Goal: Task Accomplishment & Management: Manage account settings

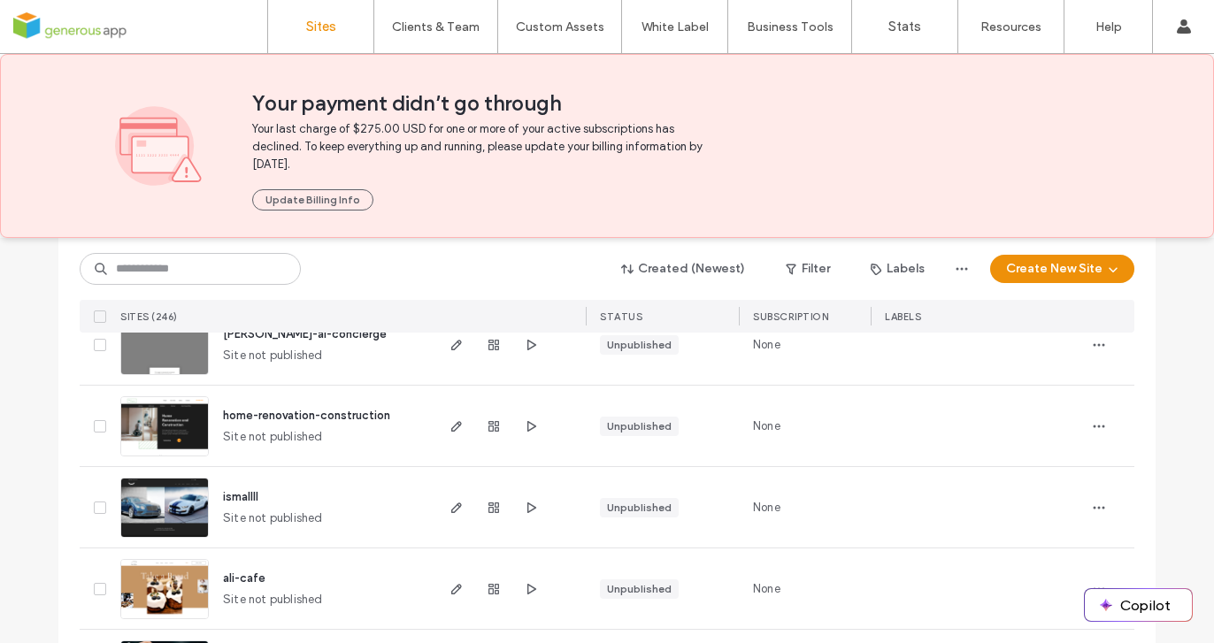
scroll to position [453, 0]
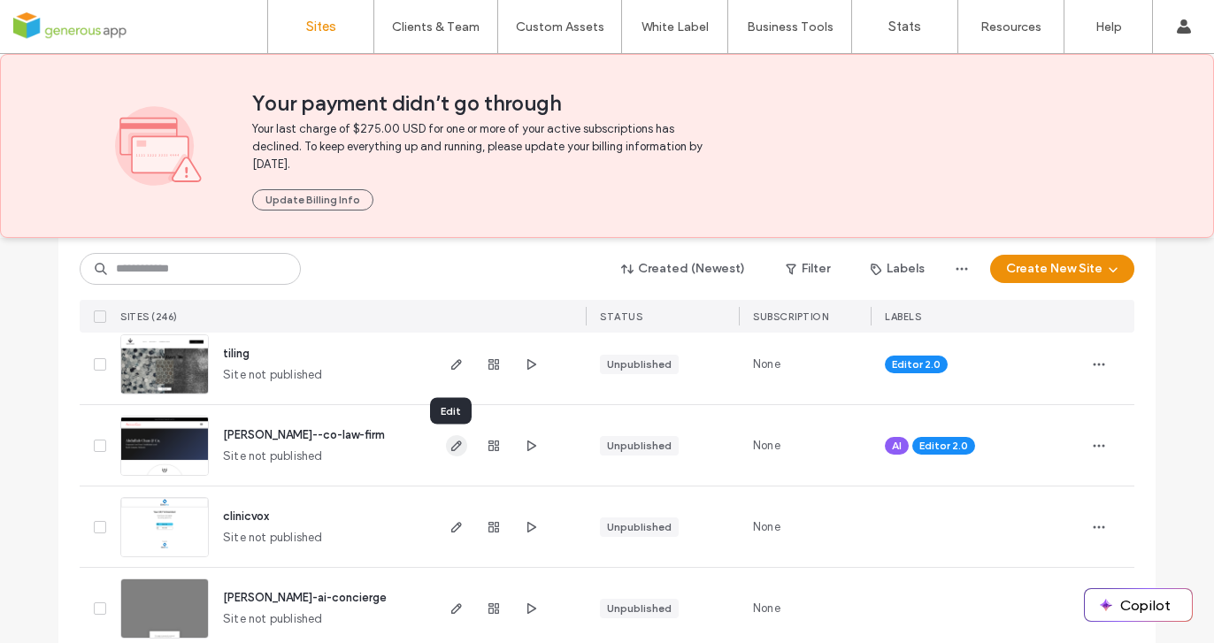
click at [451, 448] on icon "button" at bounding box center [457, 446] width 14 height 14
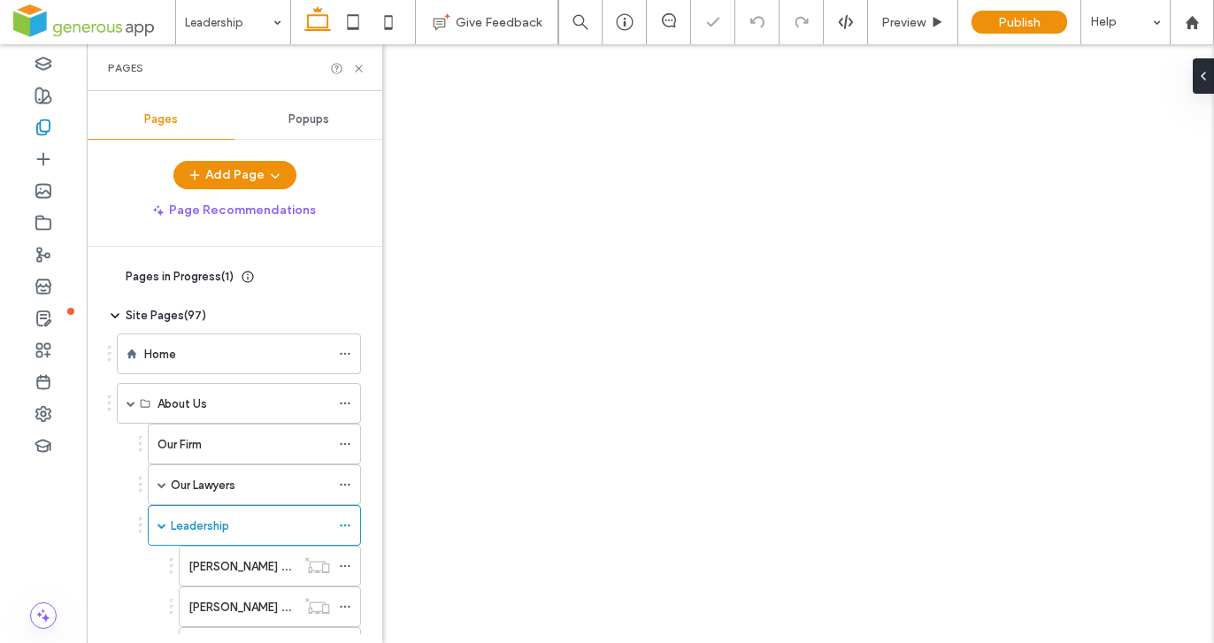
click at [264, 551] on label "[PERSON_NAME] Onn-Biography" at bounding box center [275, 566] width 173 height 31
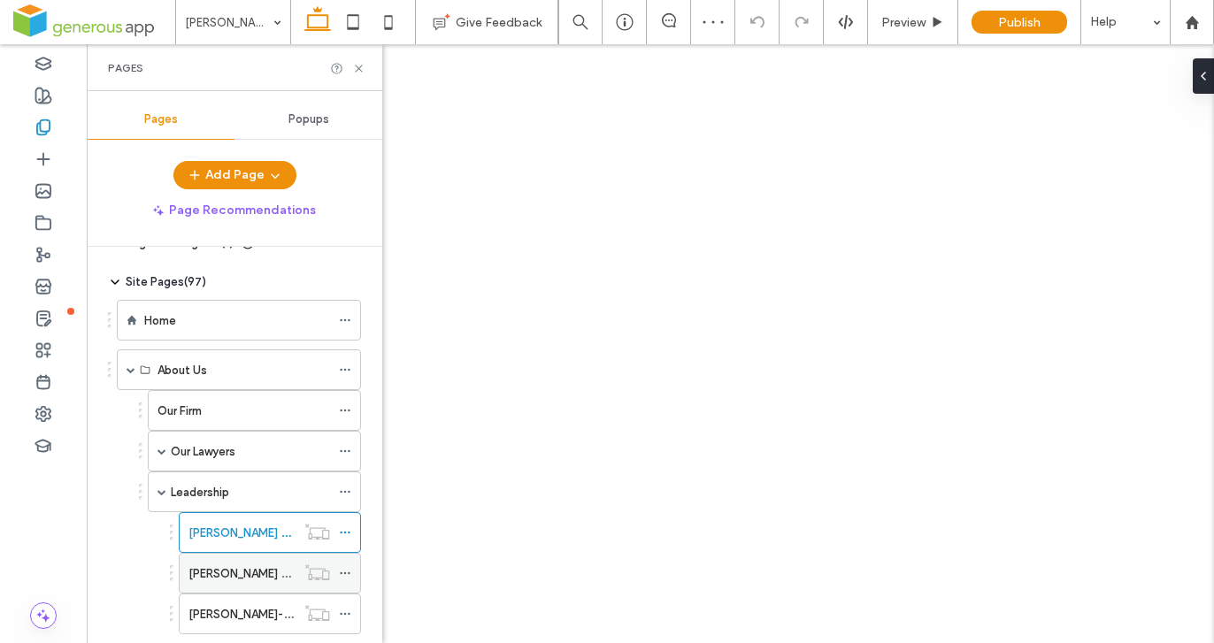
click at [273, 574] on label "[PERSON_NAME] Razaly [PERSON_NAME]-Biography" at bounding box center [327, 573] width 277 height 31
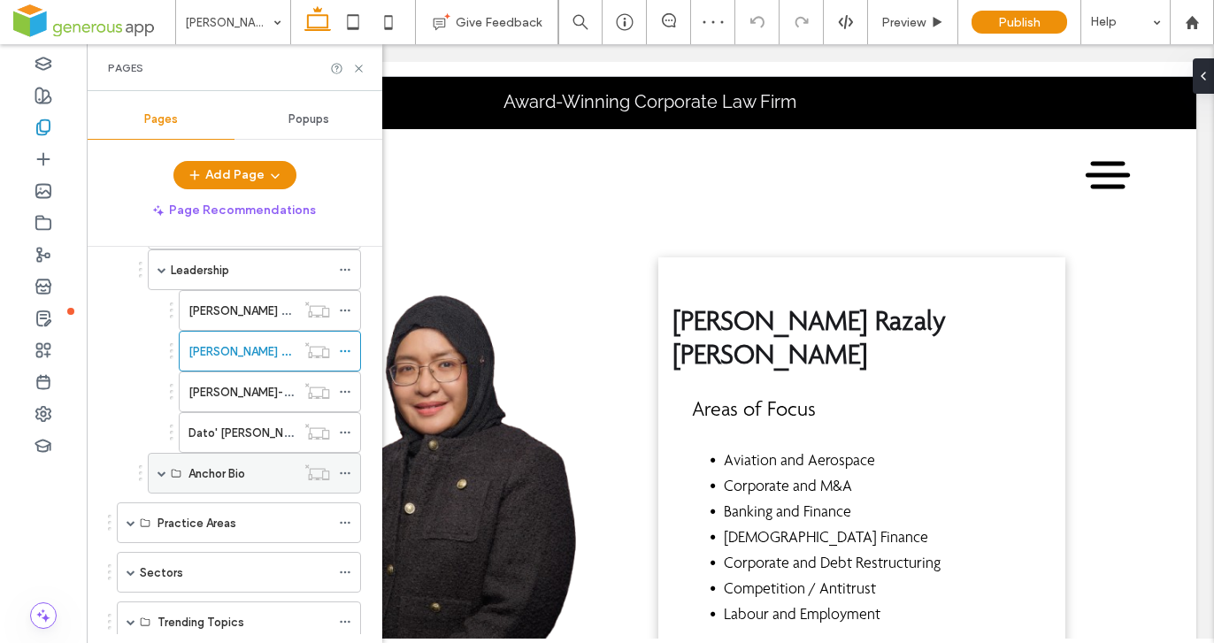
click at [164, 474] on span at bounding box center [162, 473] width 9 height 9
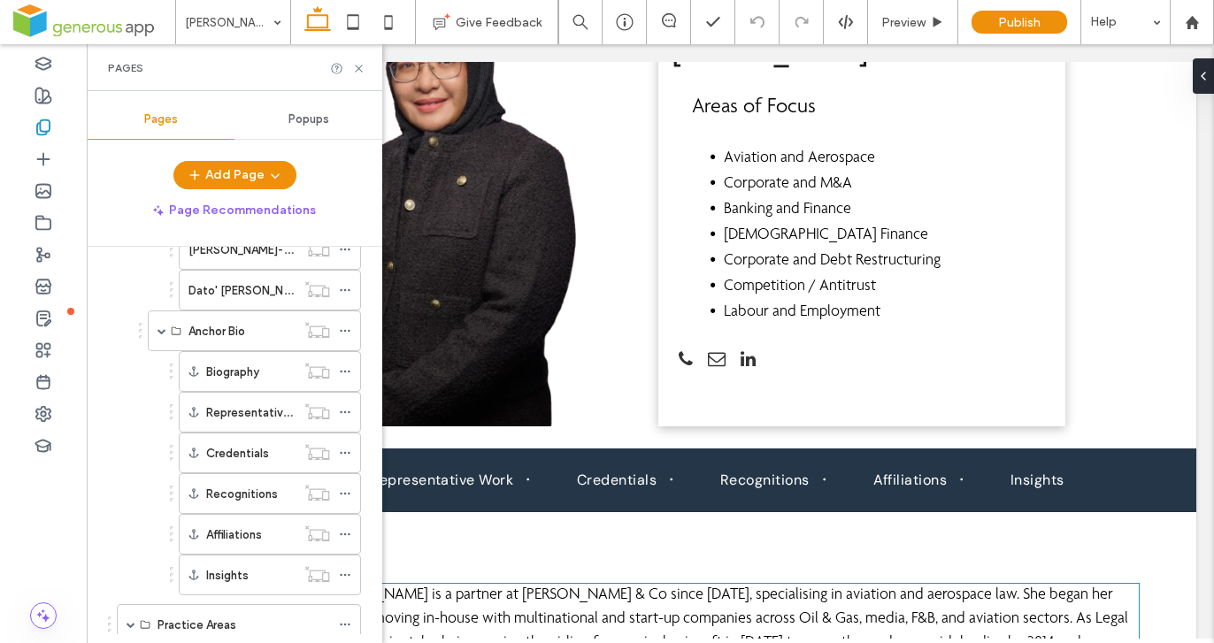
scroll to position [599, 0]
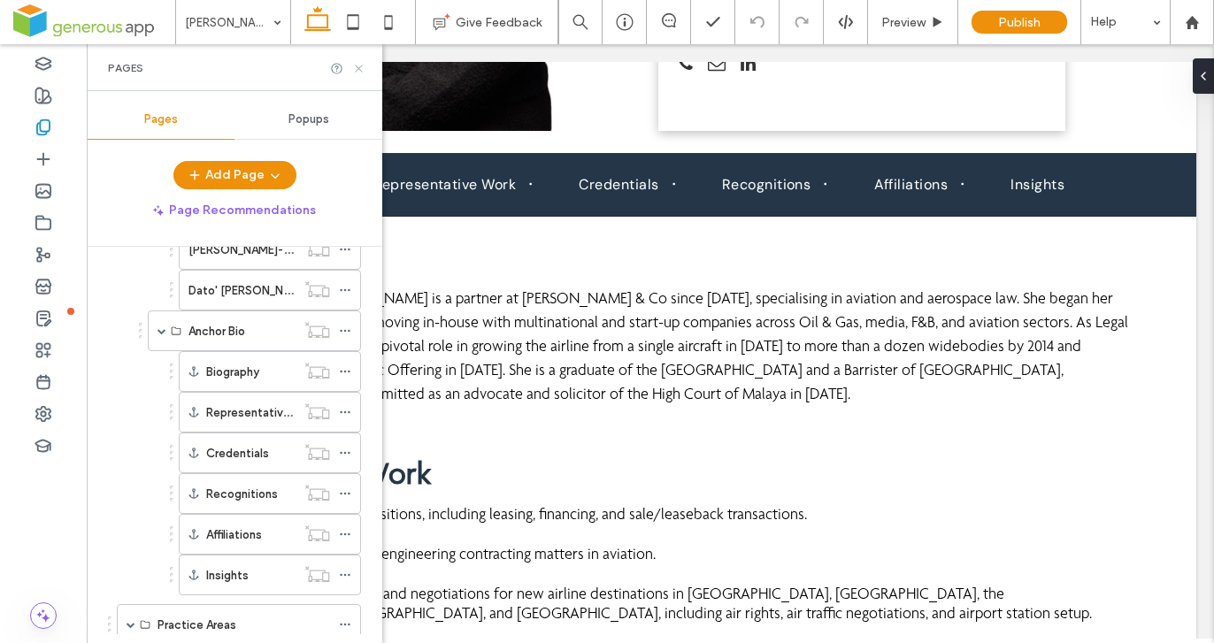
click at [359, 67] on icon at bounding box center [358, 68] width 13 height 13
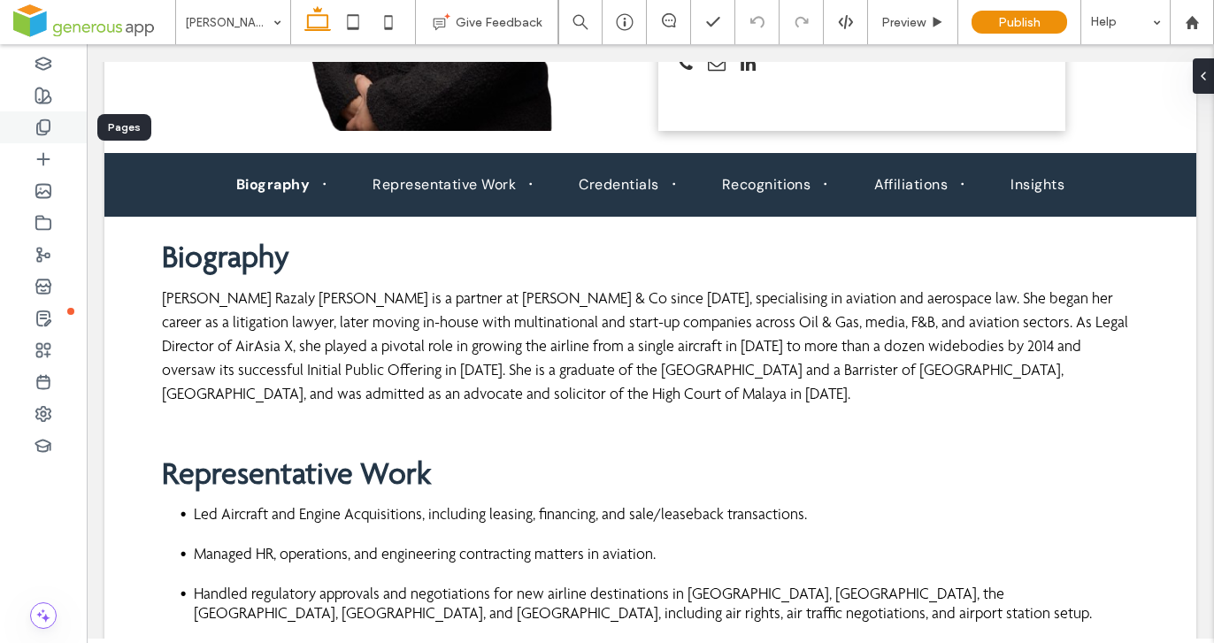
click at [41, 130] on use at bounding box center [43, 127] width 12 height 15
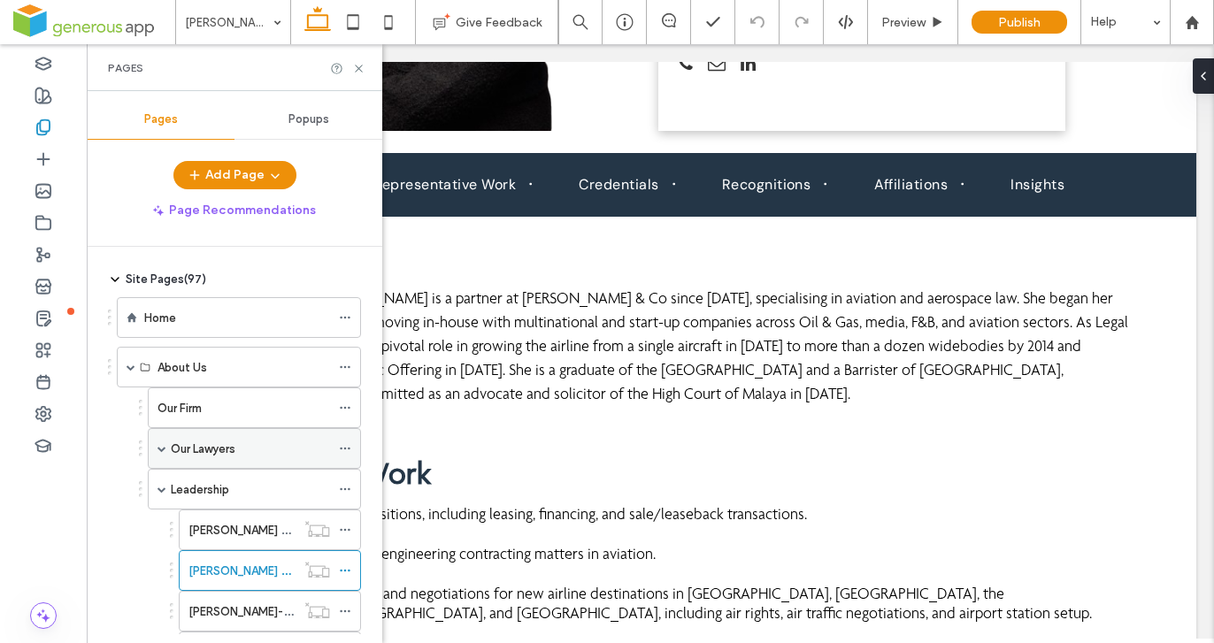
scroll to position [130, 0]
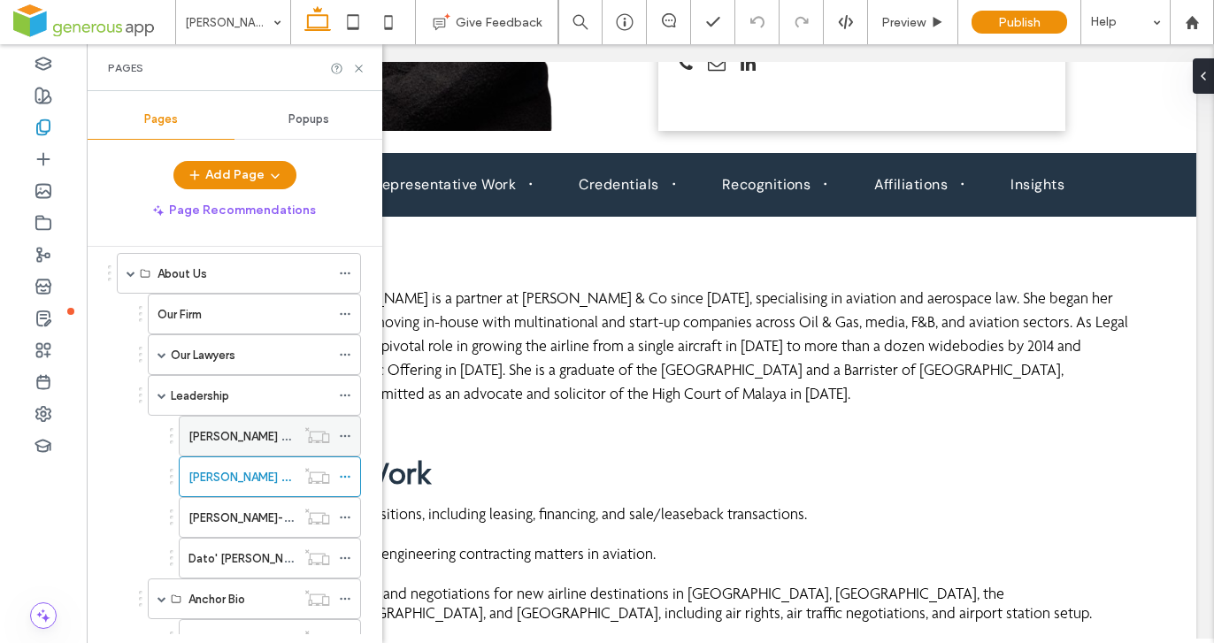
click at [268, 428] on label "[PERSON_NAME] Onn-Biography" at bounding box center [275, 436] width 173 height 31
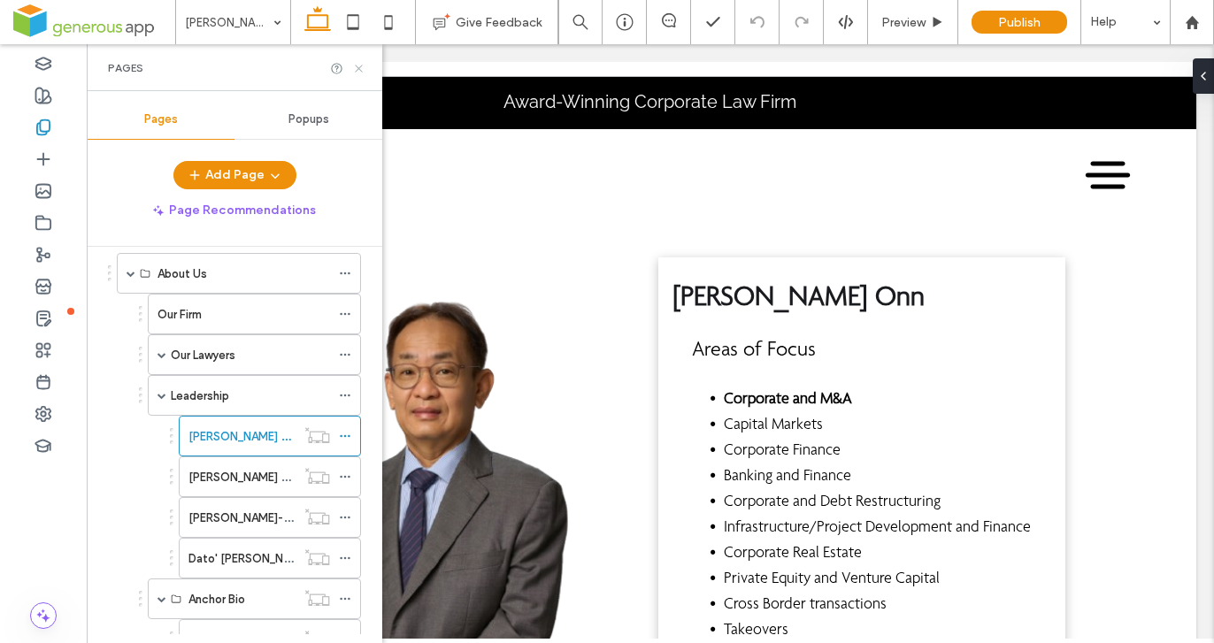
click at [358, 67] on icon at bounding box center [358, 68] width 13 height 13
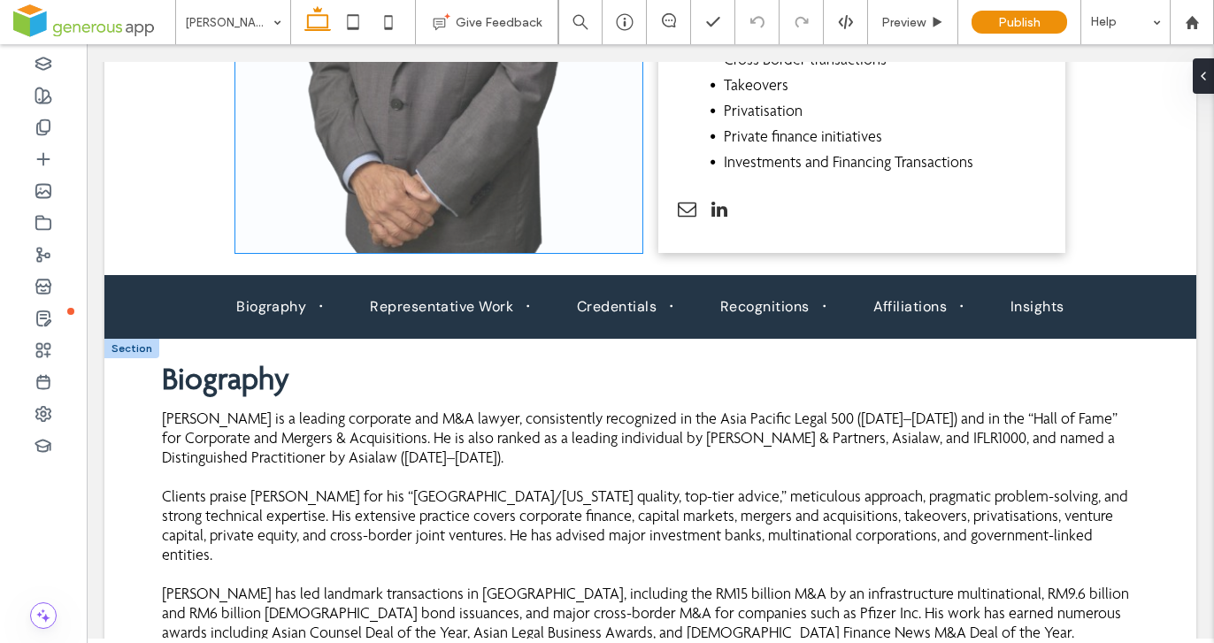
scroll to position [635, 0]
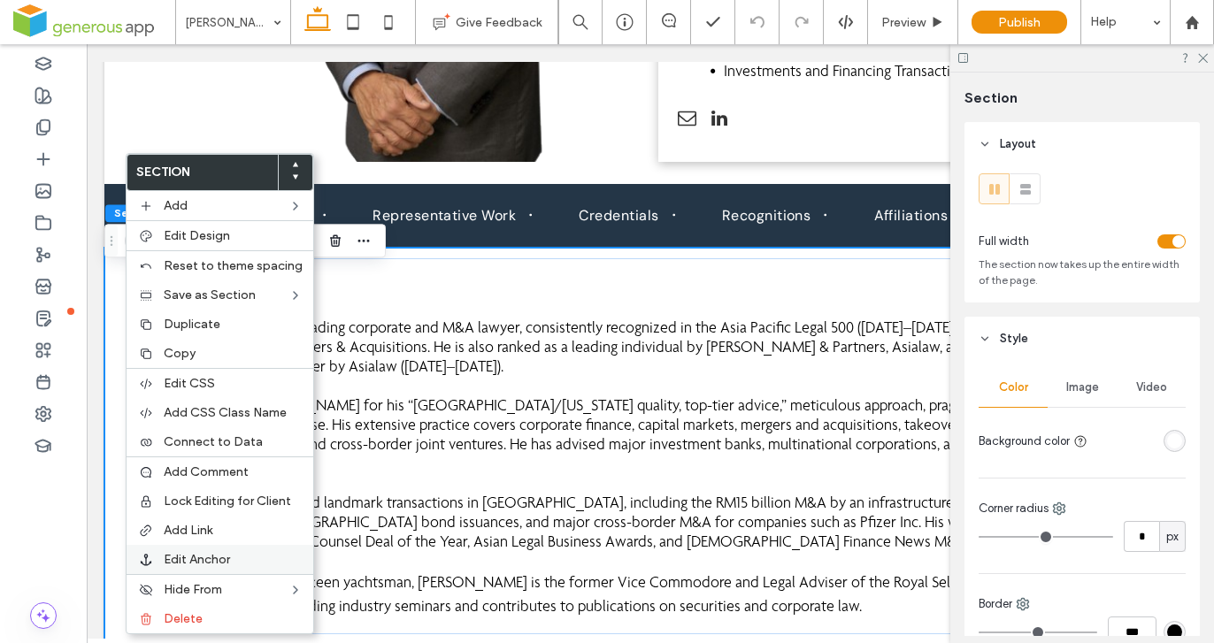
click at [241, 559] on label "Edit Anchor" at bounding box center [233, 559] width 139 height 15
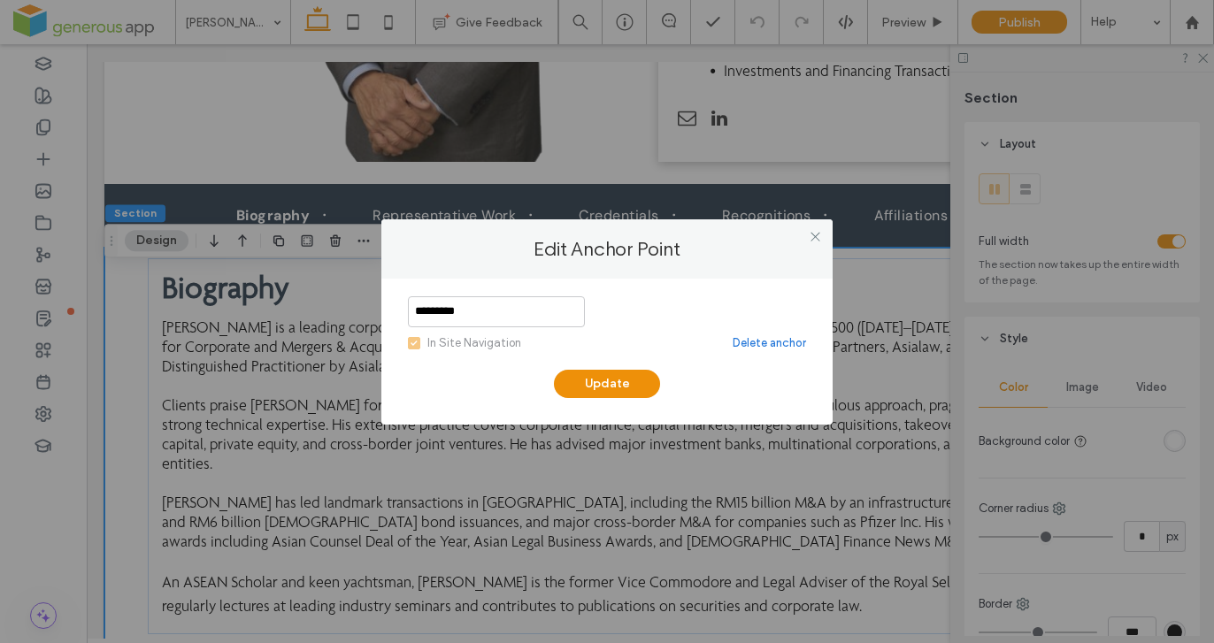
drag, startPoint x: 813, startPoint y: 236, endPoint x: 804, endPoint y: 241, distance: 9.9
click at [813, 236] on icon at bounding box center [815, 236] width 13 height 13
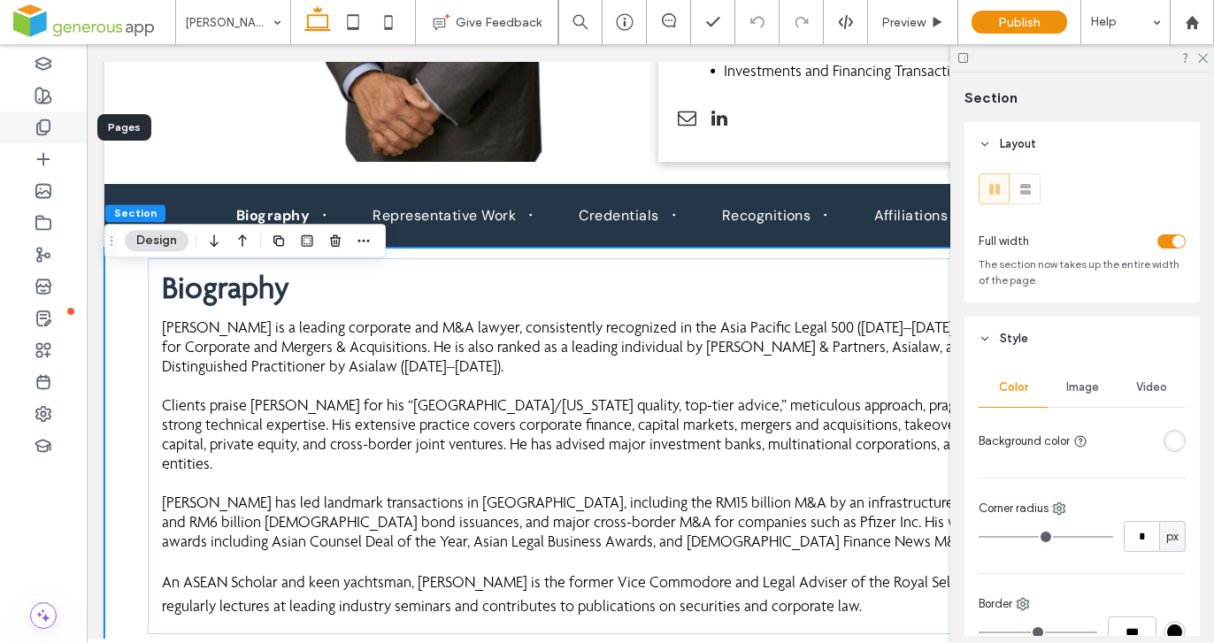
click at [55, 134] on div at bounding box center [43, 128] width 87 height 32
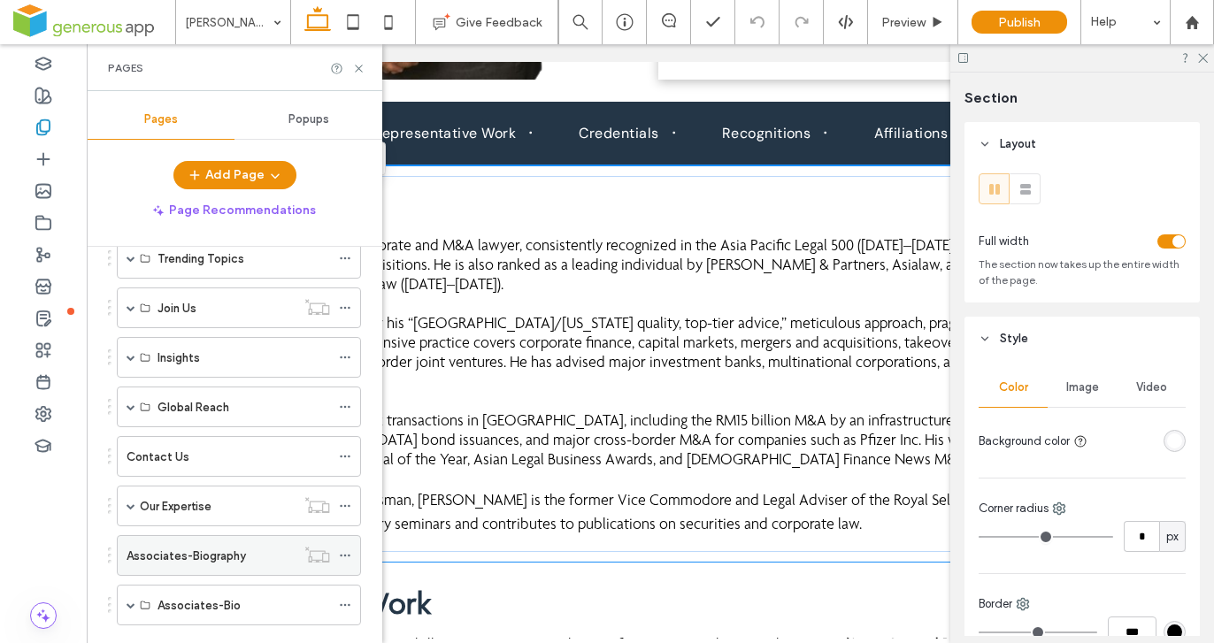
scroll to position [899, 0]
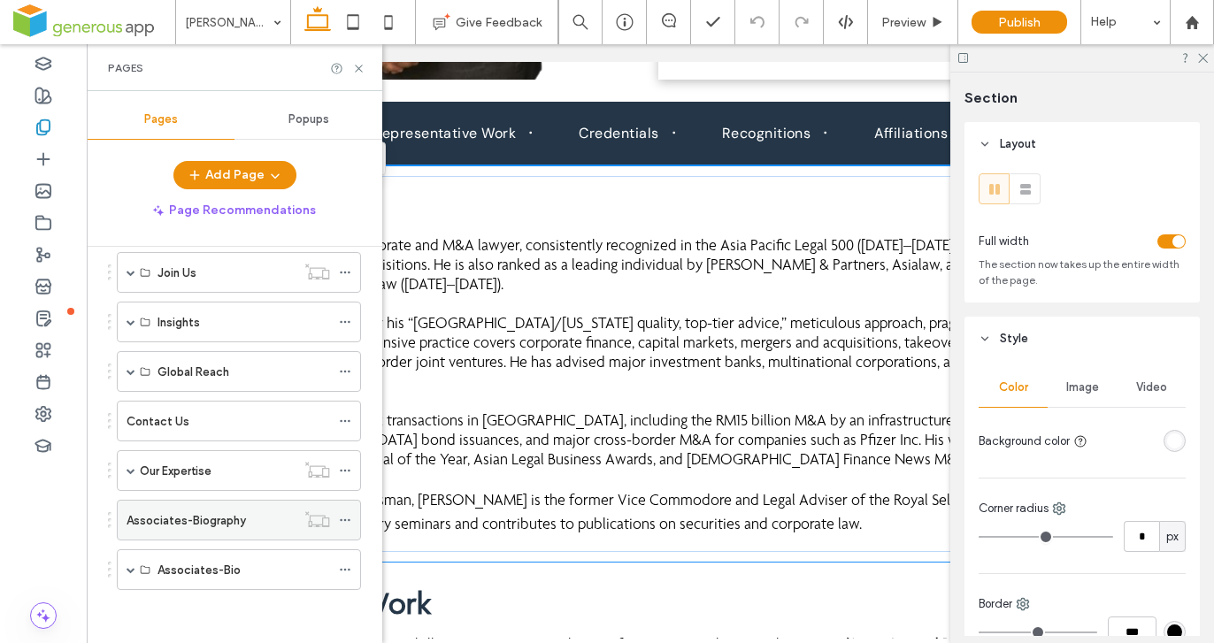
click at [297, 522] on div at bounding box center [317, 520] width 43 height 18
click at [224, 569] on label "Associates-Bio" at bounding box center [199, 570] width 83 height 31
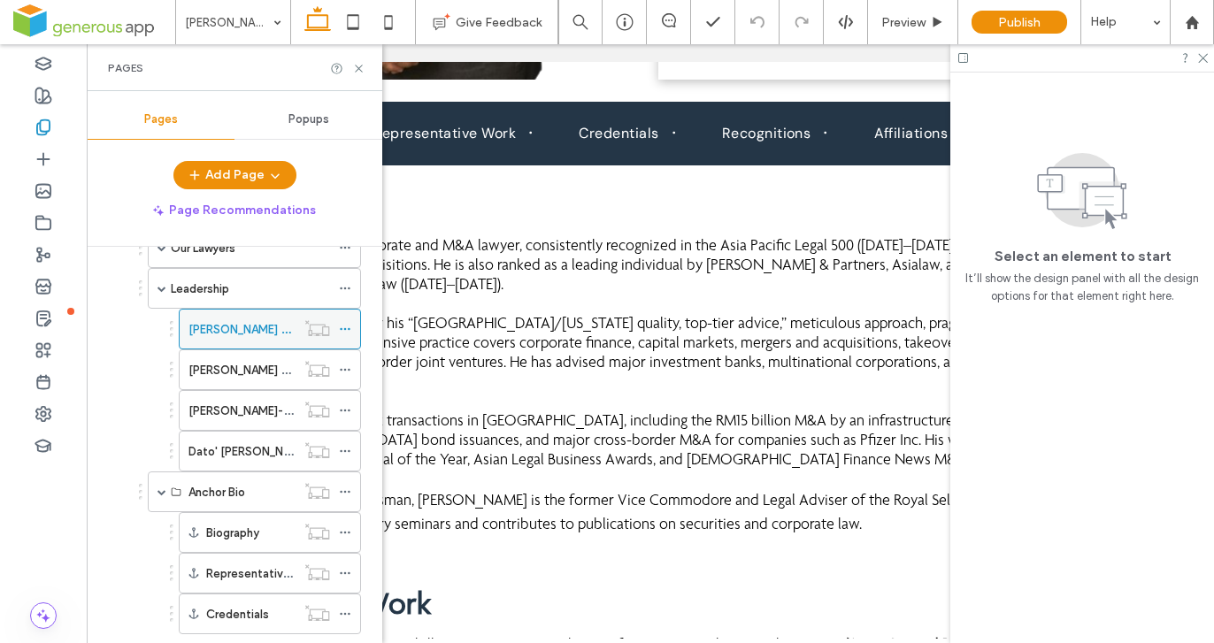
scroll to position [169, 0]
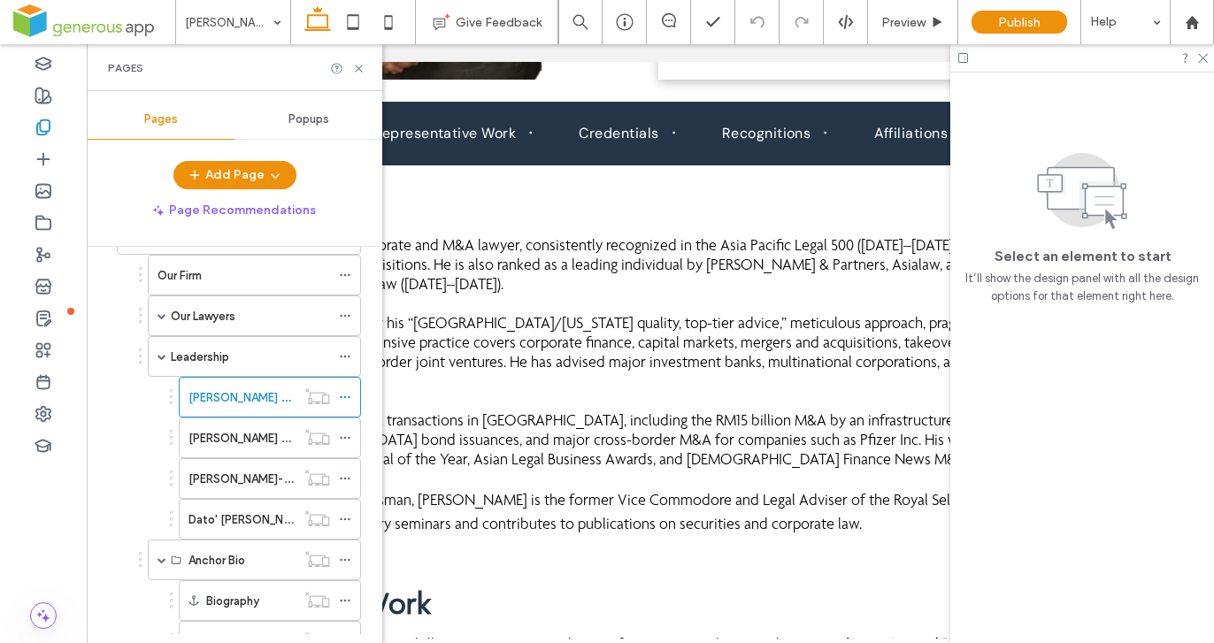
click at [196, 319] on label "Our Lawyers" at bounding box center [203, 316] width 65 height 31
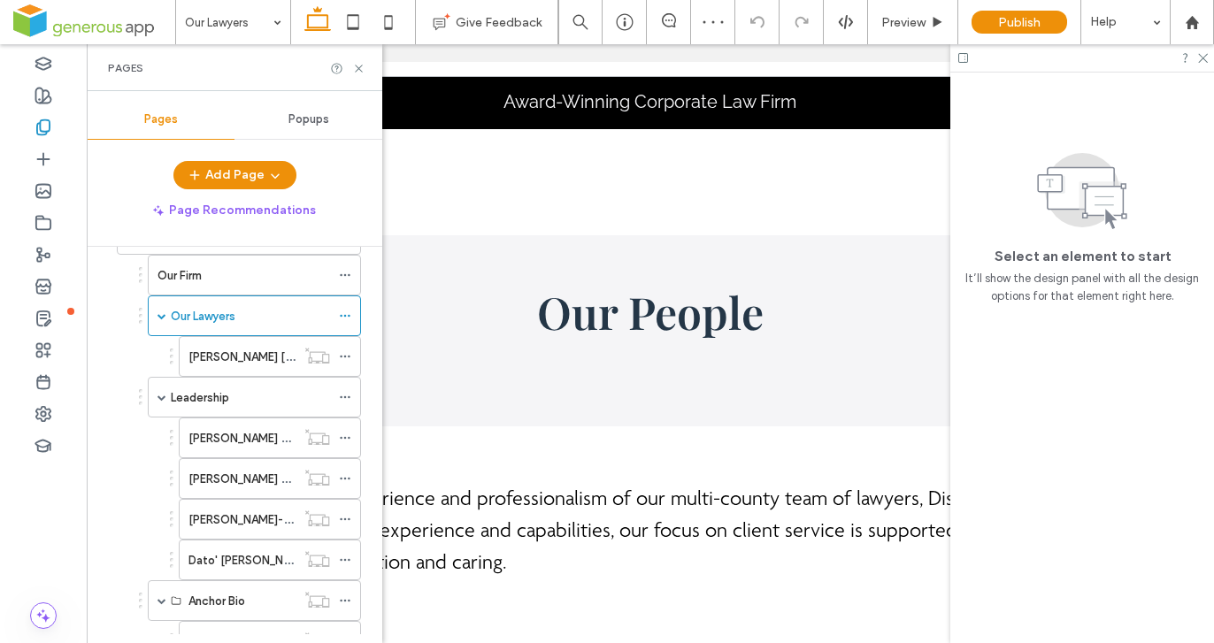
click at [131, 338] on ol "Our Firm Our Lawyers Wong Li Yee-Biography Leadership Vincent Chan Siew Onn-Bio…" at bounding box center [243, 560] width 235 height 611
click at [165, 315] on span at bounding box center [162, 316] width 9 height 9
click at [164, 313] on span at bounding box center [162, 316] width 9 height 9
click at [250, 365] on label "[PERSON_NAME] [PERSON_NAME]-Biography" at bounding box center [309, 357] width 240 height 31
drag, startPoint x: 254, startPoint y: 311, endPoint x: 1016, endPoint y: 187, distance: 772.0
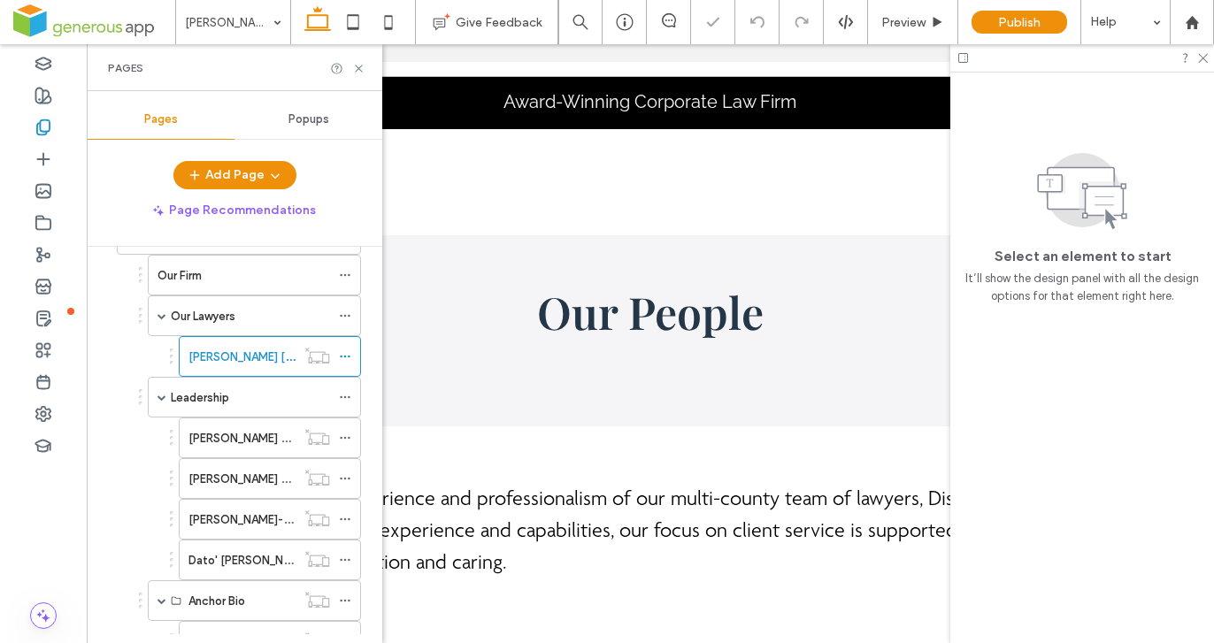
click at [254, 311] on div "Our Lawyers" at bounding box center [250, 316] width 159 height 19
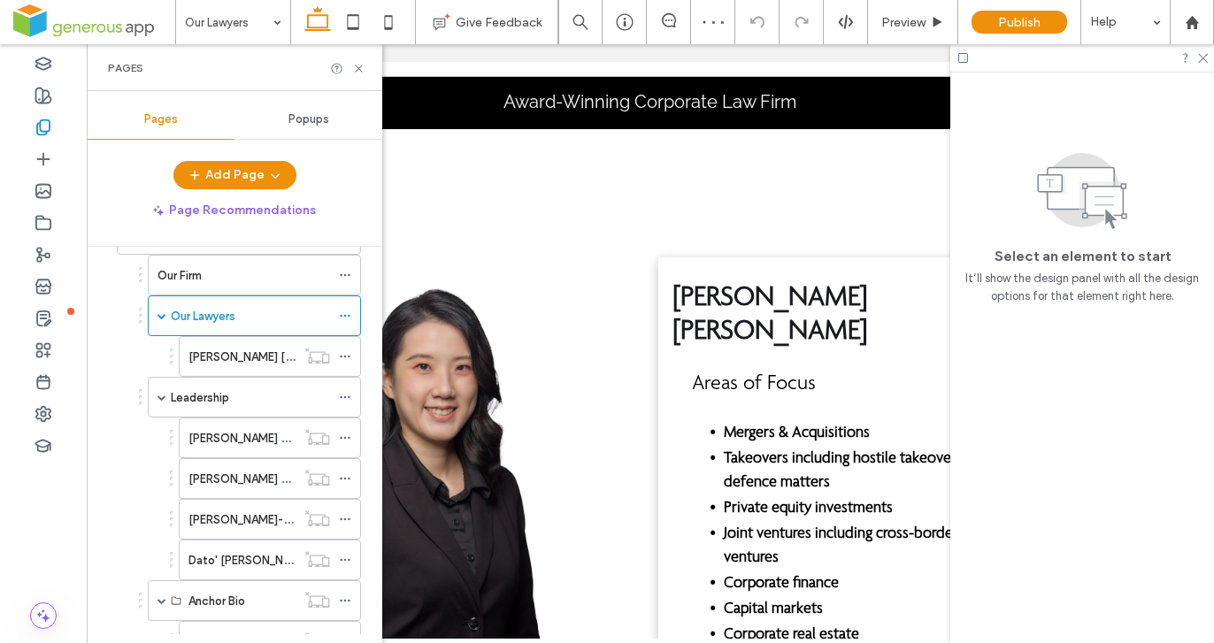
click at [1204, 60] on div at bounding box center [607, 321] width 1214 height 643
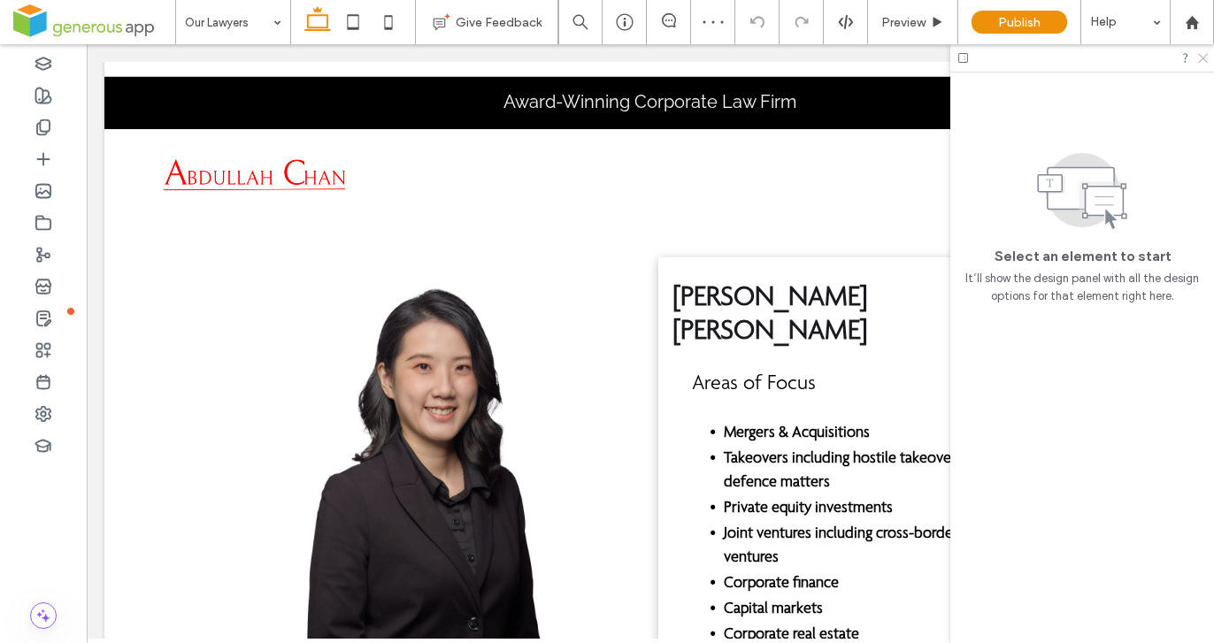
click at [1204, 59] on icon at bounding box center [1203, 57] width 12 height 12
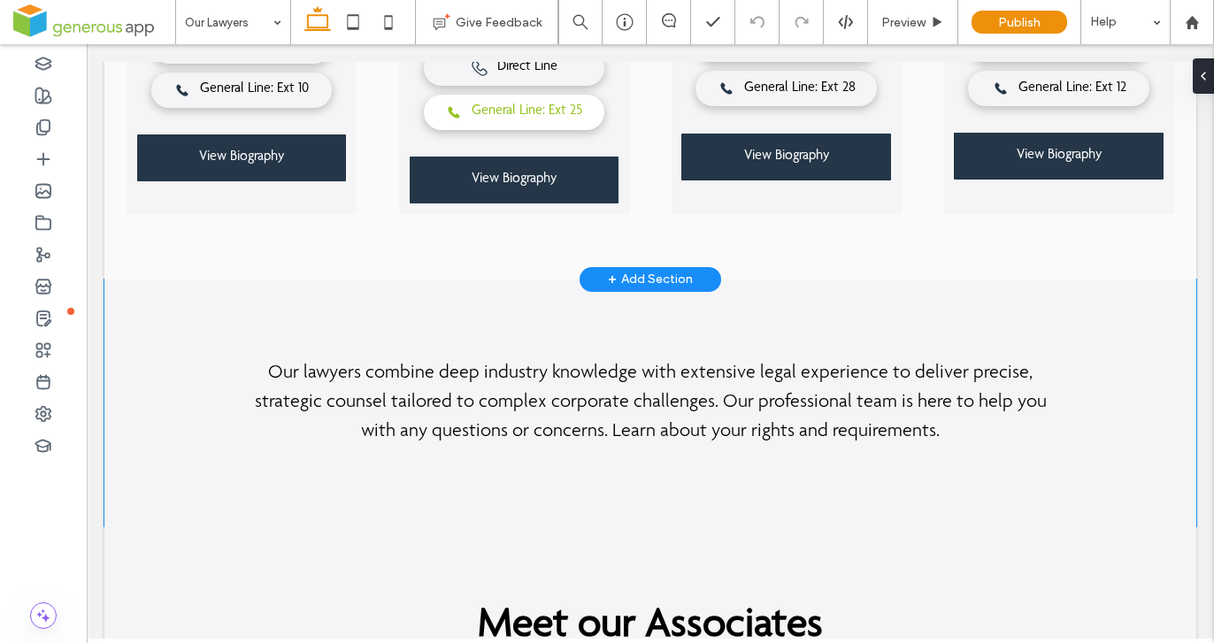
scroll to position [854, 0]
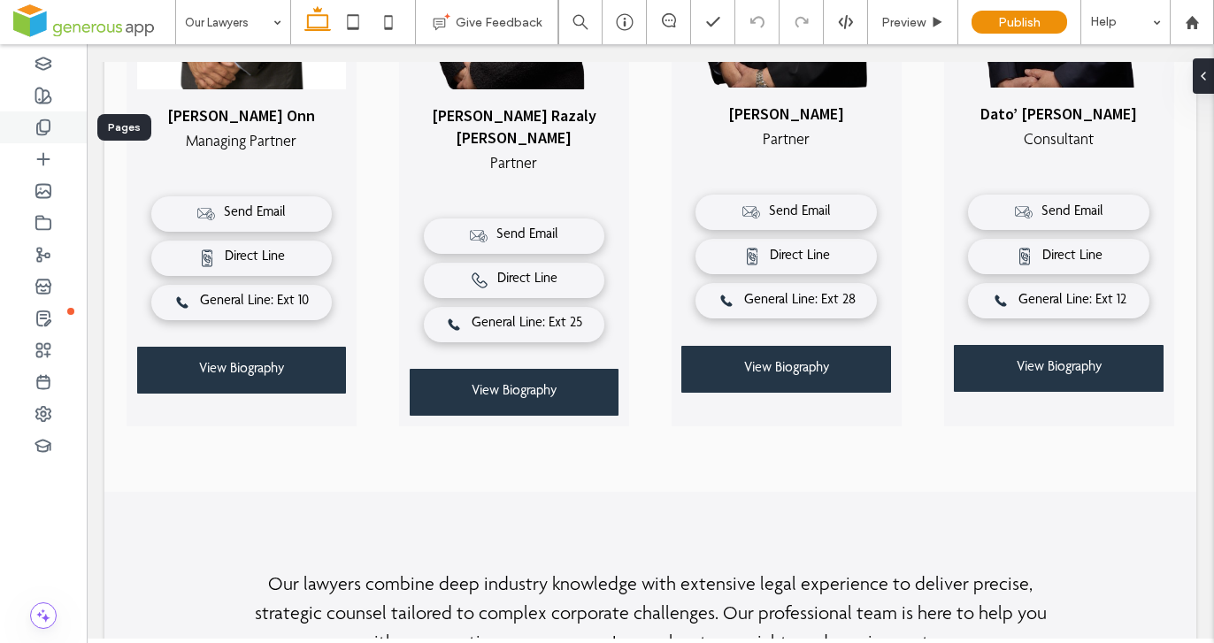
click at [48, 124] on icon at bounding box center [44, 128] width 18 height 18
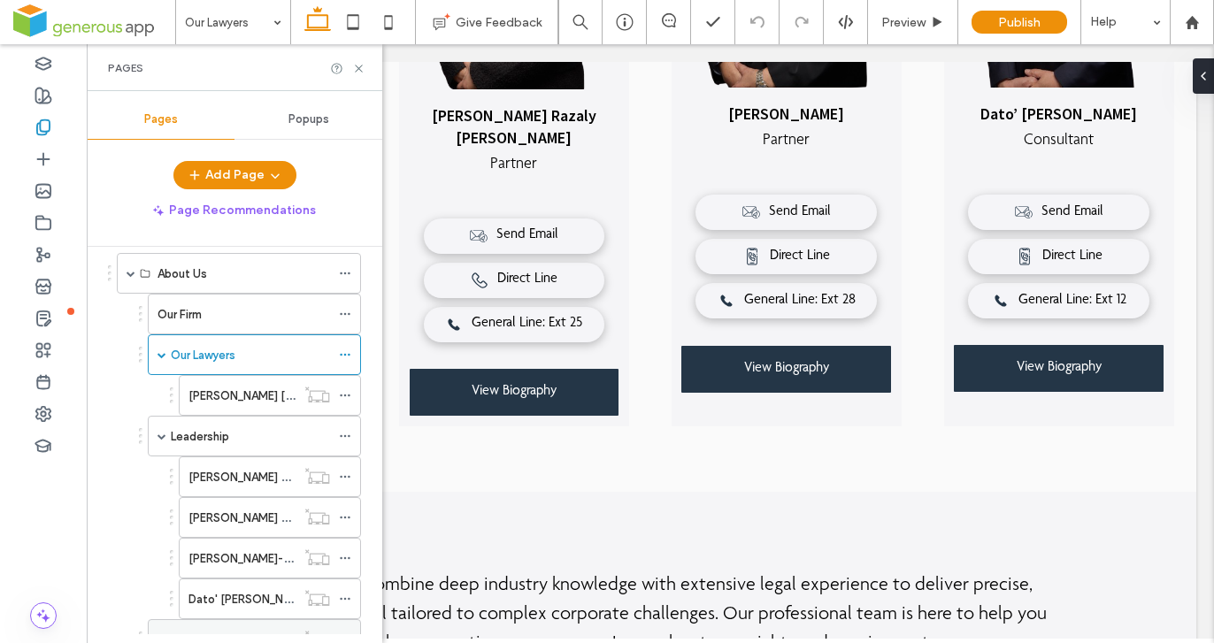
scroll to position [315, 0]
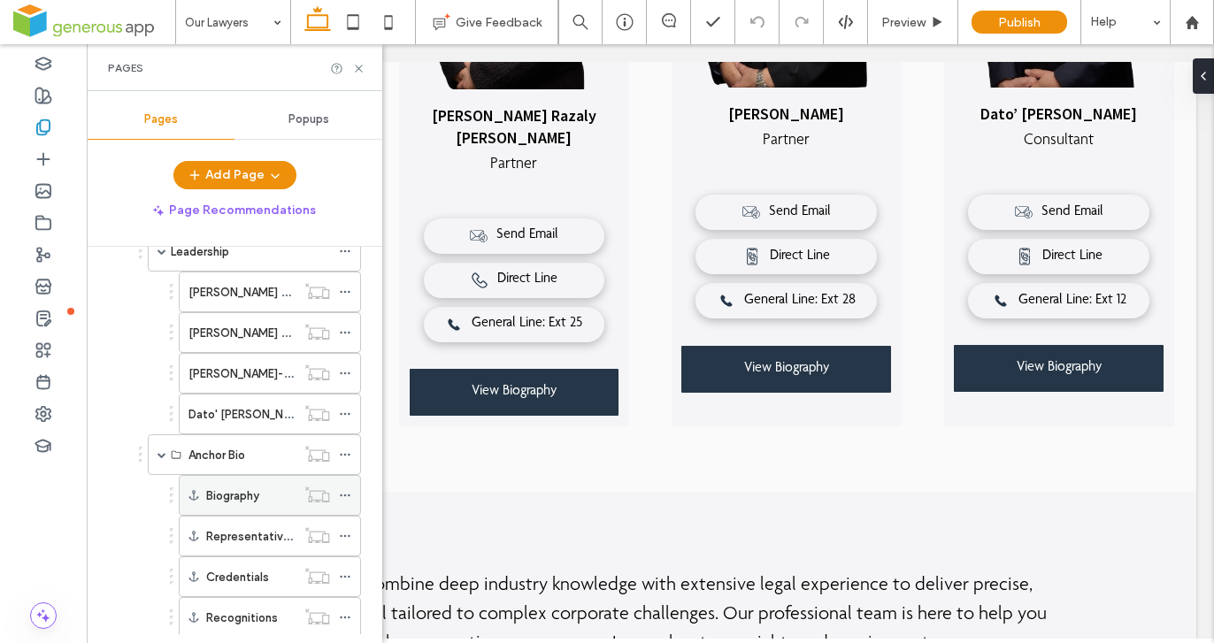
click at [260, 492] on div "Biography" at bounding box center [250, 496] width 89 height 19
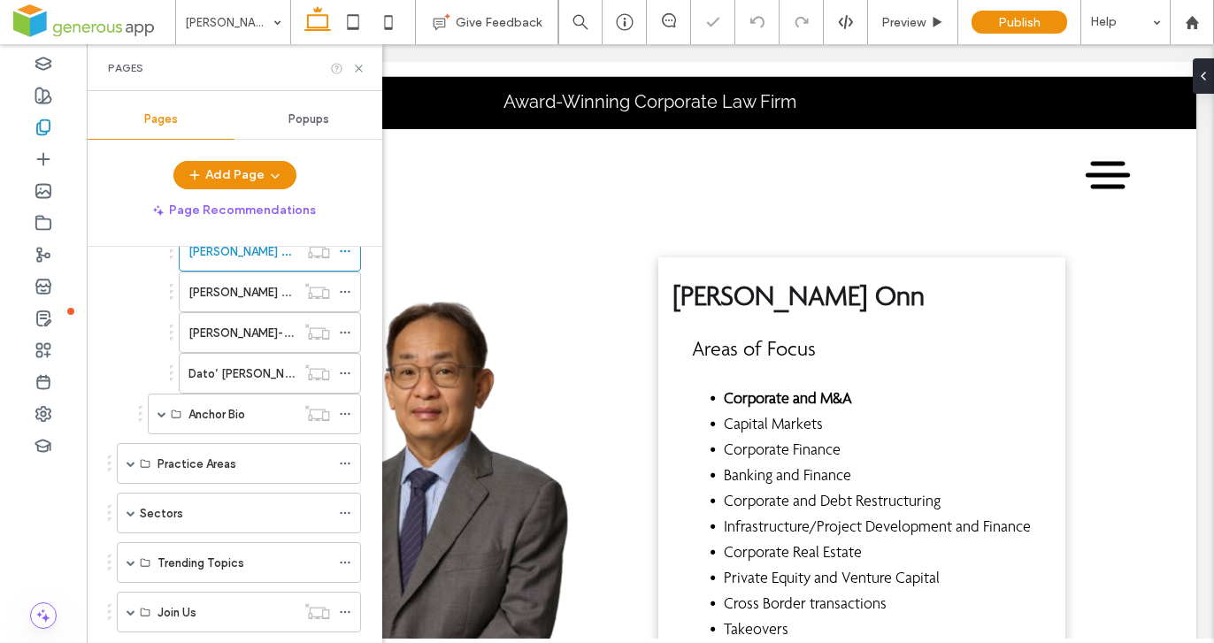
scroll to position [843, 0]
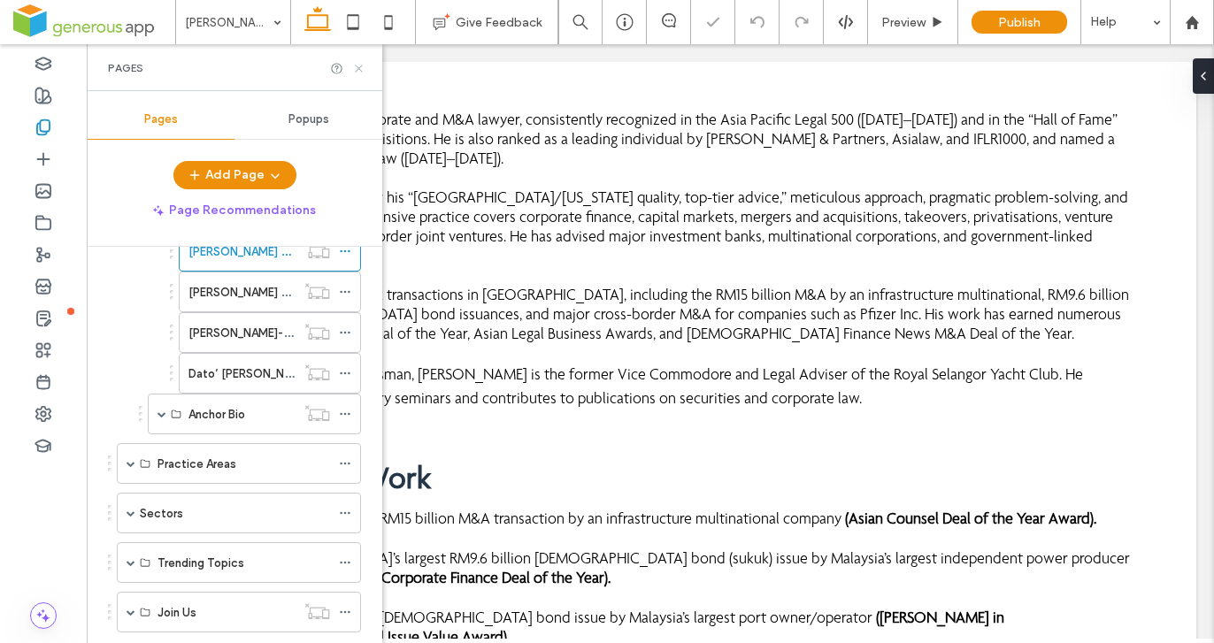
drag, startPoint x: 265, startPoint y: 23, endPoint x: 353, endPoint y: 67, distance: 98.2
click at [353, 67] on icon at bounding box center [358, 68] width 13 height 13
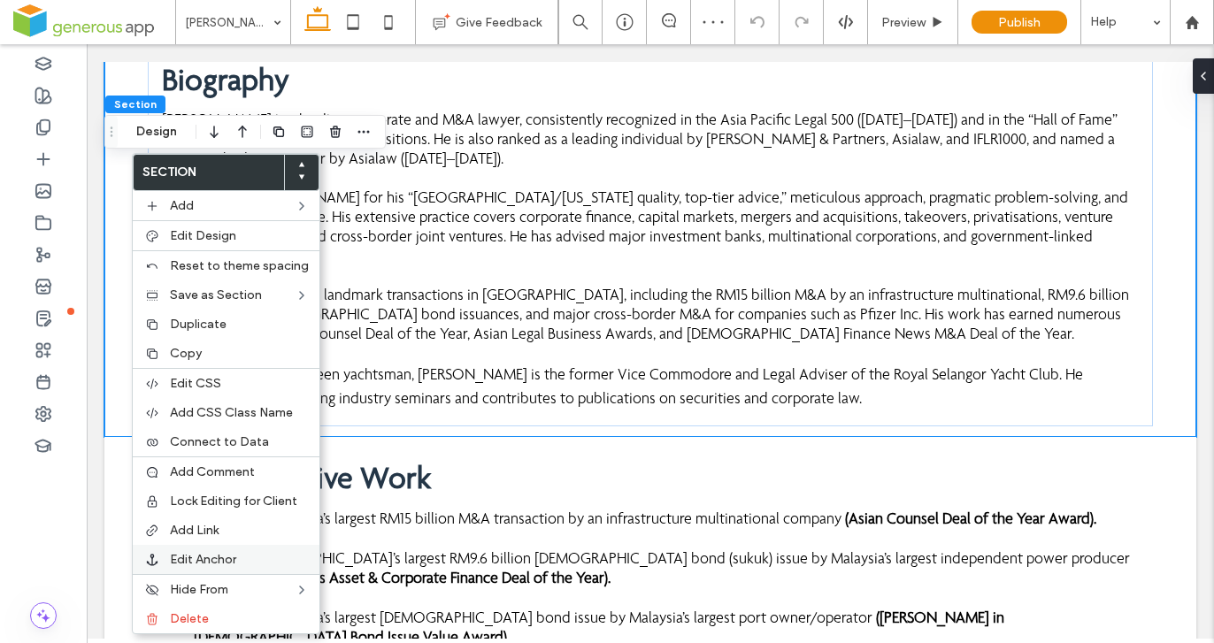
click at [224, 561] on span "Edit Anchor" at bounding box center [203, 559] width 66 height 15
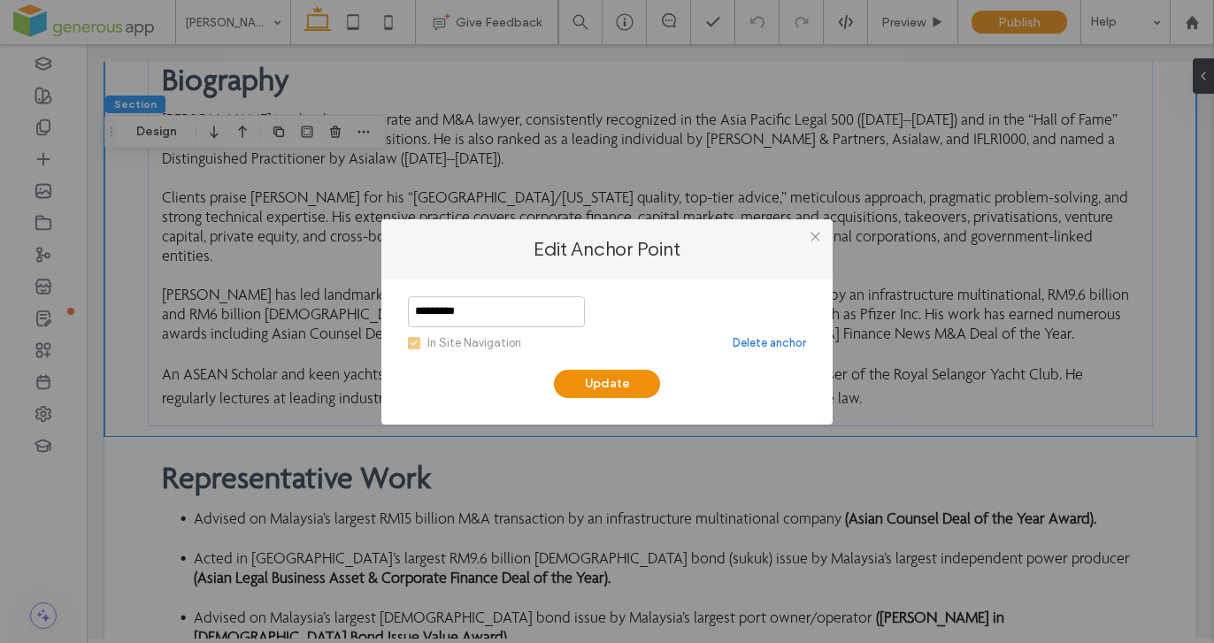
click at [416, 338] on span at bounding box center [414, 343] width 12 height 12
click at [418, 342] on span at bounding box center [414, 343] width 12 height 12
drag, startPoint x: 507, startPoint y: 313, endPoint x: 512, endPoint y: 357, distance: 43.6
click at [507, 313] on input "*********" at bounding box center [496, 311] width 177 height 31
click at [575, 380] on button "Update" at bounding box center [607, 384] width 106 height 28
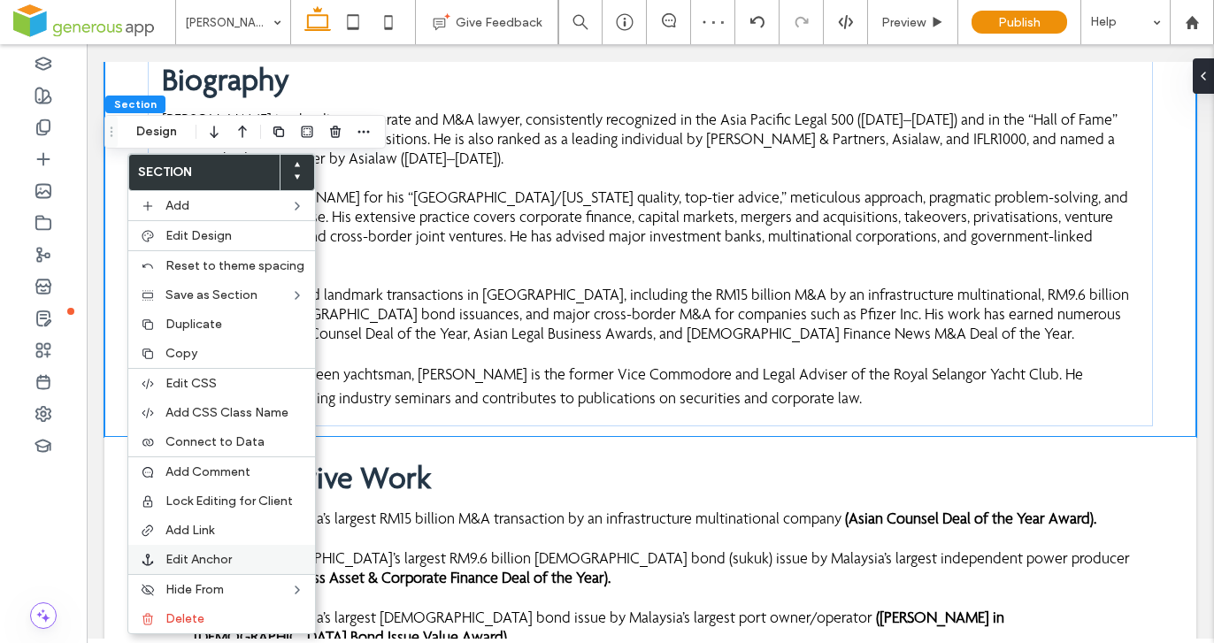
click at [219, 560] on span "Edit Anchor" at bounding box center [198, 559] width 66 height 15
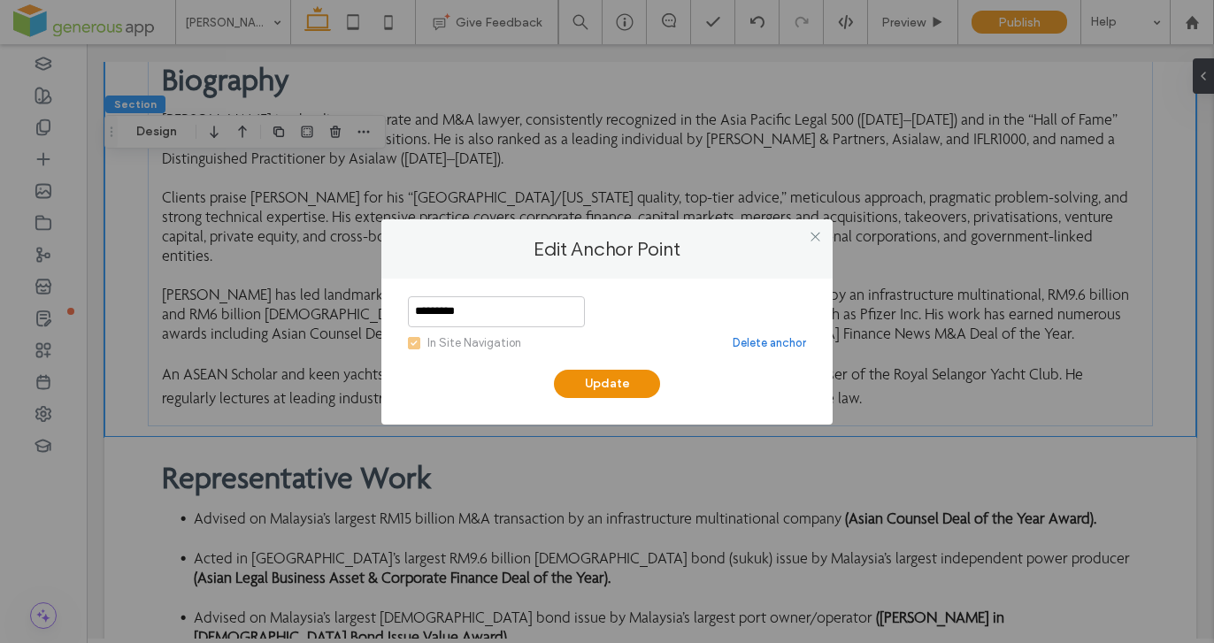
drag, startPoint x: 813, startPoint y: 234, endPoint x: 721, endPoint y: 262, distance: 96.3
click at [812, 235] on icon at bounding box center [815, 236] width 13 height 13
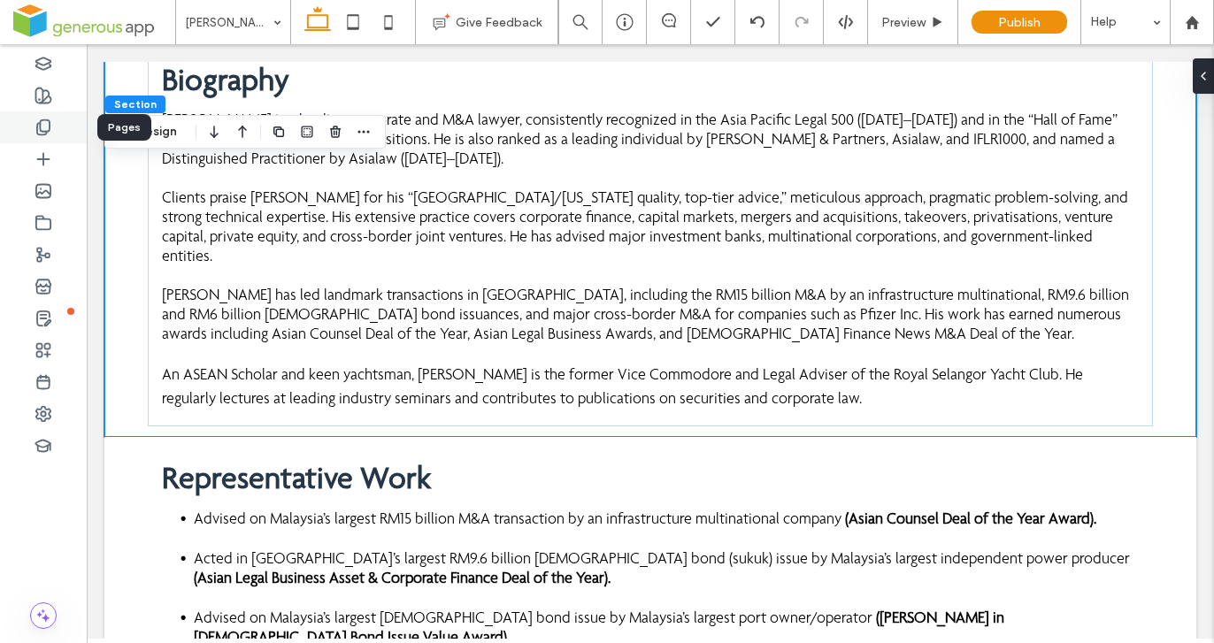
click at [47, 134] on icon at bounding box center [44, 128] width 18 height 18
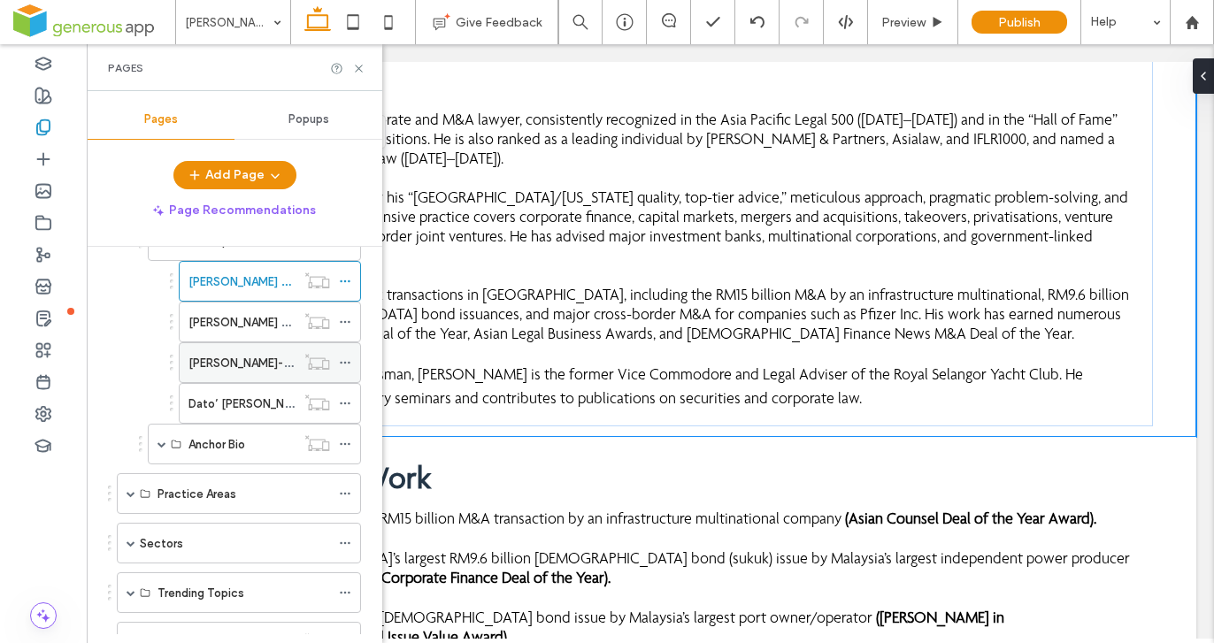
scroll to position [181, 0]
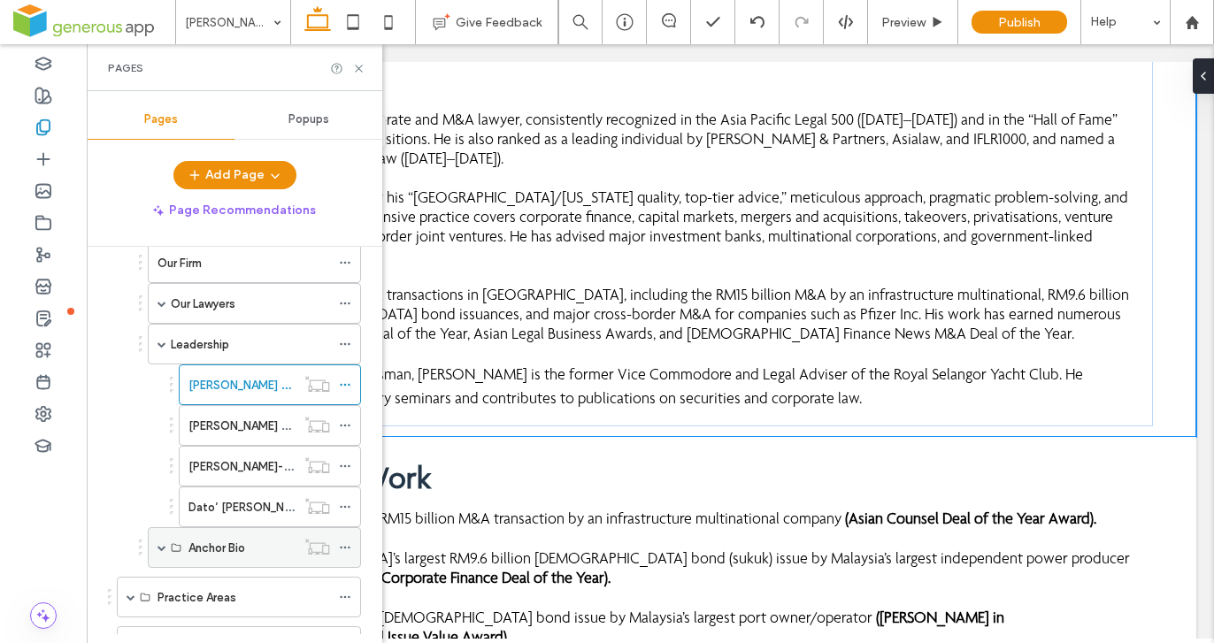
click at [164, 546] on span at bounding box center [162, 547] width 9 height 9
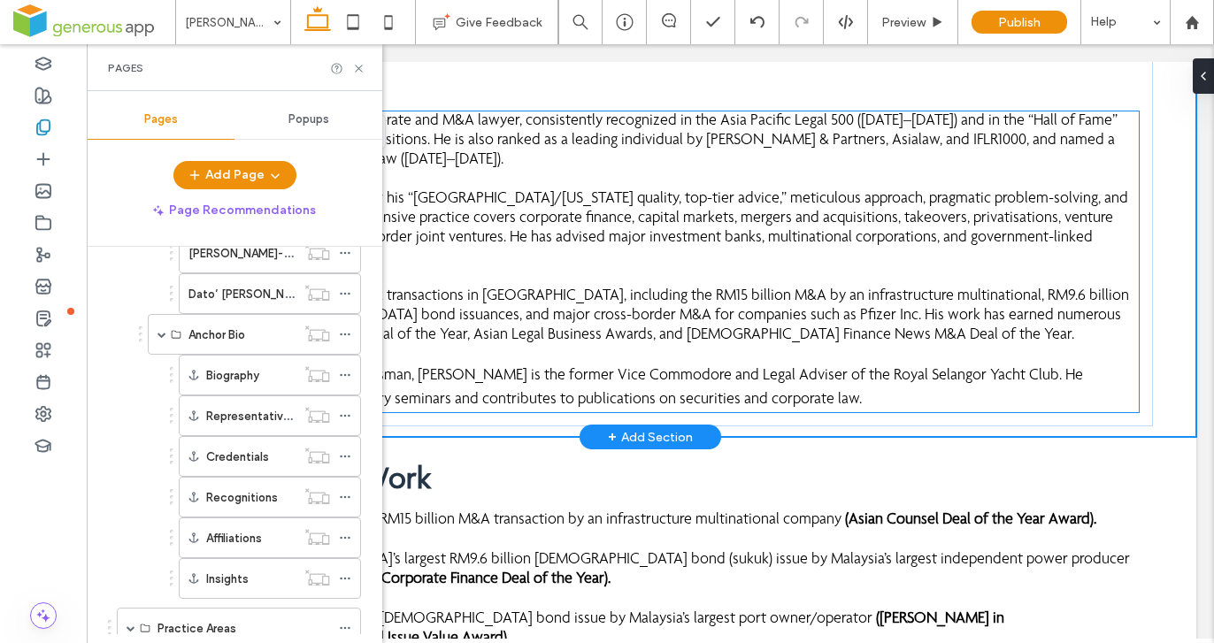
scroll to position [640, 0]
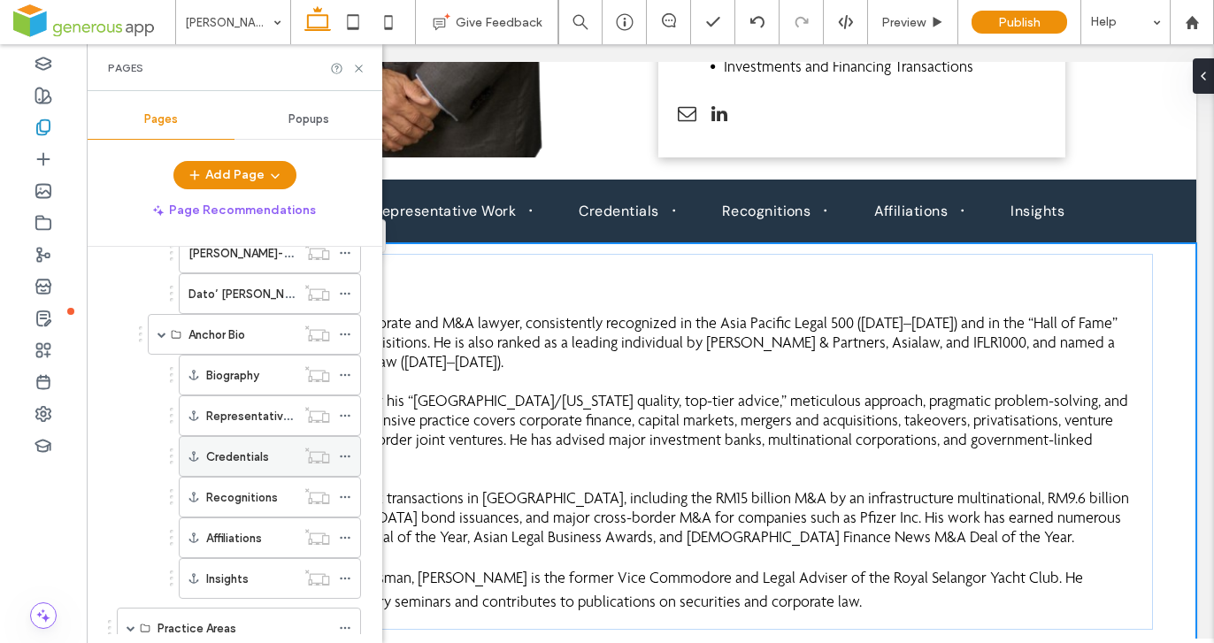
click at [258, 451] on label "Credentials" at bounding box center [237, 457] width 63 height 31
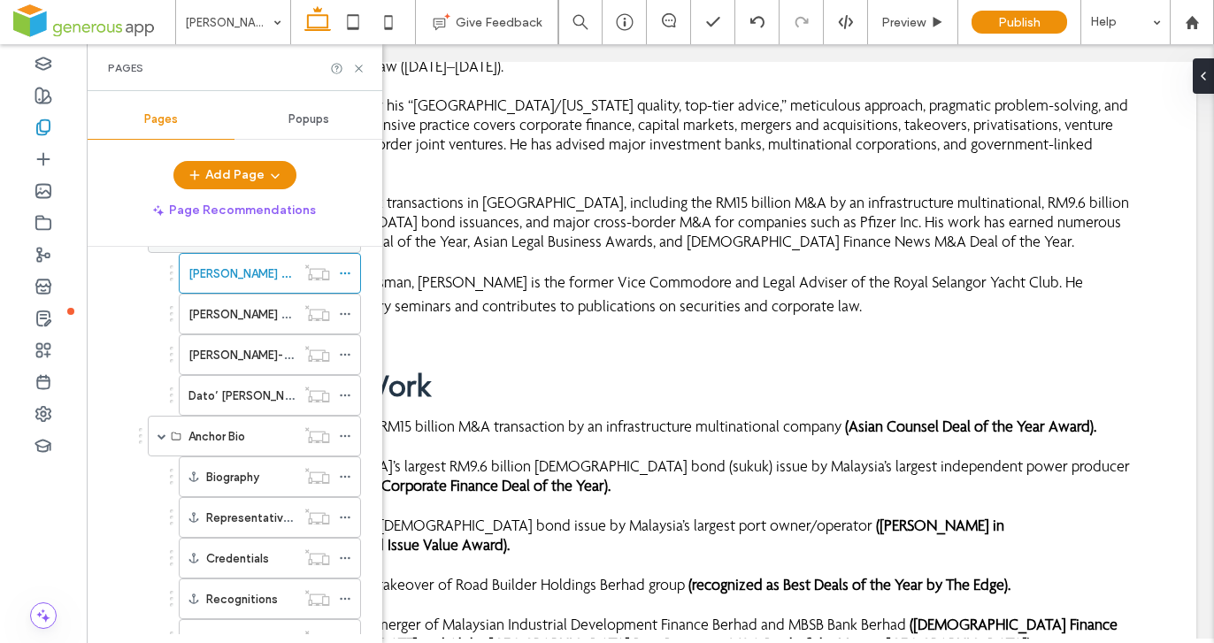
scroll to position [184, 0]
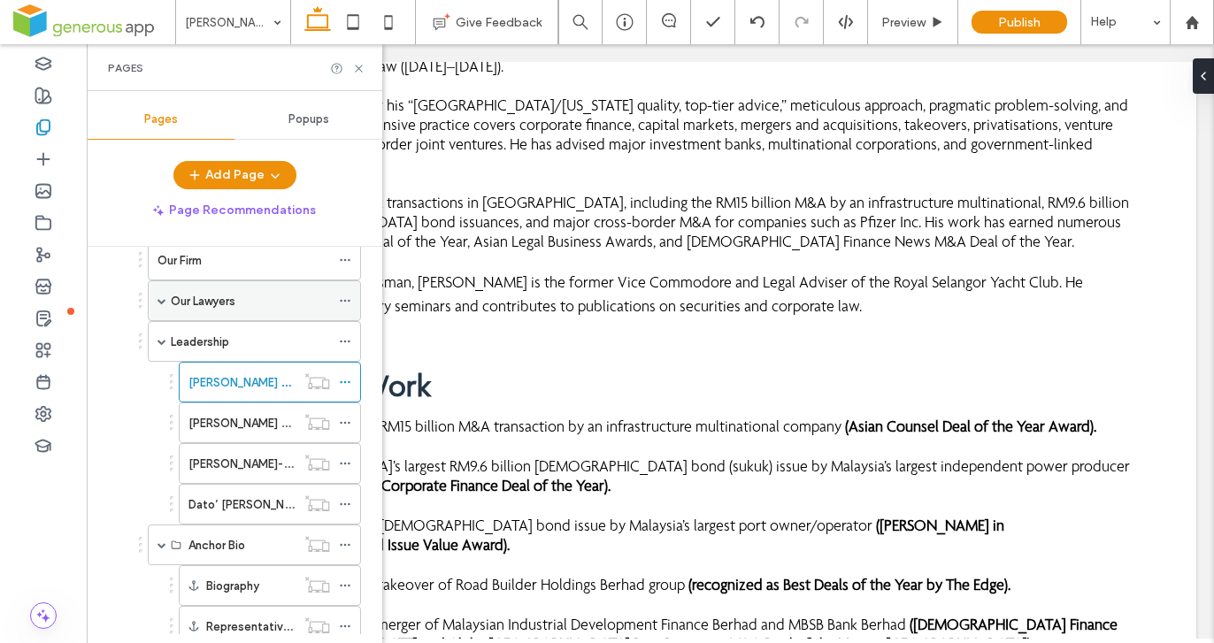
click at [166, 299] on div "Our Lawyers" at bounding box center [254, 301] width 213 height 41
click at [164, 299] on span at bounding box center [162, 300] width 9 height 9
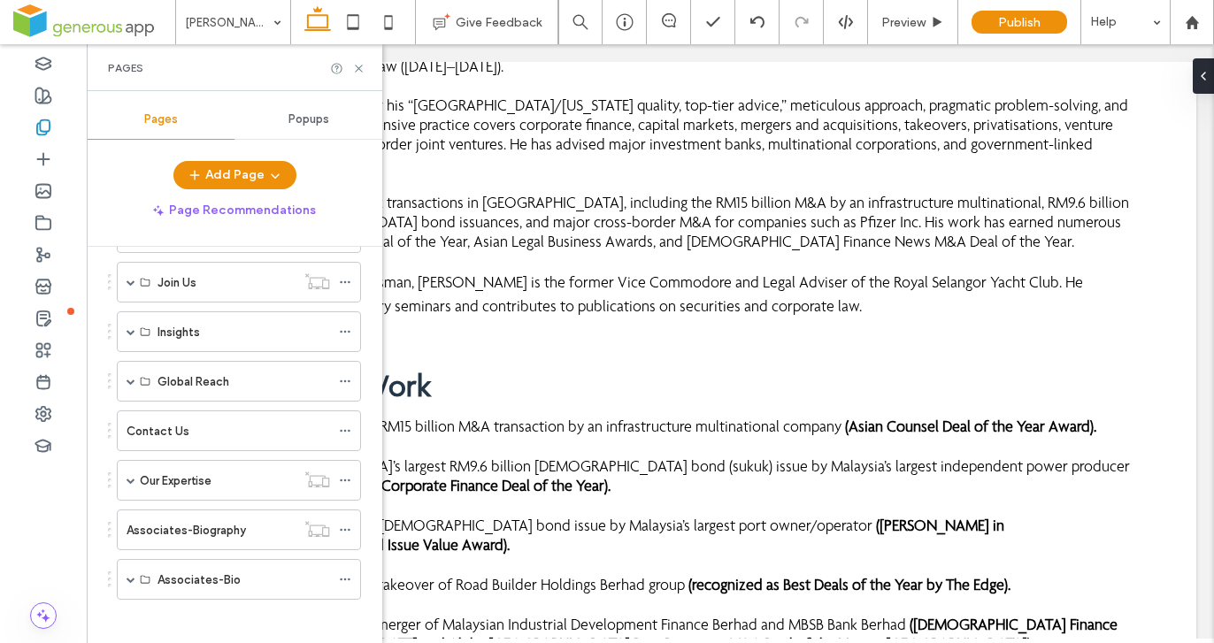
scroll to position [940, 0]
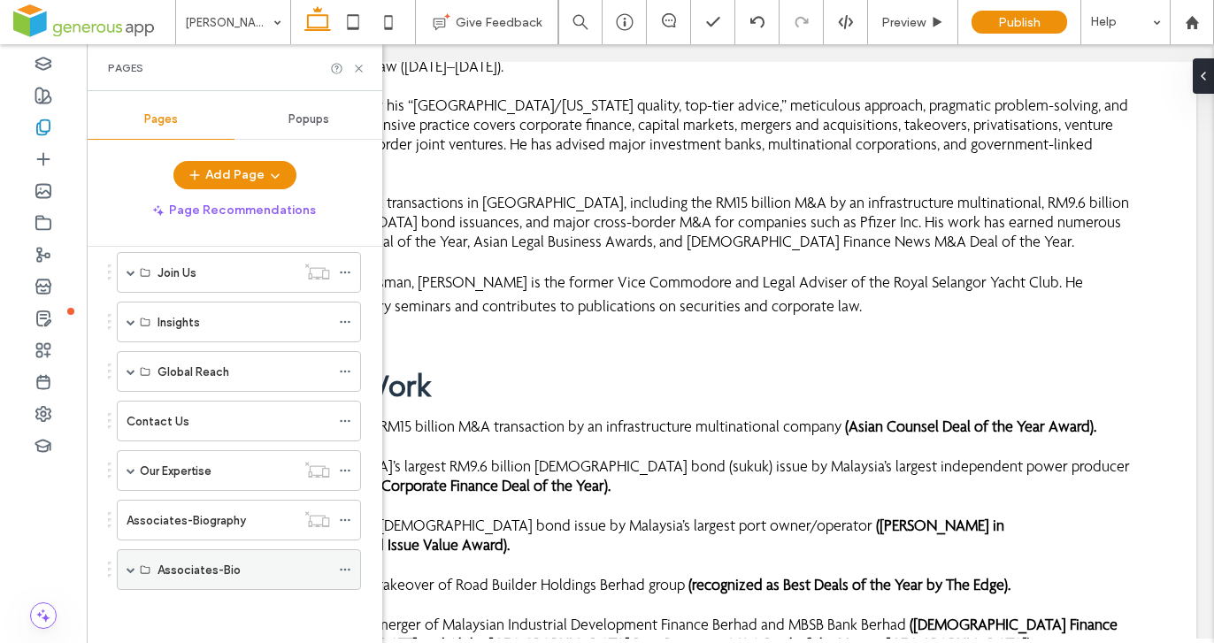
click at [261, 574] on div "Associates-Bio" at bounding box center [244, 570] width 173 height 19
click at [132, 568] on span at bounding box center [131, 570] width 9 height 9
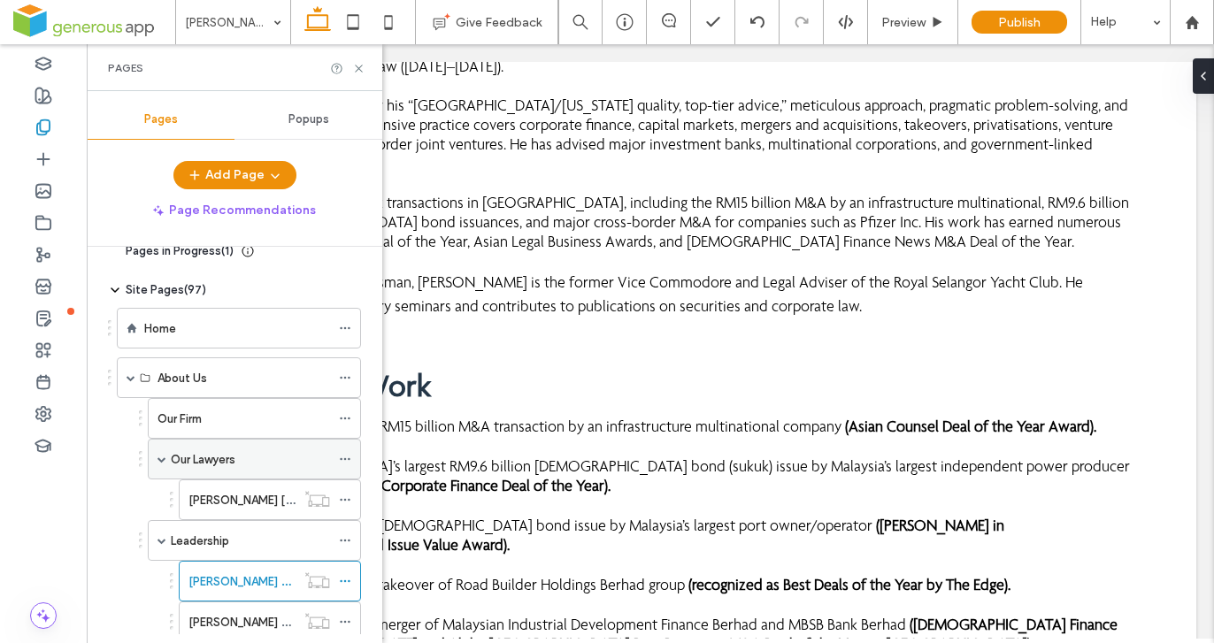
scroll to position [43, 0]
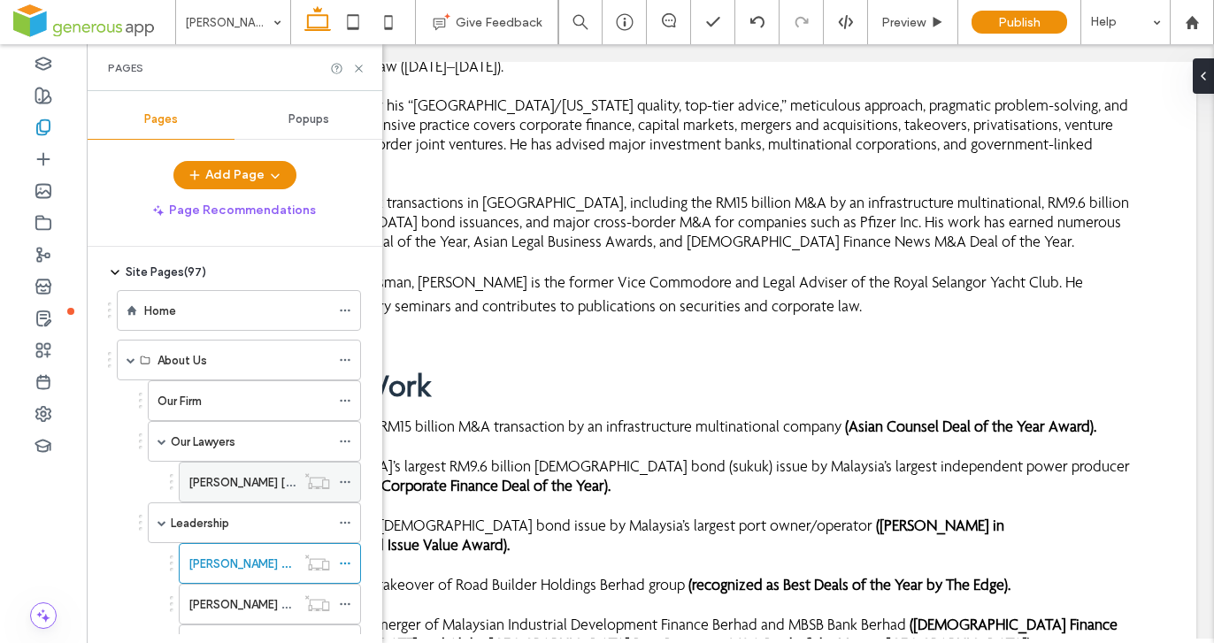
click at [266, 486] on label "[PERSON_NAME] [PERSON_NAME]-Biography" at bounding box center [309, 482] width 240 height 31
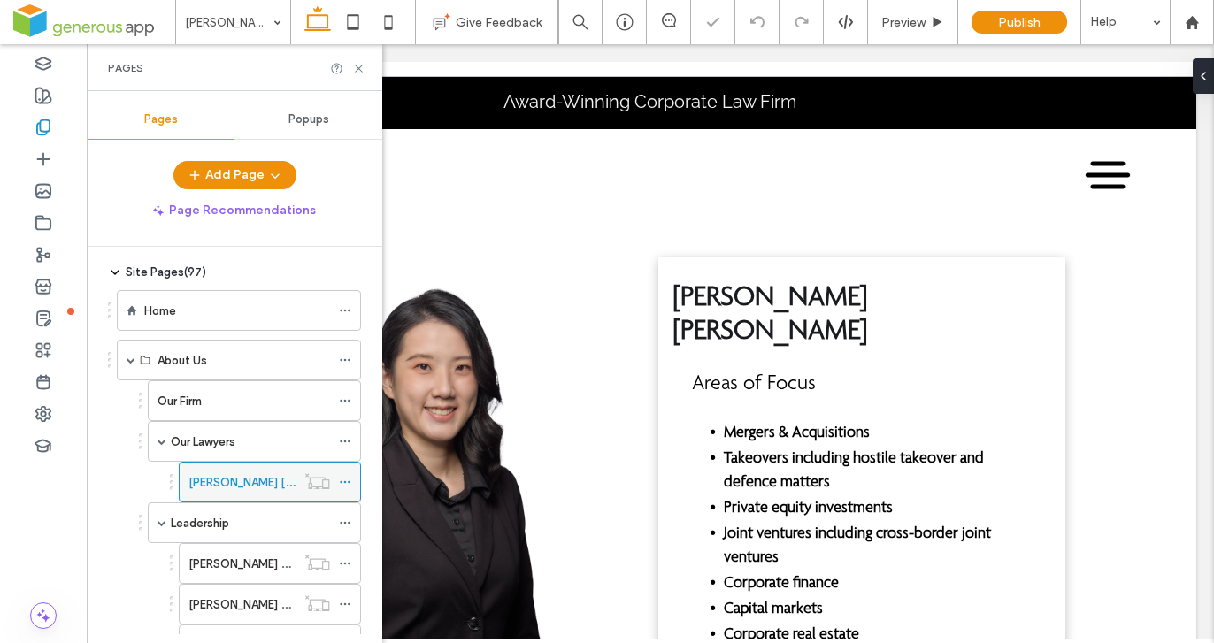
scroll to position [99, 0]
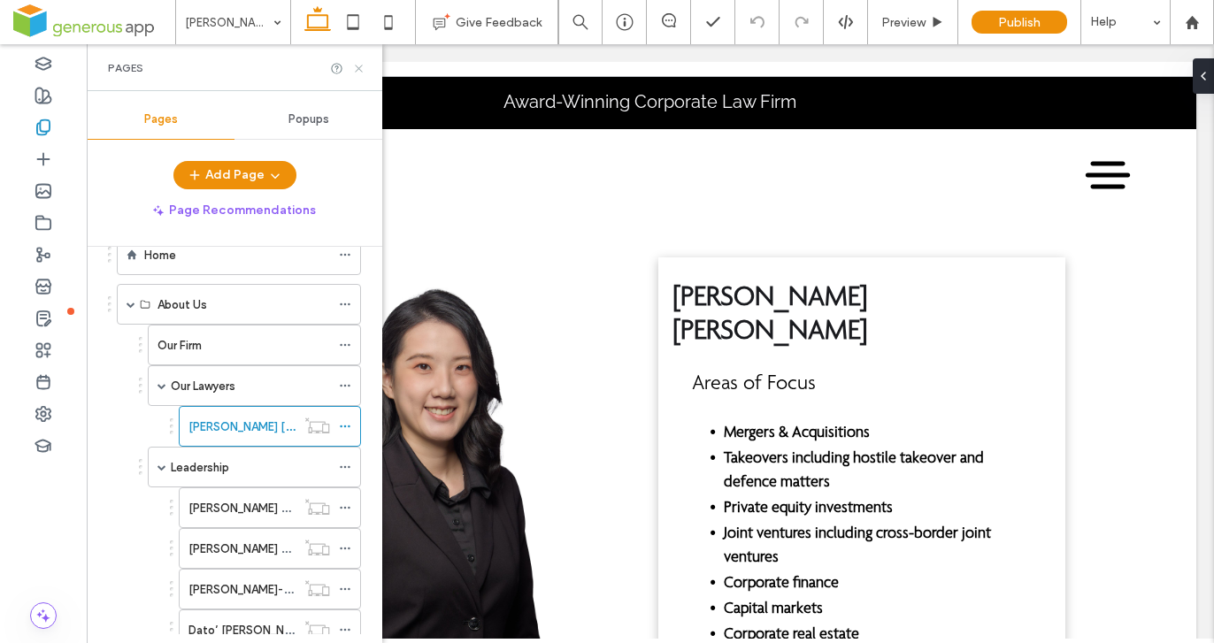
click at [356, 68] on icon at bounding box center [358, 68] width 13 height 13
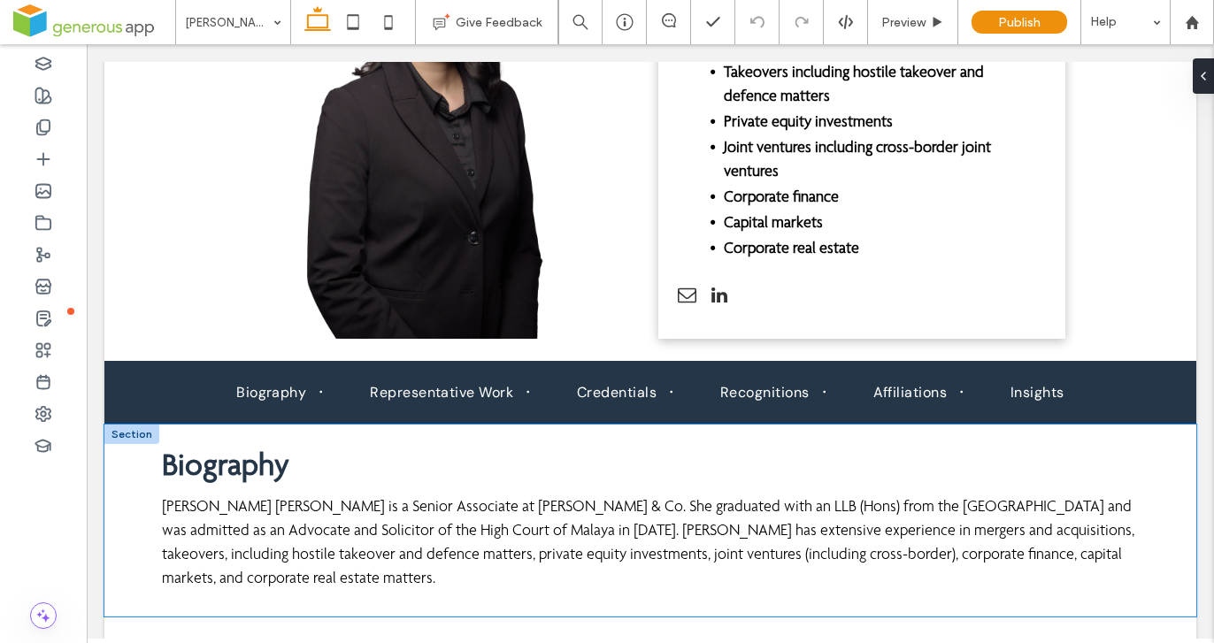
scroll to position [465, 0]
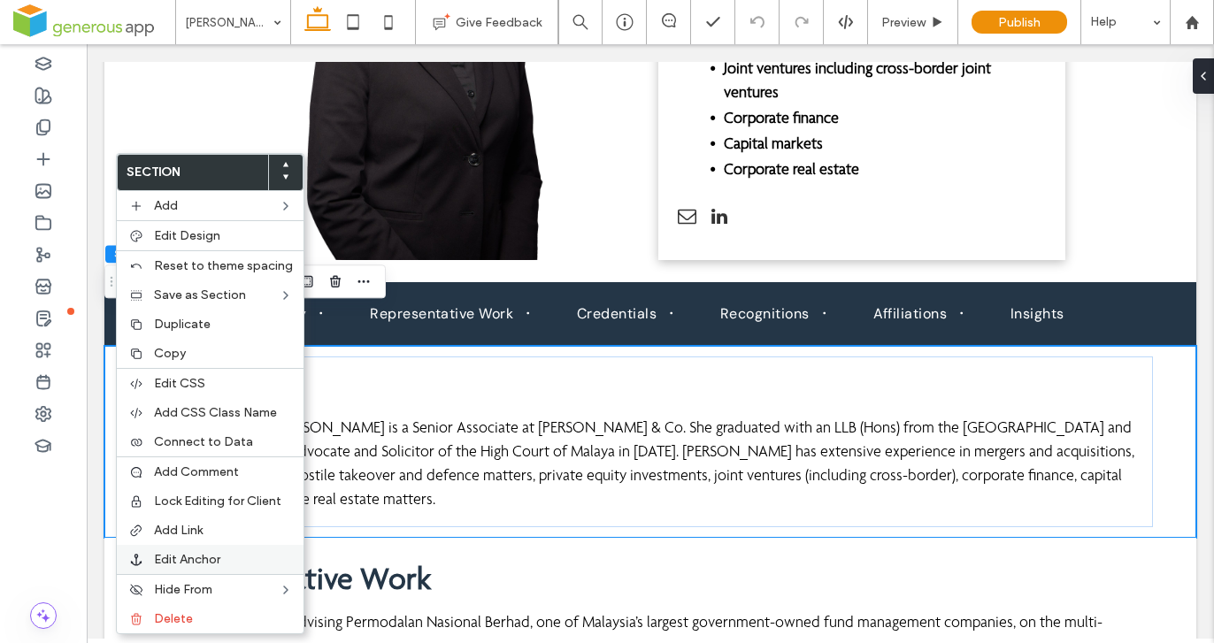
click at [232, 557] on label "Edit Anchor" at bounding box center [223, 559] width 139 height 15
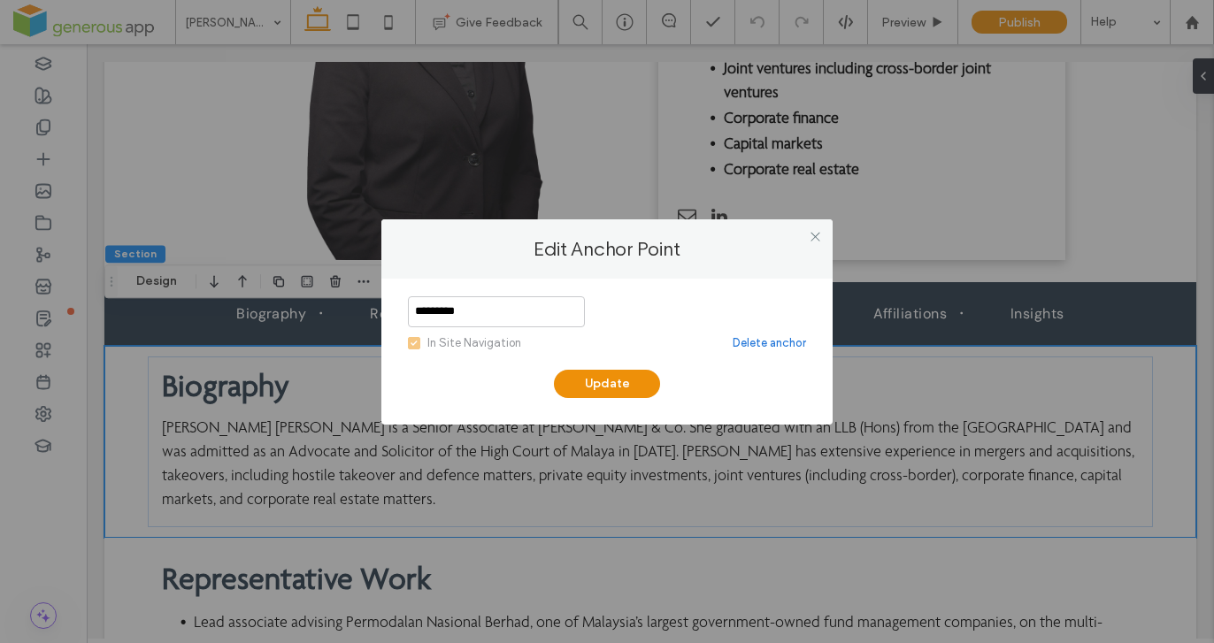
click at [789, 343] on link "Delete anchor" at bounding box center [769, 344] width 73 height 18
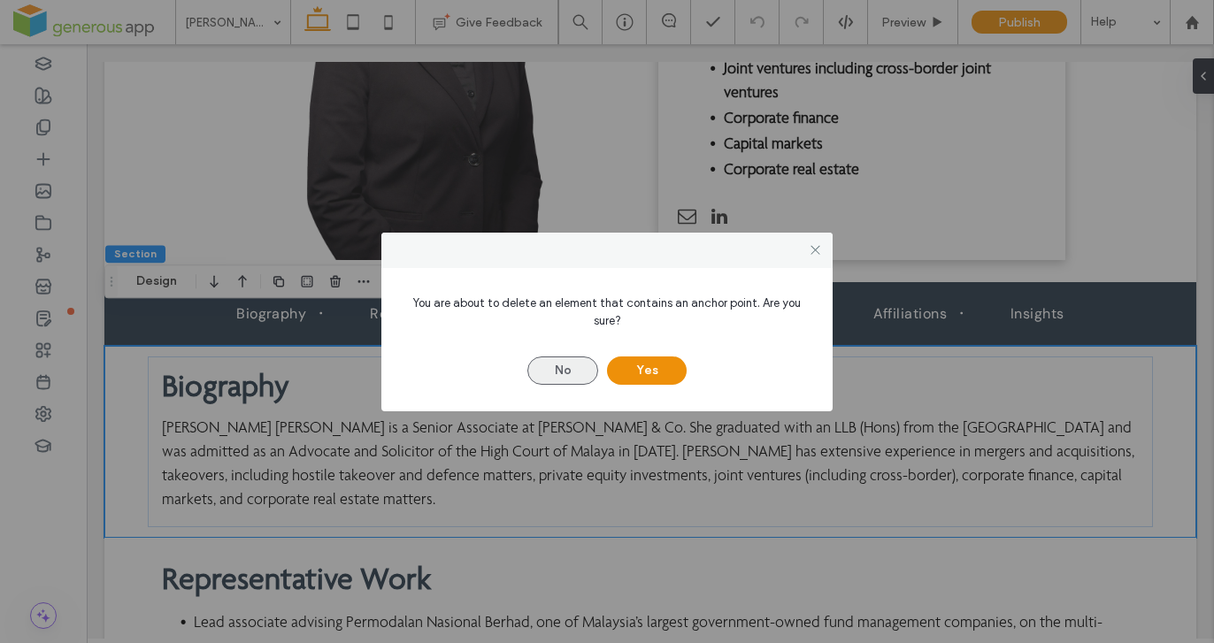
click at [580, 371] on button "No" at bounding box center [562, 371] width 71 height 28
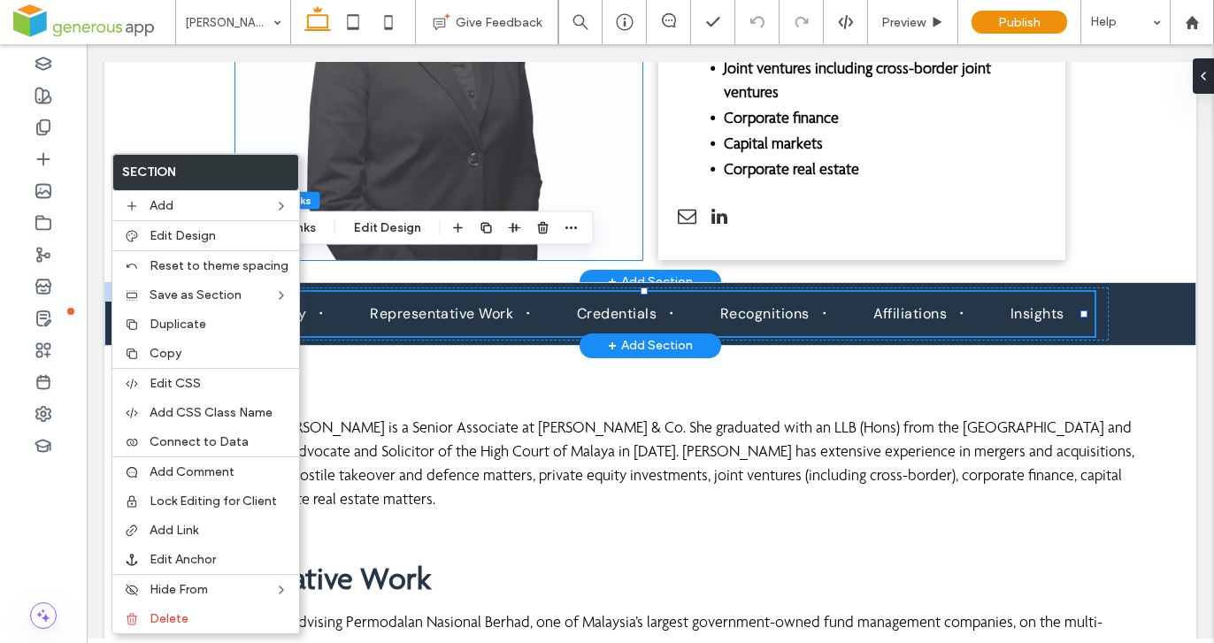
click at [290, 116] on span at bounding box center [438, 26] width 407 height 467
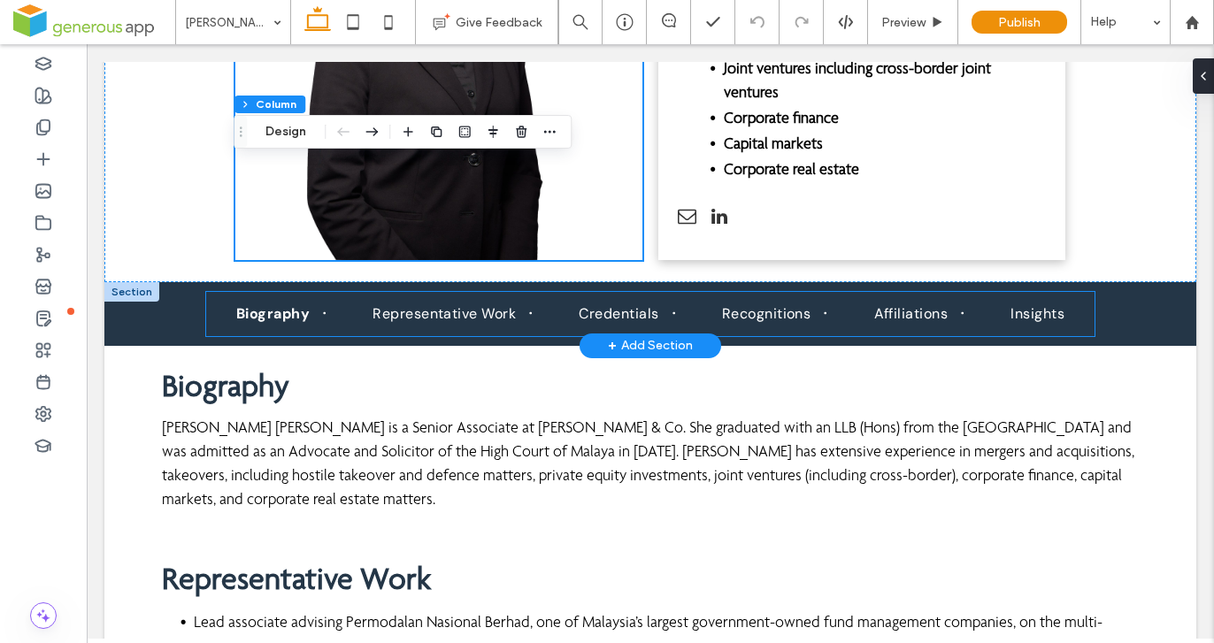
click at [227, 304] on link "Biography" at bounding box center [273, 313] width 100 height 19
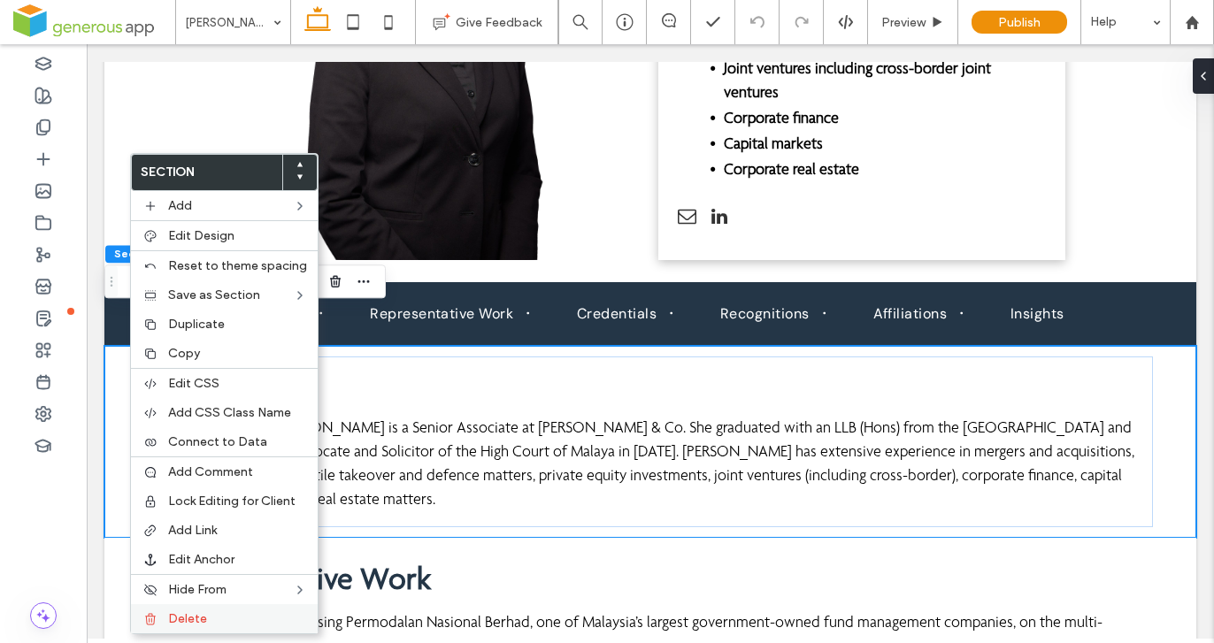
click at [206, 616] on label "Delete" at bounding box center [237, 619] width 139 height 15
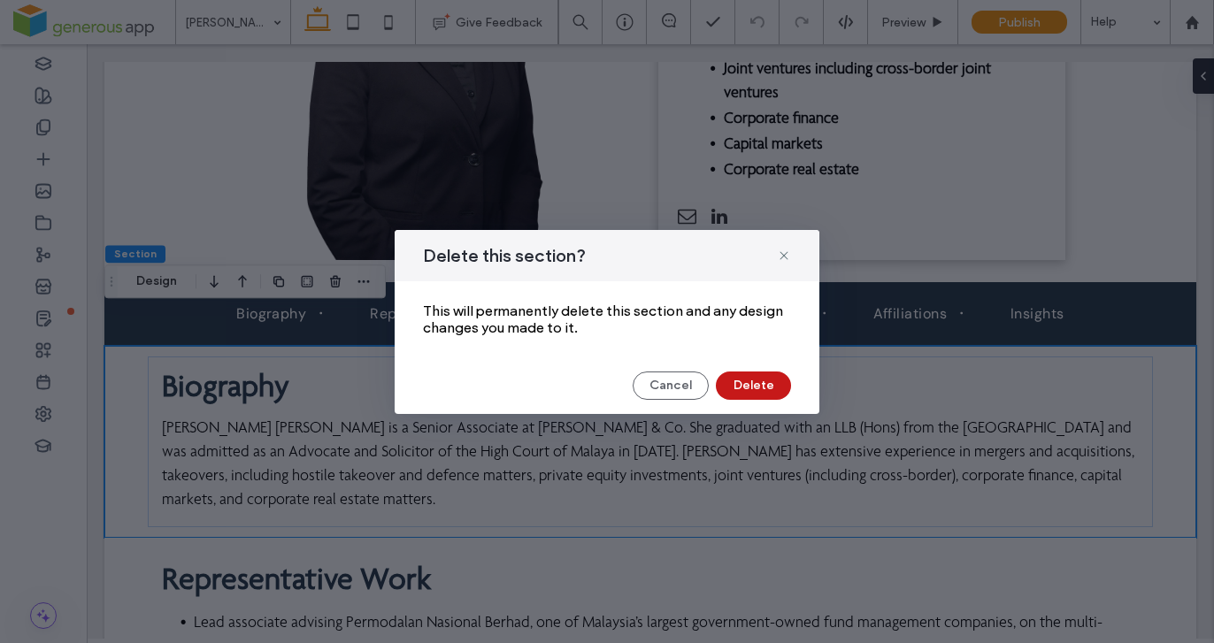
click at [772, 390] on button "Delete" at bounding box center [753, 386] width 75 height 28
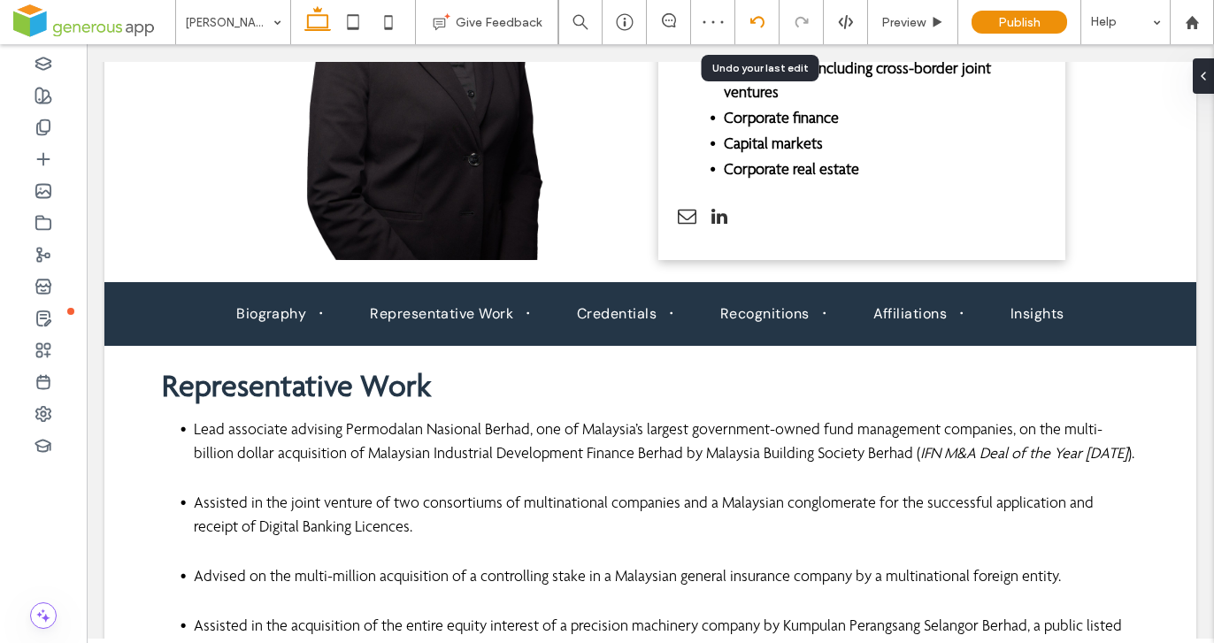
click at [754, 19] on use at bounding box center [757, 22] width 14 height 12
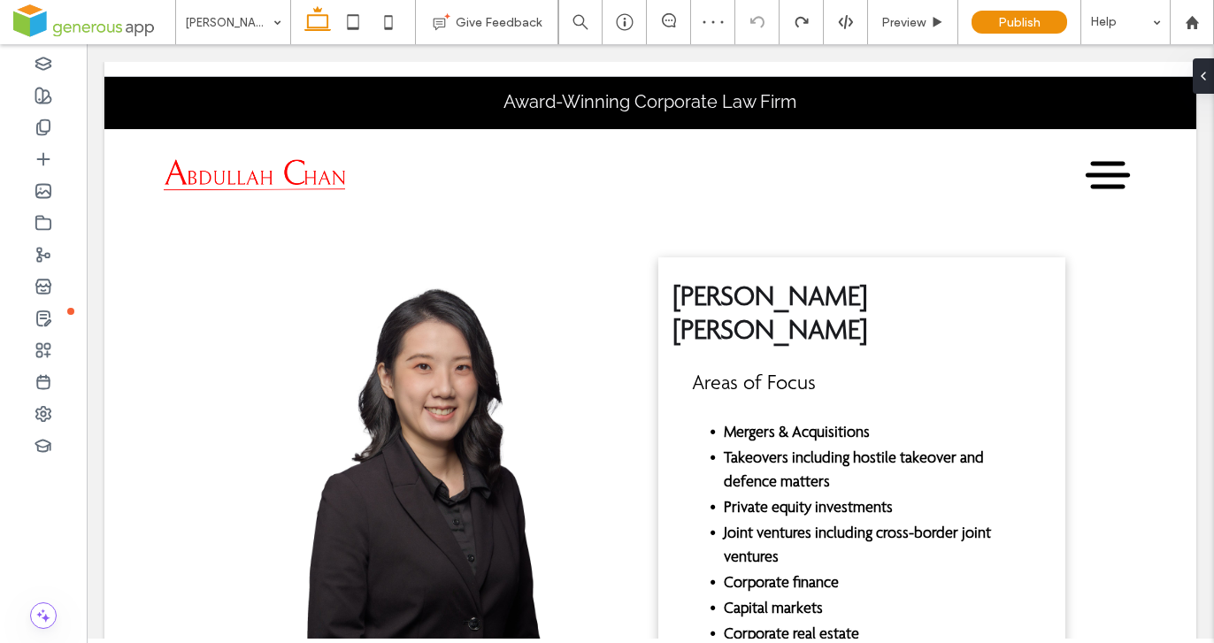
scroll to position [587, 0]
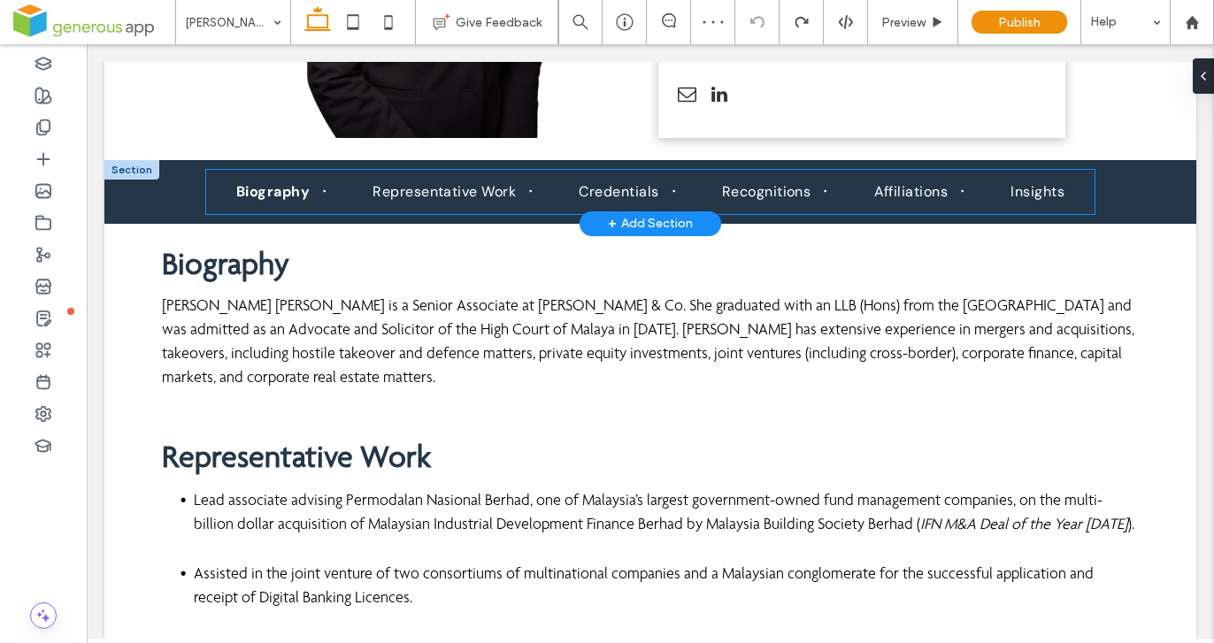
click at [305, 182] on span "Biography" at bounding box center [272, 191] width 73 height 19
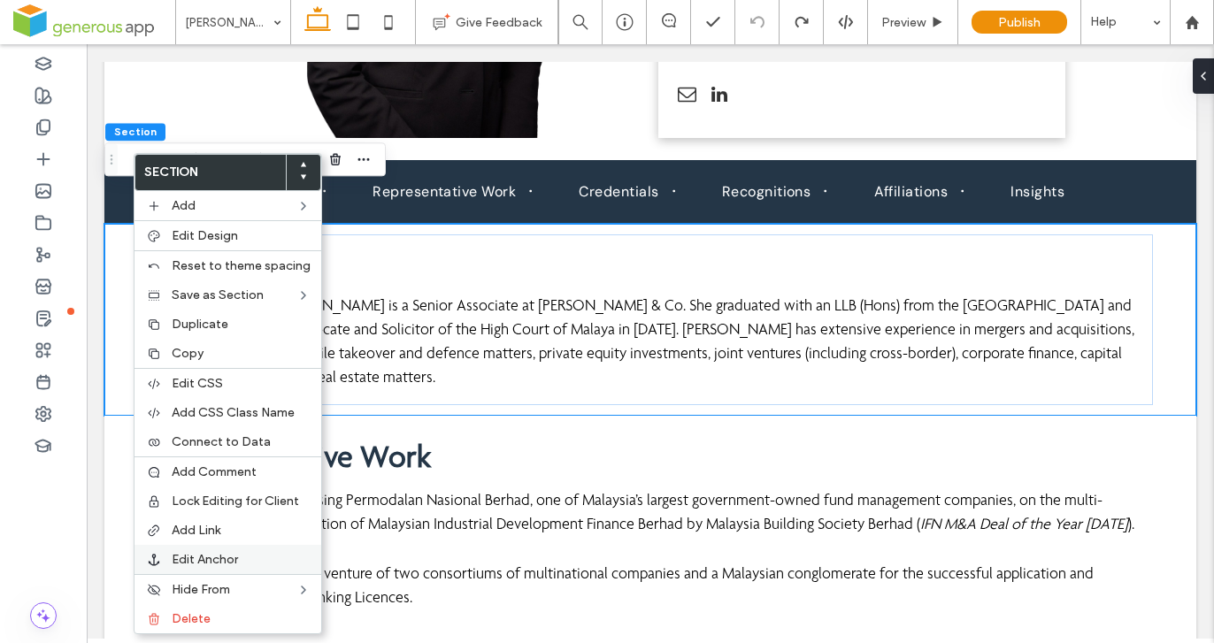
click at [229, 553] on span "Edit Anchor" at bounding box center [205, 559] width 66 height 15
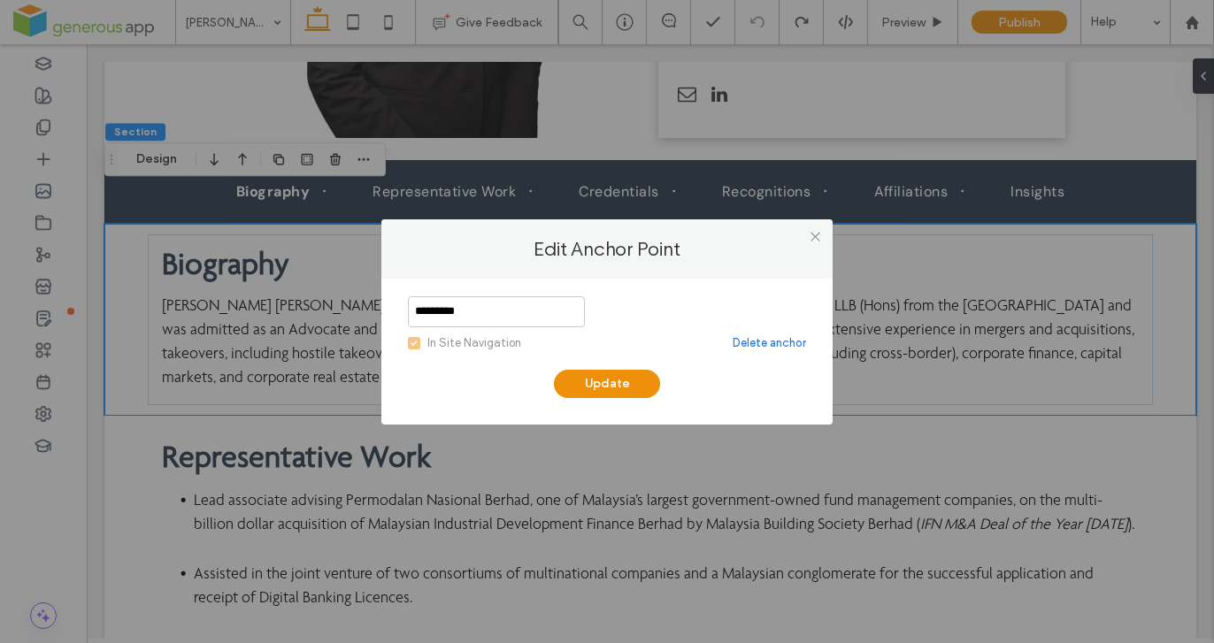
click at [755, 338] on link "Delete anchor" at bounding box center [769, 344] width 73 height 18
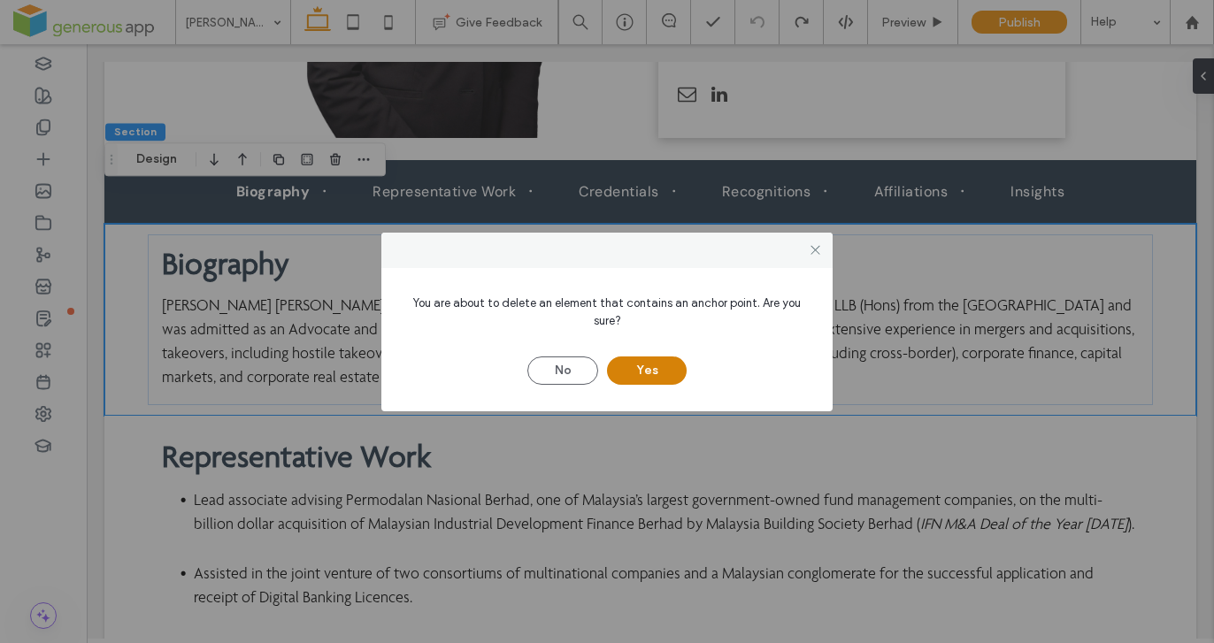
click at [647, 373] on button "Yes" at bounding box center [647, 371] width 80 height 28
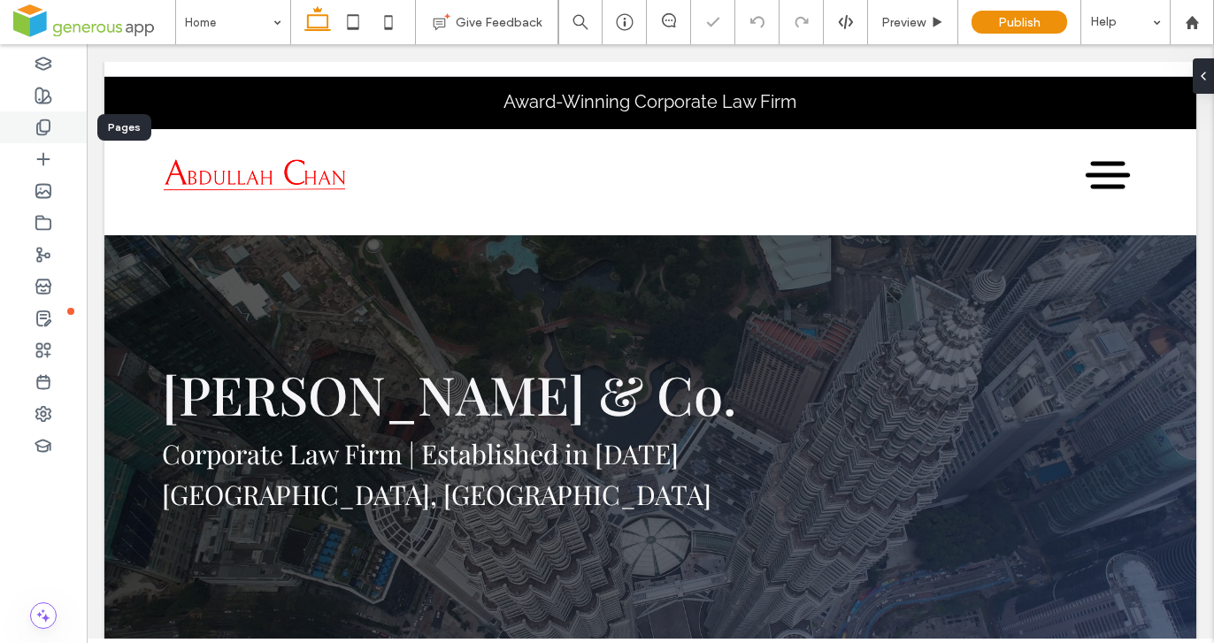
click at [38, 131] on icon at bounding box center [44, 128] width 18 height 18
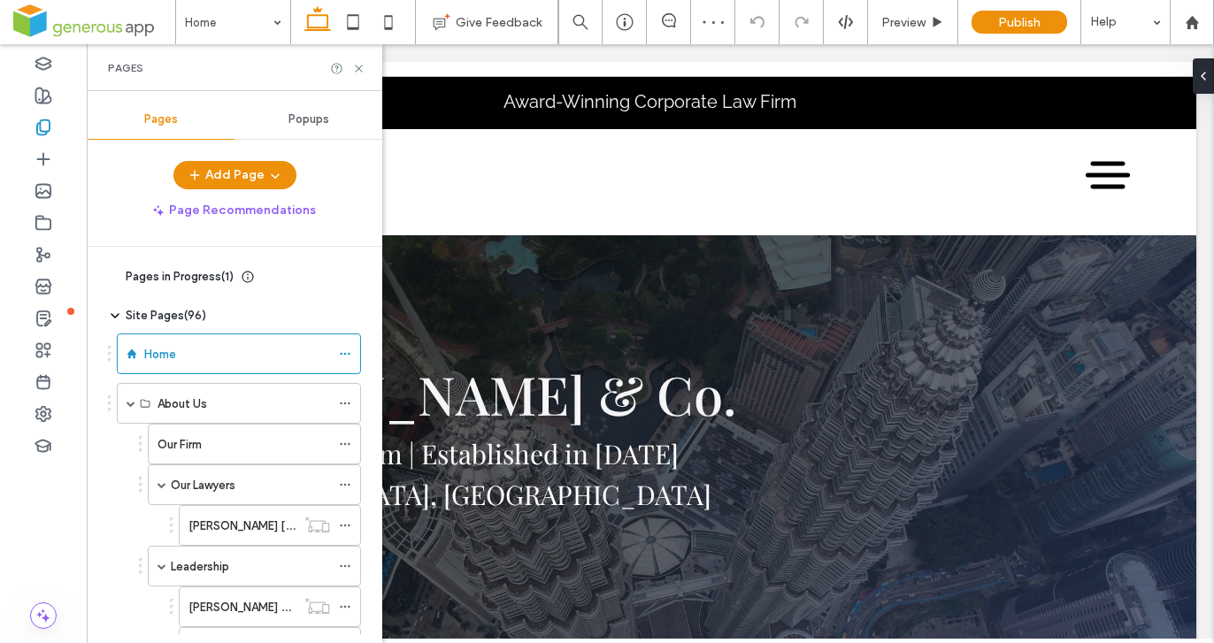
click at [245, 535] on div "[PERSON_NAME] [PERSON_NAME]-Biography" at bounding box center [242, 525] width 107 height 39
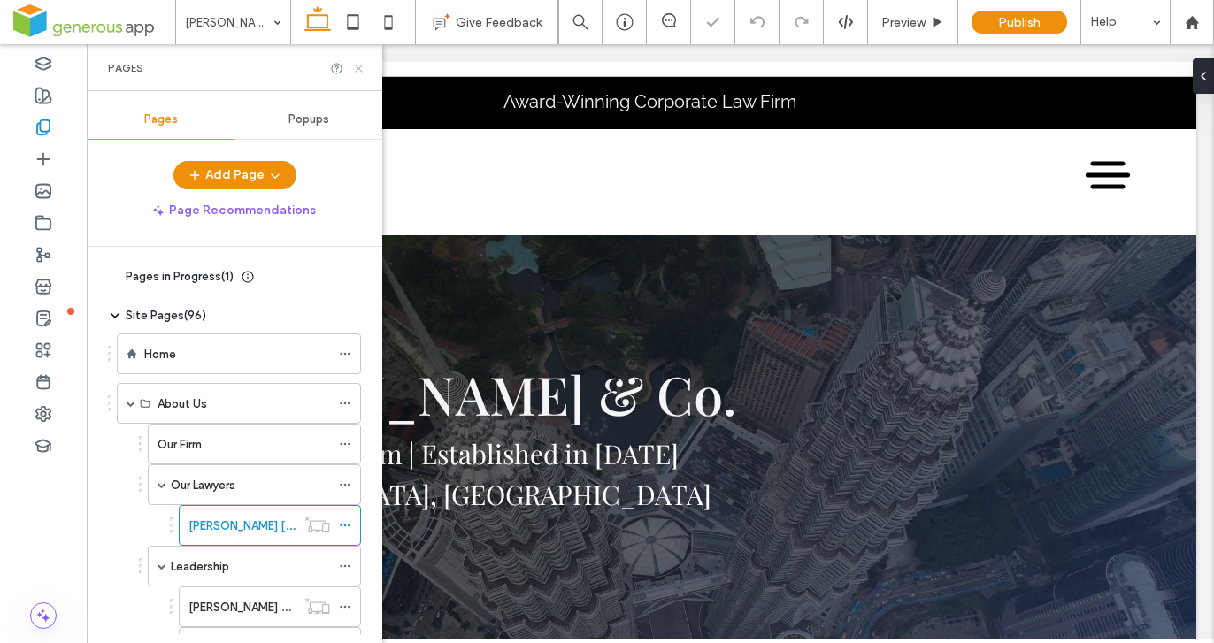
click at [363, 67] on icon at bounding box center [358, 68] width 13 height 13
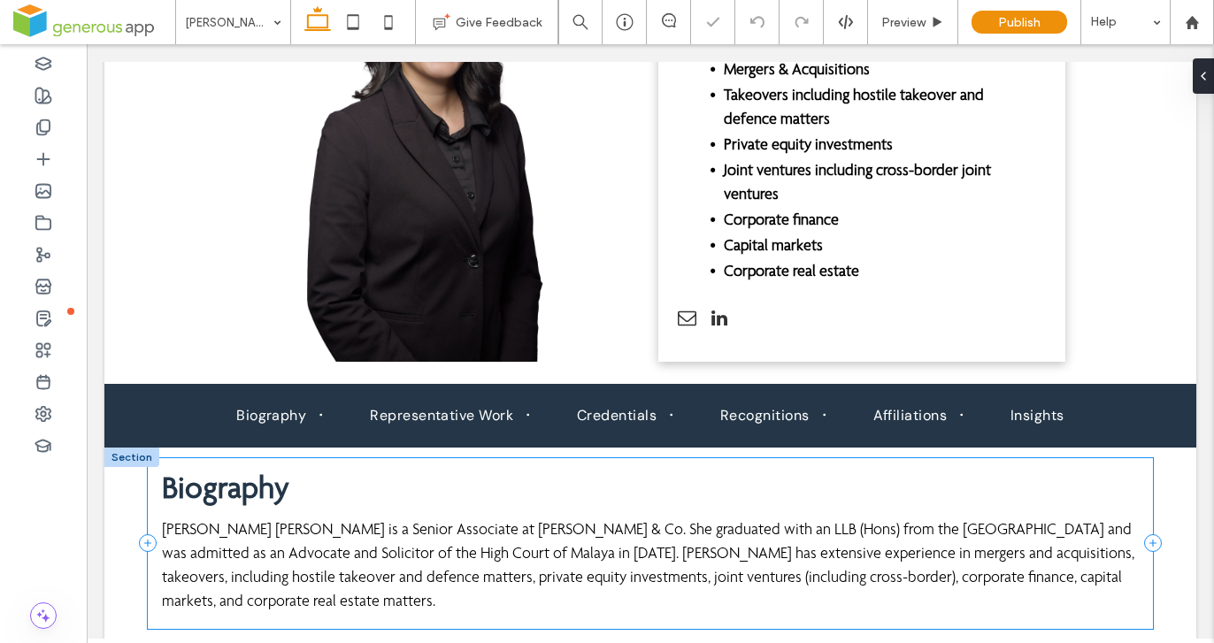
scroll to position [544, 0]
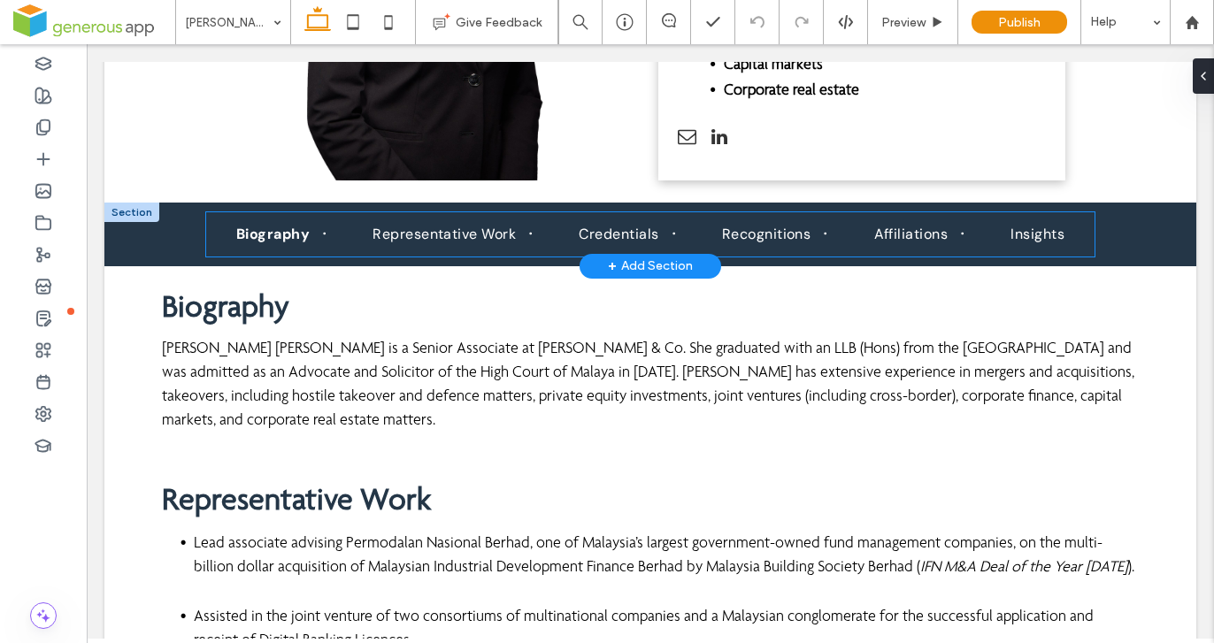
click at [281, 225] on span "Biography" at bounding box center [272, 234] width 73 height 19
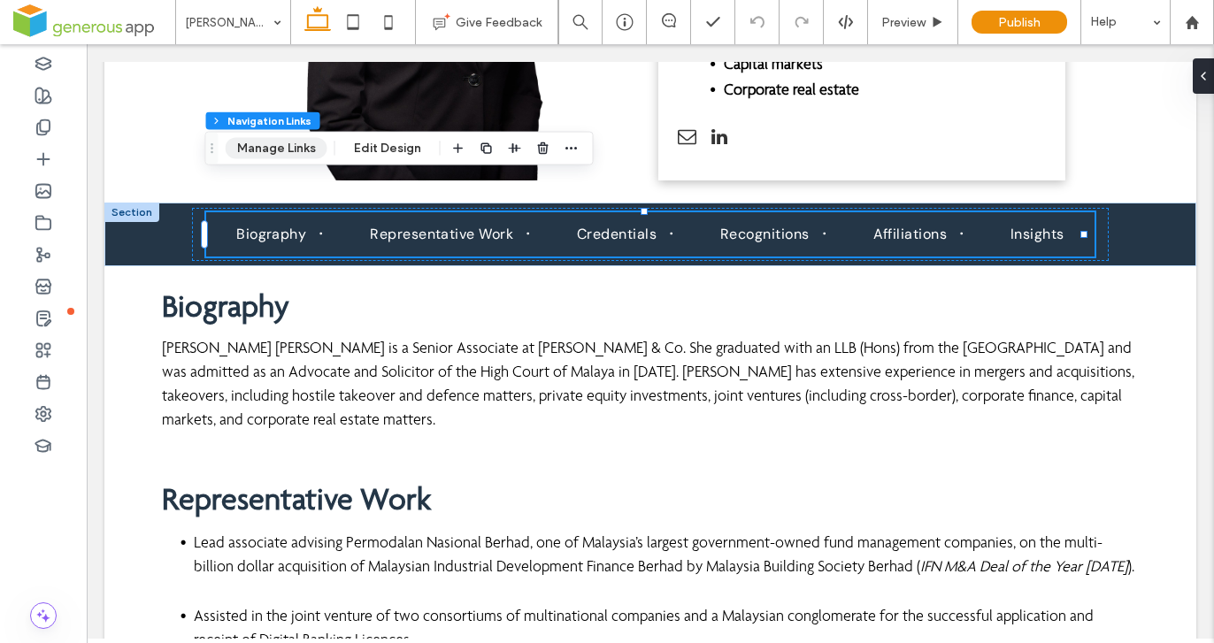
click at [277, 147] on button "Manage Links" at bounding box center [277, 148] width 102 height 21
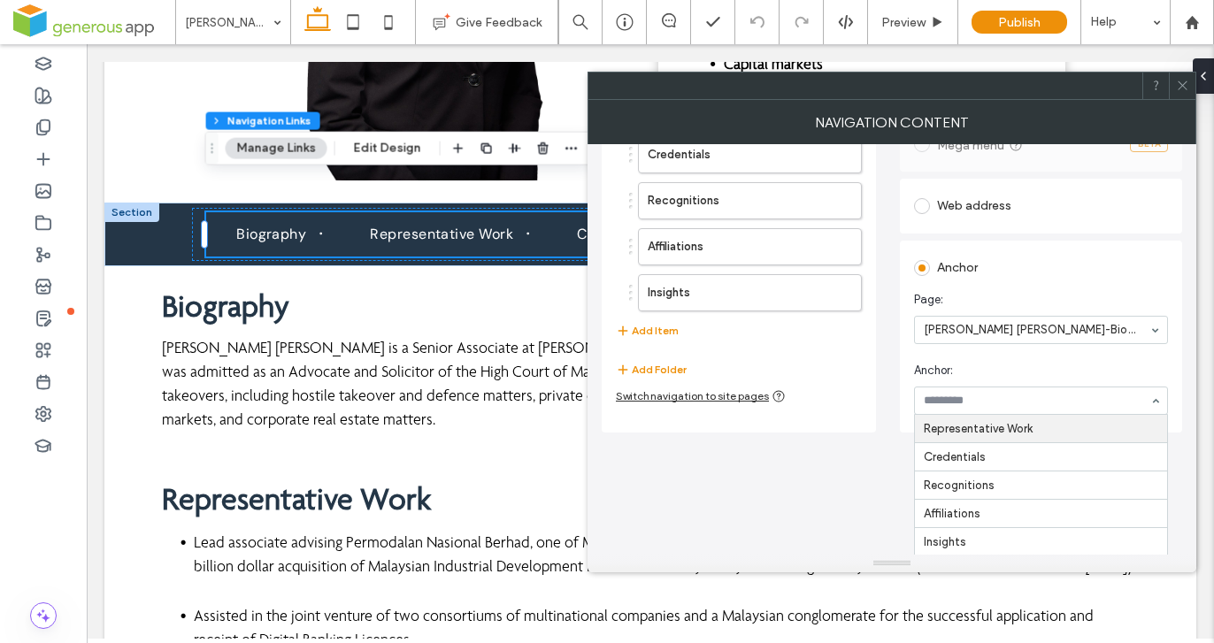
scroll to position [228, 0]
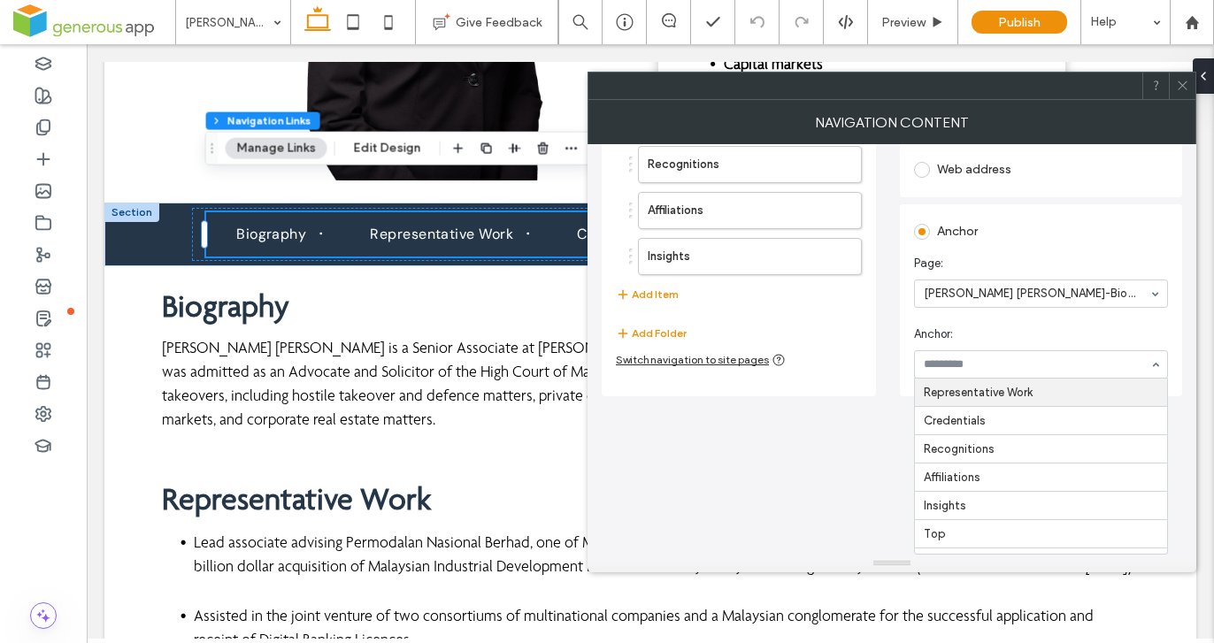
click at [1186, 84] on icon at bounding box center [1182, 85] width 13 height 13
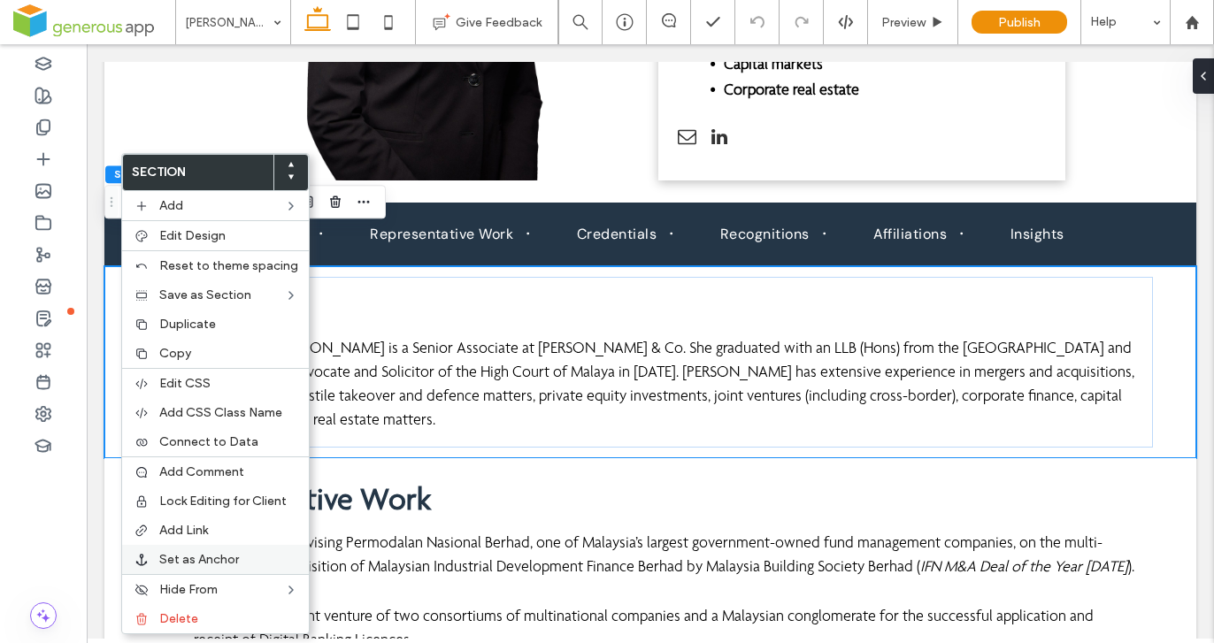
click at [251, 553] on label "Set as Anchor" at bounding box center [228, 559] width 139 height 15
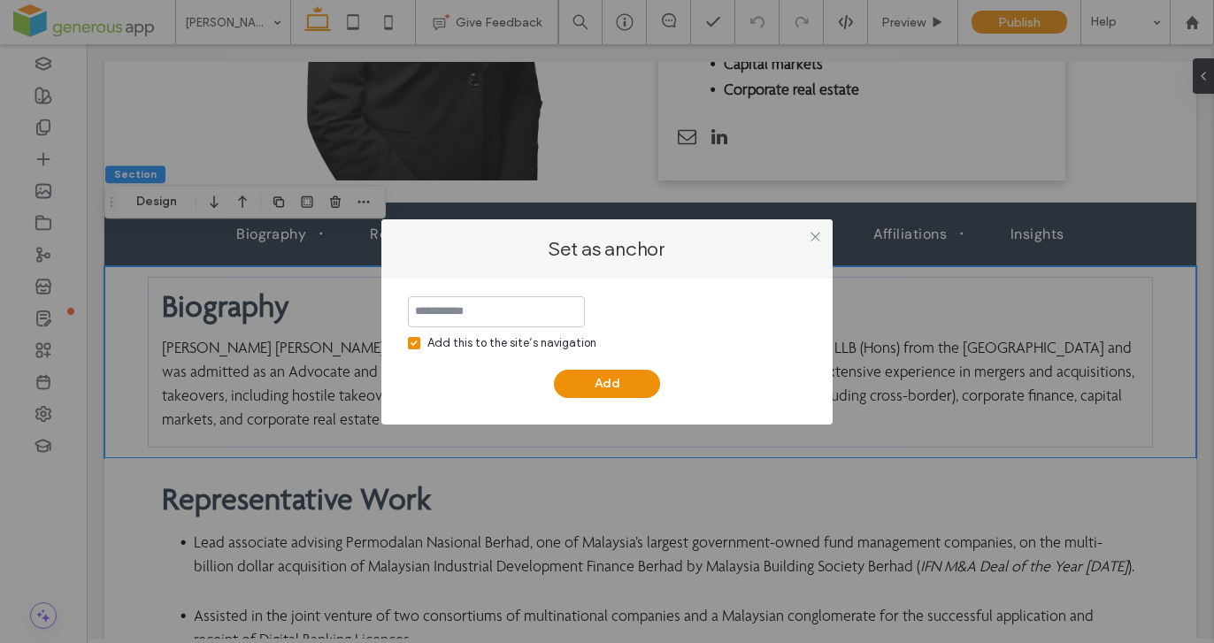
click at [414, 343] on icon at bounding box center [414, 343] width 6 height 5
click at [443, 314] on input at bounding box center [496, 311] width 177 height 31
type input "*********"
click at [640, 377] on button "Add" at bounding box center [607, 384] width 106 height 28
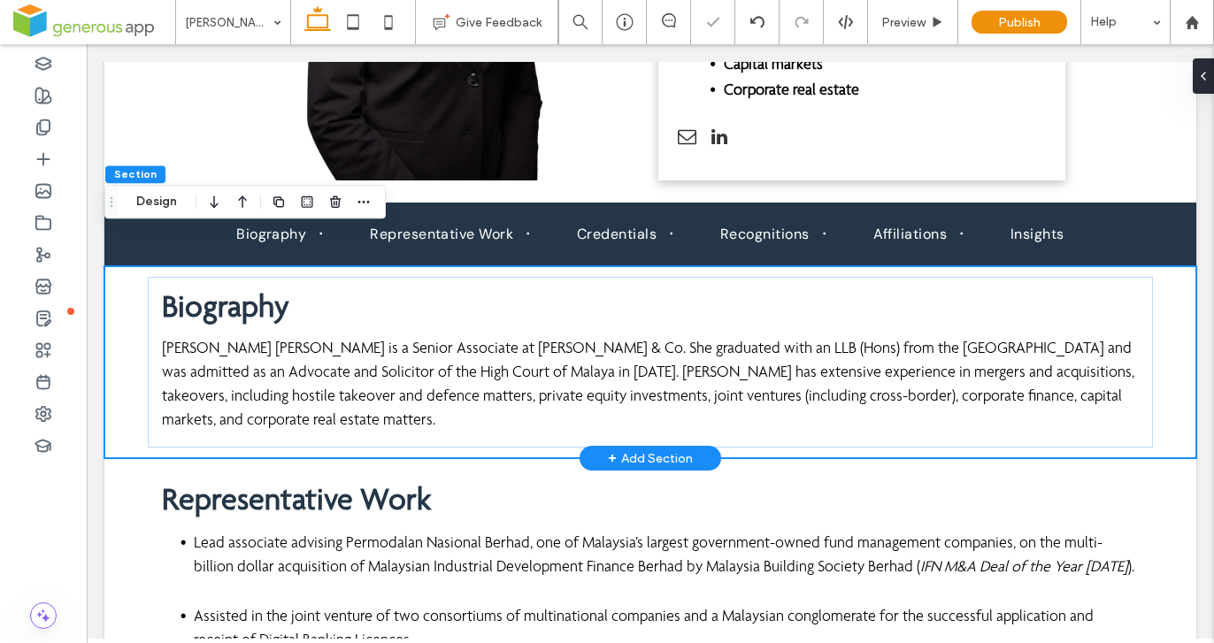
click at [131, 266] on div "Biography Wong Li Yee is a Senior Associate at Abdullah Chan & Co. She graduate…" at bounding box center [650, 362] width 1092 height 193
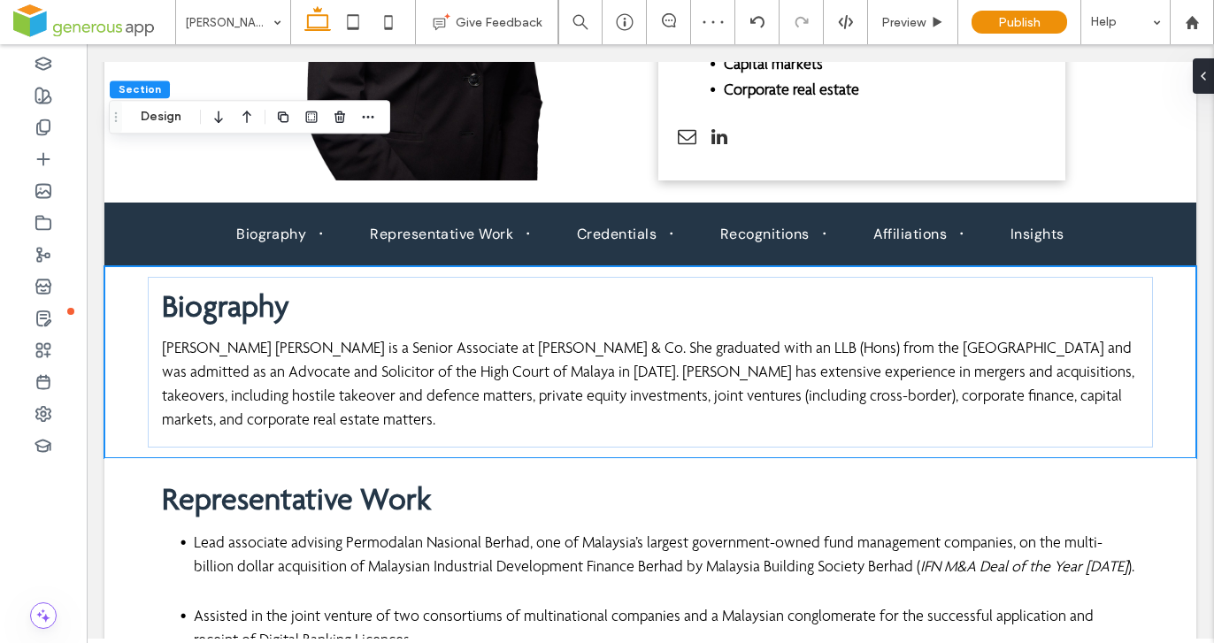
drag, startPoint x: 115, startPoint y: 205, endPoint x: 119, endPoint y: 123, distance: 82.4
click at [119, 113] on icon "Drag" at bounding box center [116, 117] width 14 height 12
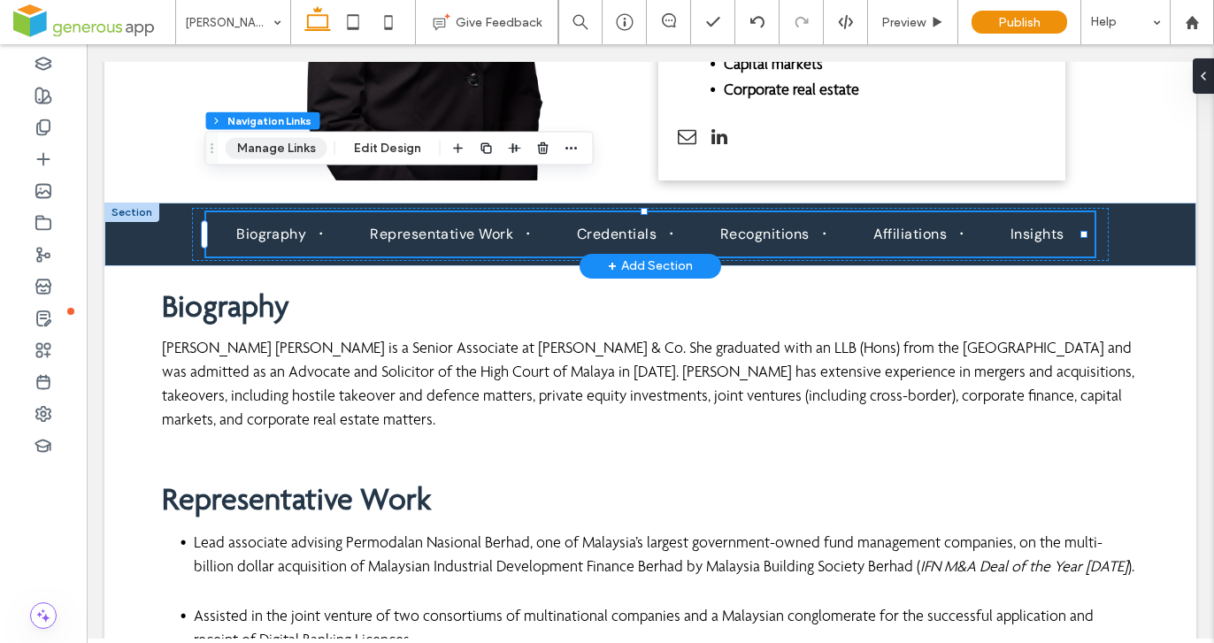
click at [284, 150] on button "Manage Links" at bounding box center [277, 148] width 102 height 21
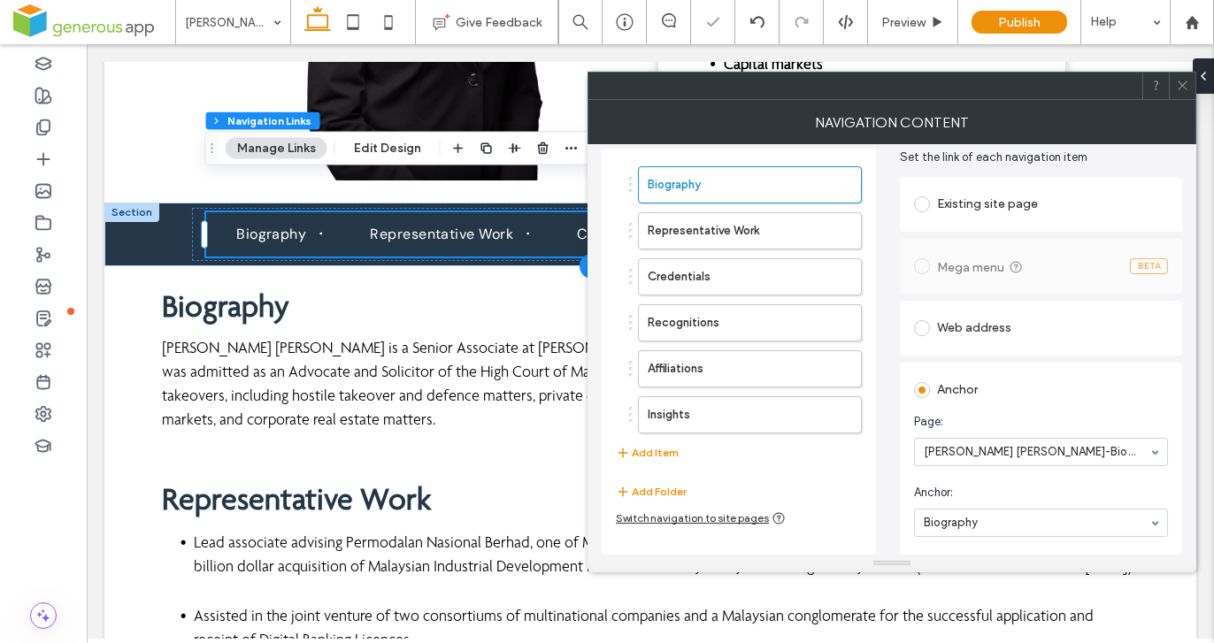
click at [1182, 92] on span at bounding box center [1182, 86] width 13 height 27
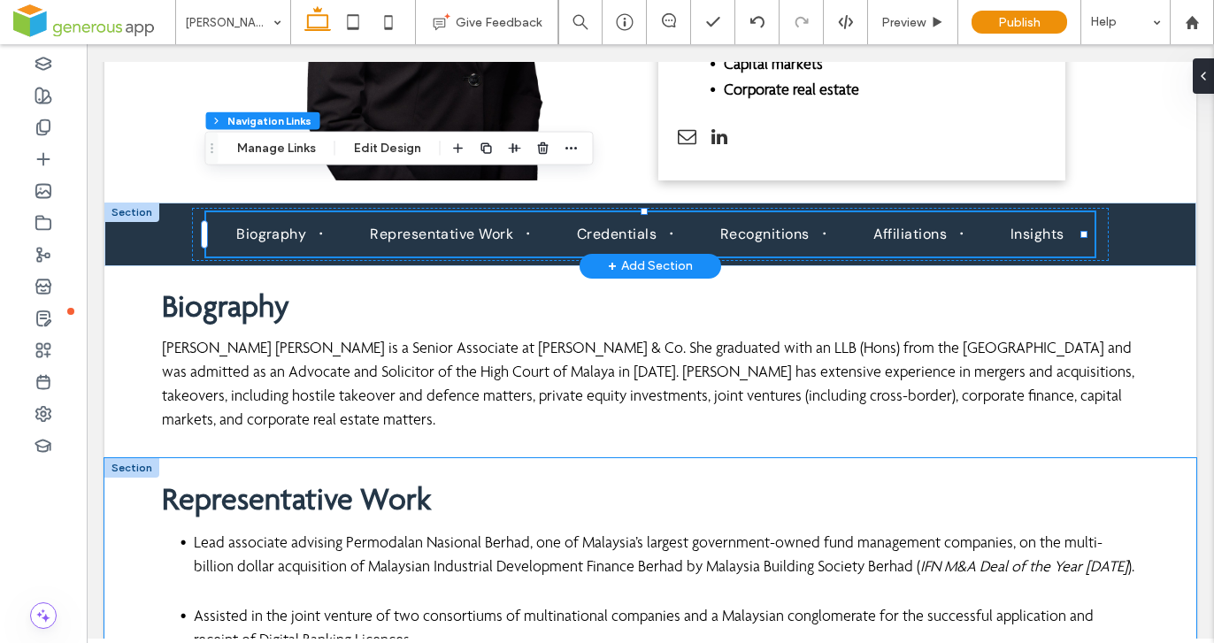
scroll to position [763, 0]
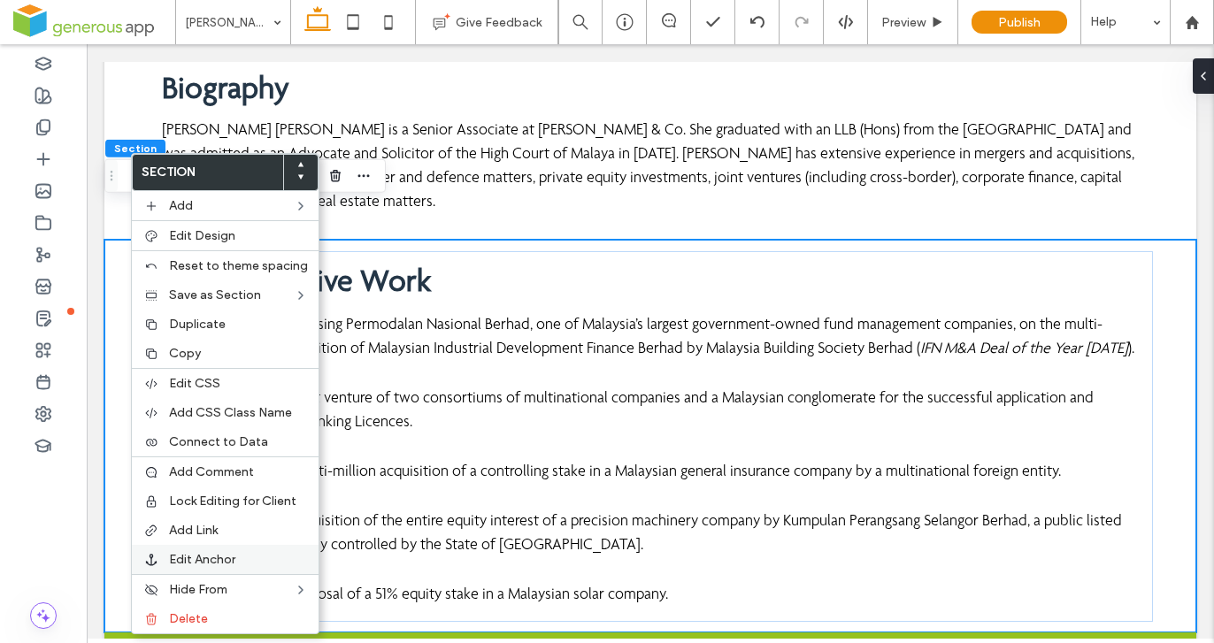
click at [227, 563] on span "Edit Anchor" at bounding box center [202, 559] width 66 height 15
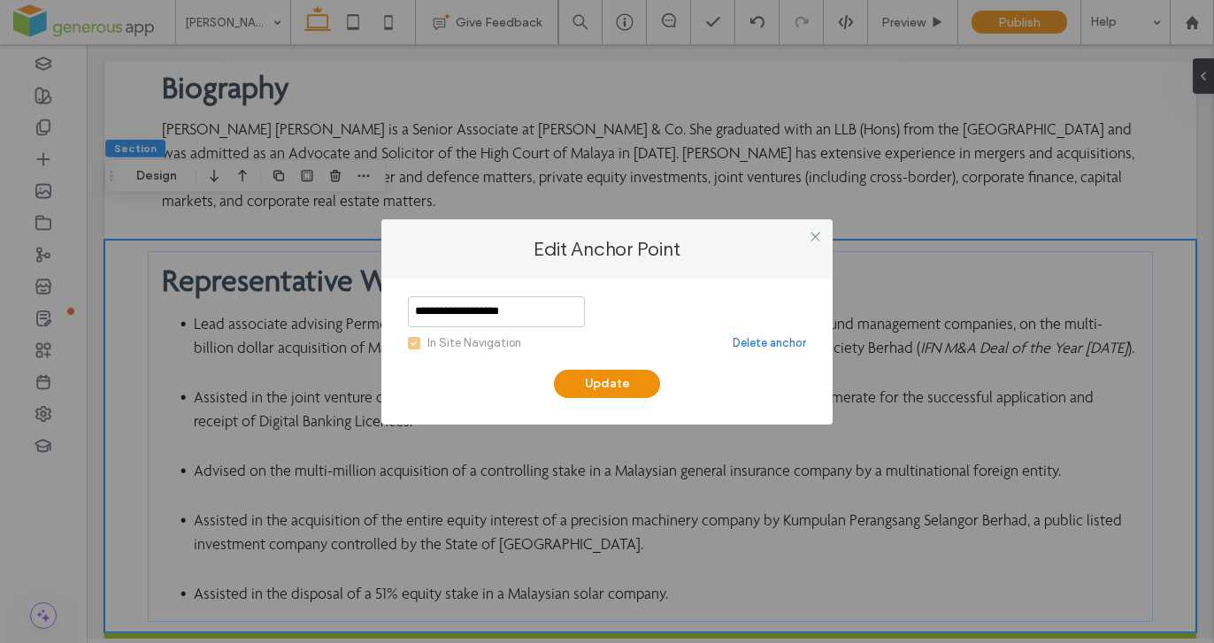
click at [787, 342] on link "Delete anchor" at bounding box center [769, 344] width 73 height 18
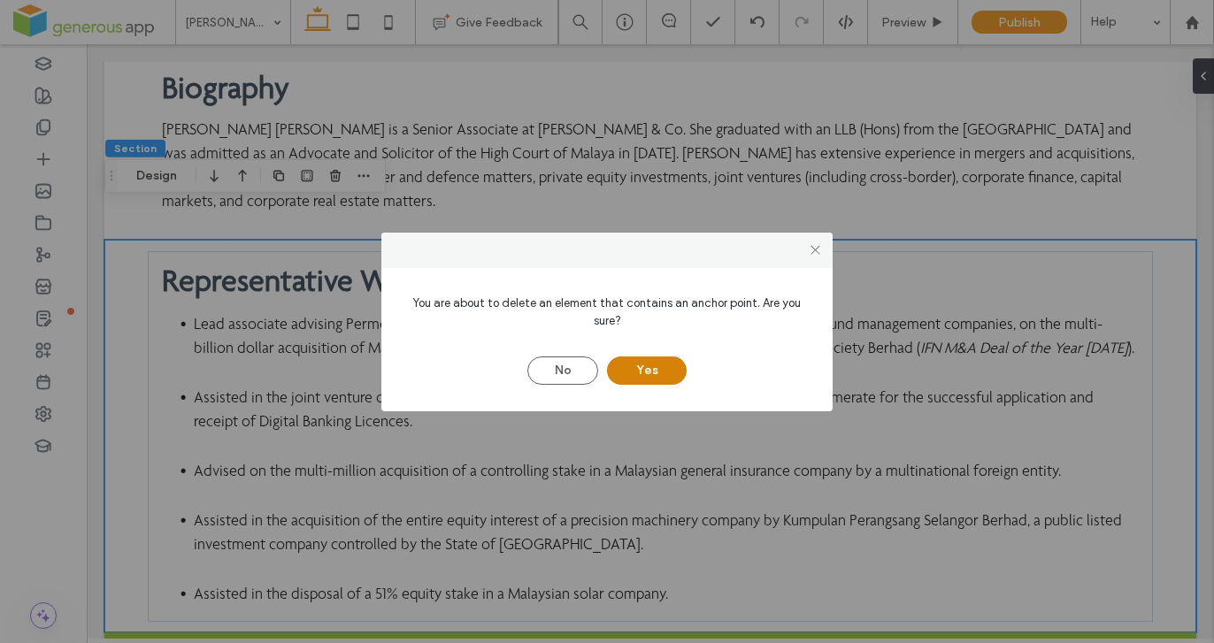
click at [666, 364] on button "Yes" at bounding box center [647, 371] width 80 height 28
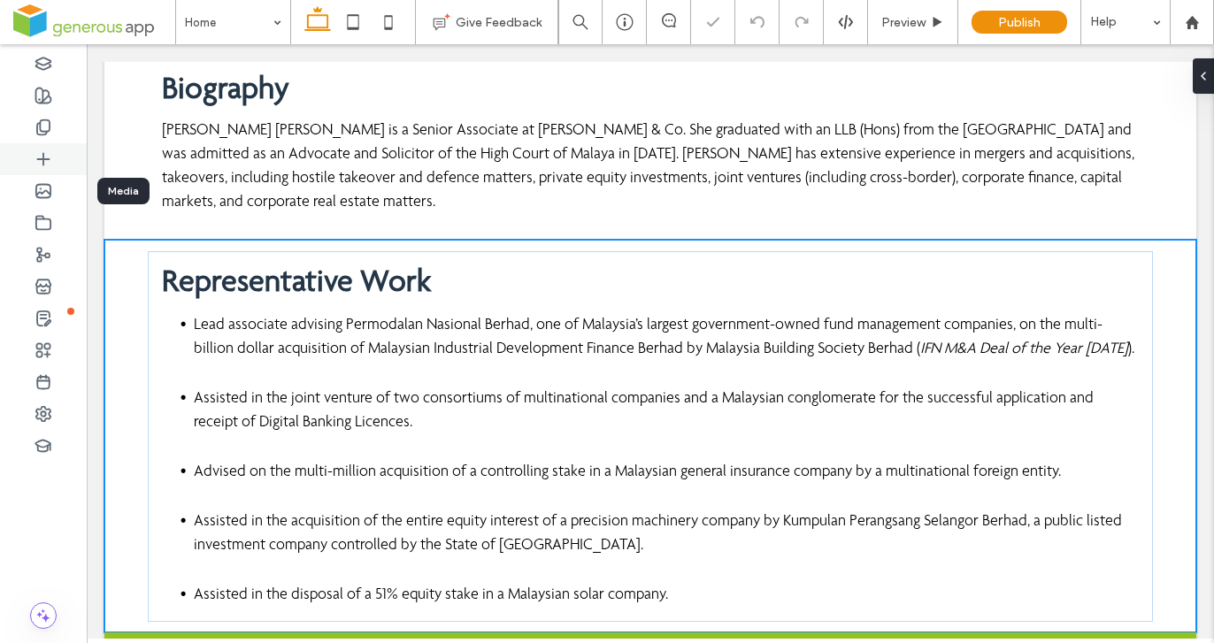
click at [41, 134] on icon at bounding box center [44, 128] width 18 height 18
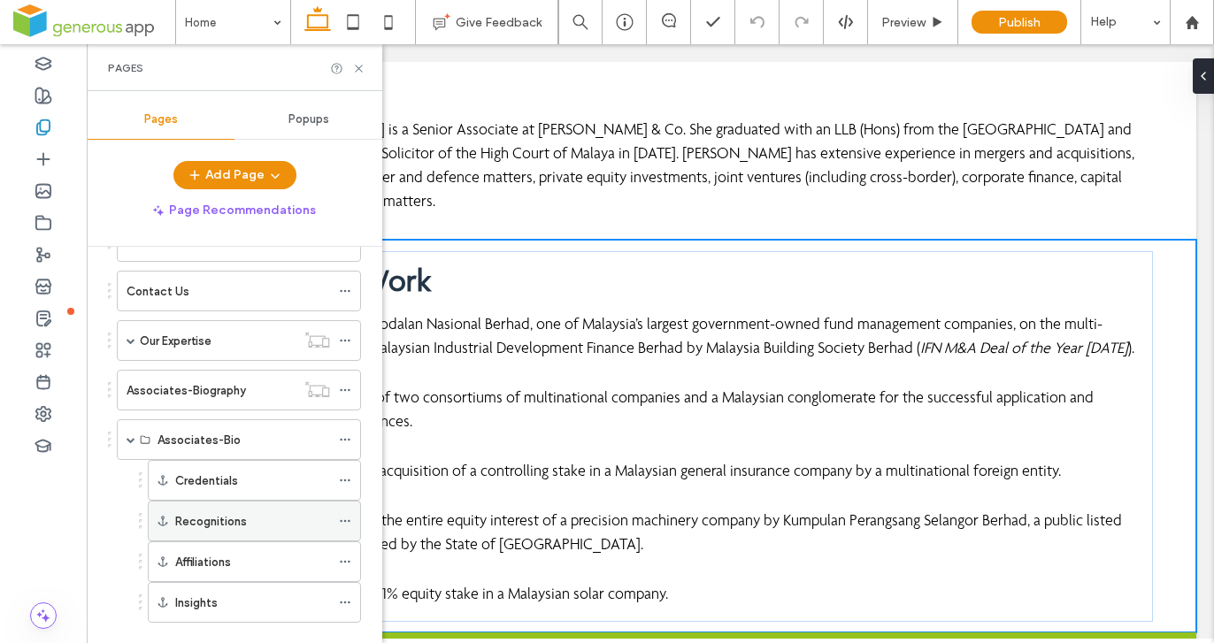
scroll to position [1103, 0]
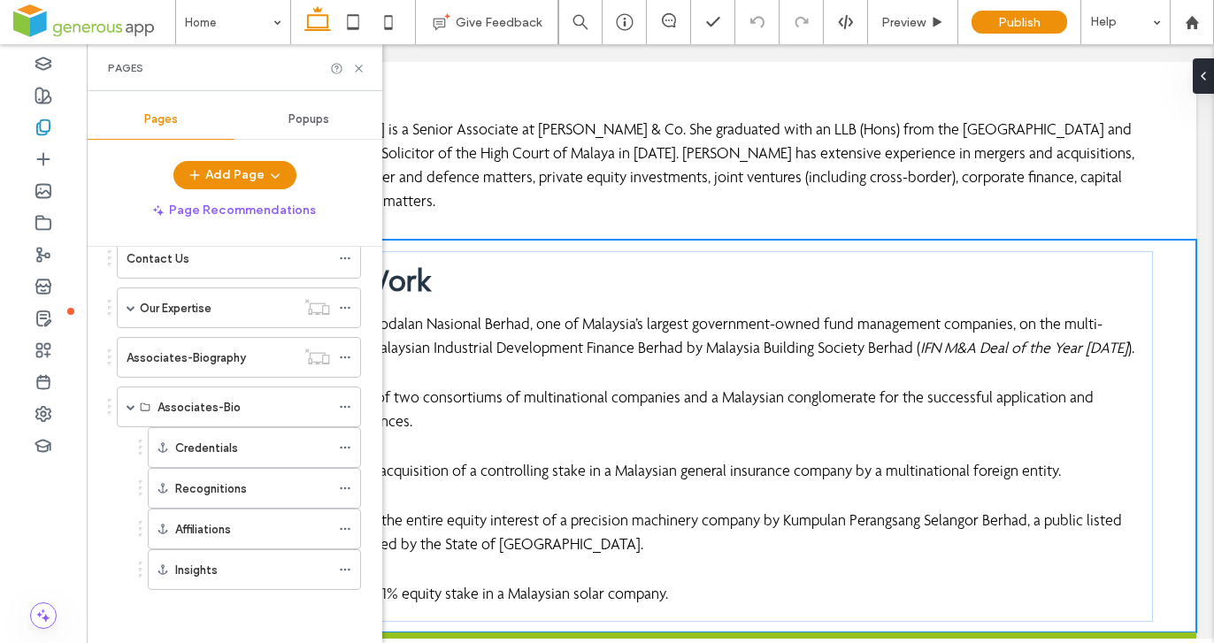
click at [272, 444] on div "Credentials" at bounding box center [252, 448] width 155 height 19
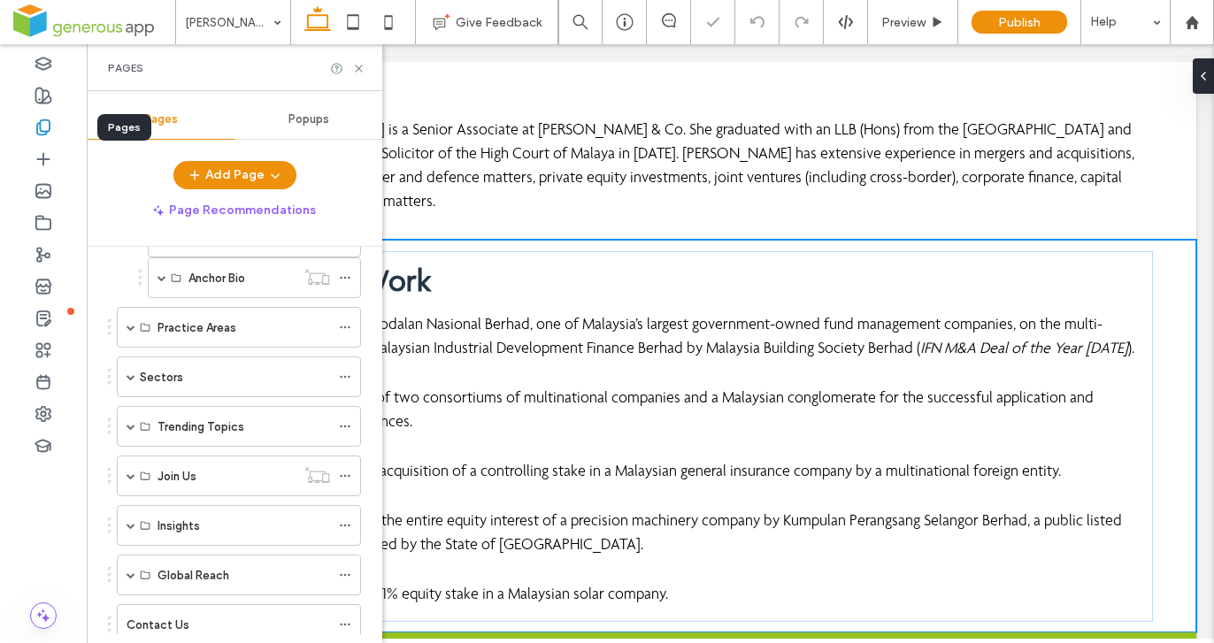
scroll to position [533, 0]
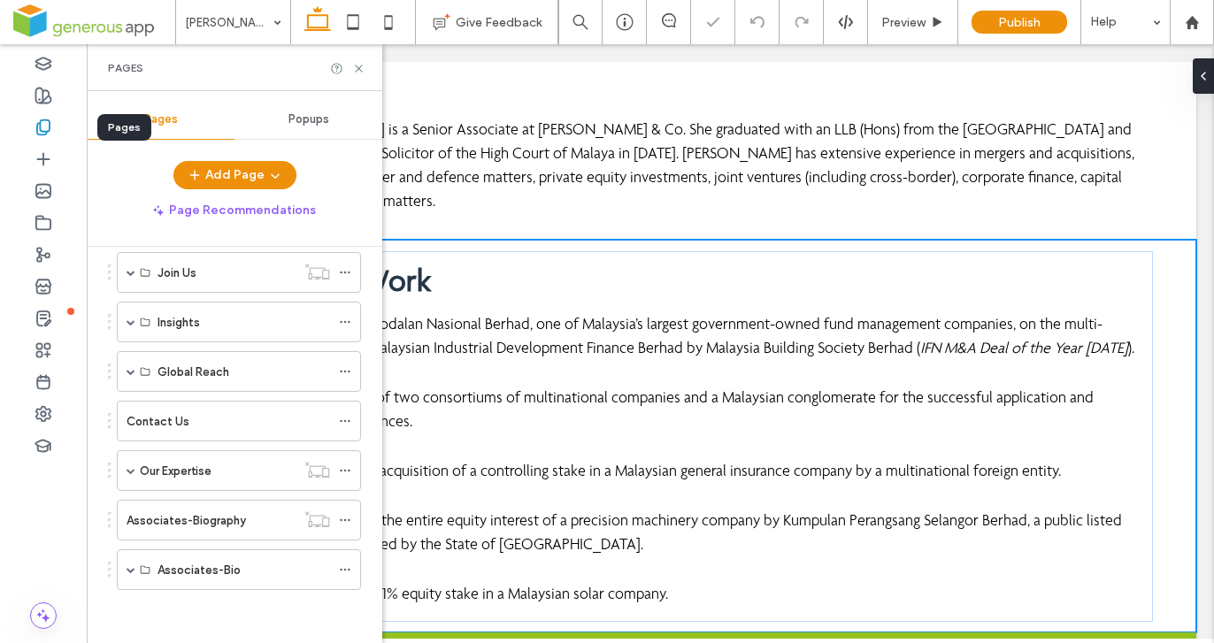
click at [43, 128] on icon at bounding box center [44, 128] width 18 height 18
click at [357, 65] on icon at bounding box center [358, 68] width 13 height 13
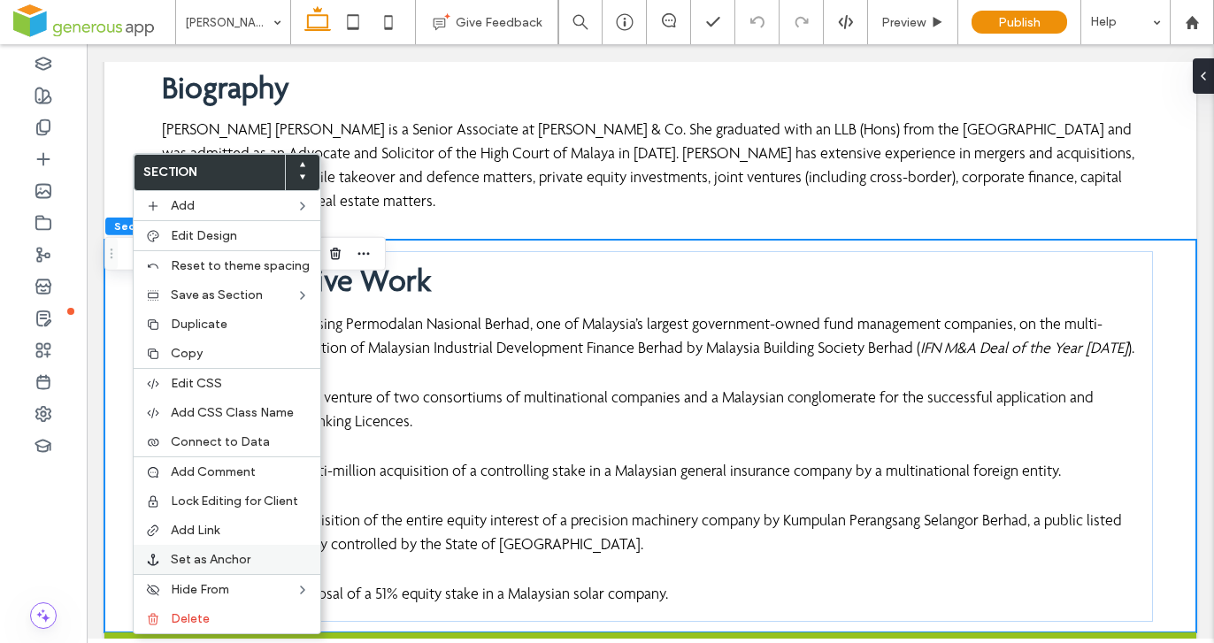
click at [220, 556] on span "Set as Anchor" at bounding box center [211, 559] width 80 height 15
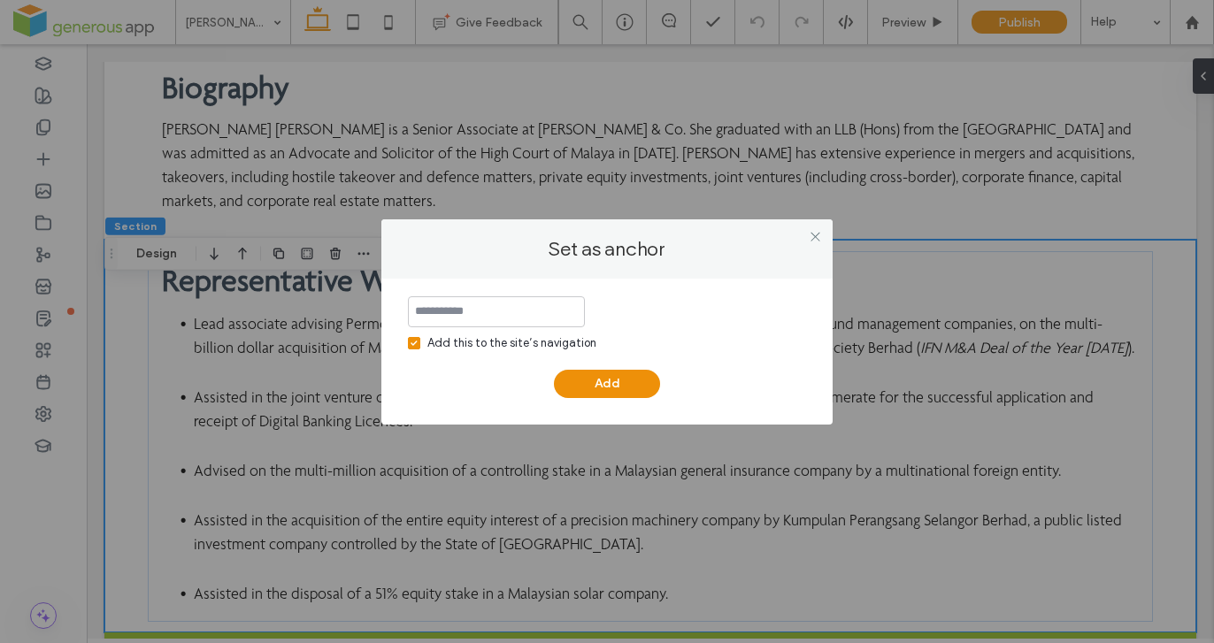
click at [416, 344] on icon at bounding box center [414, 343] width 7 height 5
click at [485, 312] on input at bounding box center [496, 311] width 177 height 31
type input "**********"
click at [613, 387] on button "Add" at bounding box center [607, 384] width 106 height 28
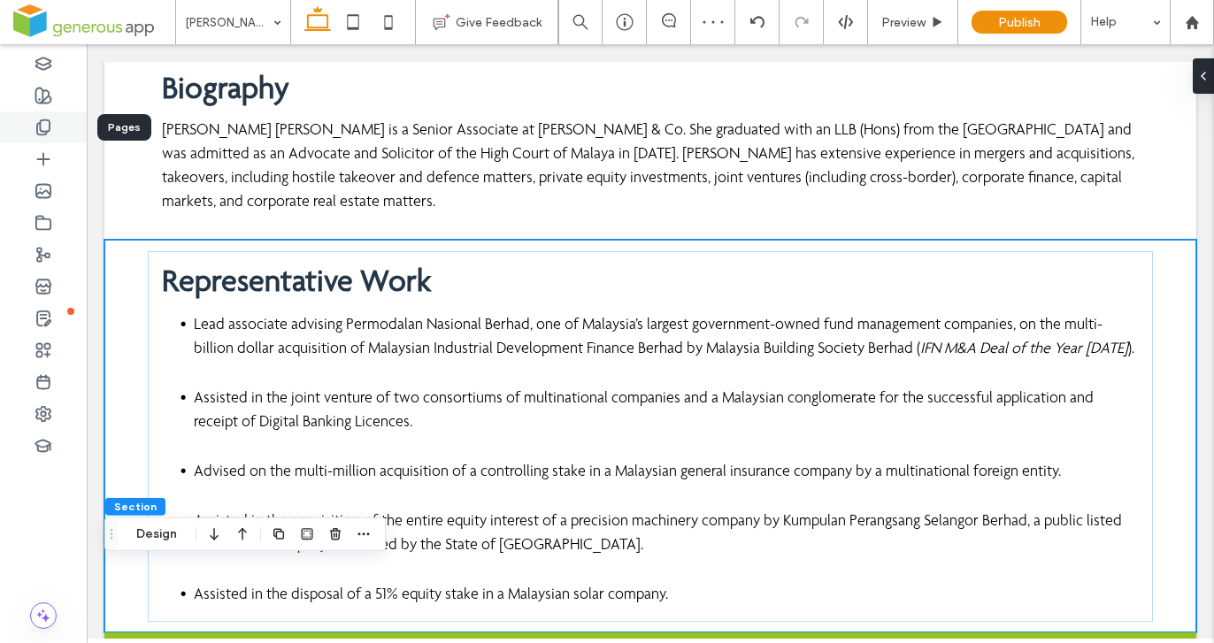
click at [41, 126] on use at bounding box center [43, 127] width 12 height 15
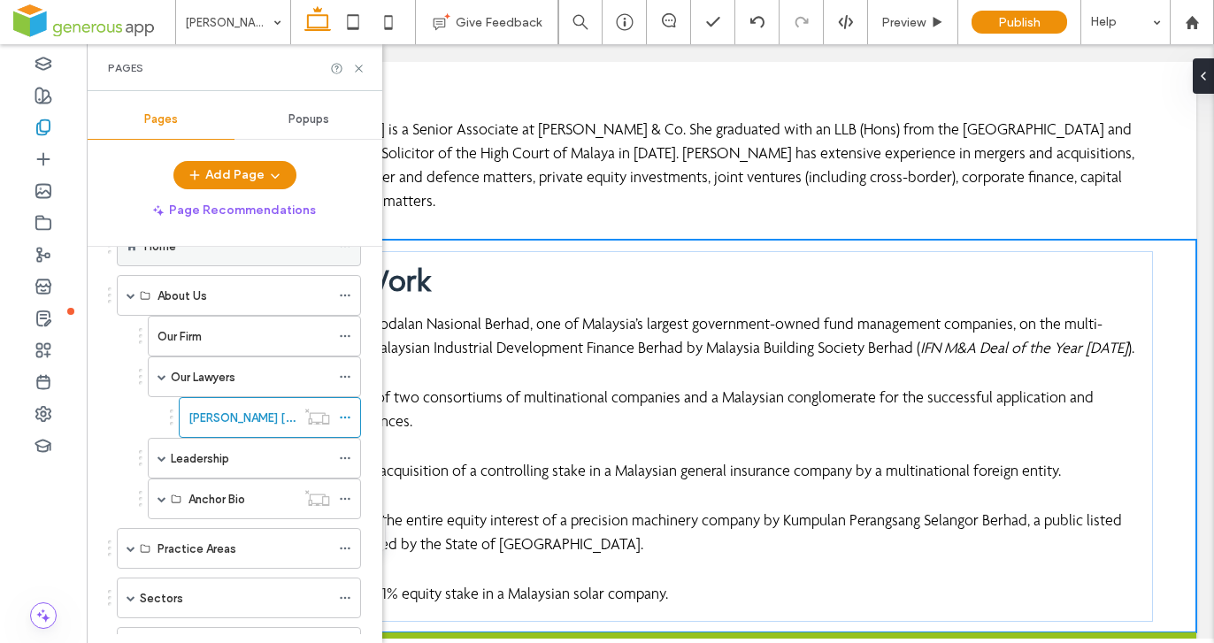
scroll to position [0, 0]
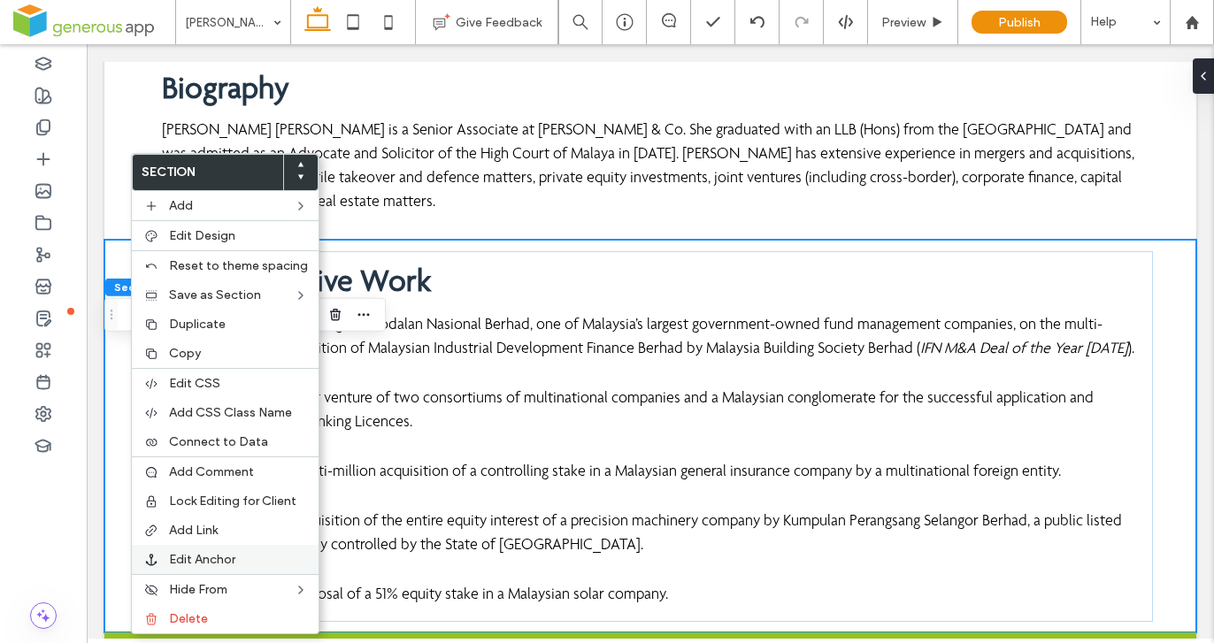
click at [228, 550] on div "Edit Anchor" at bounding box center [225, 559] width 187 height 29
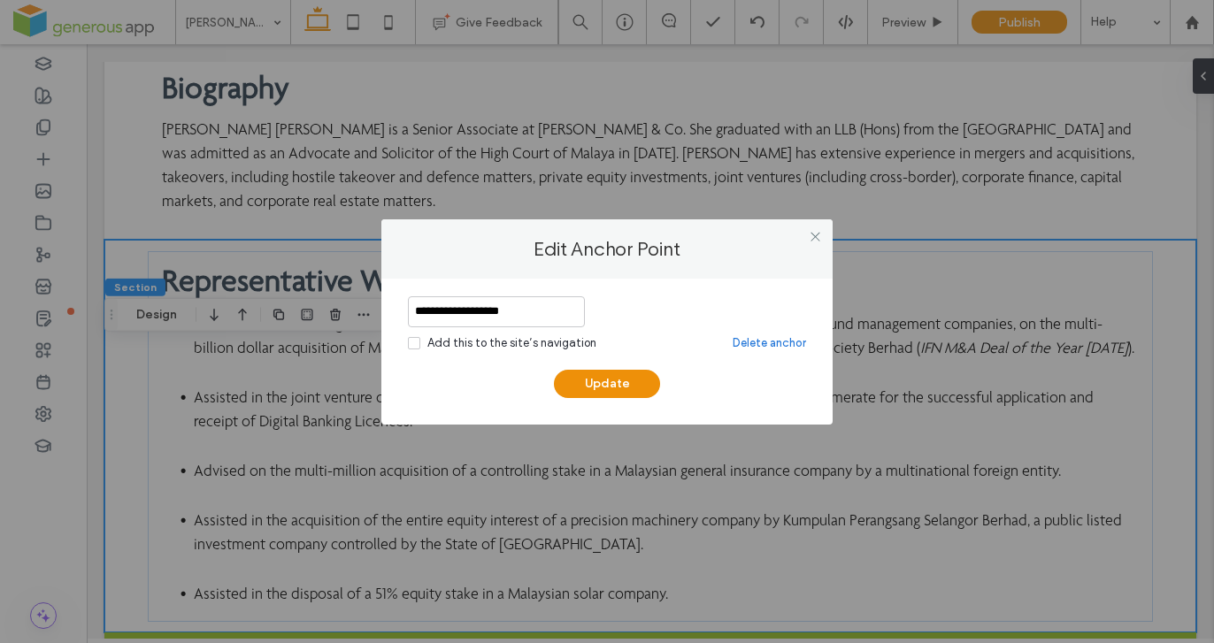
drag, startPoint x: 811, startPoint y: 235, endPoint x: 789, endPoint y: 252, distance: 27.1
click at [811, 236] on icon at bounding box center [815, 236] width 13 height 13
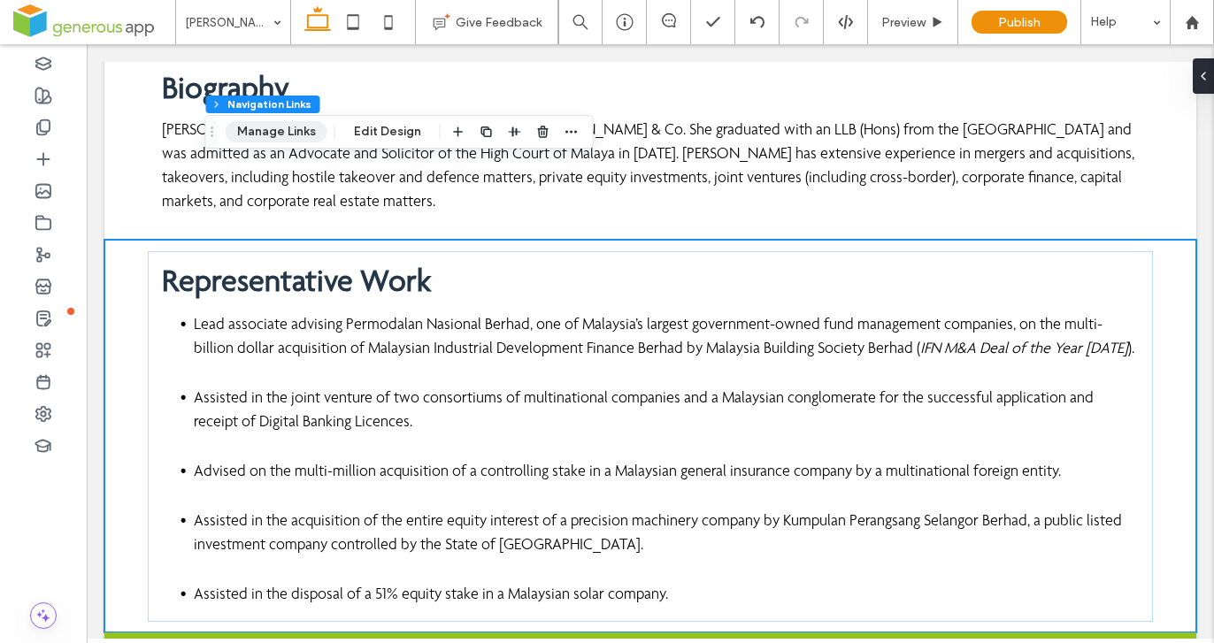
click at [289, 130] on button "Manage Links" at bounding box center [277, 131] width 102 height 21
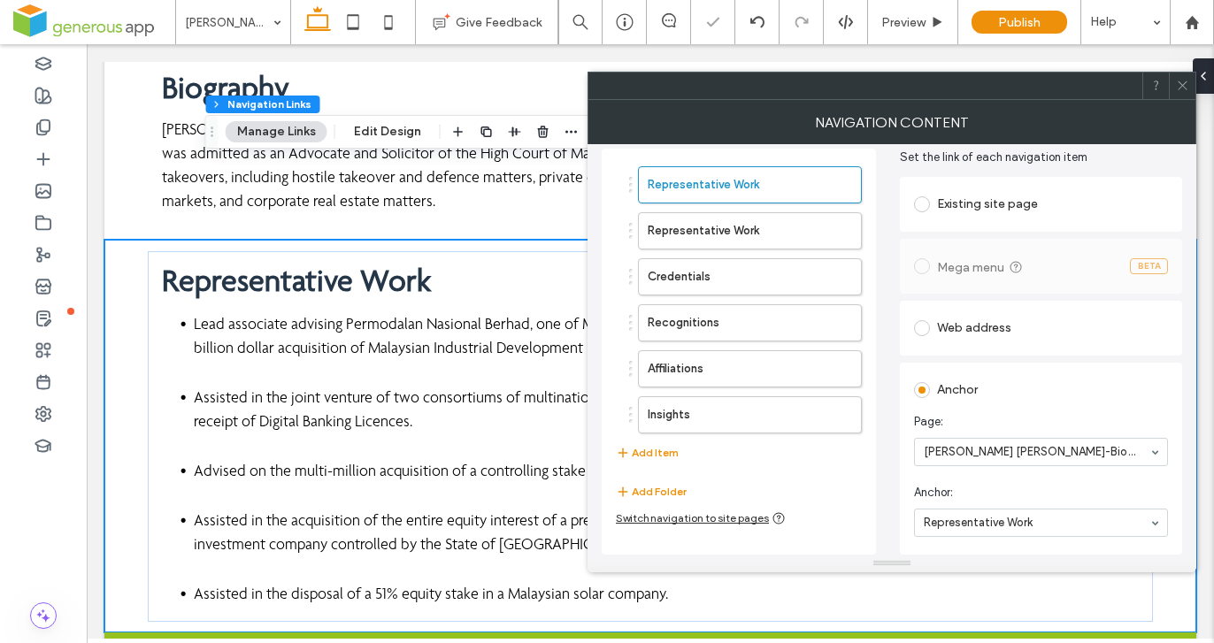
scroll to position [70, 0]
click at [1182, 86] on icon at bounding box center [1182, 85] width 13 height 13
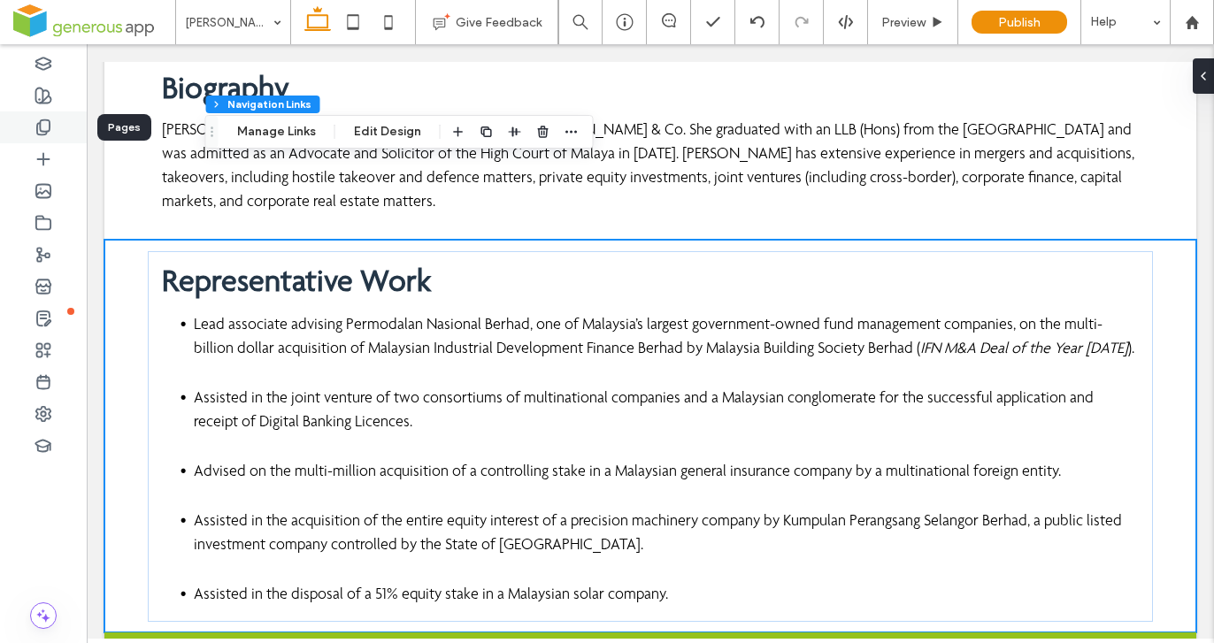
click at [40, 136] on div at bounding box center [43, 128] width 87 height 32
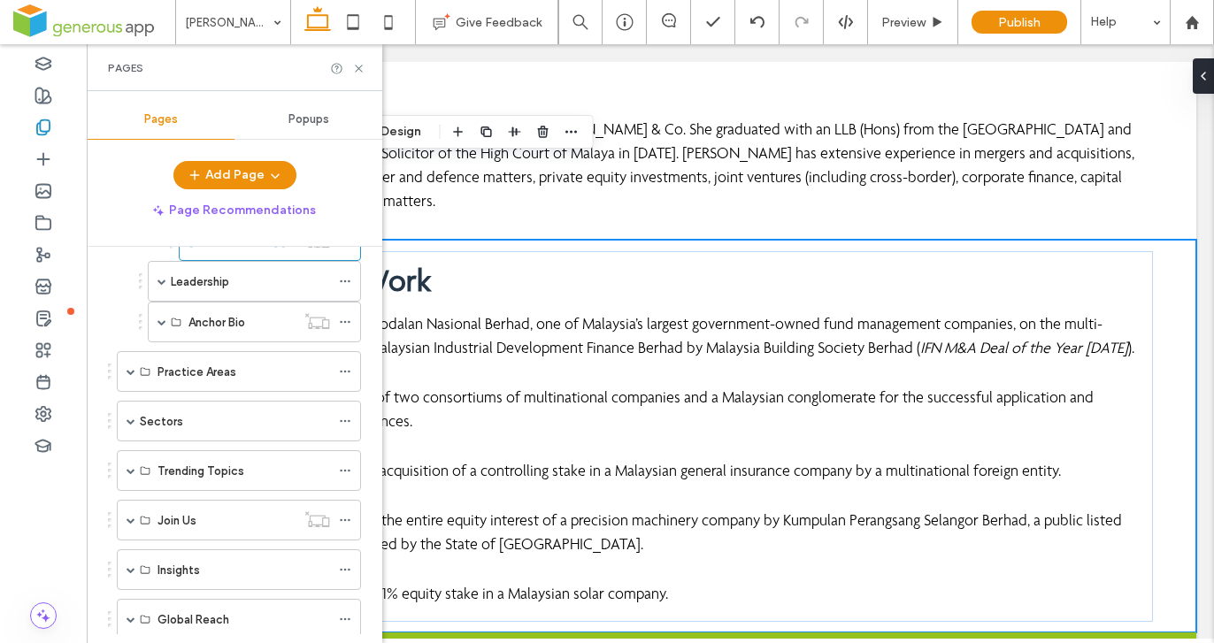
scroll to position [533, 0]
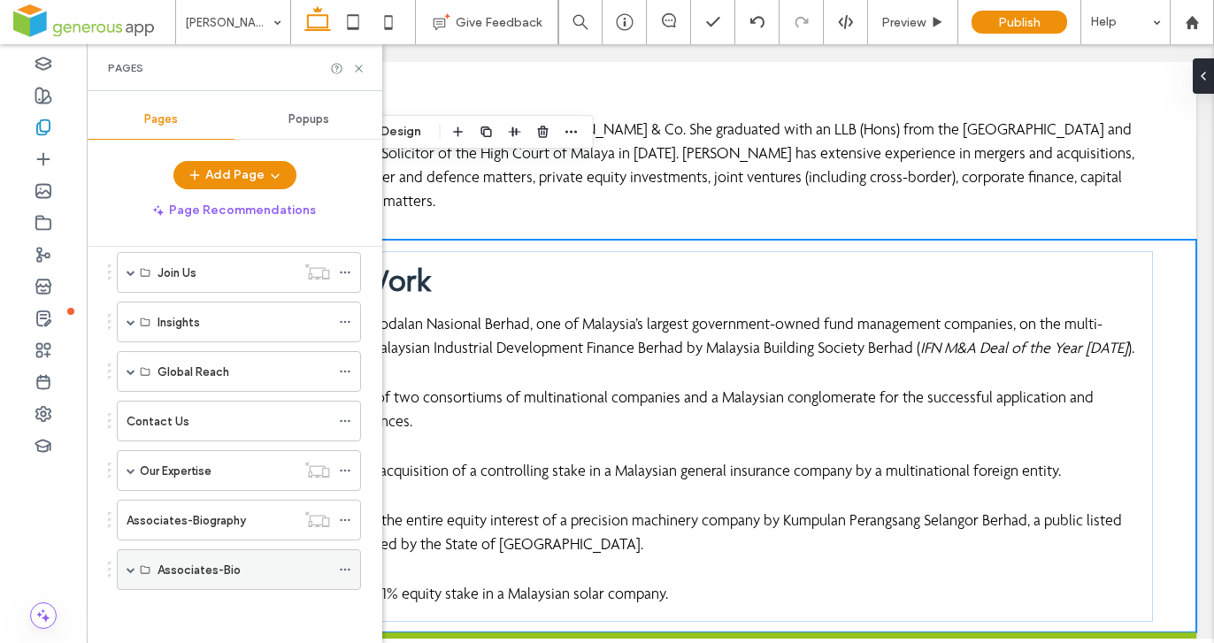
click at [131, 567] on span at bounding box center [131, 570] width 9 height 9
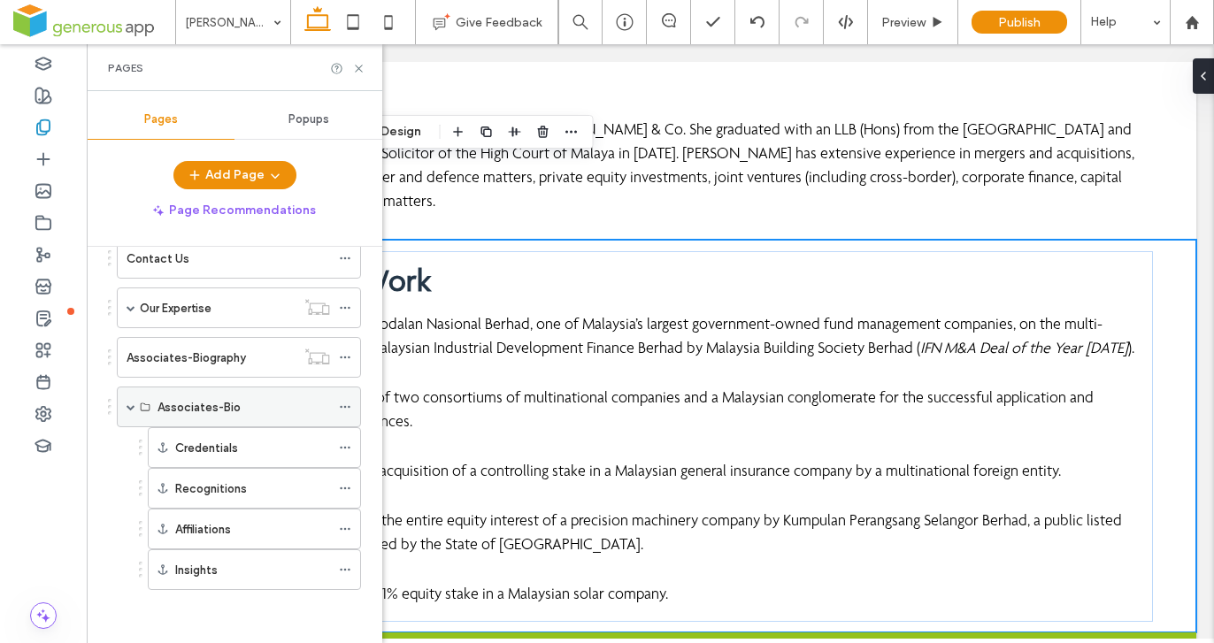
click at [350, 406] on icon at bounding box center [345, 407] width 12 height 12
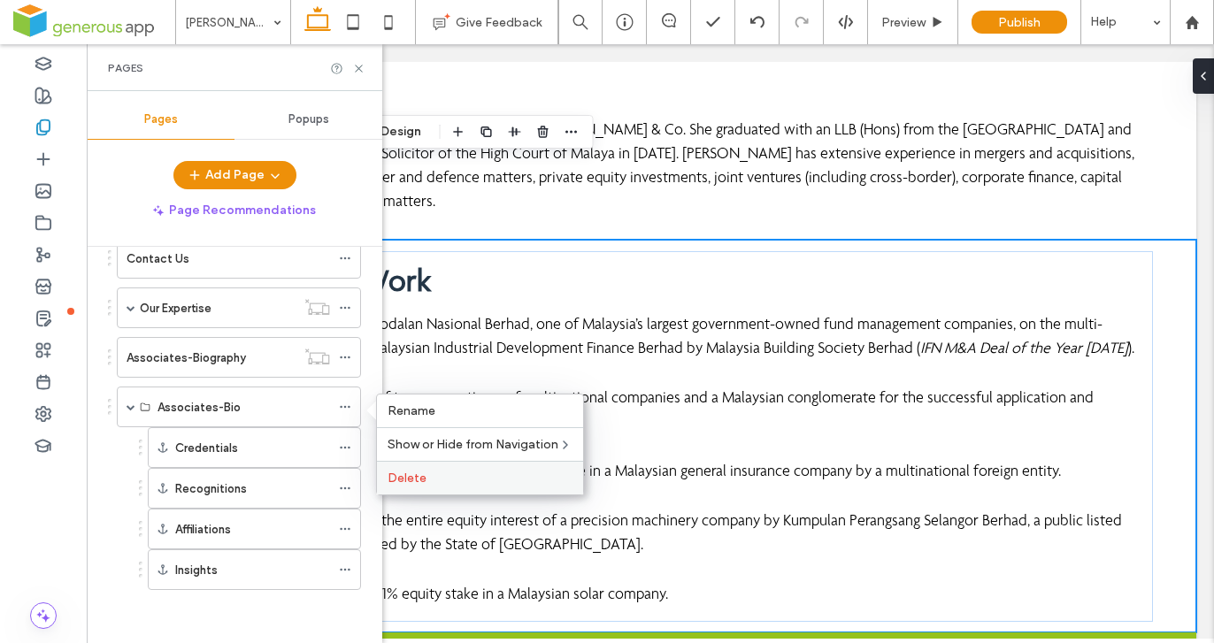
click at [421, 478] on span "Delete" at bounding box center [407, 478] width 39 height 15
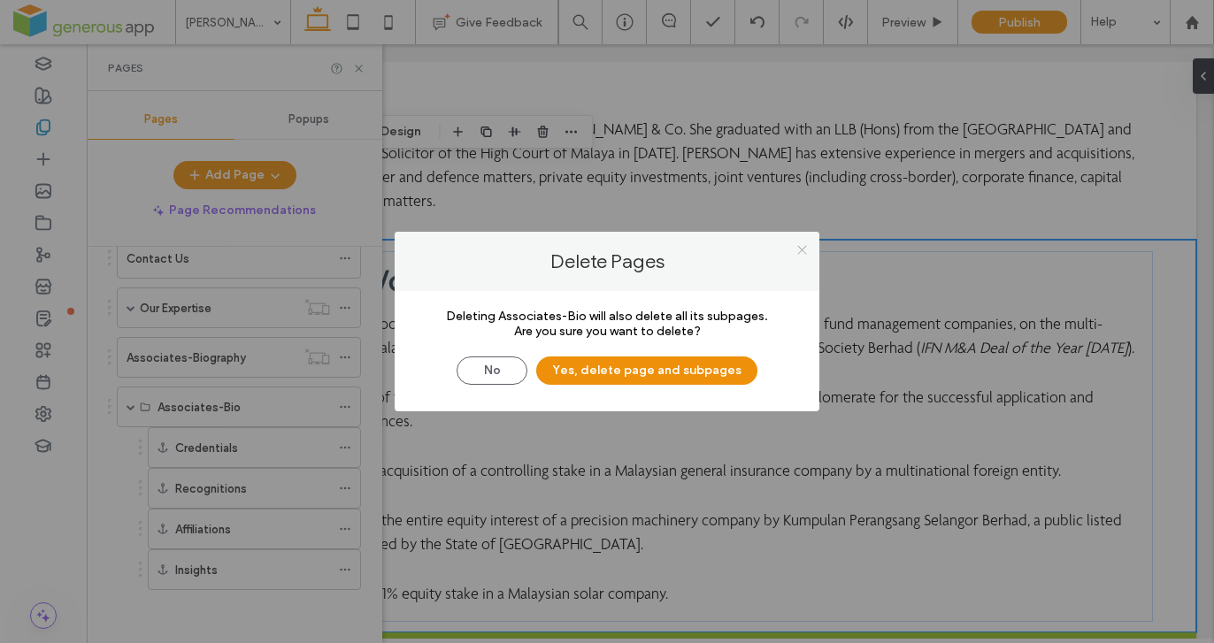
drag, startPoint x: 802, startPoint y: 248, endPoint x: 586, endPoint y: 367, distance: 246.8
click at [801, 248] on icon at bounding box center [802, 249] width 13 height 13
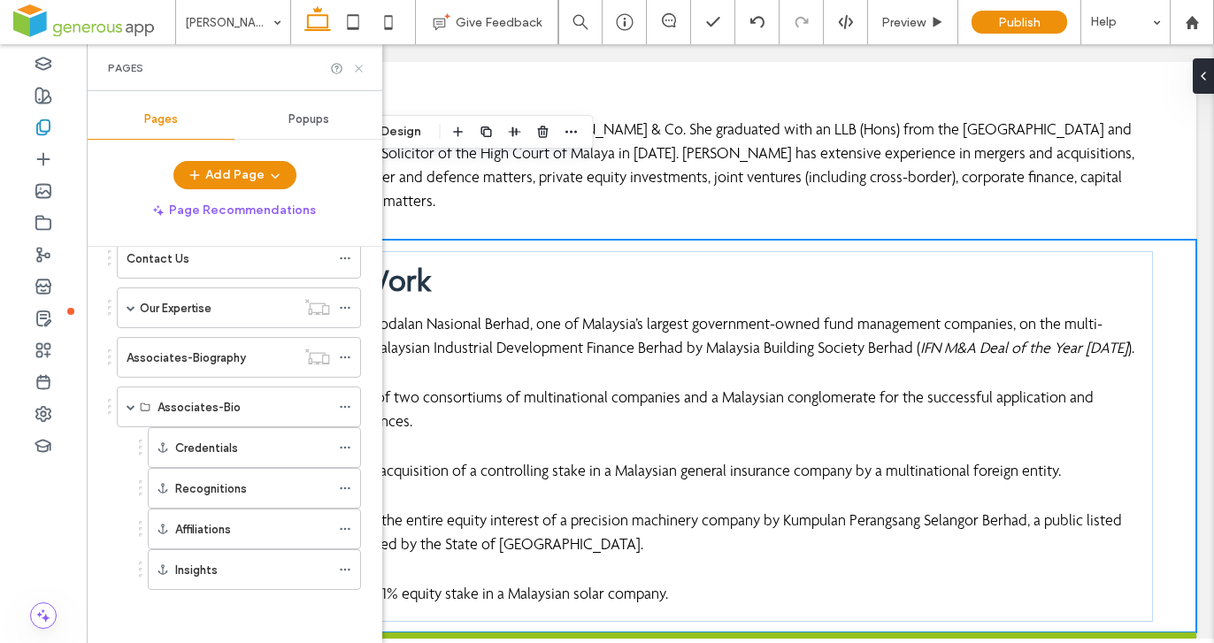
click at [358, 67] on use at bounding box center [358, 68] width 7 height 7
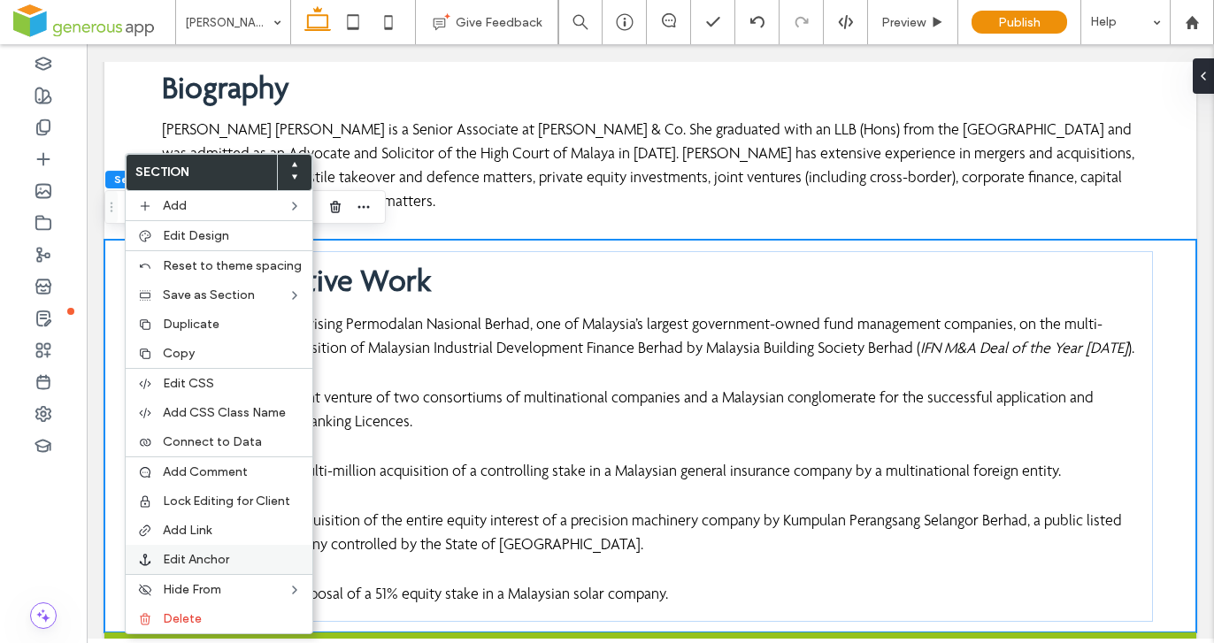
click at [206, 573] on div "Edit Anchor" at bounding box center [219, 559] width 187 height 29
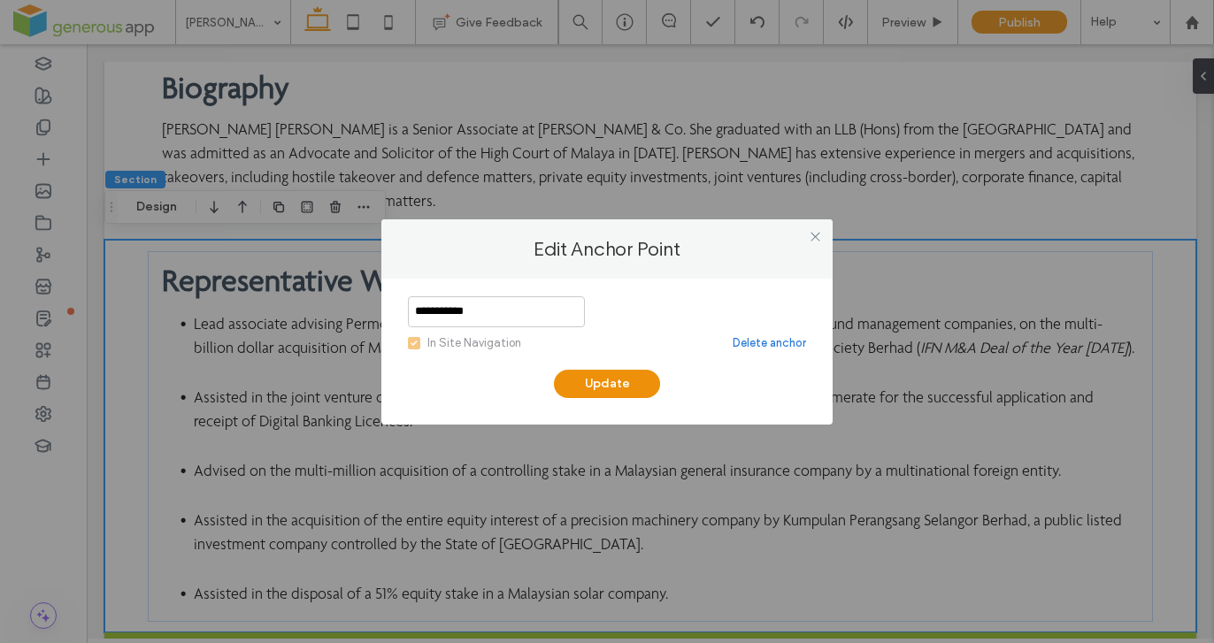
click at [772, 342] on link "Delete anchor" at bounding box center [769, 344] width 73 height 18
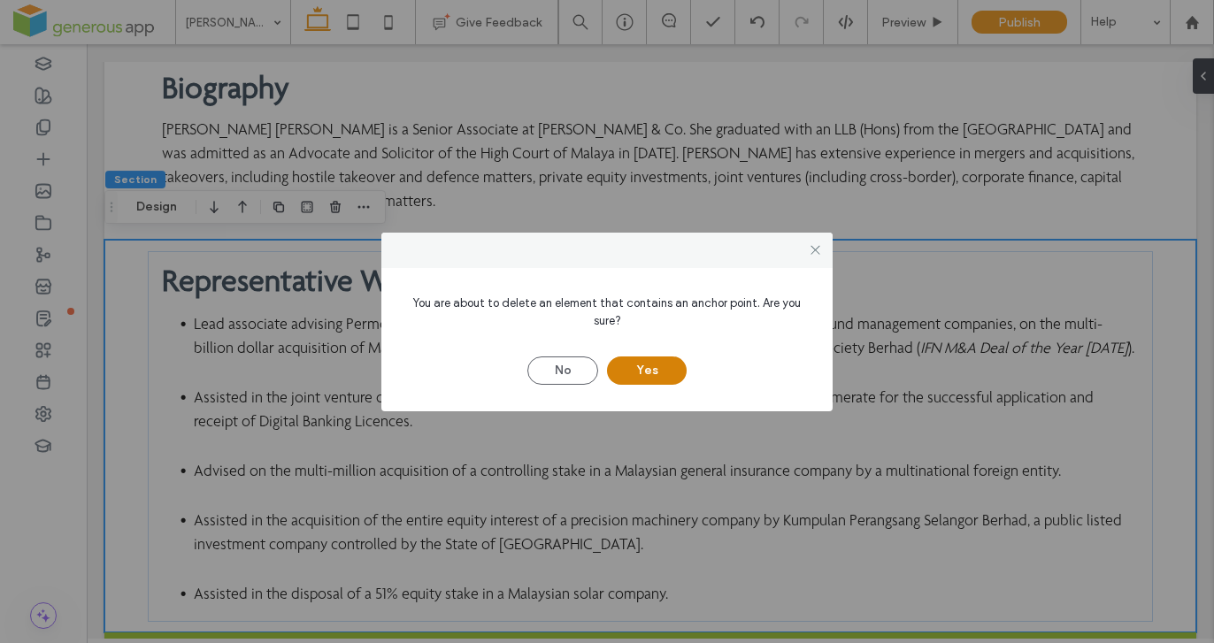
drag, startPoint x: 665, startPoint y: 371, endPoint x: 650, endPoint y: 373, distance: 15.3
click at [665, 371] on button "Yes" at bounding box center [647, 371] width 80 height 28
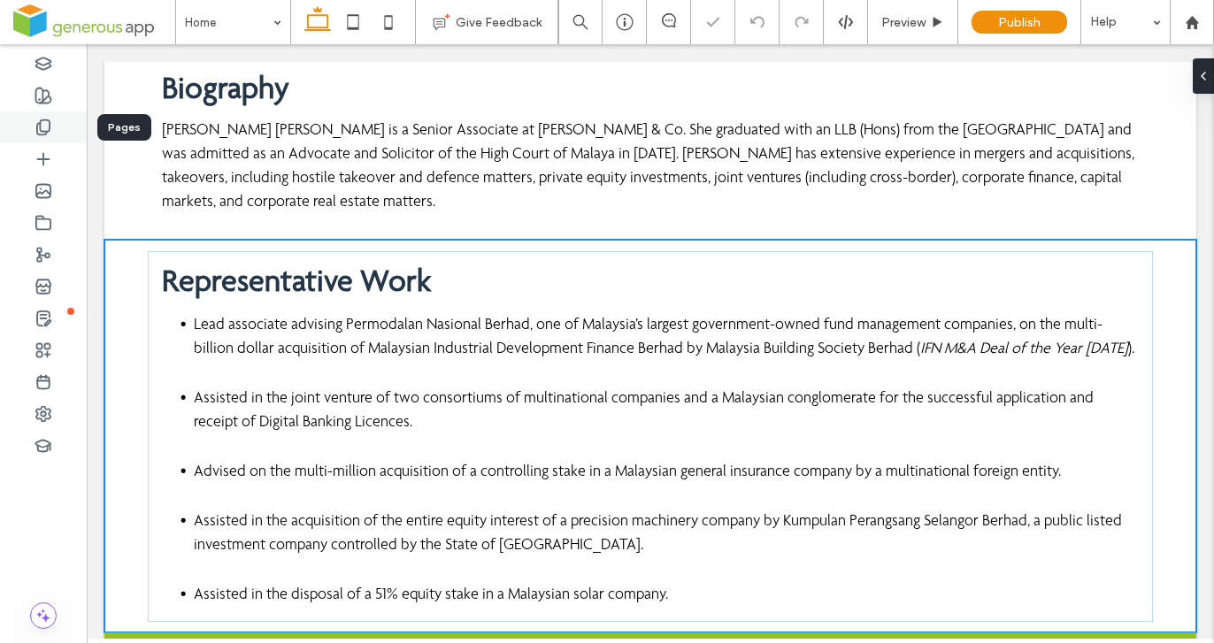
drag, startPoint x: 40, startPoint y: 127, endPoint x: 57, endPoint y: 150, distance: 29.2
click at [40, 127] on use at bounding box center [43, 127] width 12 height 15
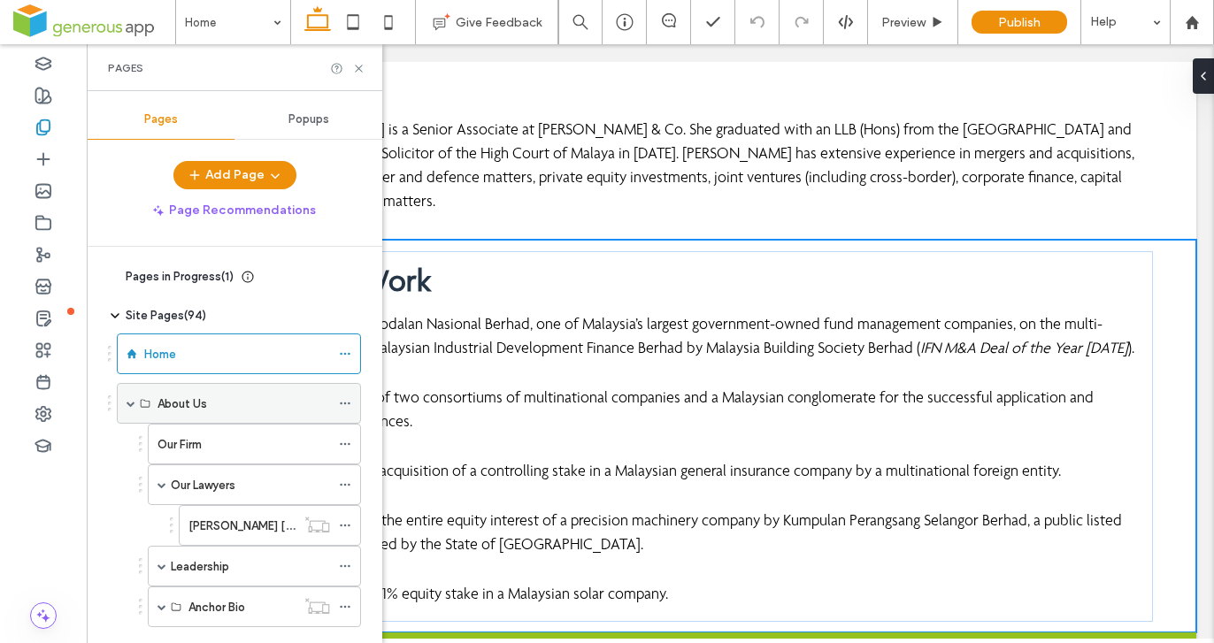
click at [140, 407] on icon at bounding box center [145, 403] width 11 height 11
click at [230, 523] on label "[PERSON_NAME] [PERSON_NAME]-Biography" at bounding box center [309, 526] width 240 height 31
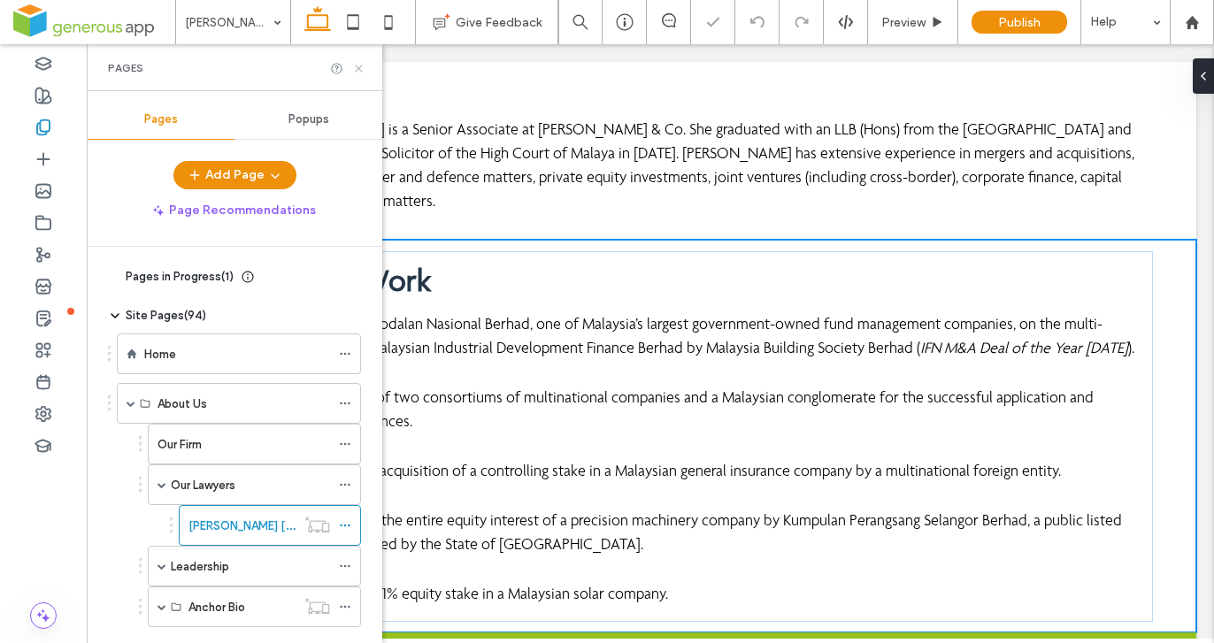
click at [358, 70] on icon at bounding box center [358, 68] width 13 height 13
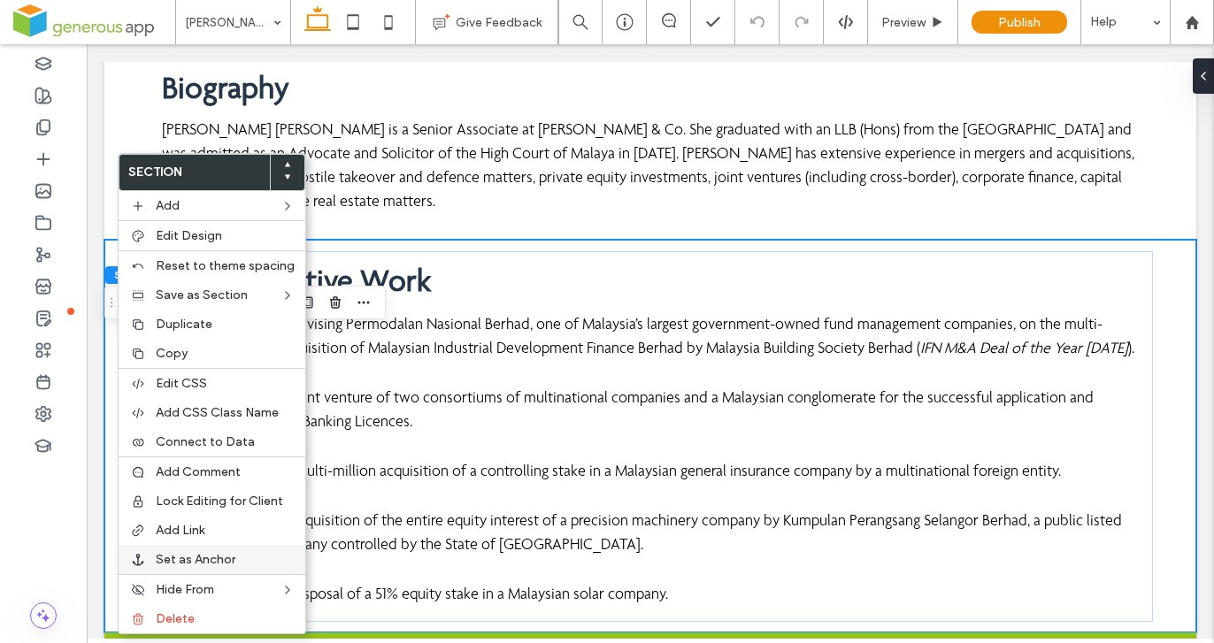
click at [202, 555] on span "Set as Anchor" at bounding box center [196, 559] width 80 height 15
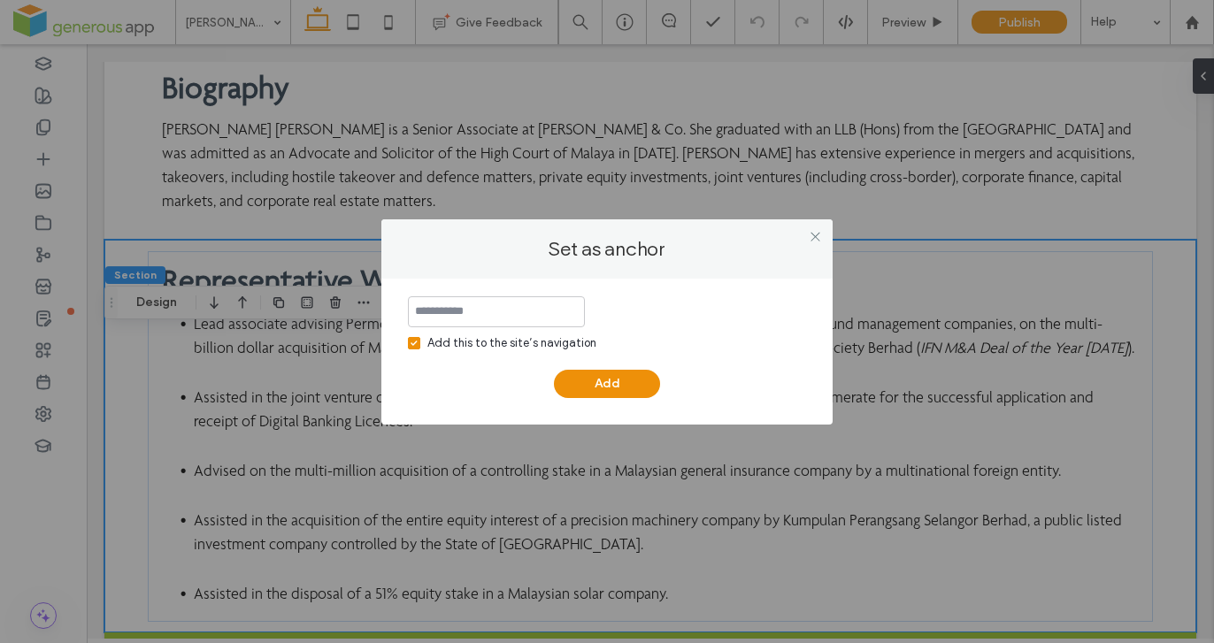
click at [420, 342] on label "Add this to the site’s navigation" at bounding box center [502, 344] width 189 height 18
click at [442, 312] on input at bounding box center [496, 311] width 177 height 31
paste input "**********"
type input "**********"
click at [619, 381] on button "Add" at bounding box center [607, 384] width 106 height 28
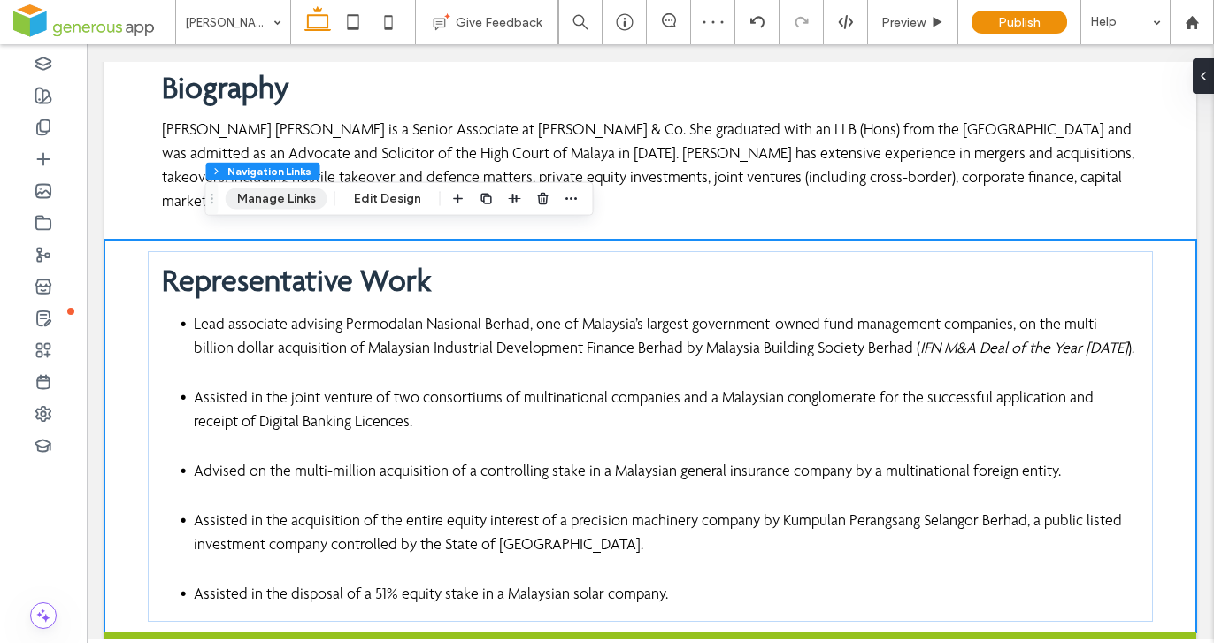
click at [294, 198] on button "Manage Links" at bounding box center [277, 199] width 102 height 21
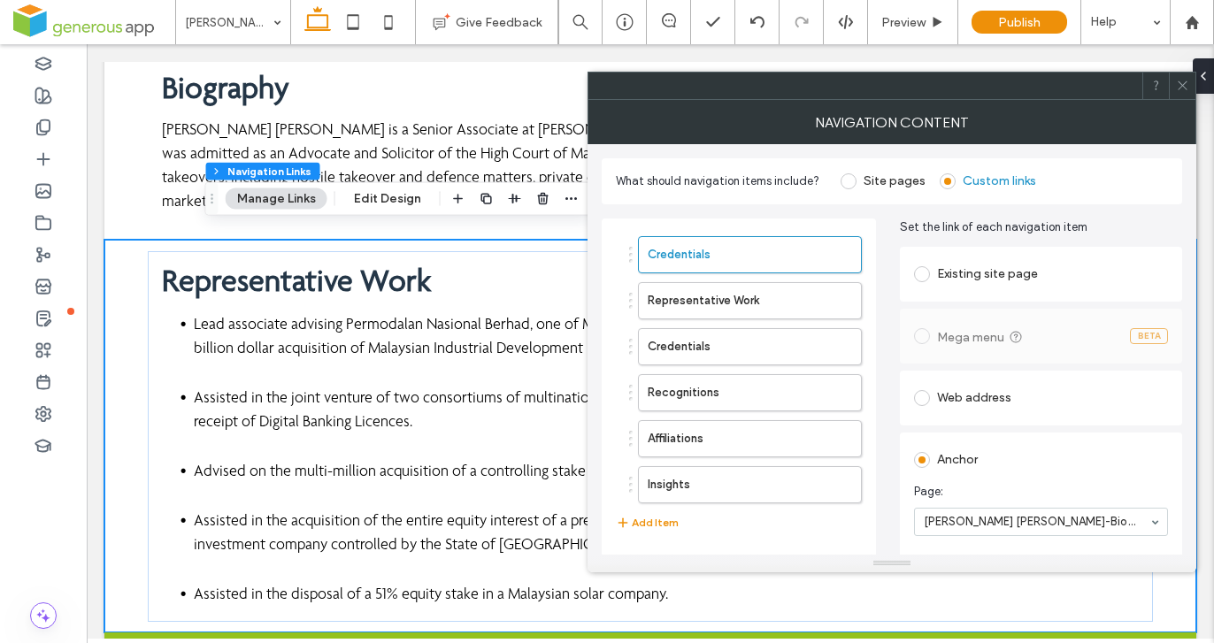
scroll to position [70, 0]
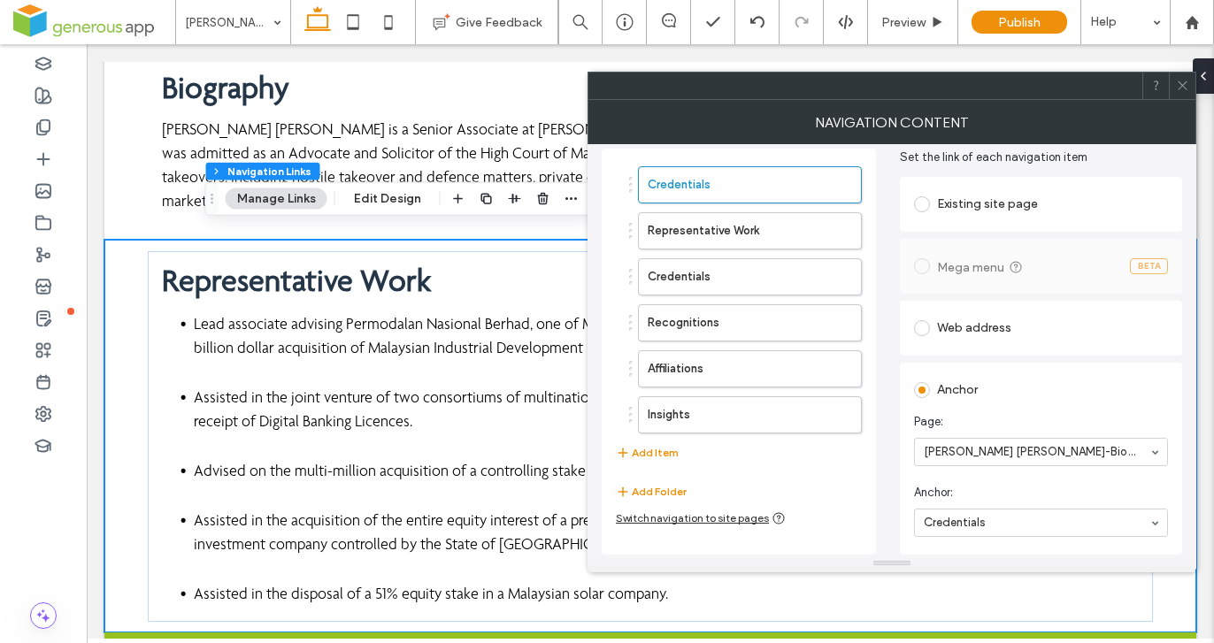
drag, startPoint x: 1182, startPoint y: 84, endPoint x: 1171, endPoint y: 91, distance: 13.5
click at [1182, 84] on icon at bounding box center [1182, 85] width 13 height 13
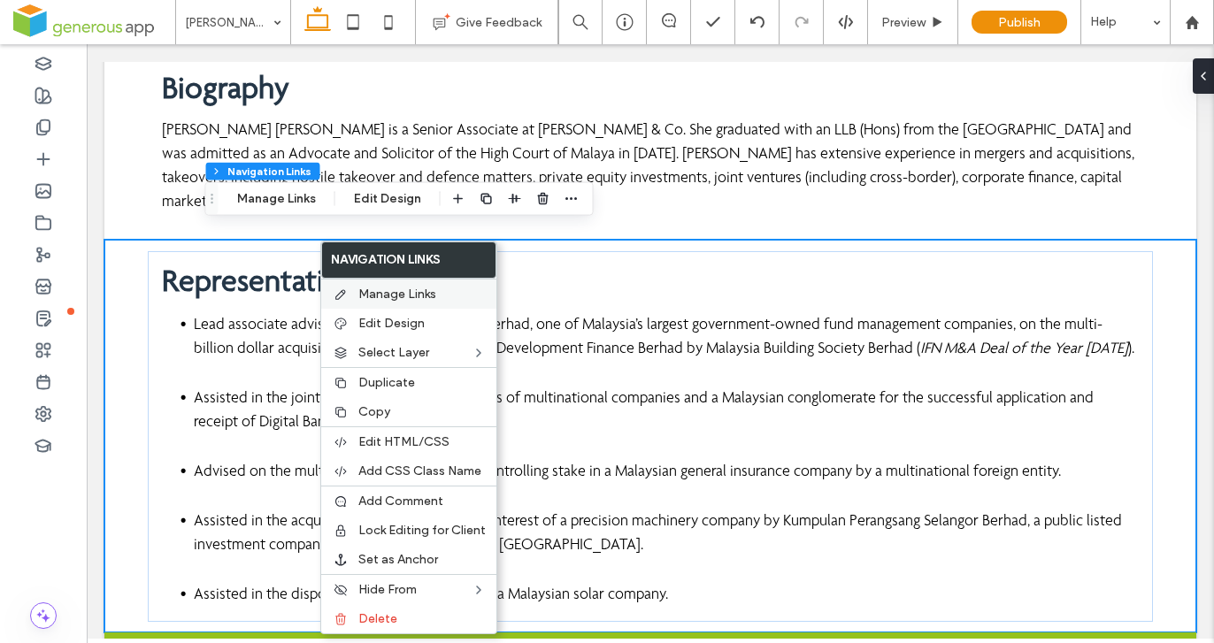
click at [386, 299] on span "Manage Links" at bounding box center [397, 294] width 78 height 15
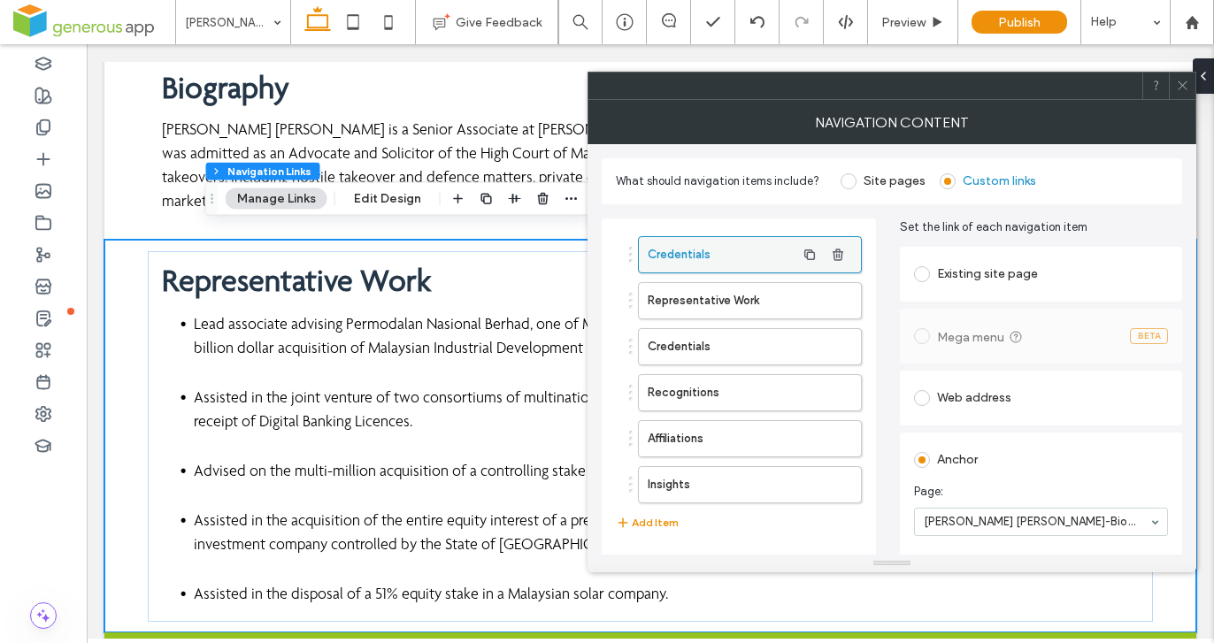
click at [758, 262] on label "Credentials" at bounding box center [722, 254] width 148 height 35
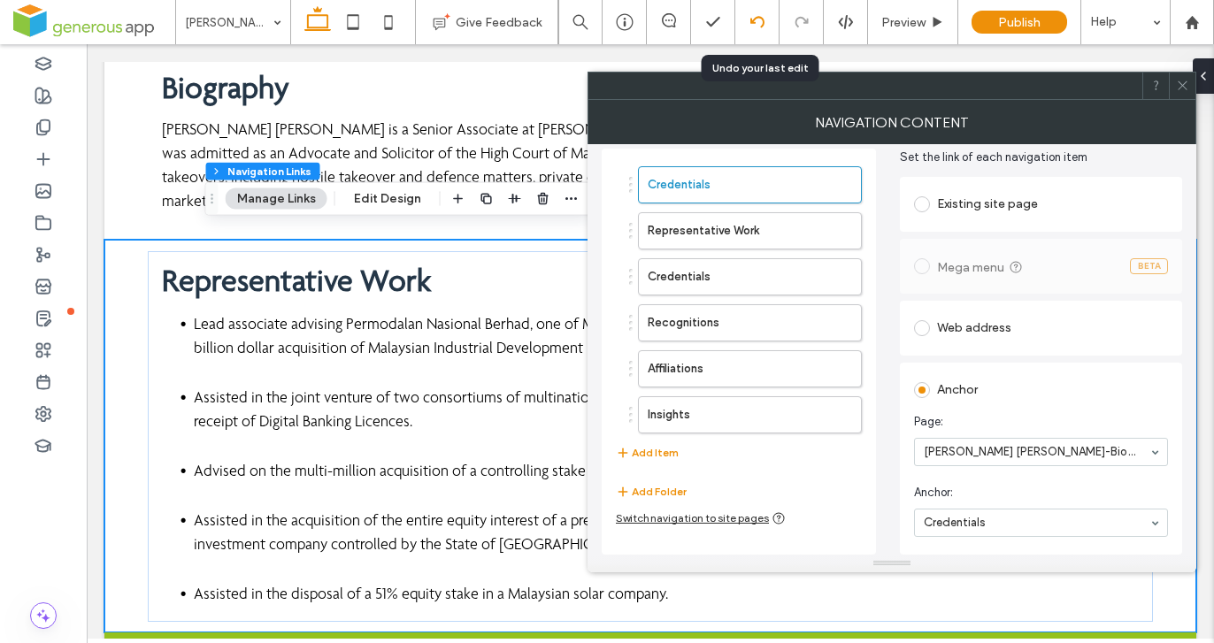
click at [758, 27] on icon at bounding box center [757, 22] width 14 height 14
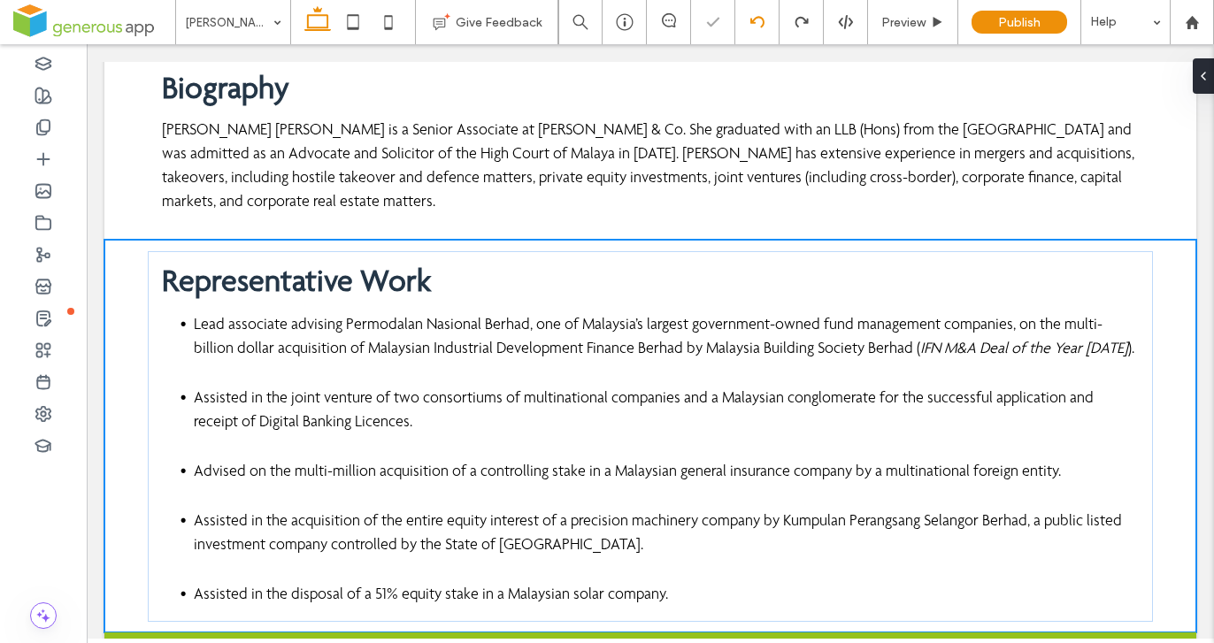
click at [755, 22] on icon at bounding box center [757, 22] width 14 height 14
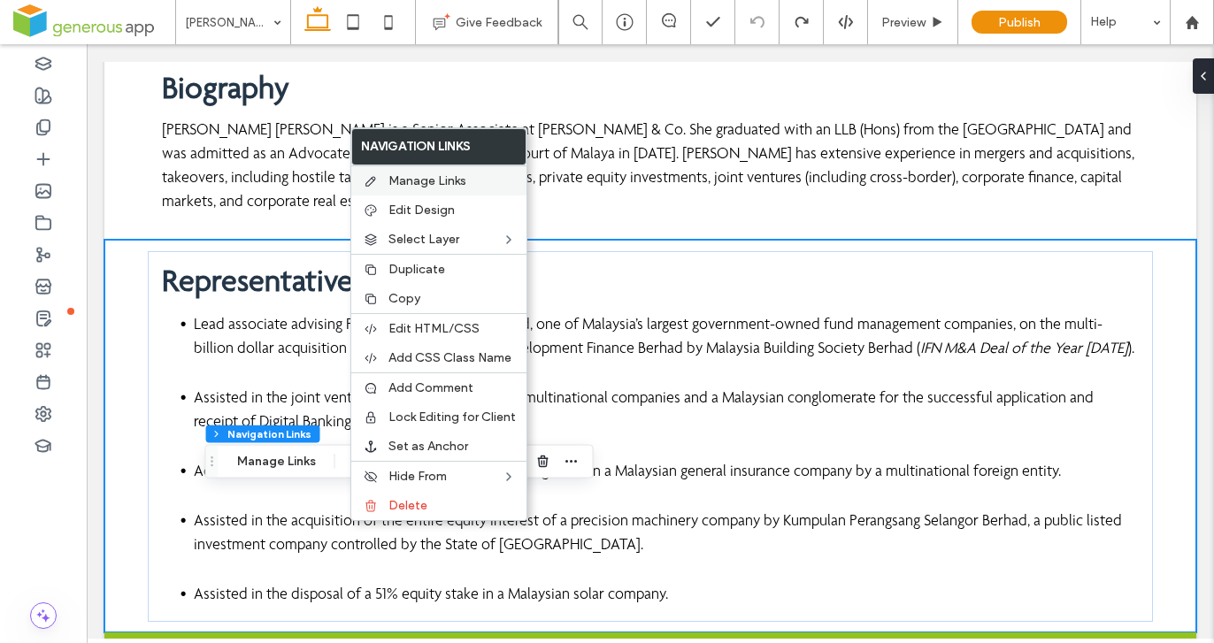
click at [436, 182] on span "Manage Links" at bounding box center [428, 180] width 78 height 15
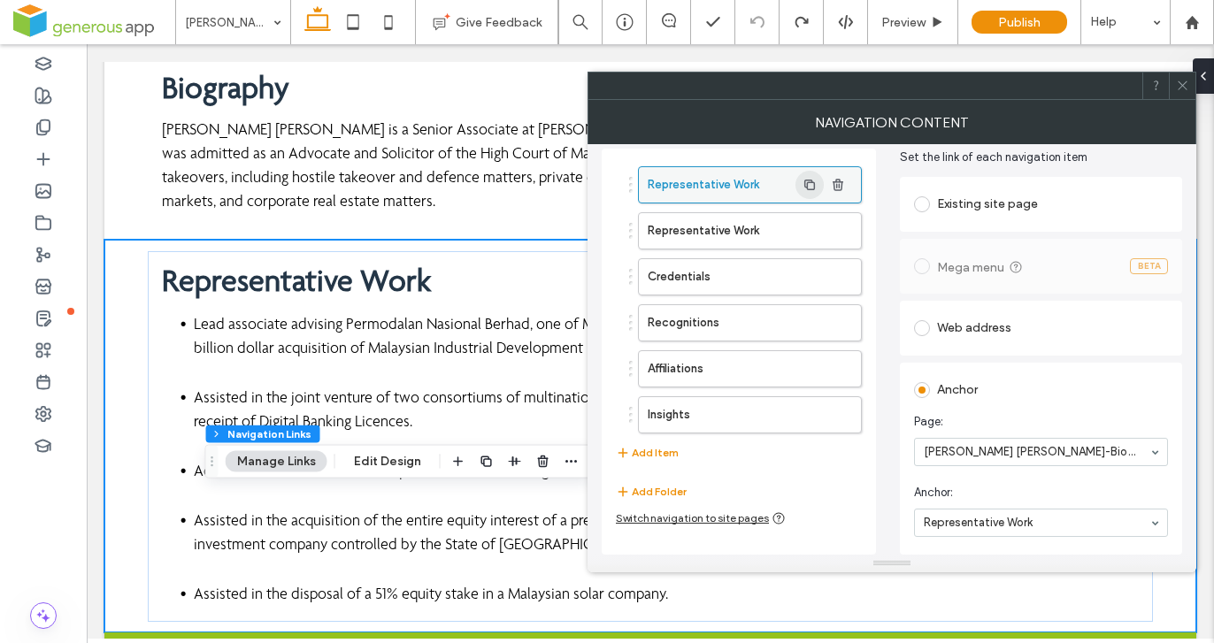
click at [805, 182] on icon "button" at bounding box center [810, 185] width 14 height 14
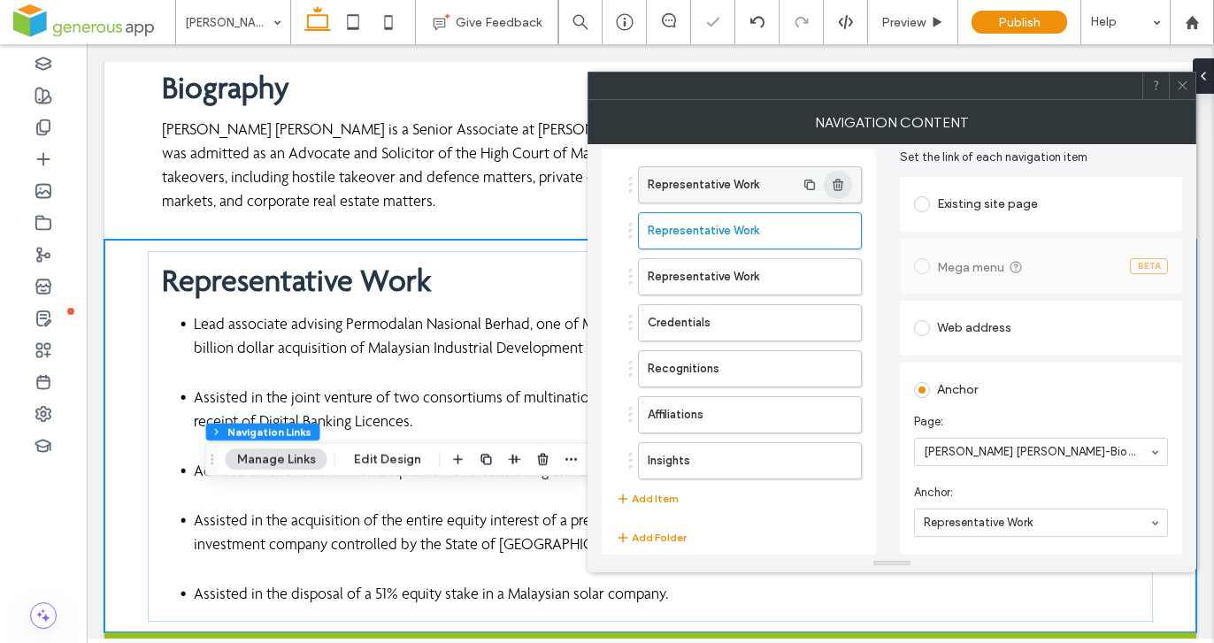
click at [833, 180] on icon "button" at bounding box center [838, 185] width 14 height 14
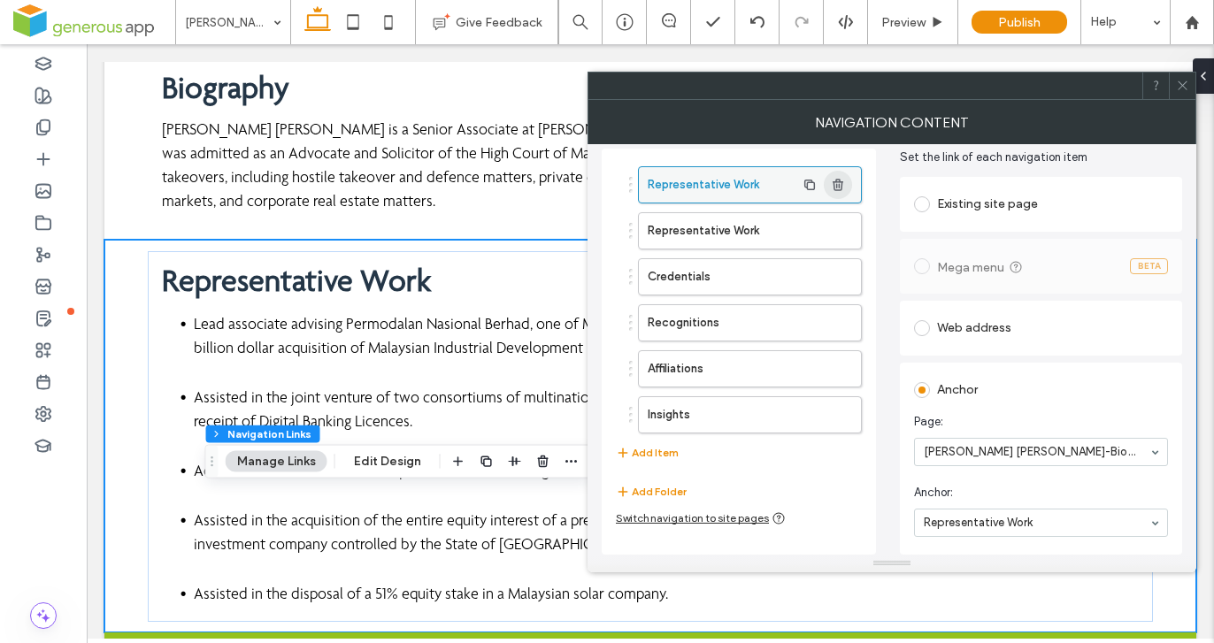
click at [834, 181] on use "button" at bounding box center [838, 185] width 11 height 12
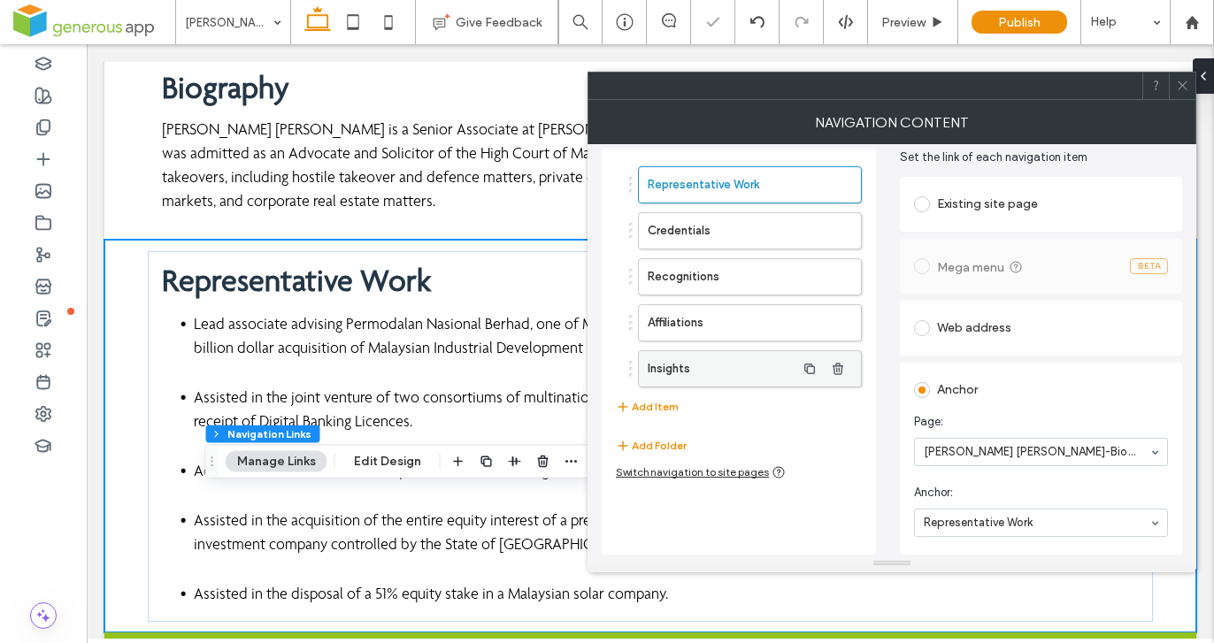
click at [671, 405] on button "Add Item" at bounding box center [647, 406] width 63 height 21
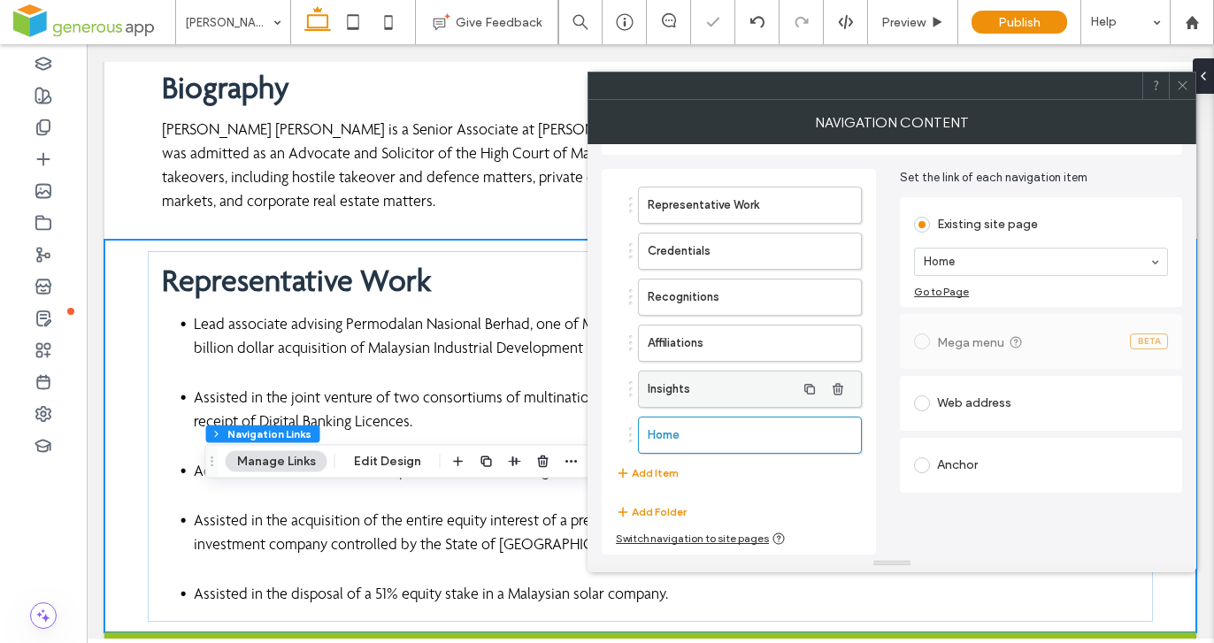
scroll to position [50, 0]
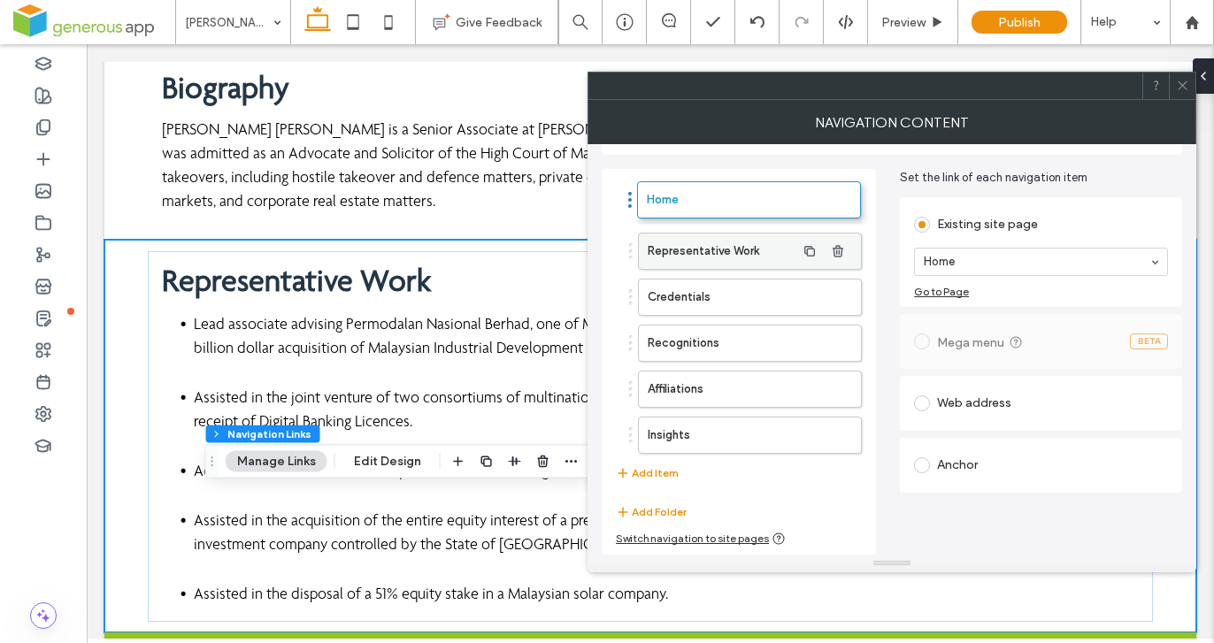
drag, startPoint x: 686, startPoint y: 441, endPoint x: 689, endPoint y: 206, distance: 234.5
drag, startPoint x: 1178, startPoint y: 82, endPoint x: 1087, endPoint y: 120, distance: 98.8
click at [1178, 83] on icon at bounding box center [1182, 85] width 13 height 13
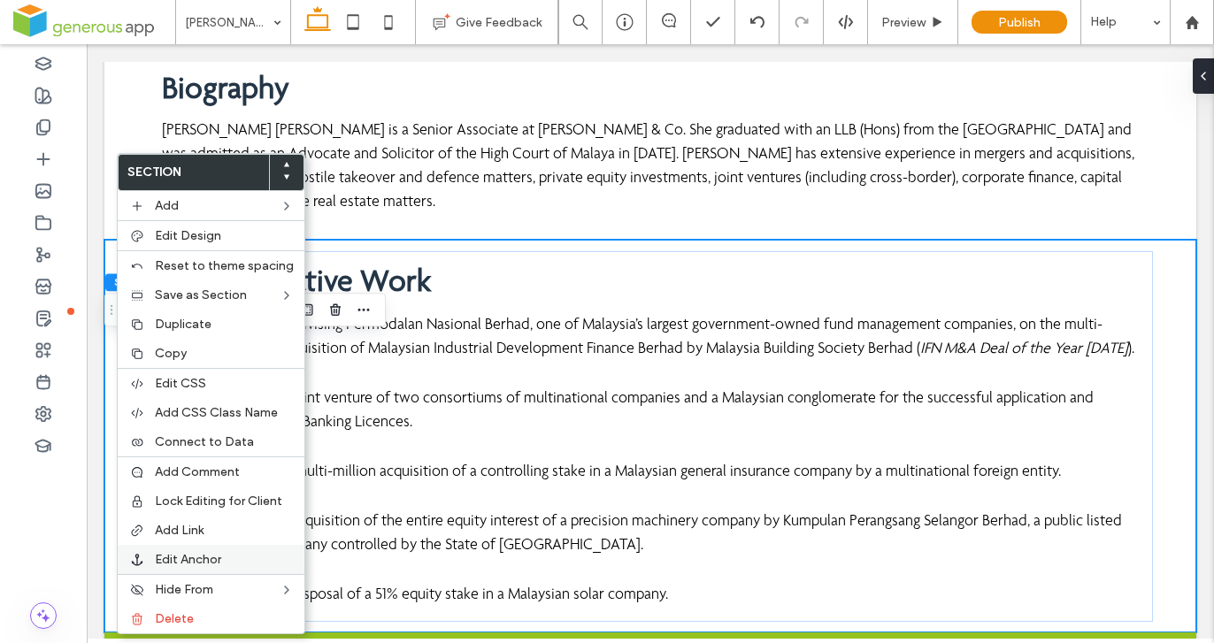
click at [179, 553] on span "Edit Anchor" at bounding box center [188, 559] width 66 height 15
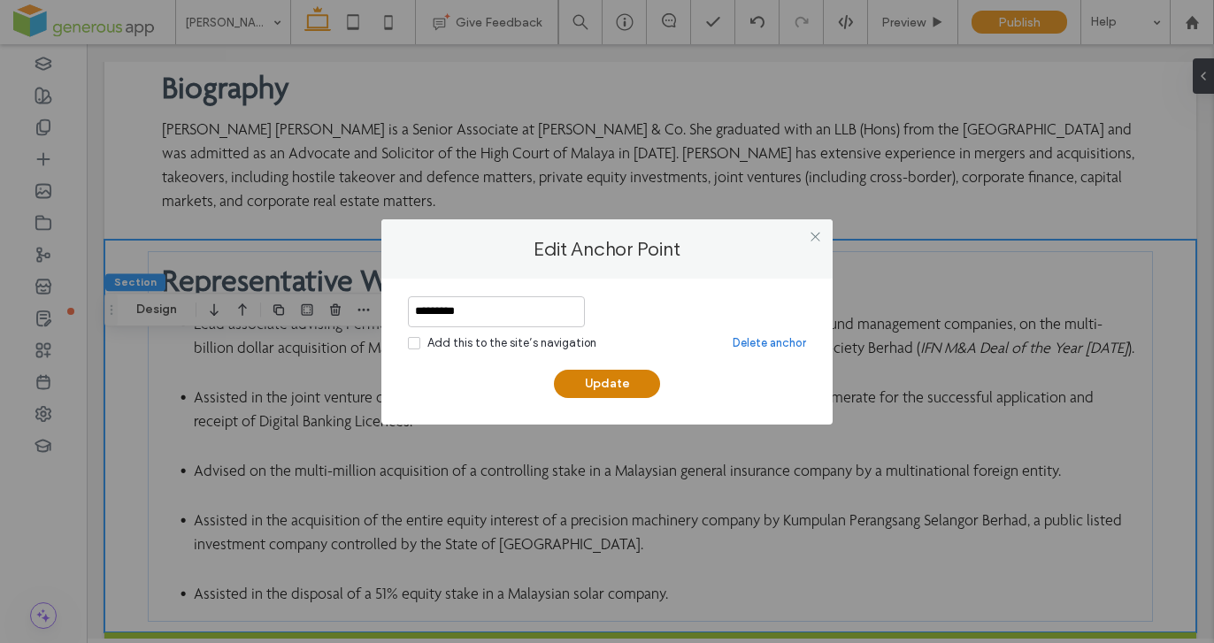
click at [602, 391] on button "Update" at bounding box center [607, 384] width 106 height 28
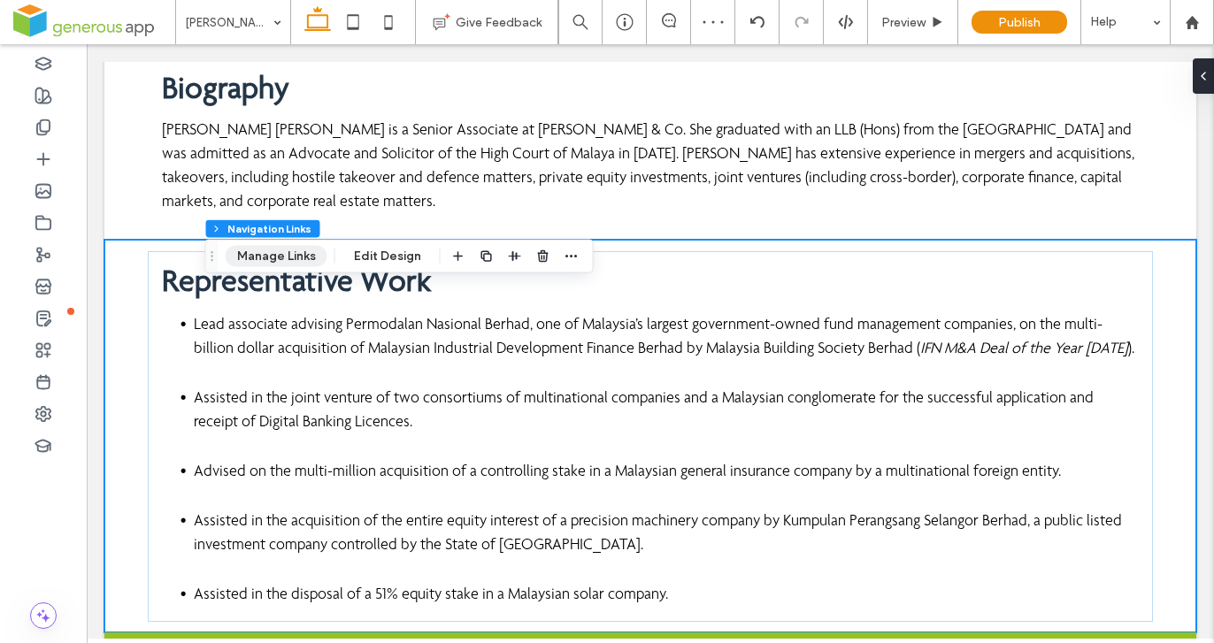
click at [281, 255] on button "Manage Links" at bounding box center [277, 256] width 102 height 21
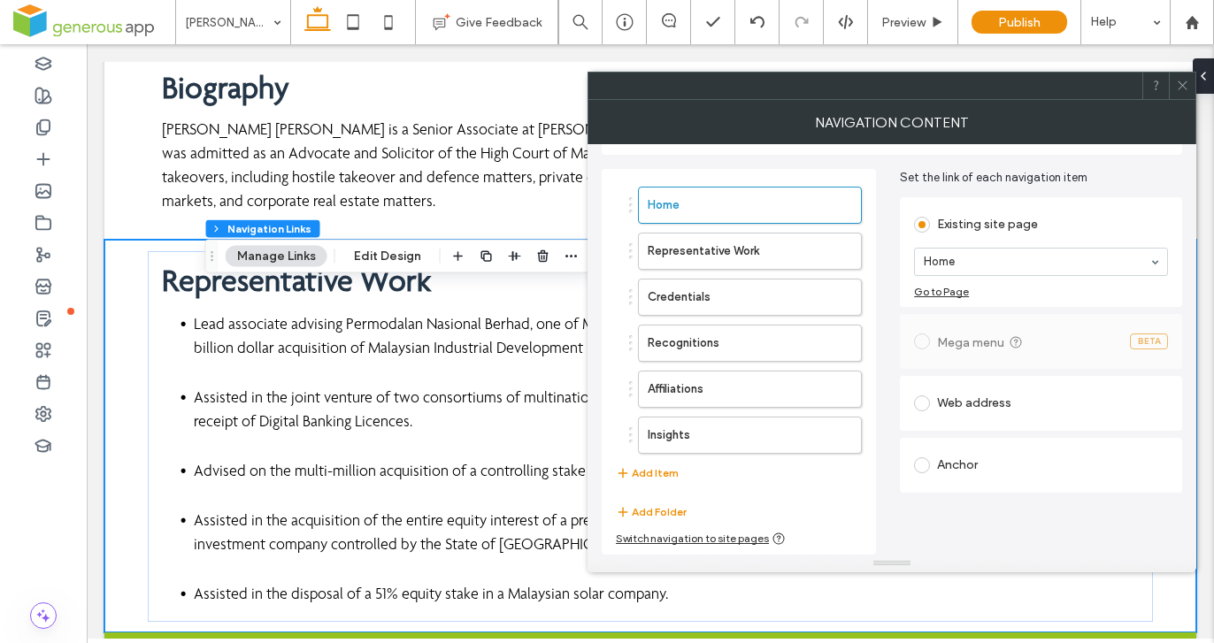
click at [992, 466] on div "Anchor" at bounding box center [1041, 465] width 254 height 28
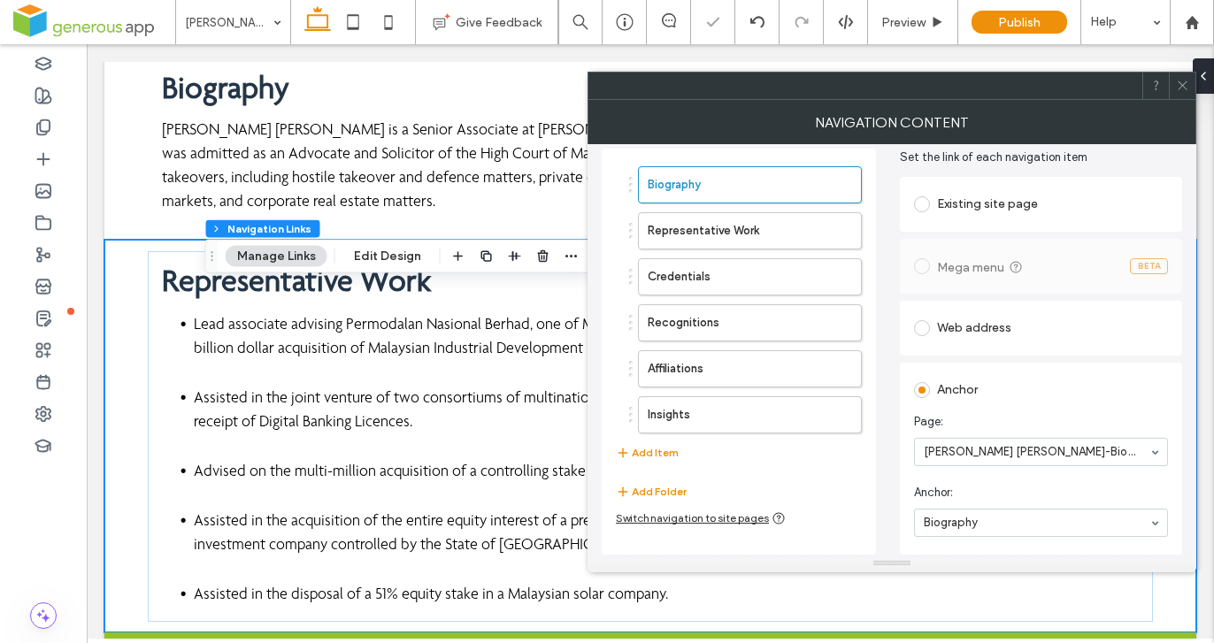
scroll to position [70, 0]
drag, startPoint x: 1183, startPoint y: 88, endPoint x: 1074, endPoint y: 81, distance: 109.0
click at [1183, 88] on icon at bounding box center [1182, 85] width 13 height 13
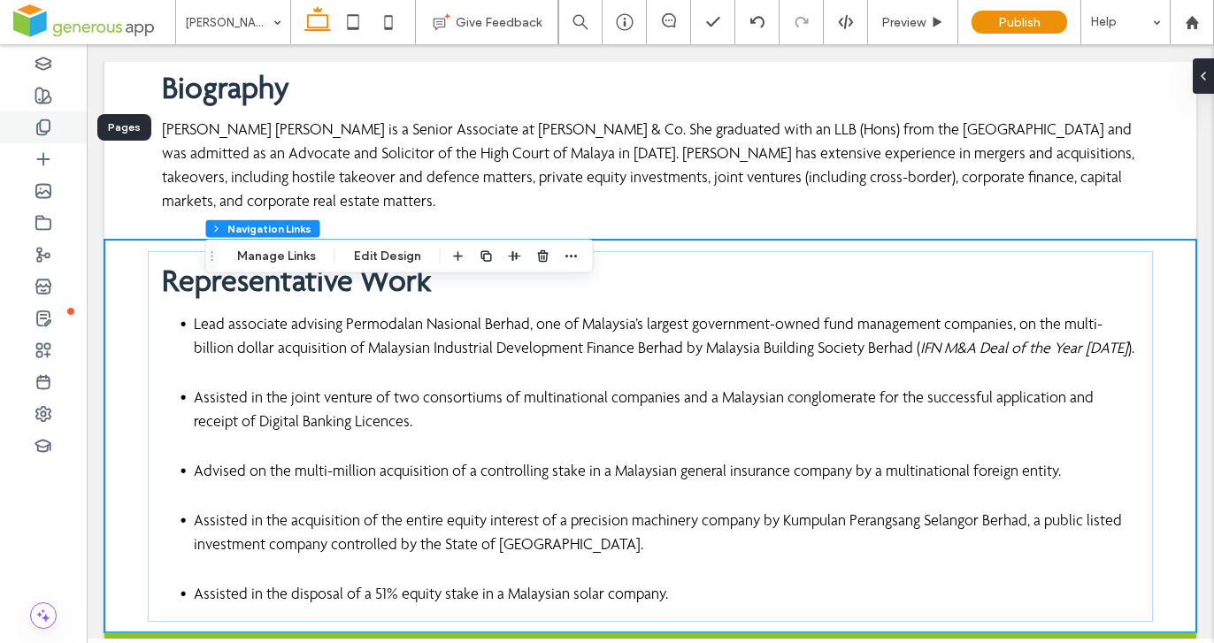
click at [47, 135] on icon at bounding box center [44, 128] width 18 height 18
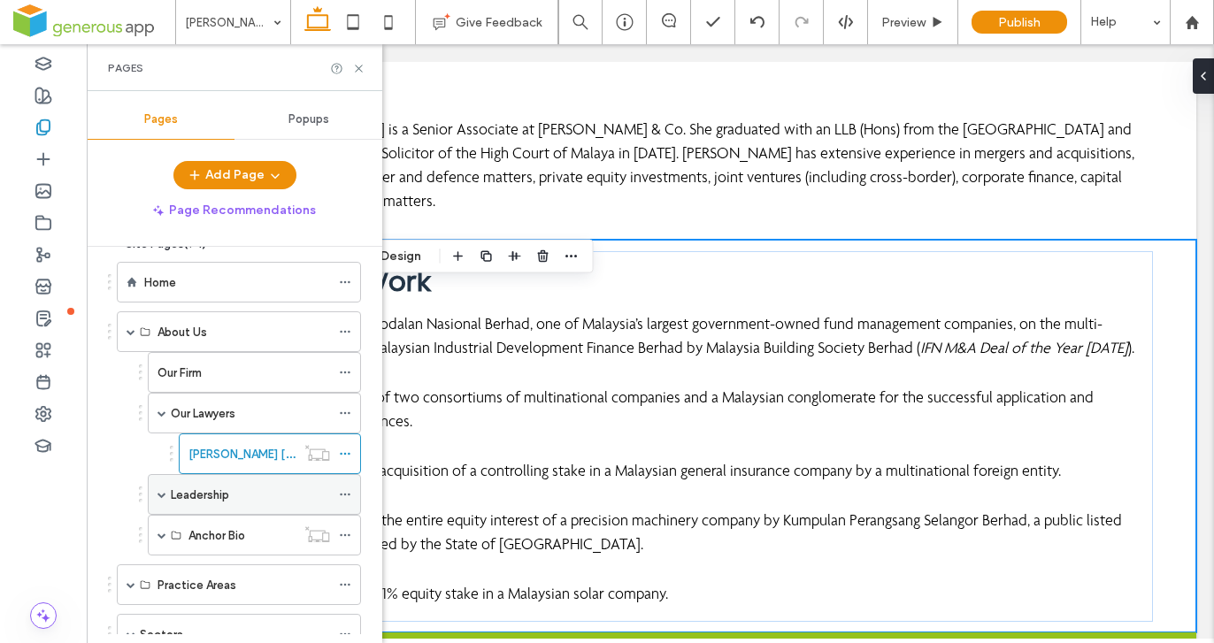
scroll to position [160, 0]
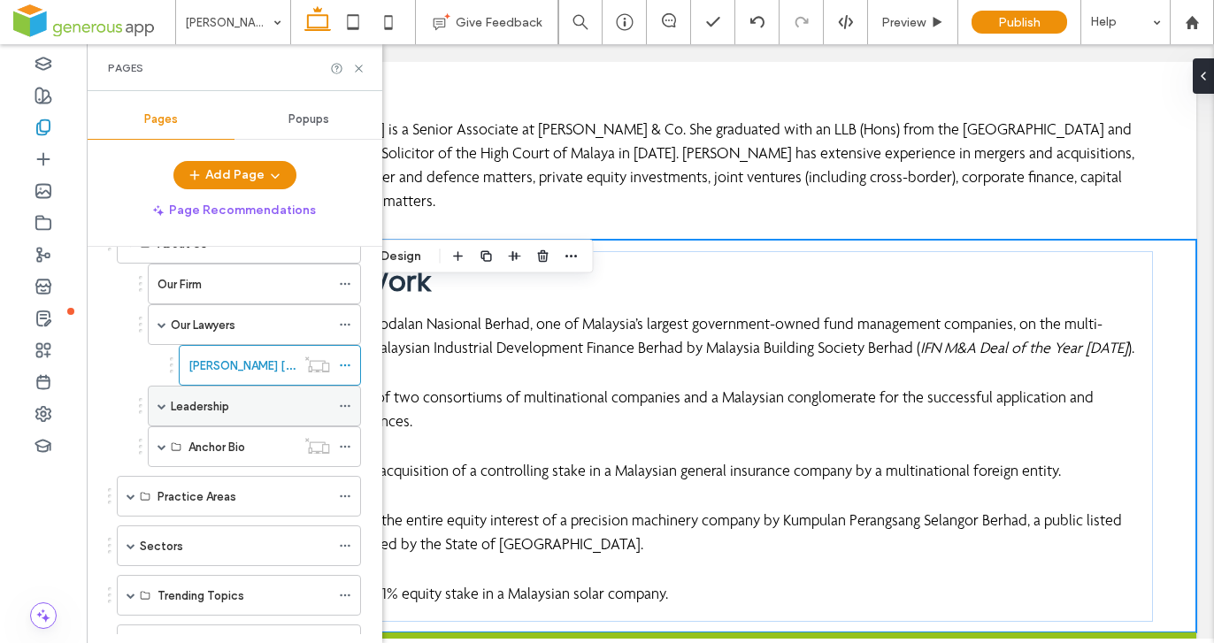
click at [166, 410] on div "Leadership" at bounding box center [254, 406] width 213 height 41
click at [159, 446] on span at bounding box center [162, 446] width 9 height 9
click at [168, 404] on div "Leadership" at bounding box center [254, 406] width 213 height 41
click at [162, 406] on span at bounding box center [162, 406] width 9 height 9
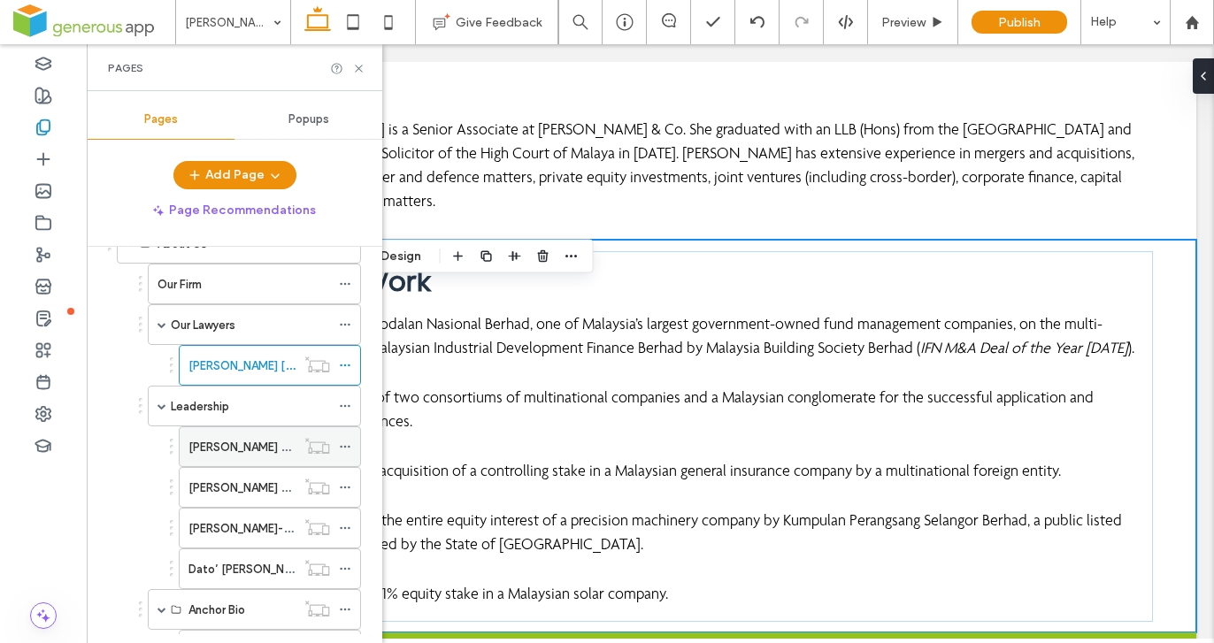
click at [219, 447] on label "[PERSON_NAME] Onn-Biography" at bounding box center [275, 447] width 173 height 31
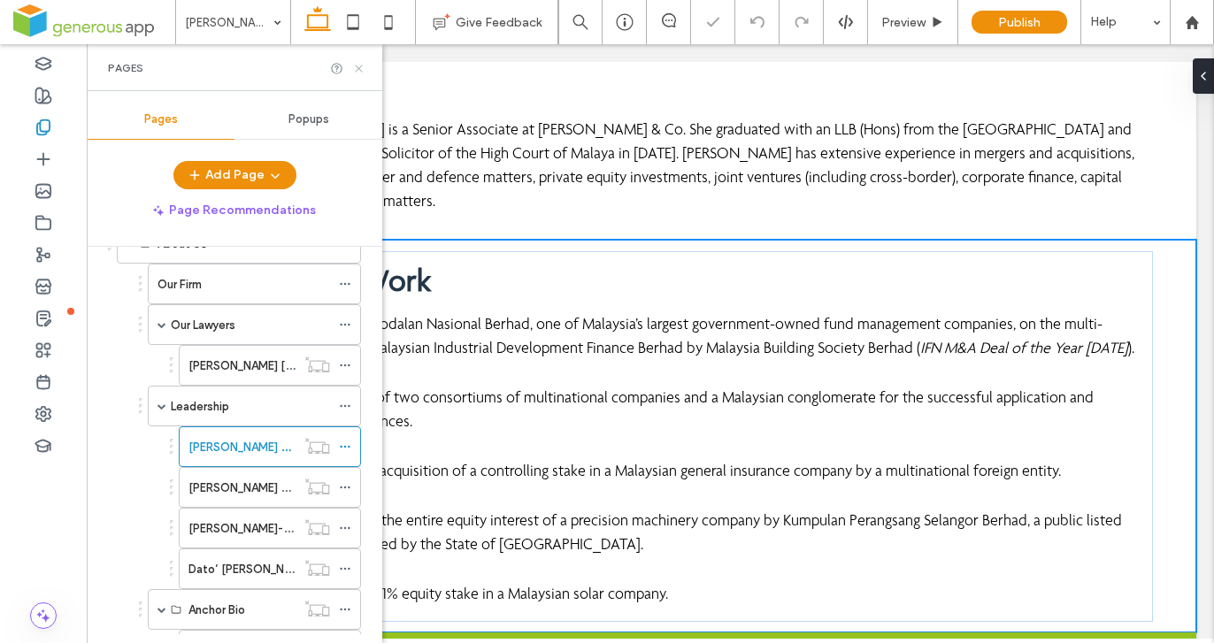
click at [360, 68] on icon at bounding box center [358, 68] width 13 height 13
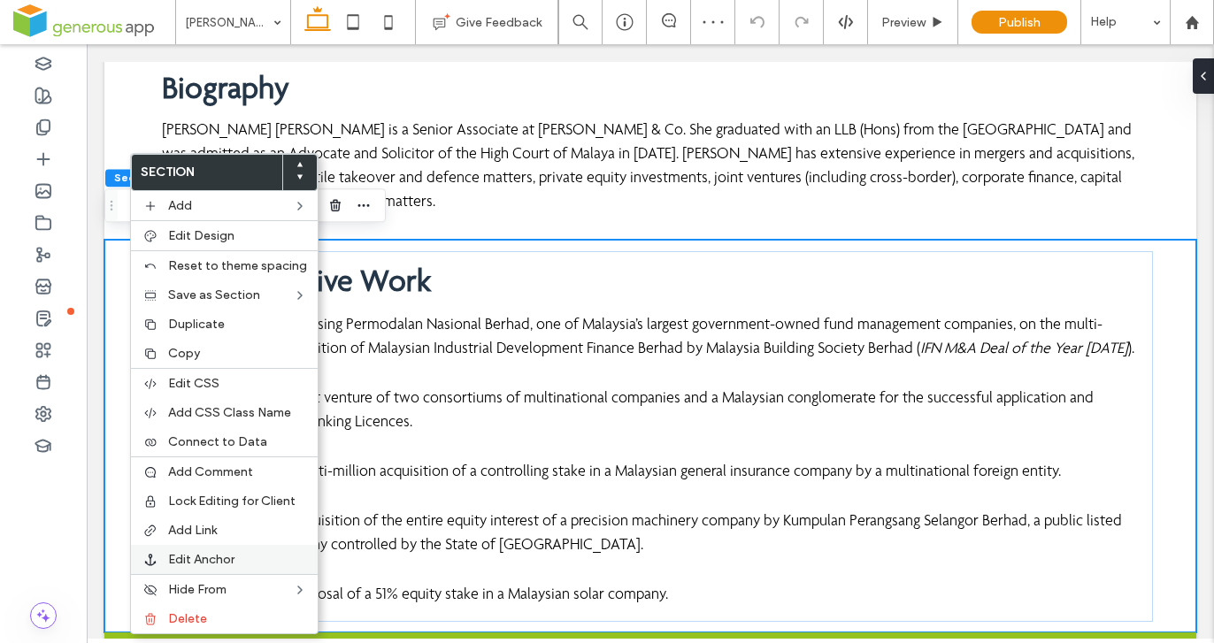
click at [202, 558] on span "Edit Anchor" at bounding box center [201, 559] width 66 height 15
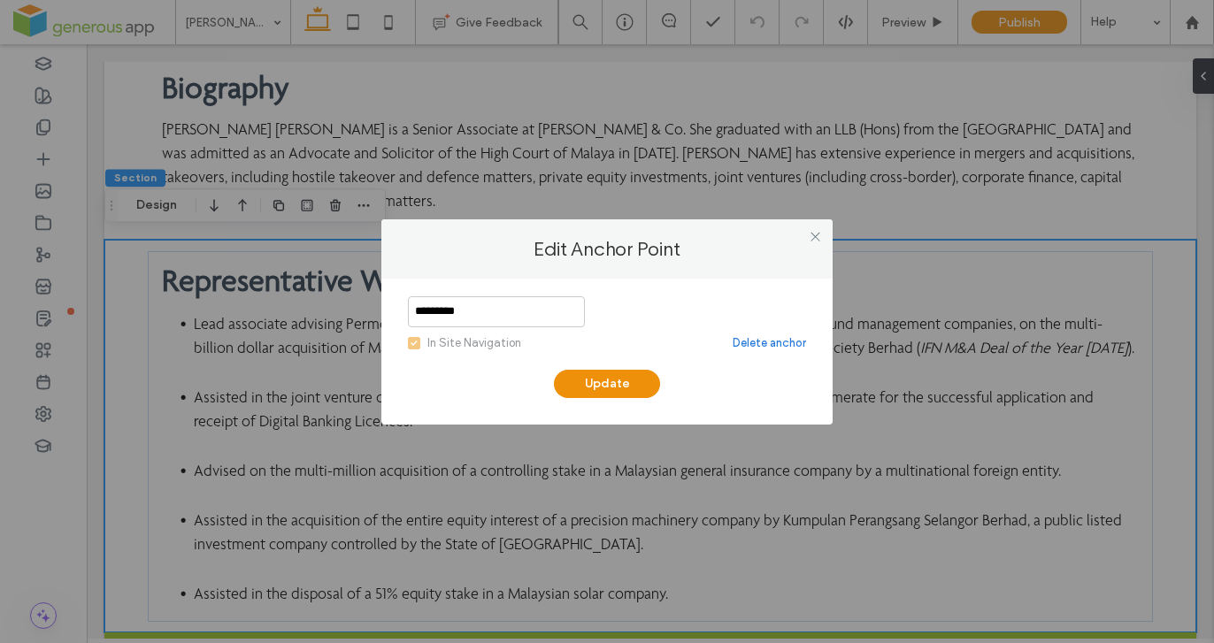
click at [758, 342] on link "Delete anchor" at bounding box center [769, 344] width 73 height 18
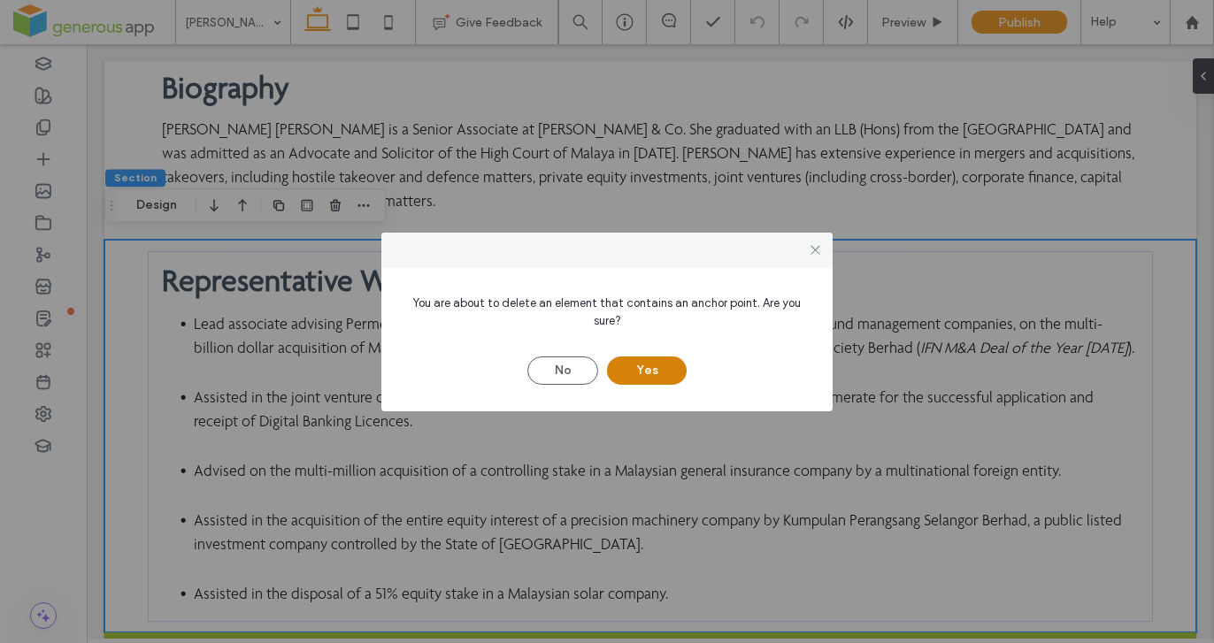
click at [664, 376] on button "Yes" at bounding box center [647, 371] width 80 height 28
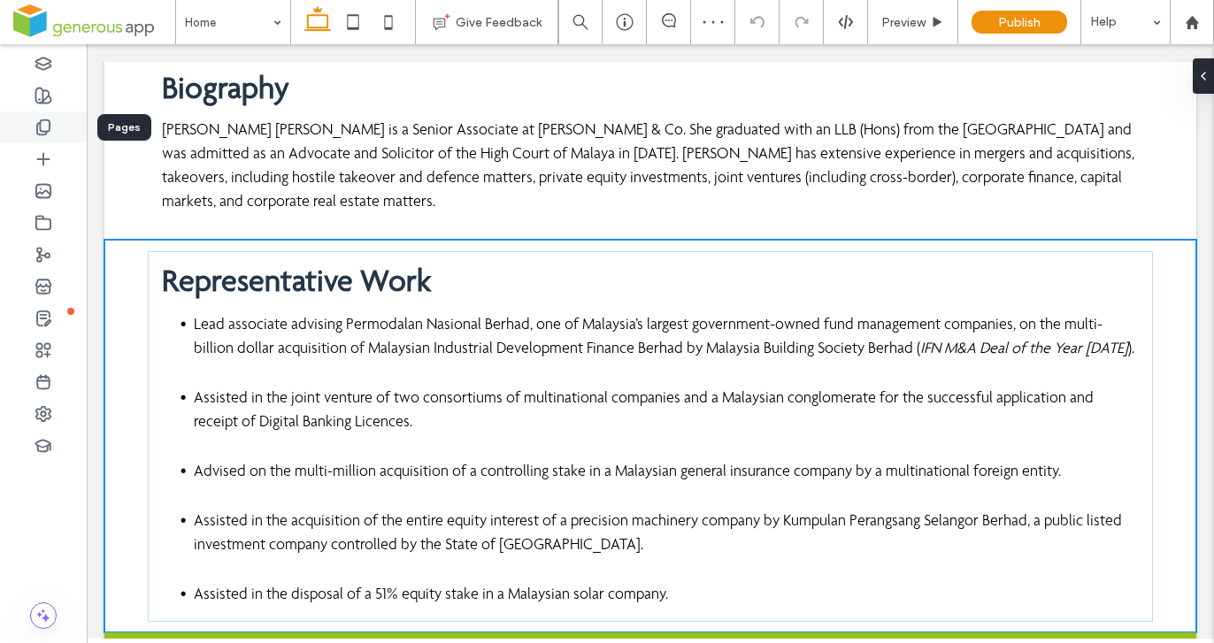
click at [40, 125] on use at bounding box center [43, 127] width 12 height 15
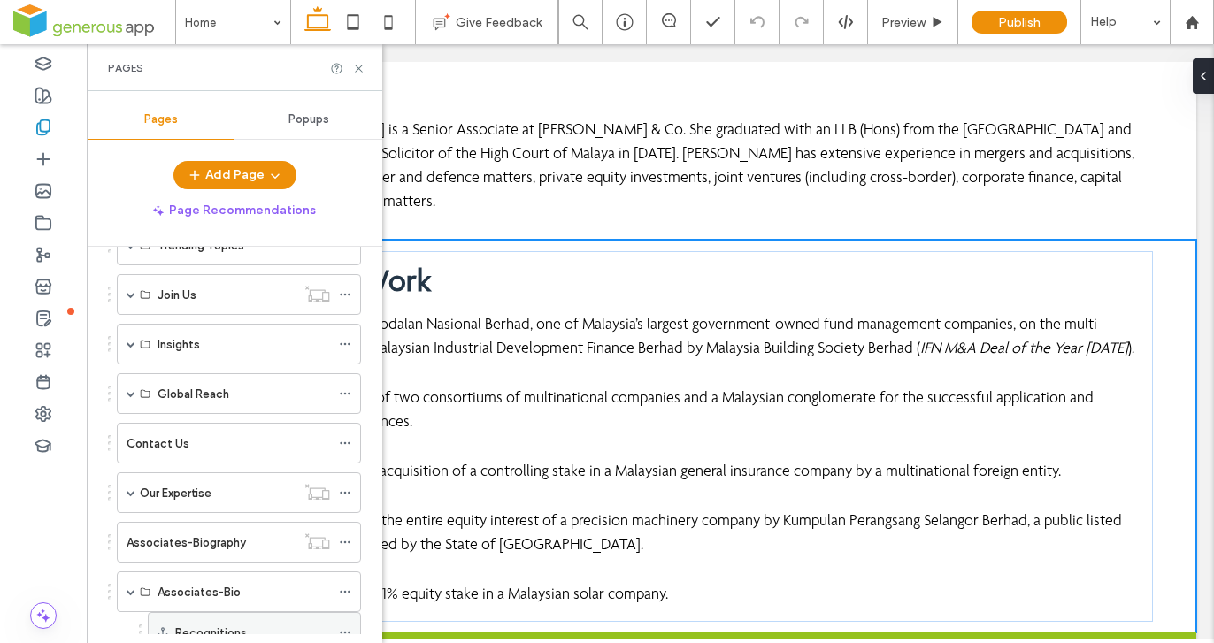
scroll to position [1021, 0]
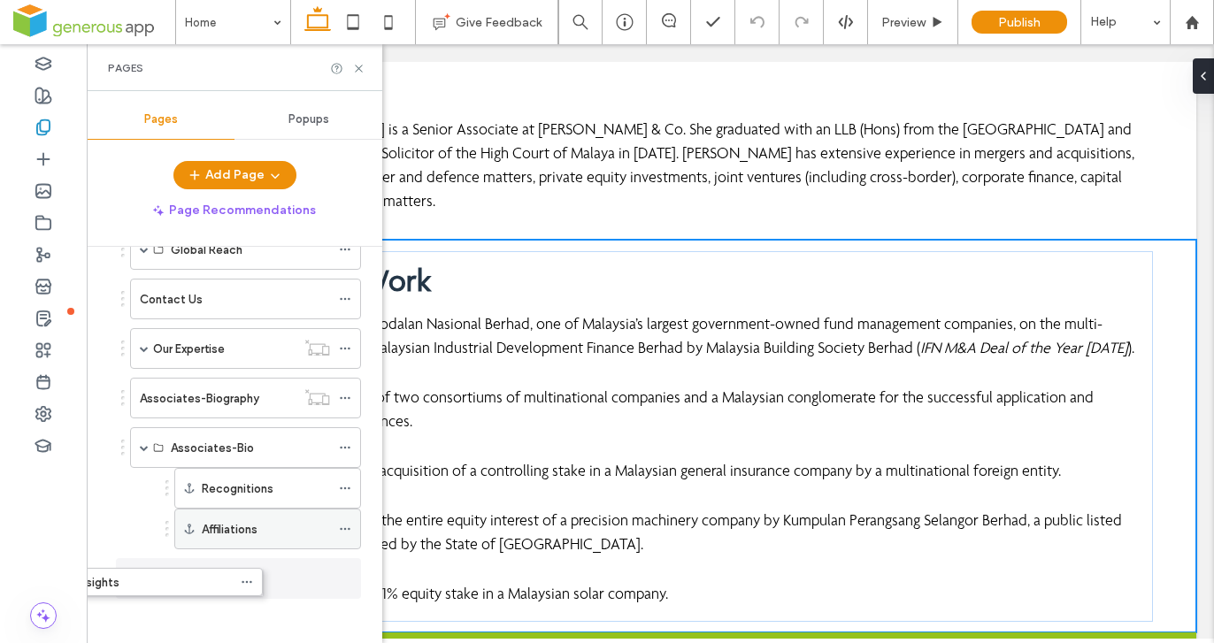
drag, startPoint x: 304, startPoint y: 570, endPoint x: 299, endPoint y: 536, distance: 34.0
click at [344, 574] on icon at bounding box center [345, 579] width 12 height 12
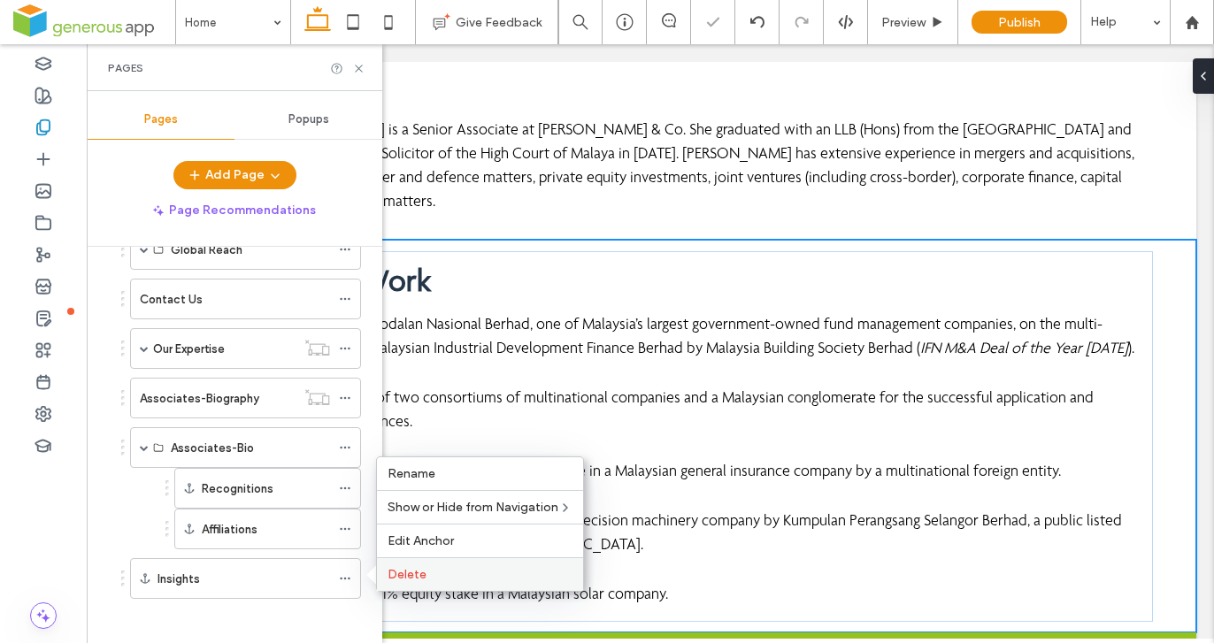
click at [419, 575] on span "Delete" at bounding box center [407, 574] width 39 height 15
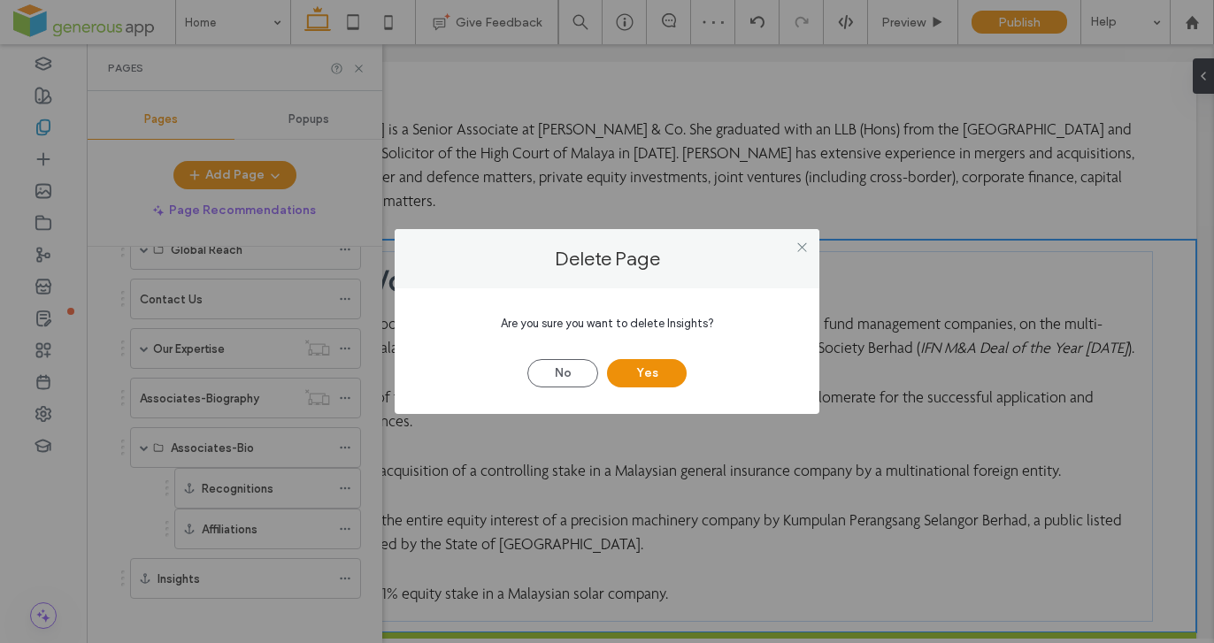
drag, startPoint x: 650, startPoint y: 371, endPoint x: 631, endPoint y: 389, distance: 25.7
click at [650, 372] on button "Yes" at bounding box center [647, 373] width 80 height 28
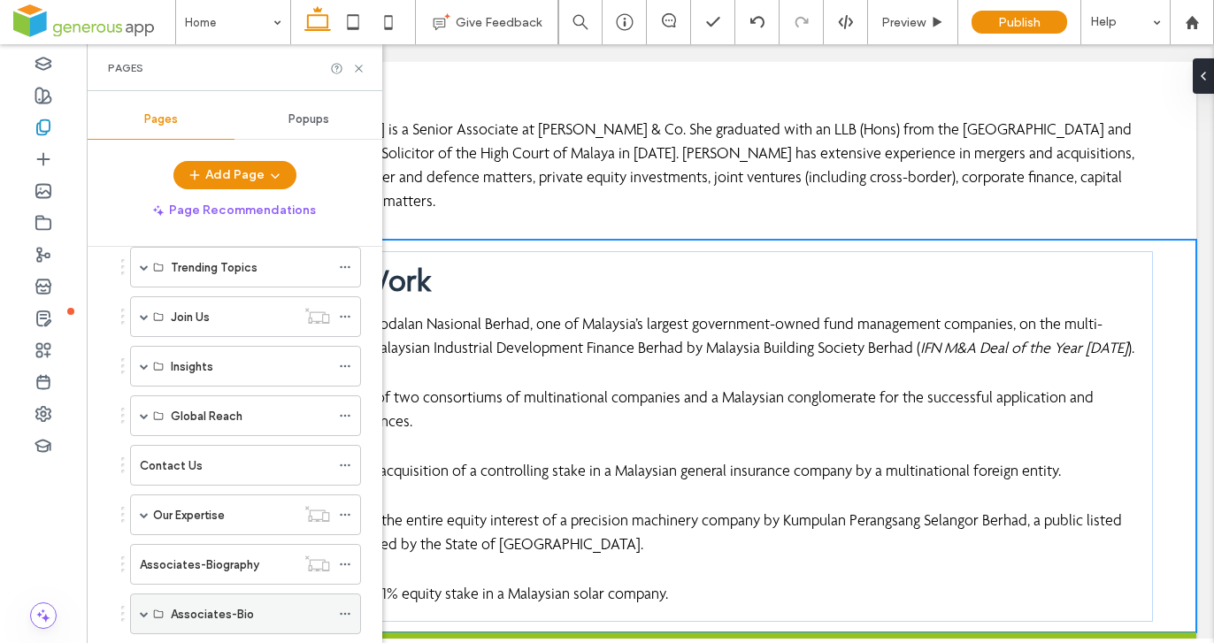
scroll to position [981, 0]
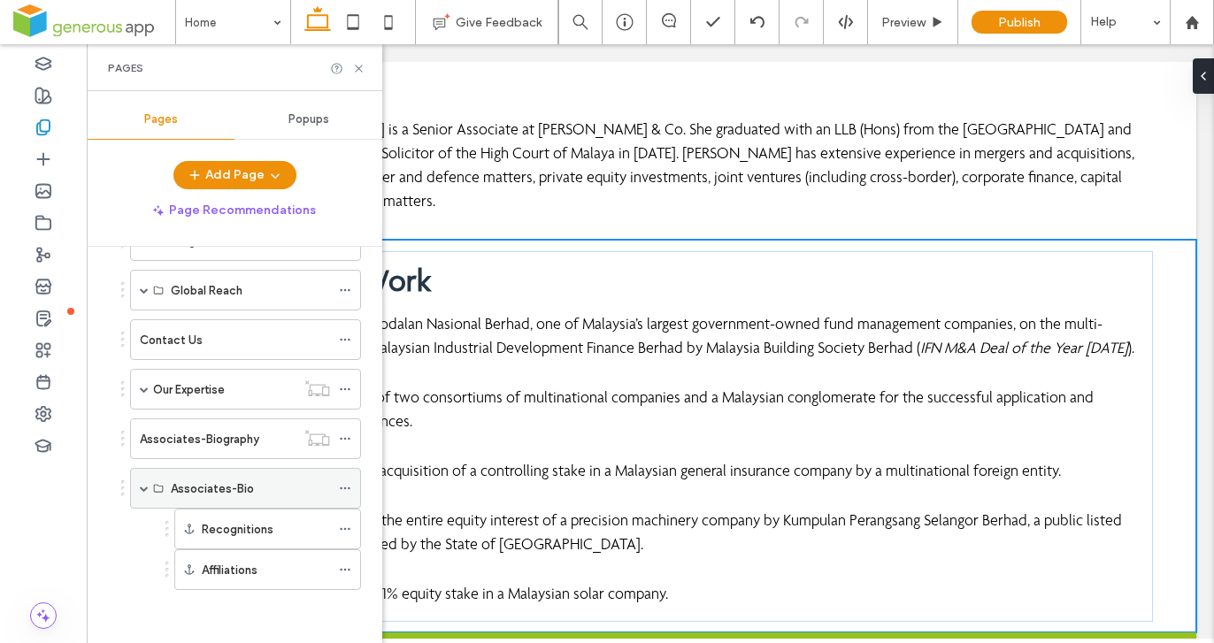
click at [343, 490] on icon at bounding box center [345, 488] width 12 height 12
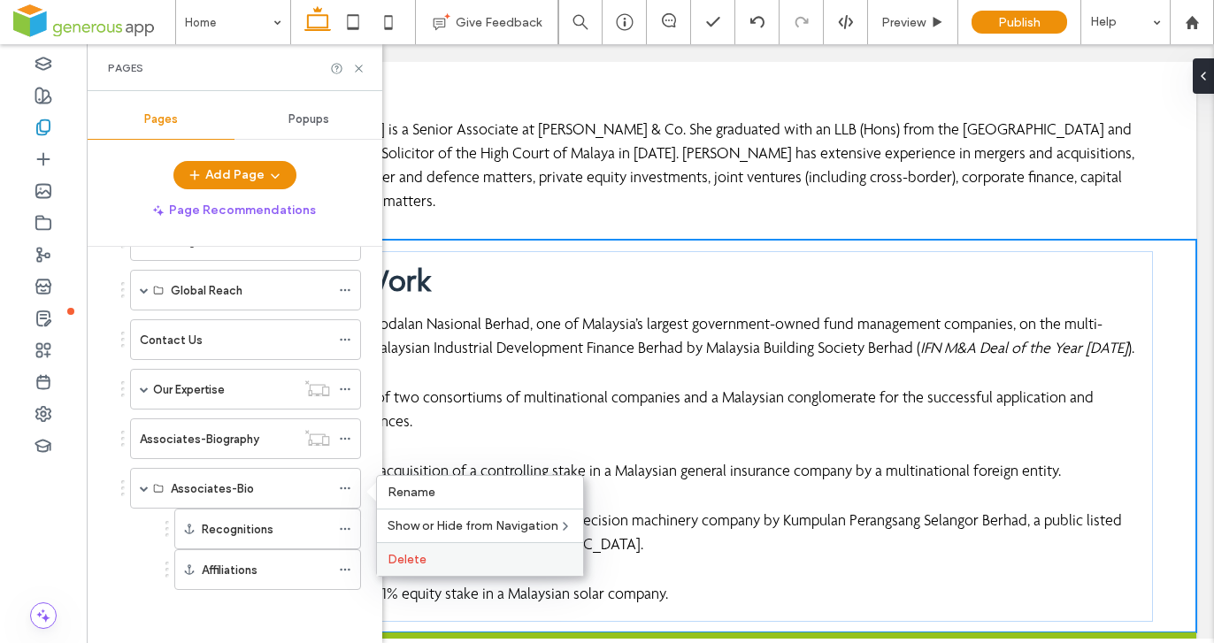
click at [409, 558] on span "Delete" at bounding box center [407, 559] width 39 height 15
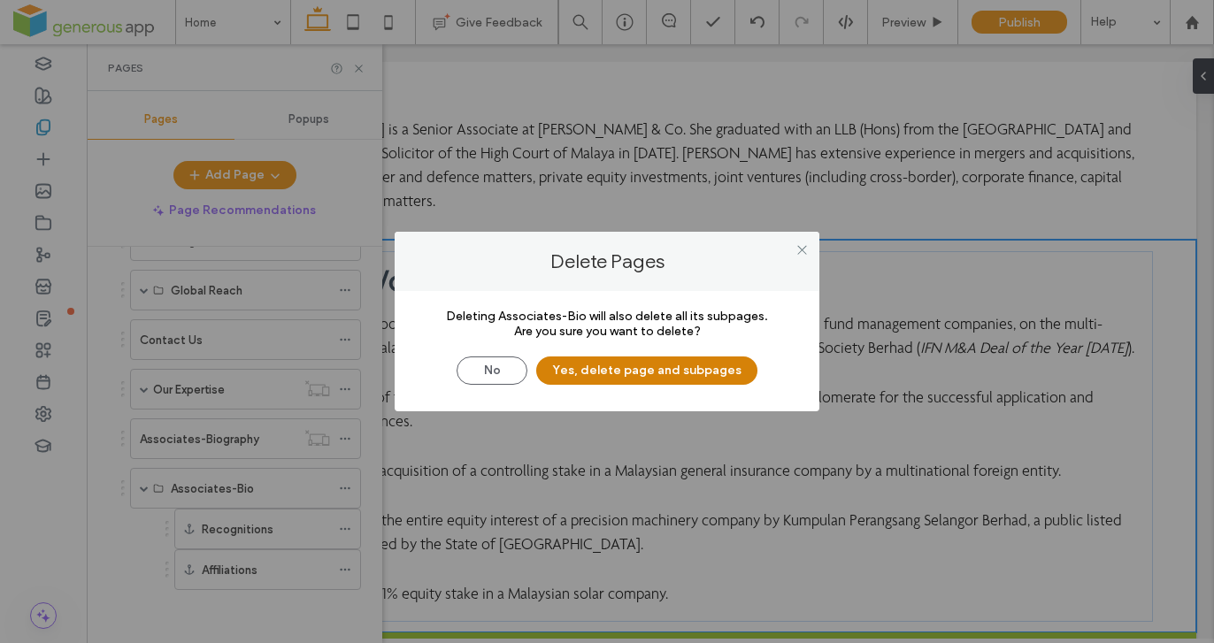
click at [663, 377] on button "Yes, delete page and subpages" at bounding box center [646, 371] width 221 height 28
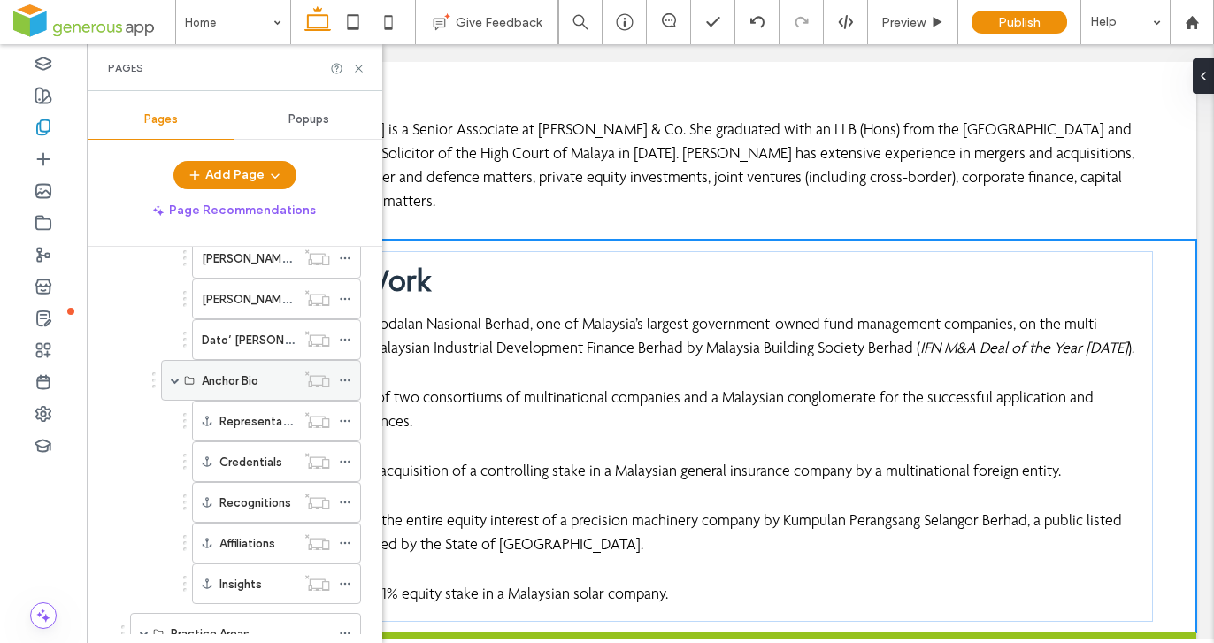
scroll to position [393, 0]
click at [356, 62] on icon at bounding box center [358, 68] width 13 height 13
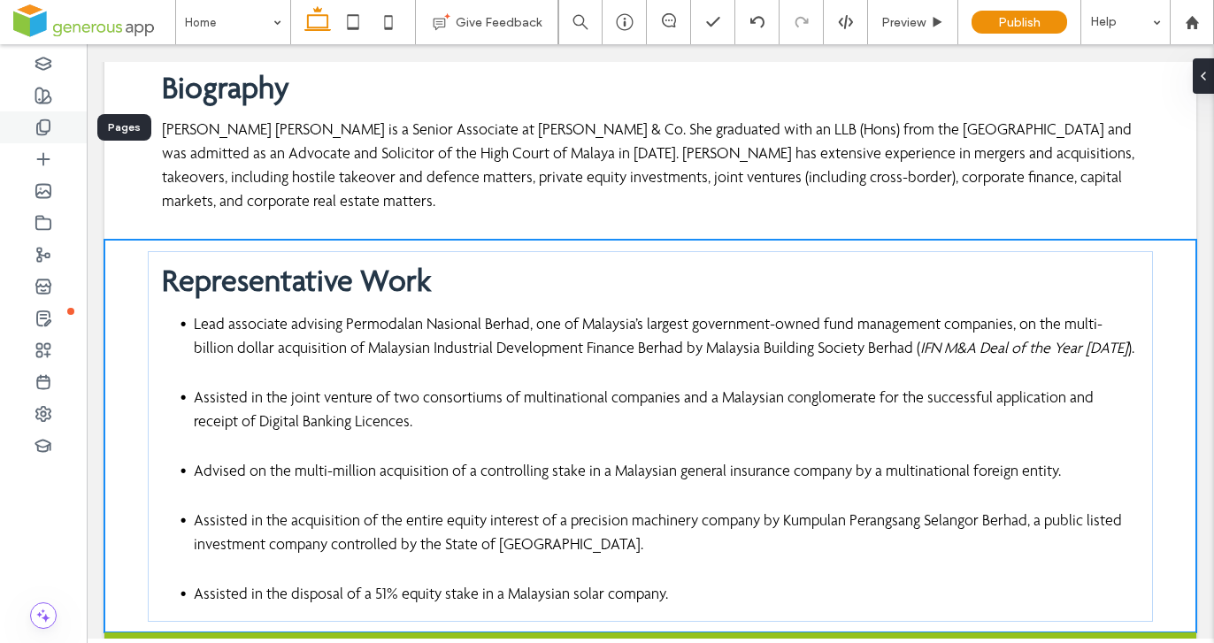
click at [50, 131] on icon at bounding box center [44, 128] width 18 height 18
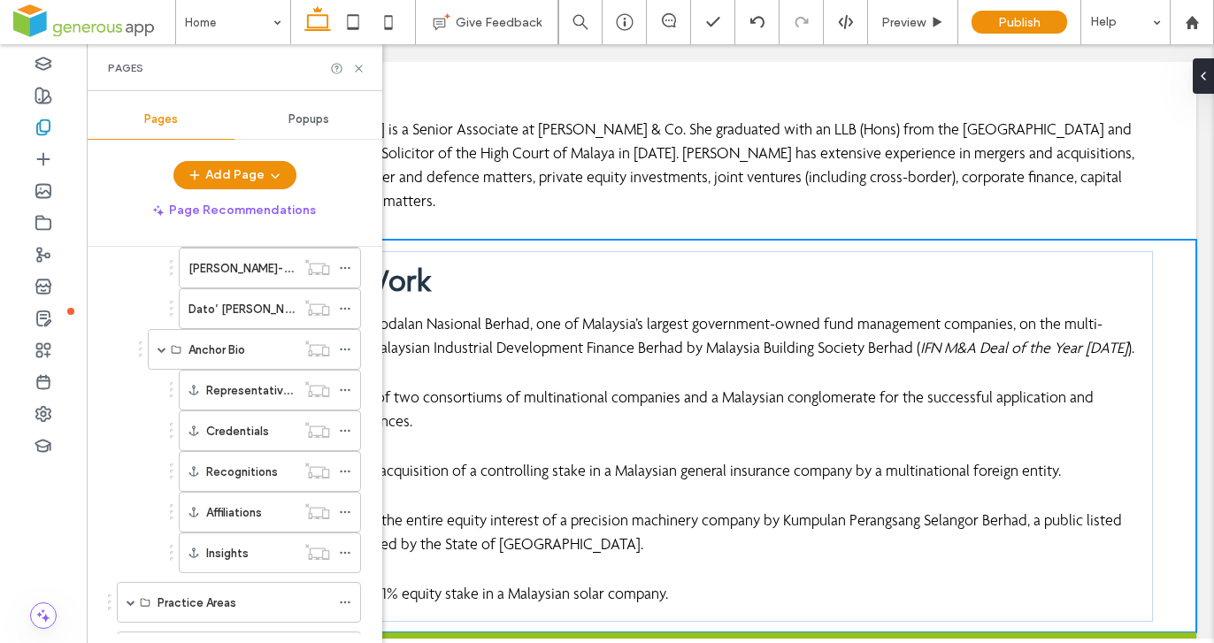
scroll to position [577, 0]
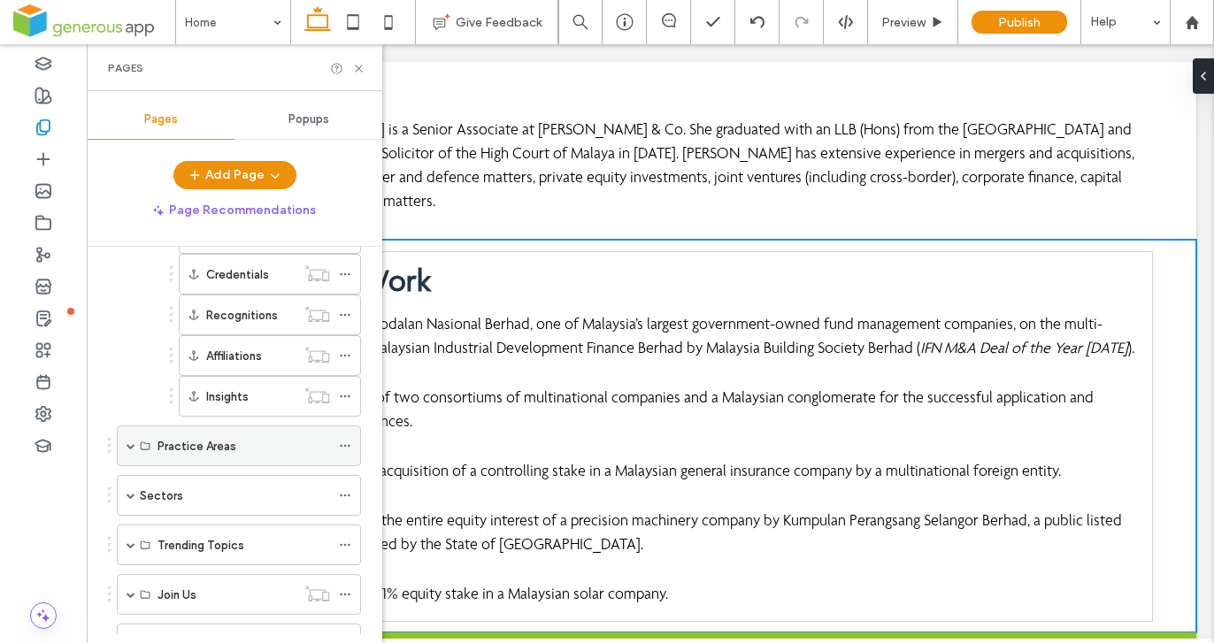
click at [127, 447] on span at bounding box center [131, 446] width 9 height 9
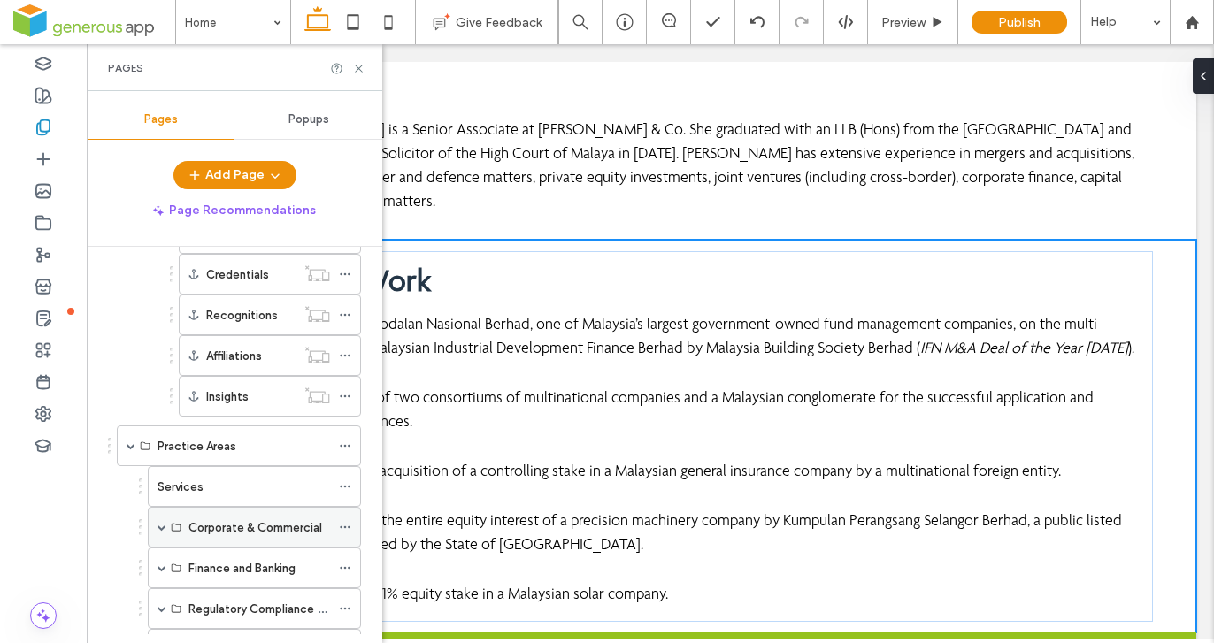
click at [242, 521] on label "Corporate & Commercial" at bounding box center [256, 527] width 134 height 31
click at [232, 527] on label "Corporate & Commercial" at bounding box center [256, 527] width 134 height 31
click at [297, 514] on div "Corporate & Commercial" at bounding box center [260, 527] width 142 height 39
click at [297, 525] on label "Corporate & Commercial" at bounding box center [256, 527] width 134 height 31
click at [363, 68] on icon at bounding box center [358, 68] width 13 height 13
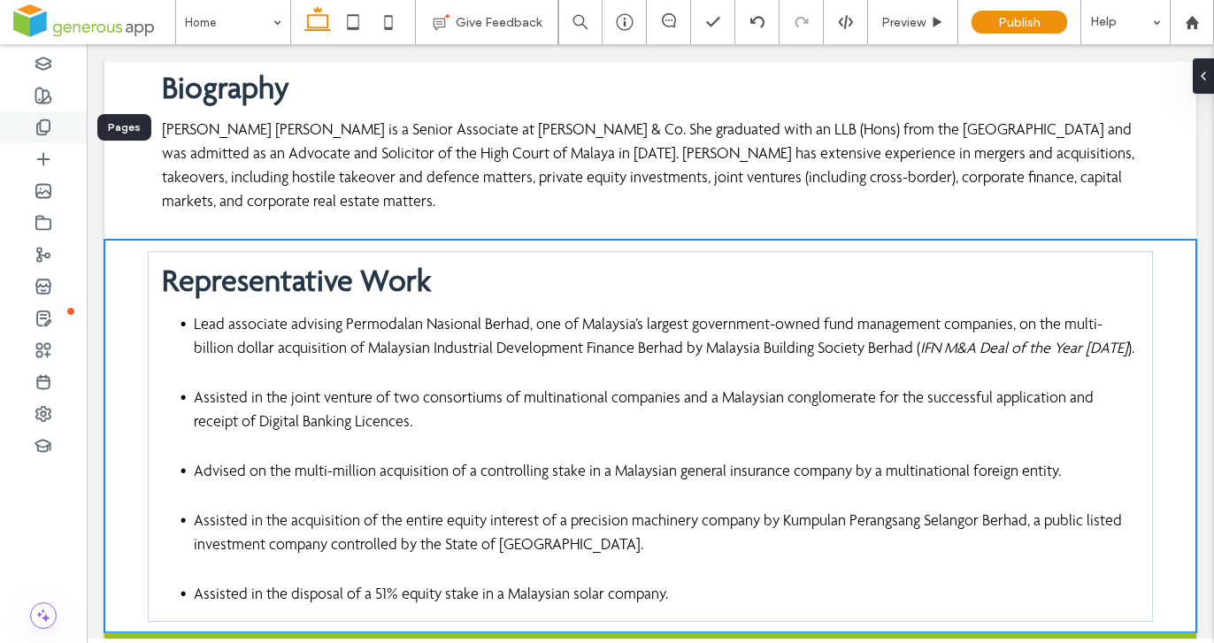
click at [45, 125] on icon at bounding box center [44, 128] width 18 height 18
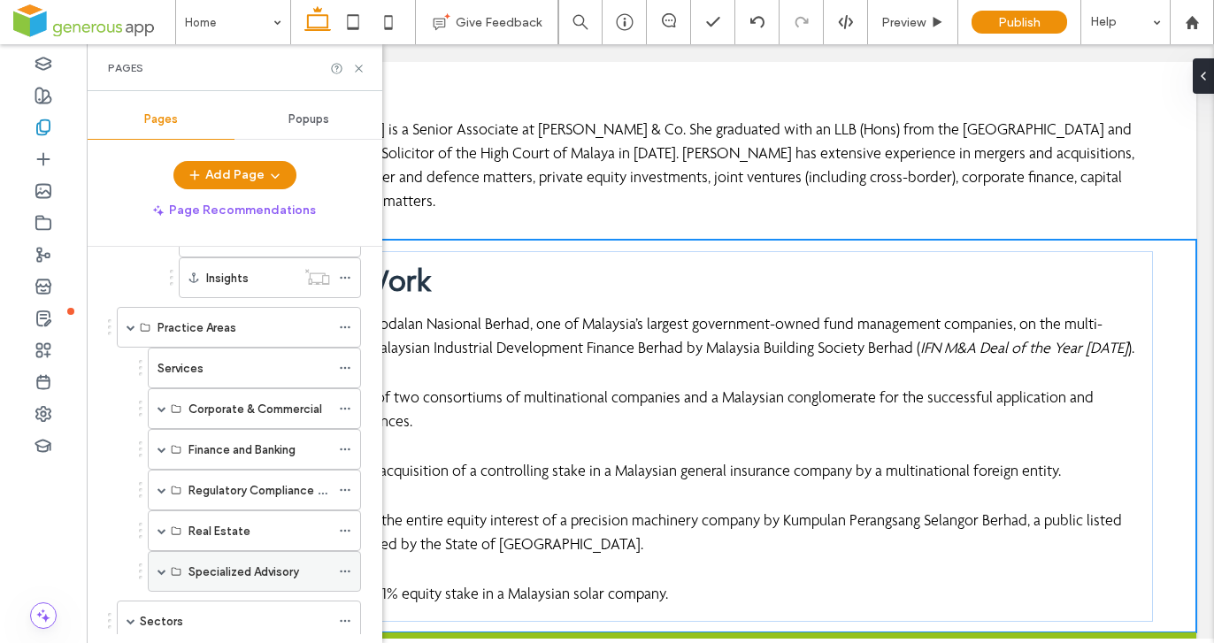
scroll to position [751, 0]
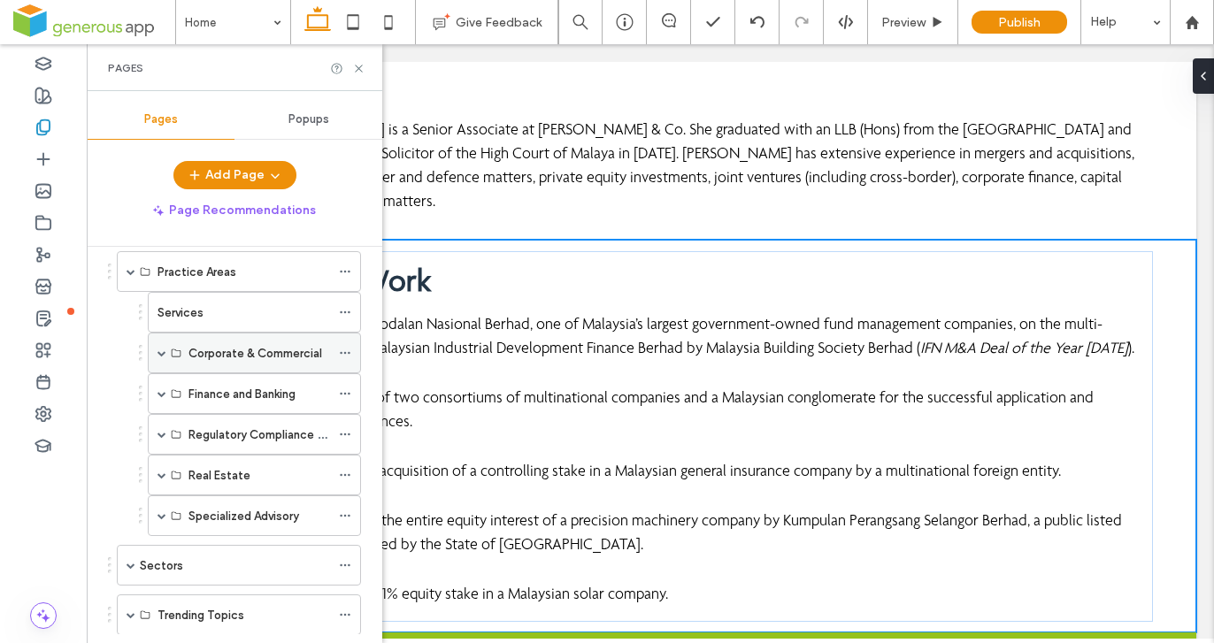
click at [265, 358] on label "Corporate & Commercial" at bounding box center [256, 353] width 134 height 31
click at [165, 351] on span at bounding box center [162, 353] width 9 height 9
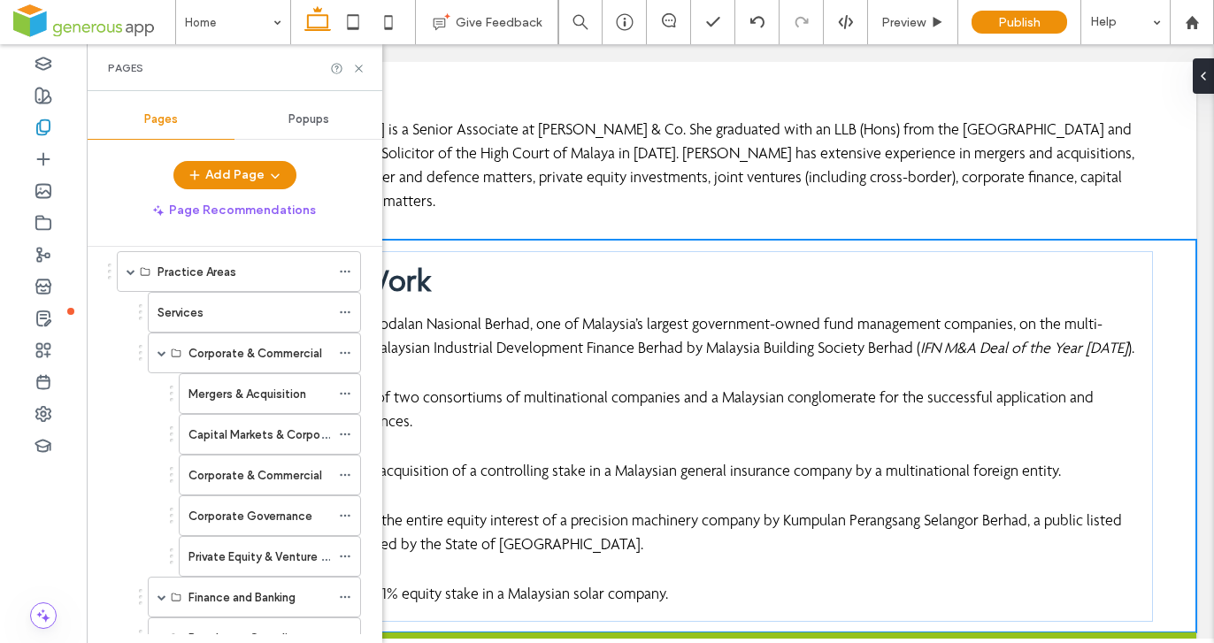
click at [236, 387] on label "Mergers & Acquisition" at bounding box center [248, 394] width 118 height 31
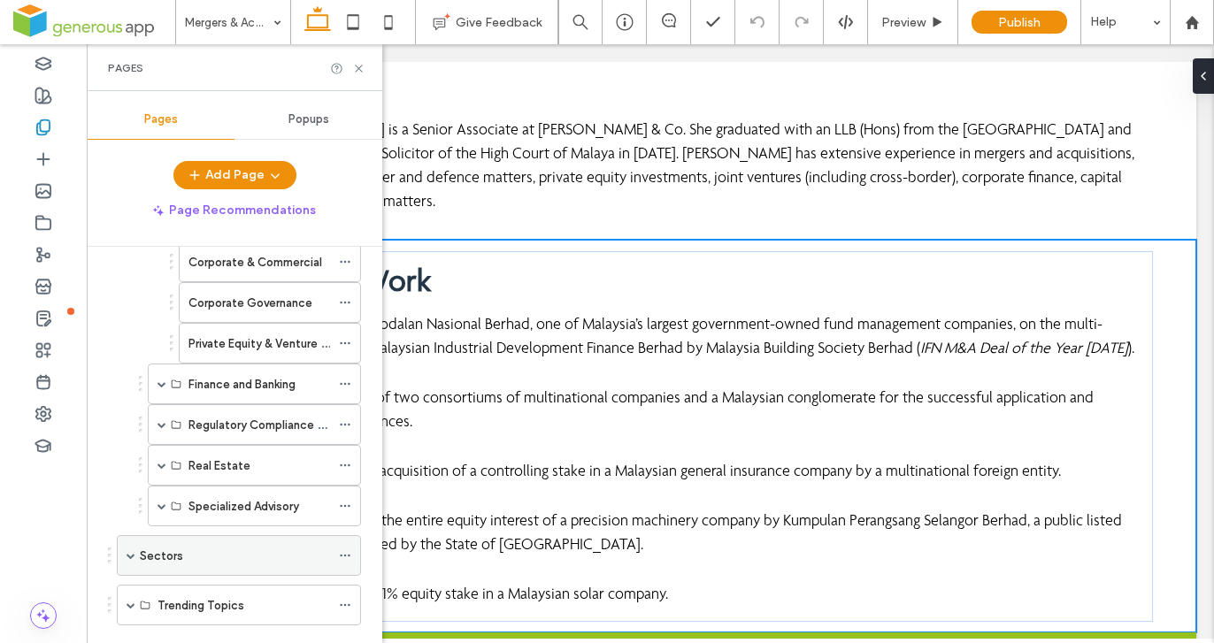
click at [128, 556] on span at bounding box center [131, 555] width 9 height 9
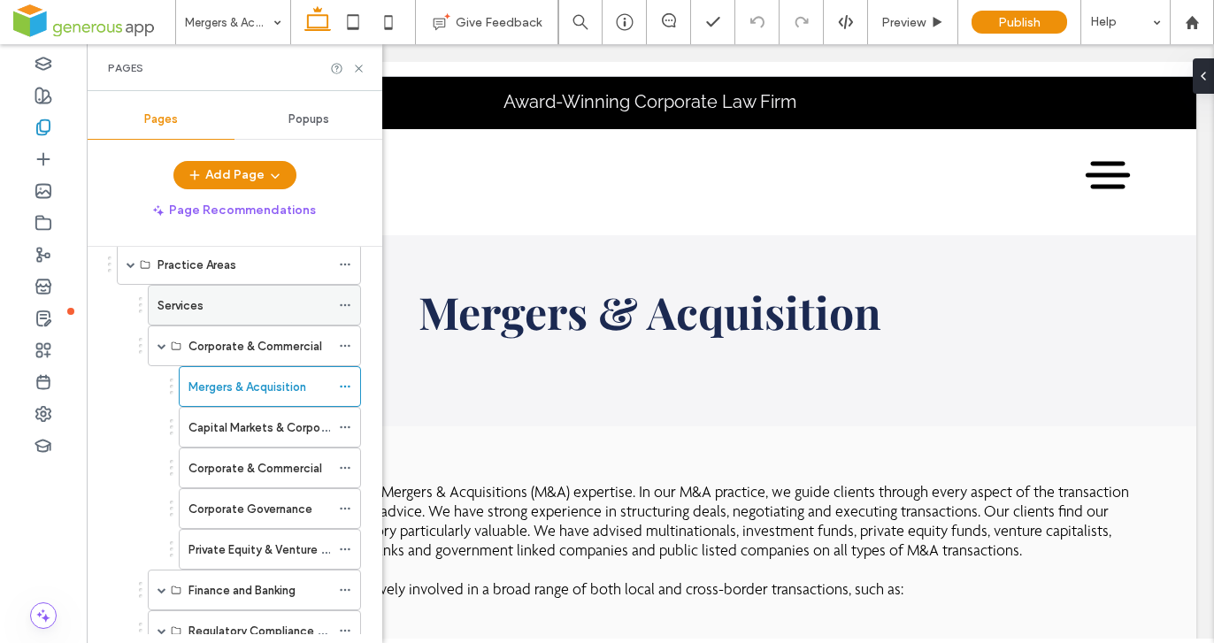
scroll to position [735, 0]
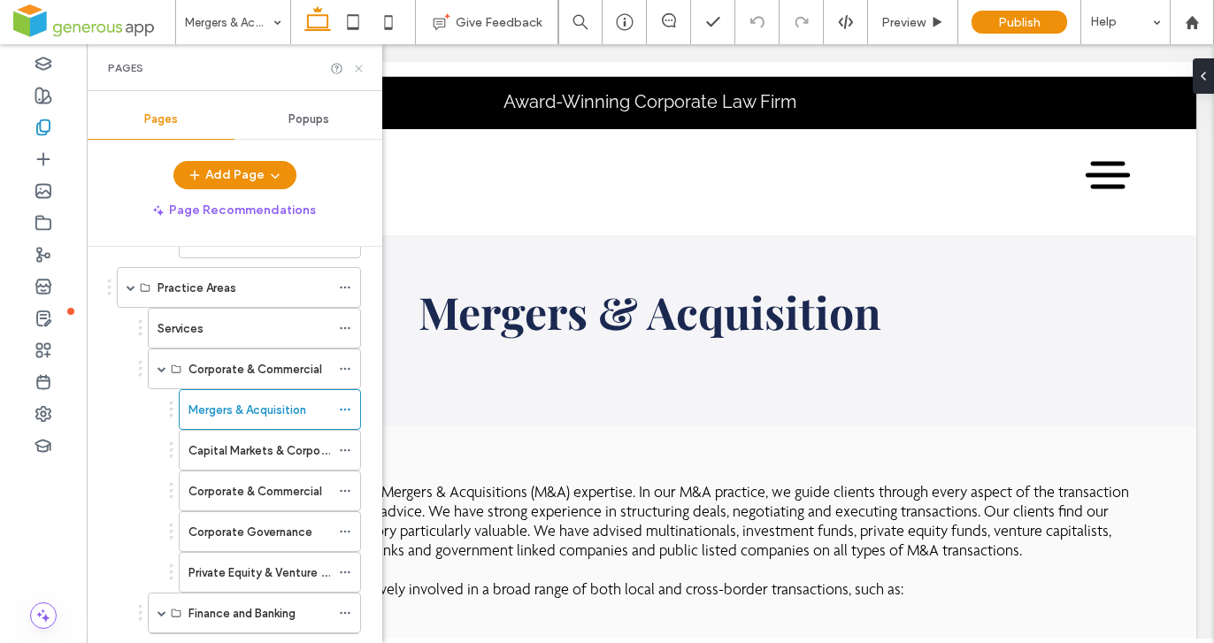
click at [363, 68] on icon at bounding box center [358, 68] width 13 height 13
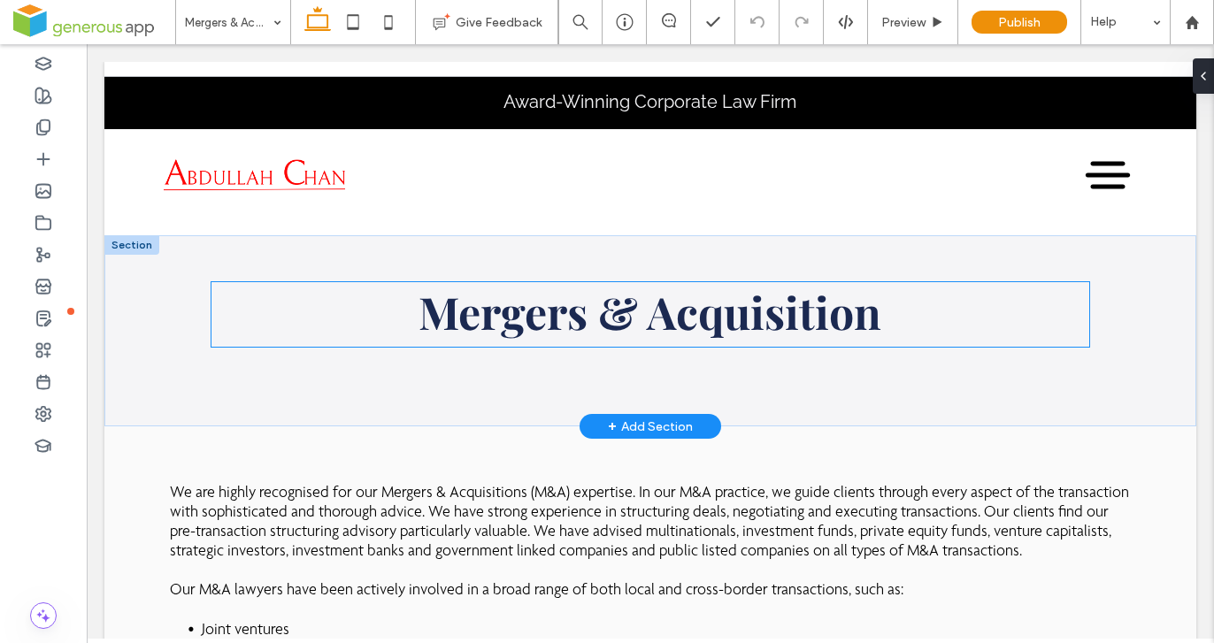
click at [682, 322] on strong "Mergers & Acquisition" at bounding box center [650, 311] width 463 height 59
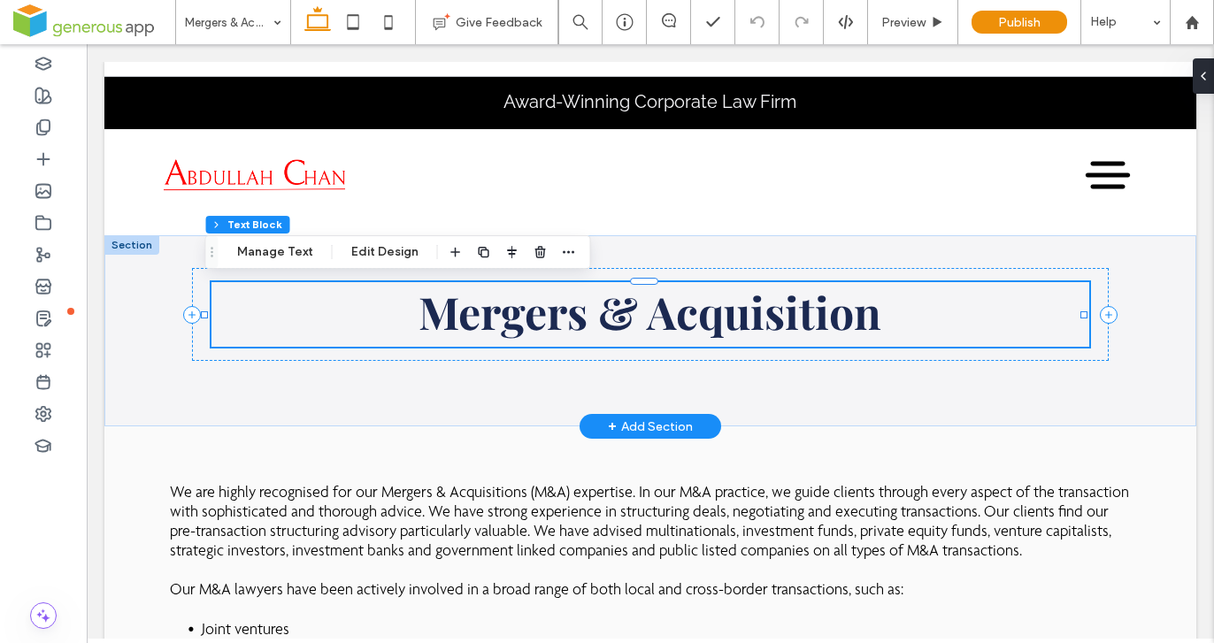
click at [682, 322] on strong "Mergers & Acquisition" at bounding box center [650, 311] width 463 height 59
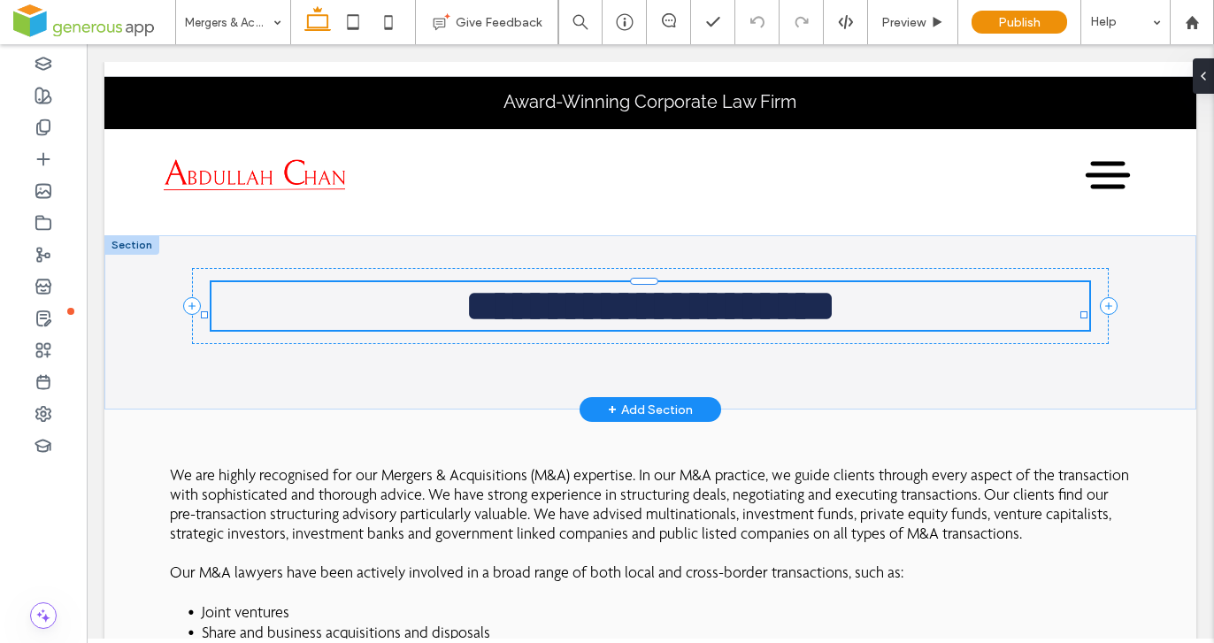
type input "**********"
type input "**"
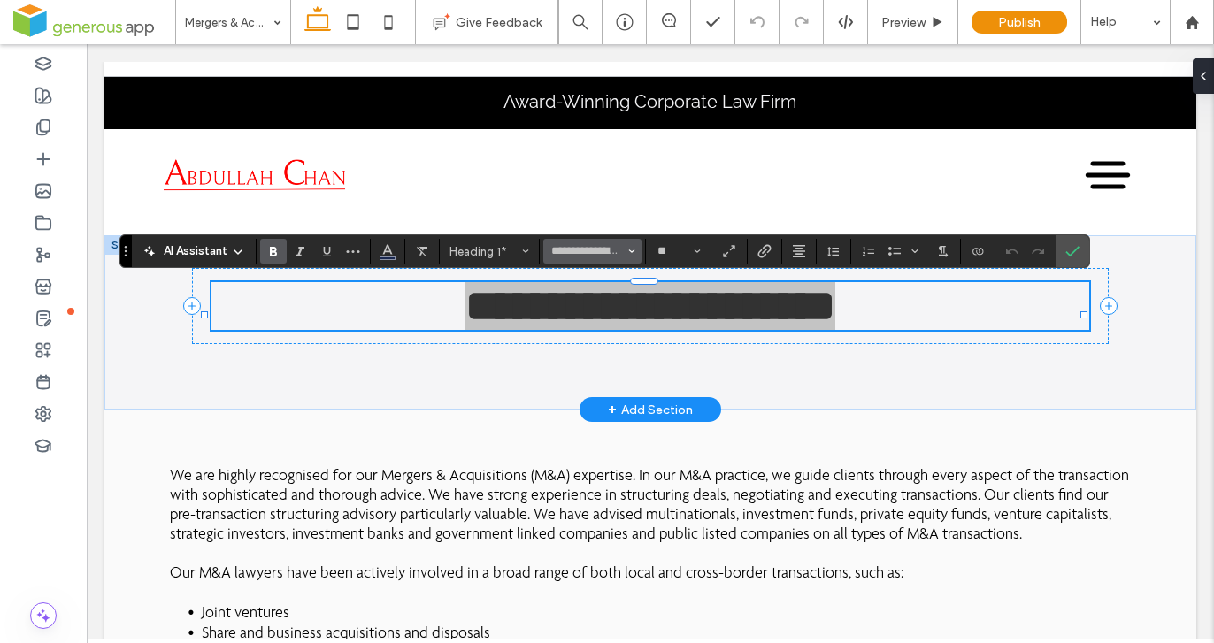
click at [634, 247] on span "Font & Font weight" at bounding box center [631, 251] width 7 height 23
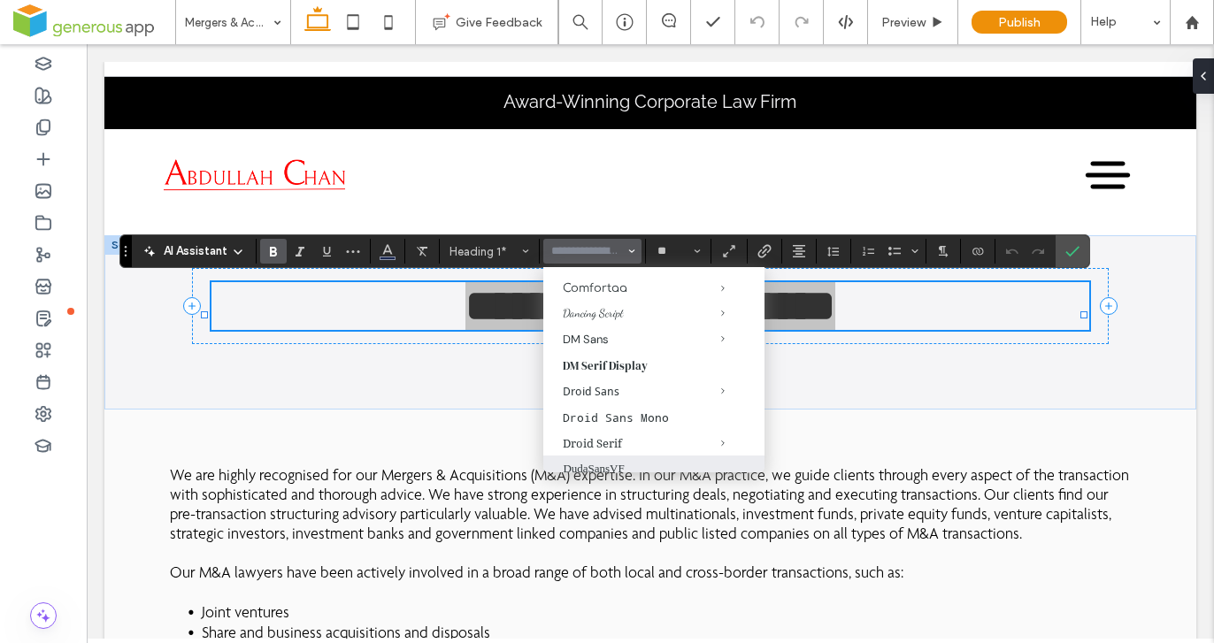
scroll to position [526, 0]
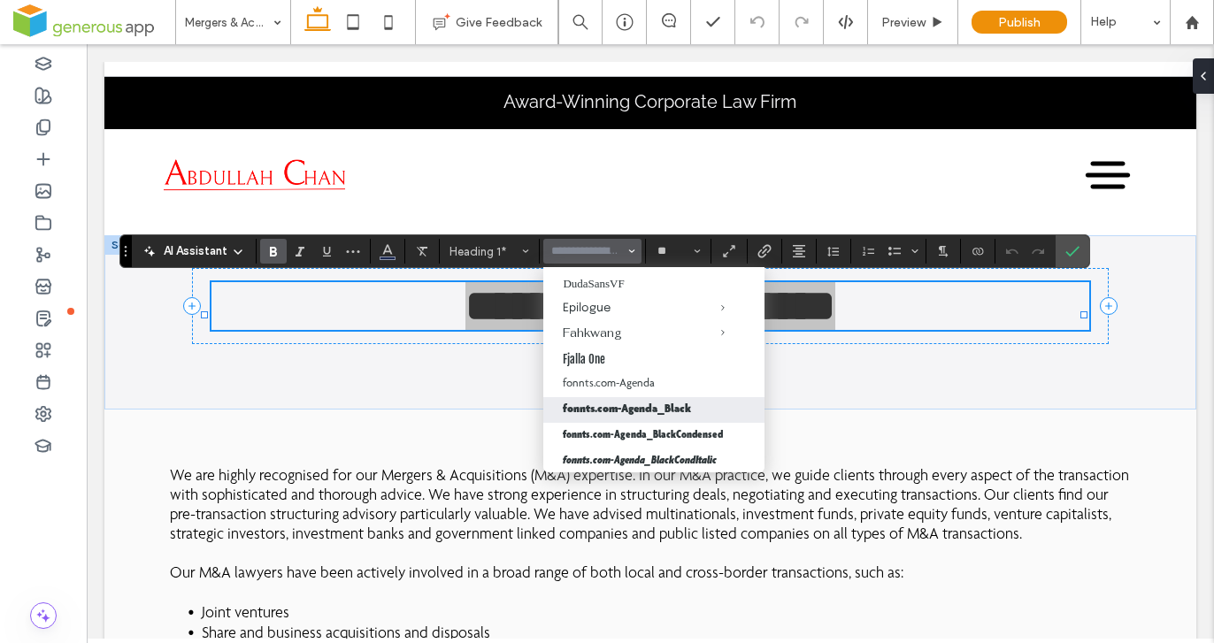
click at [683, 409] on label "fonnts.com-Agenda_Black" at bounding box center [653, 410] width 221 height 26
click at [686, 405] on label "fonnts.com-Agenda_Black" at bounding box center [653, 410] width 221 height 26
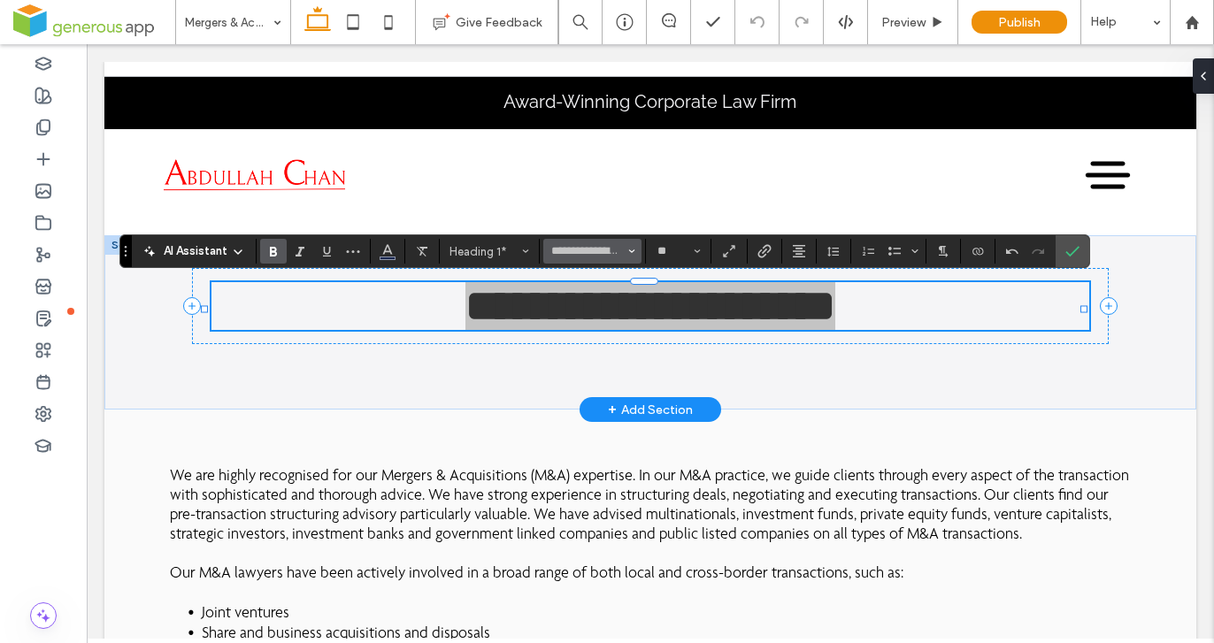
click at [627, 246] on button "**********" at bounding box center [591, 251] width 97 height 25
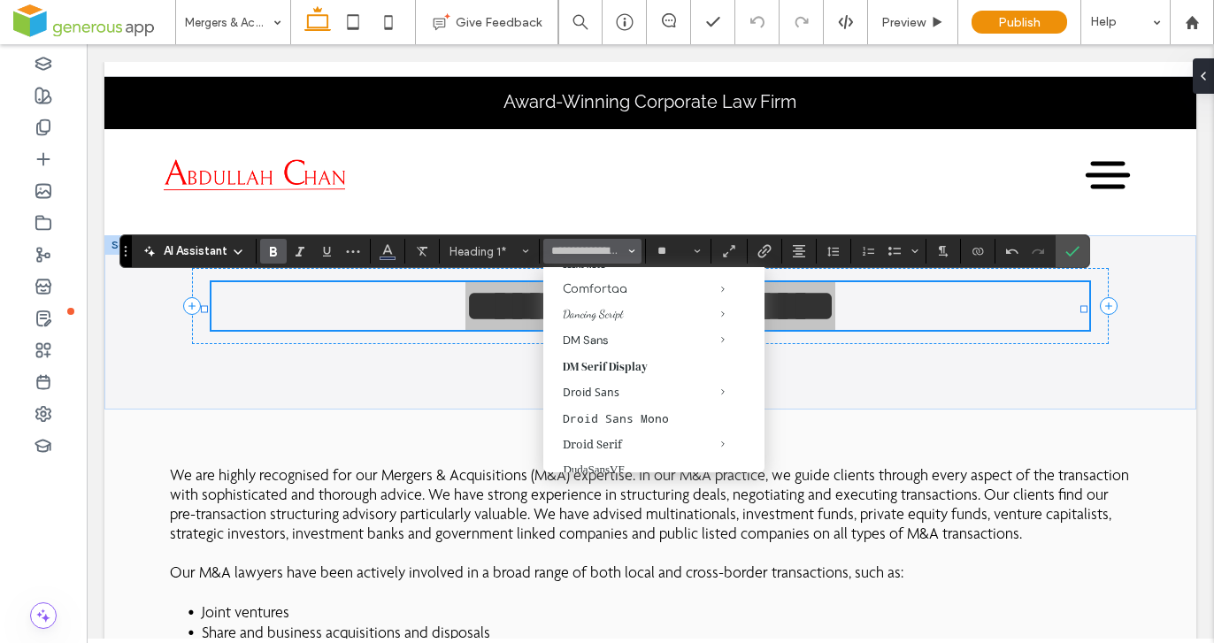
scroll to position [644, 0]
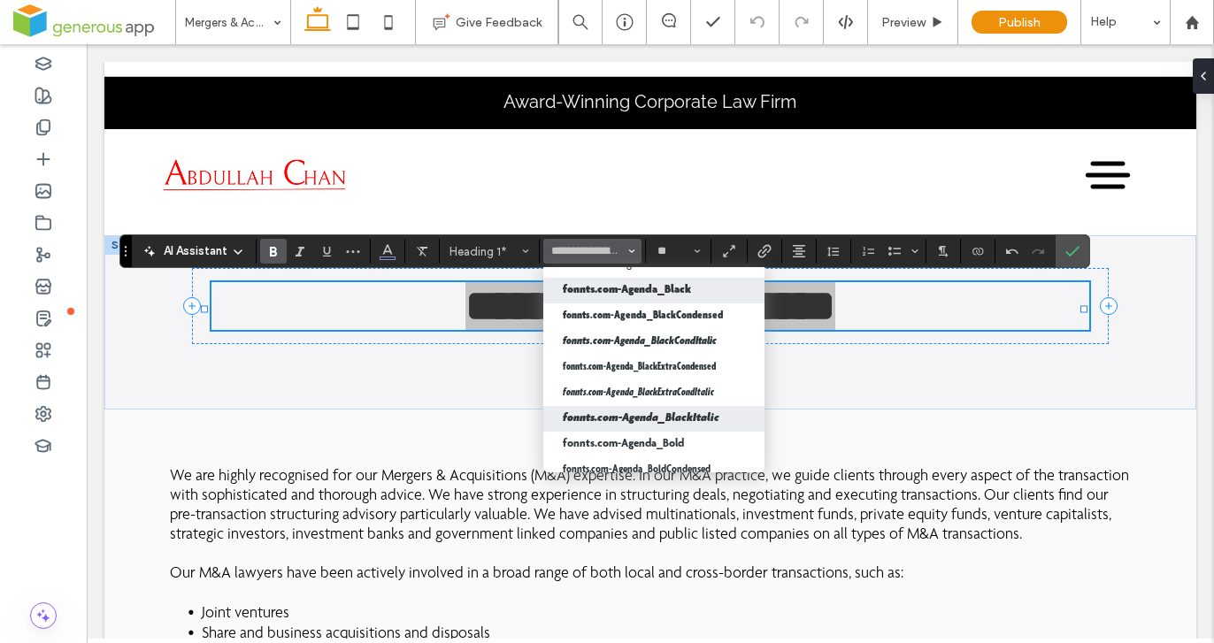
click at [676, 414] on label "fonnts.com-Agenda_BlackItalic" at bounding box center [653, 419] width 221 height 26
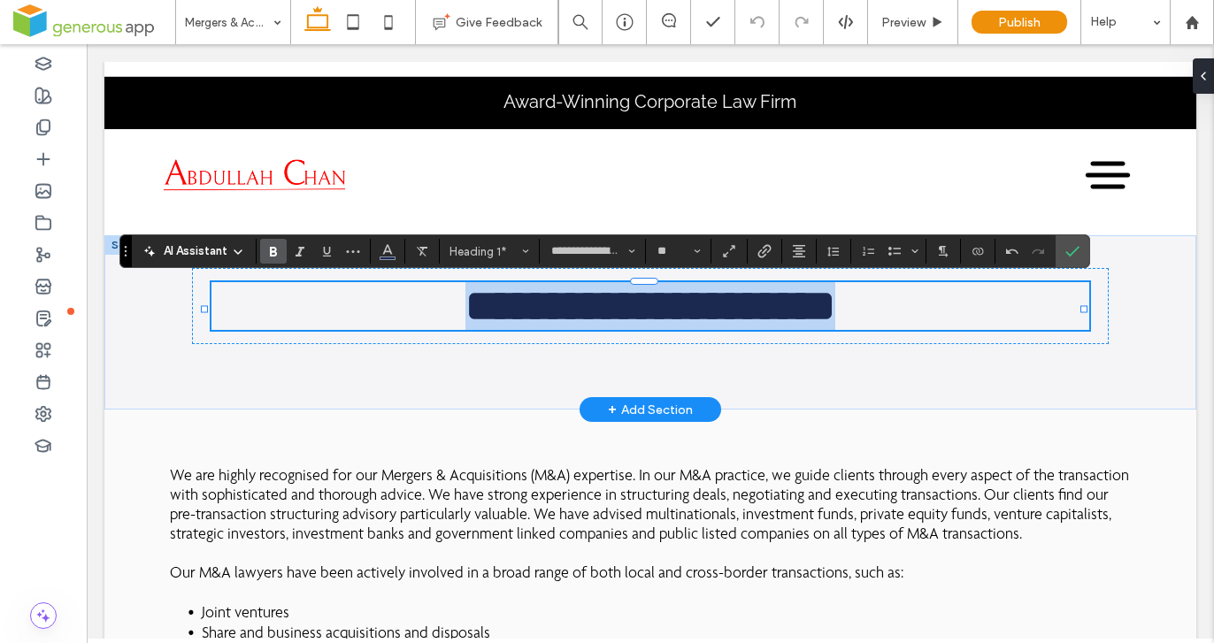
type input "**********"
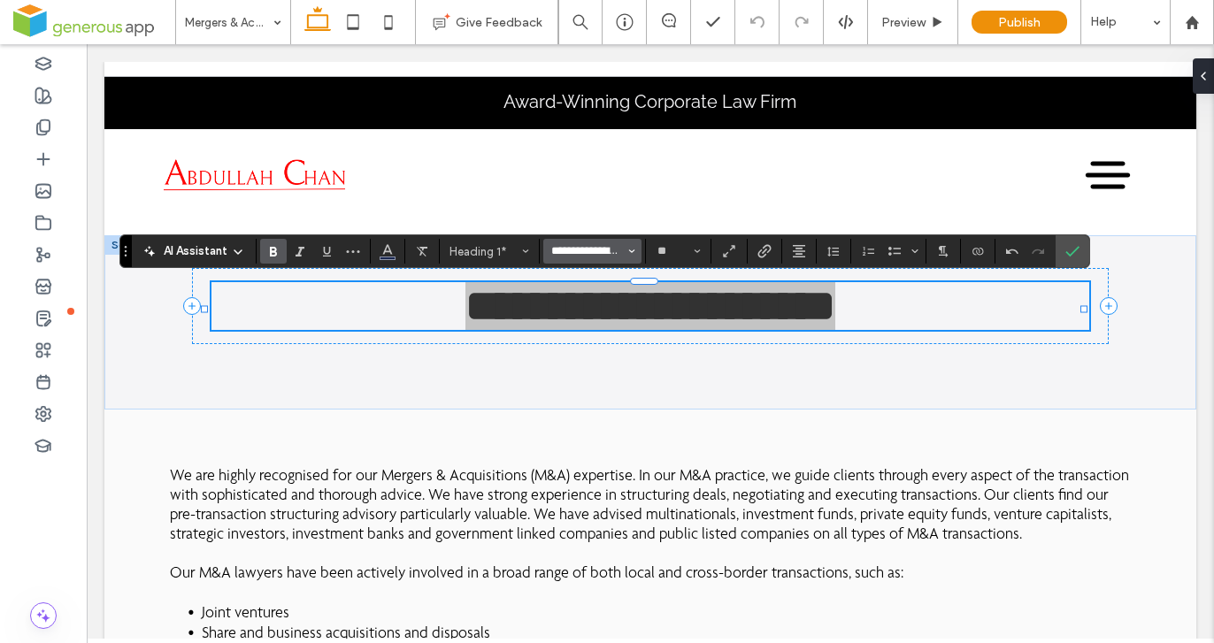
click at [608, 247] on input "**********" at bounding box center [587, 251] width 75 height 16
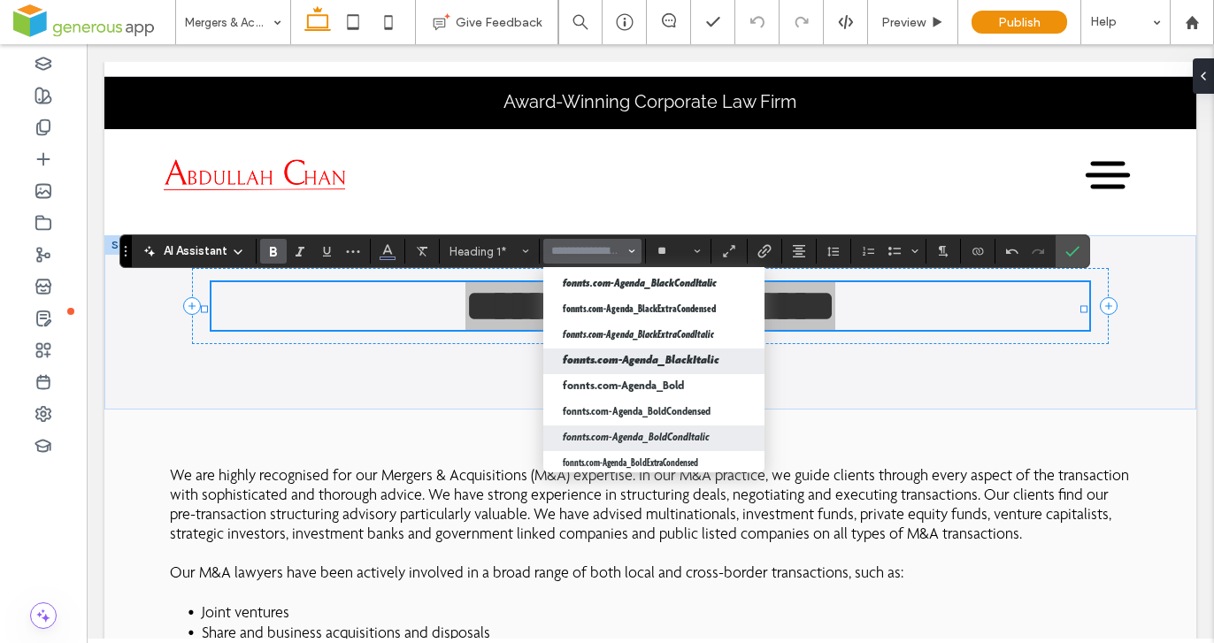
scroll to position [725, 0]
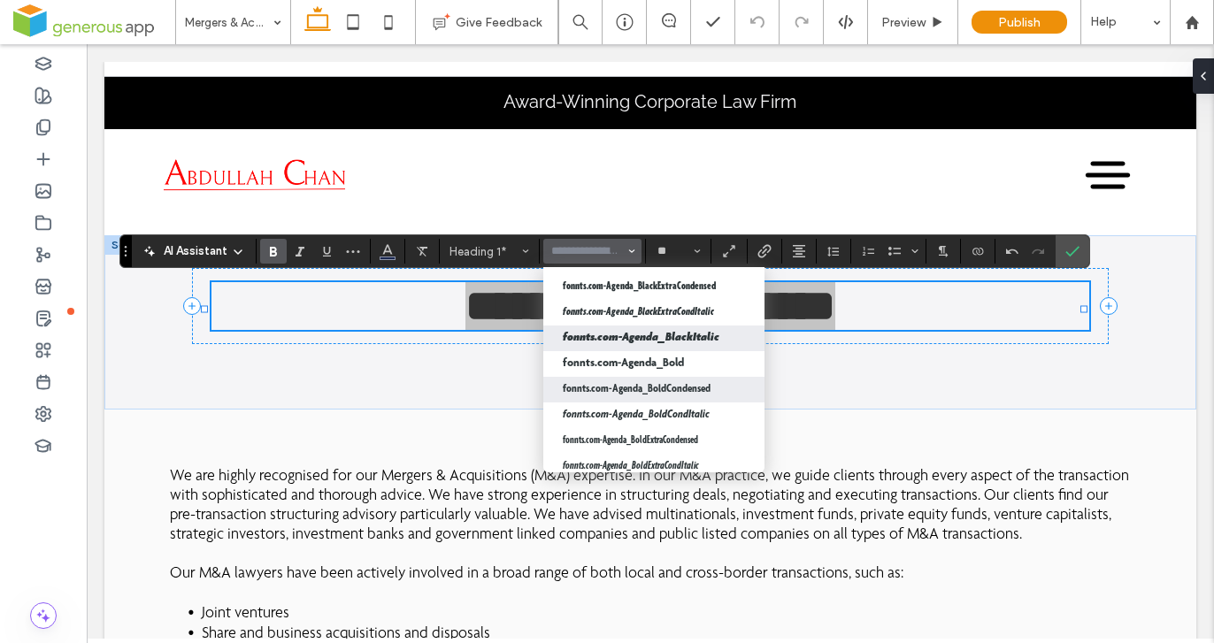
click at [679, 380] on label "fonnts.com-Agenda_BoldCondensed" at bounding box center [653, 390] width 221 height 26
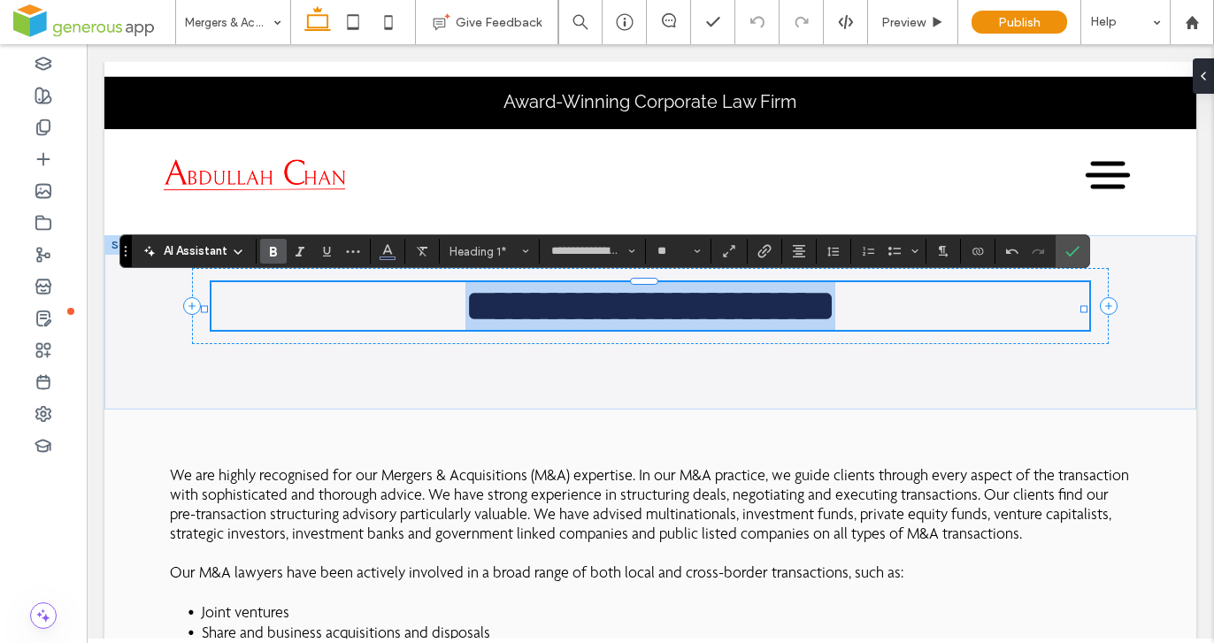
type input "**********"
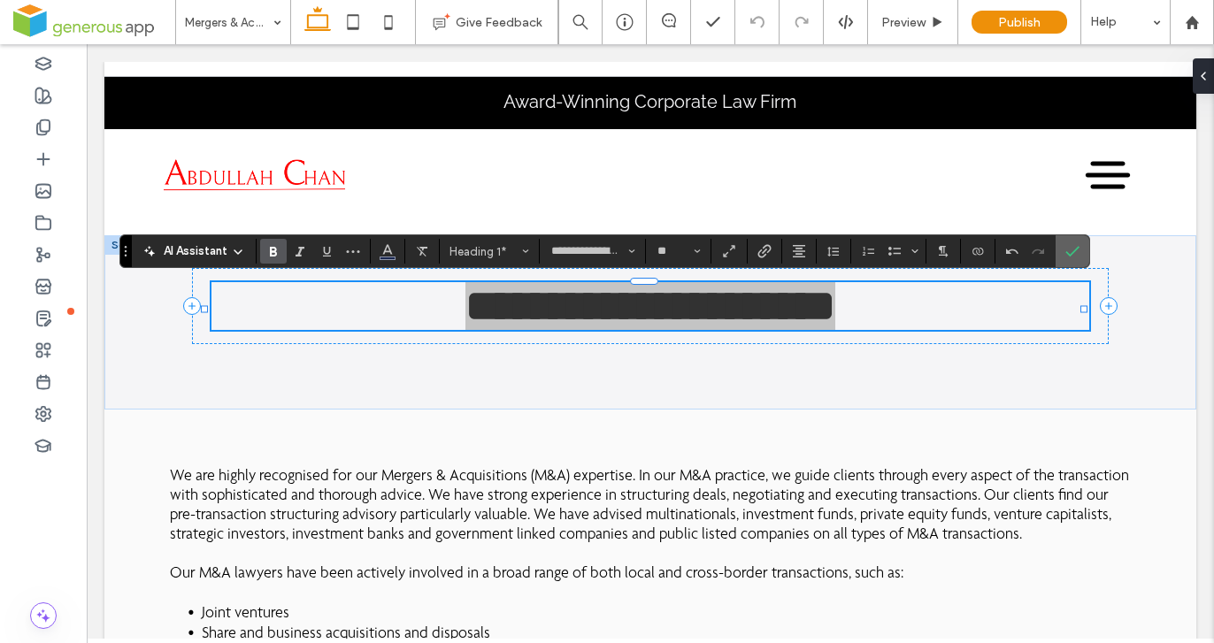
click at [1072, 253] on use "Confirm" at bounding box center [1073, 251] width 14 height 11
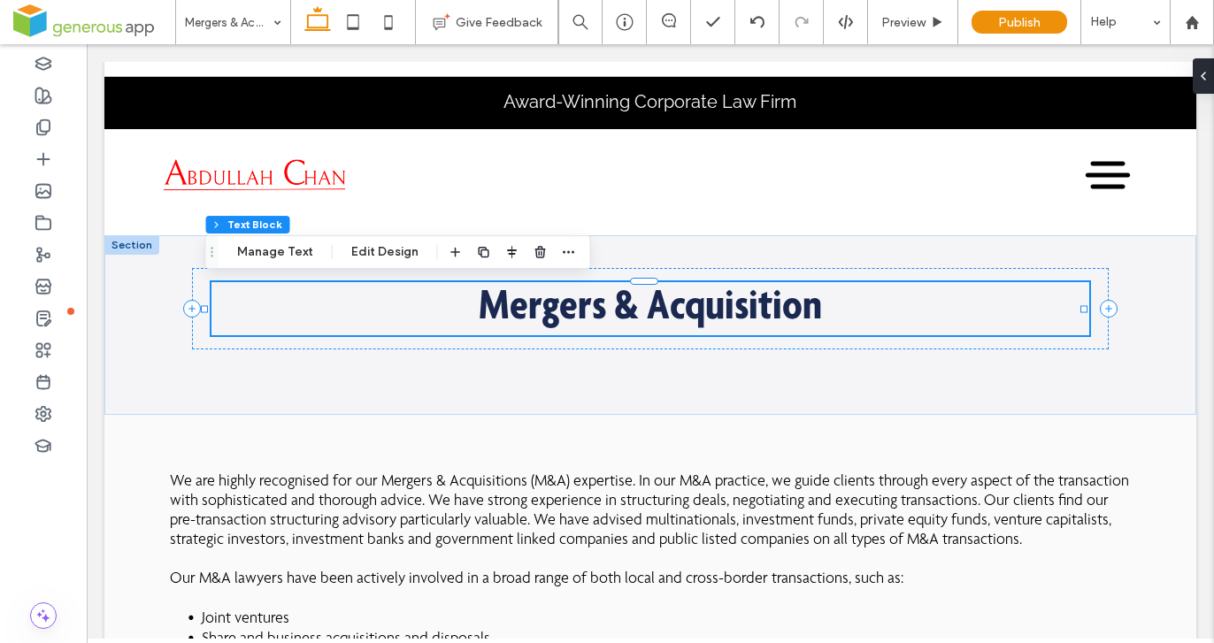
click at [633, 312] on strong "Mergers & Acquisition" at bounding box center [650, 309] width 343 height 44
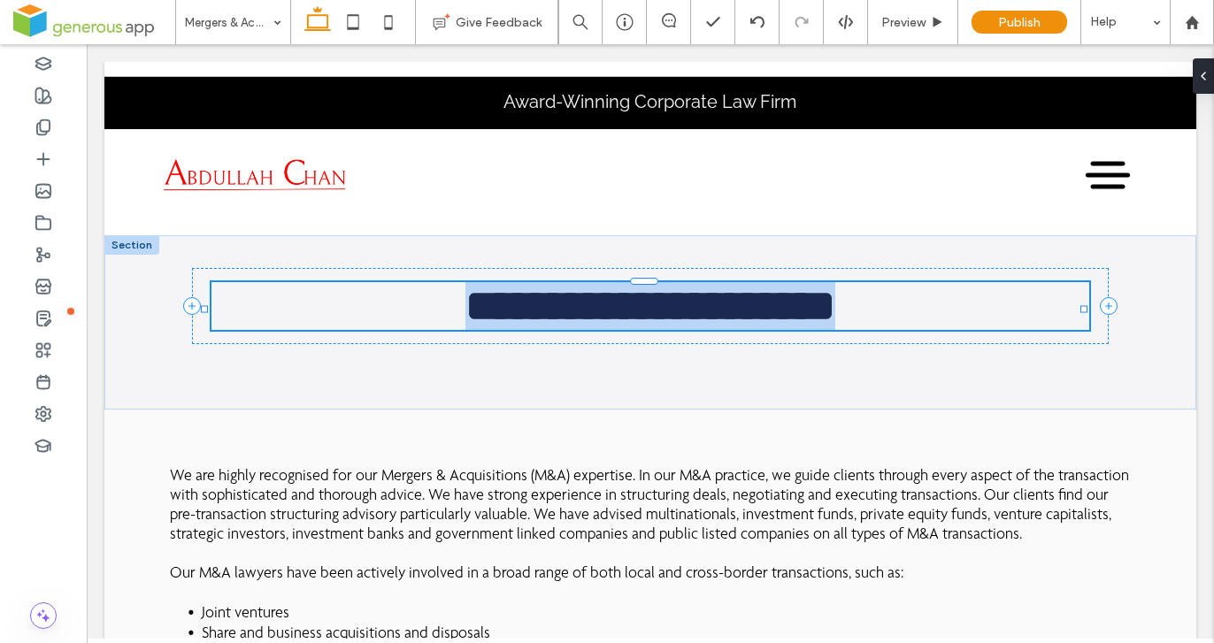
type input "**********"
type input "**"
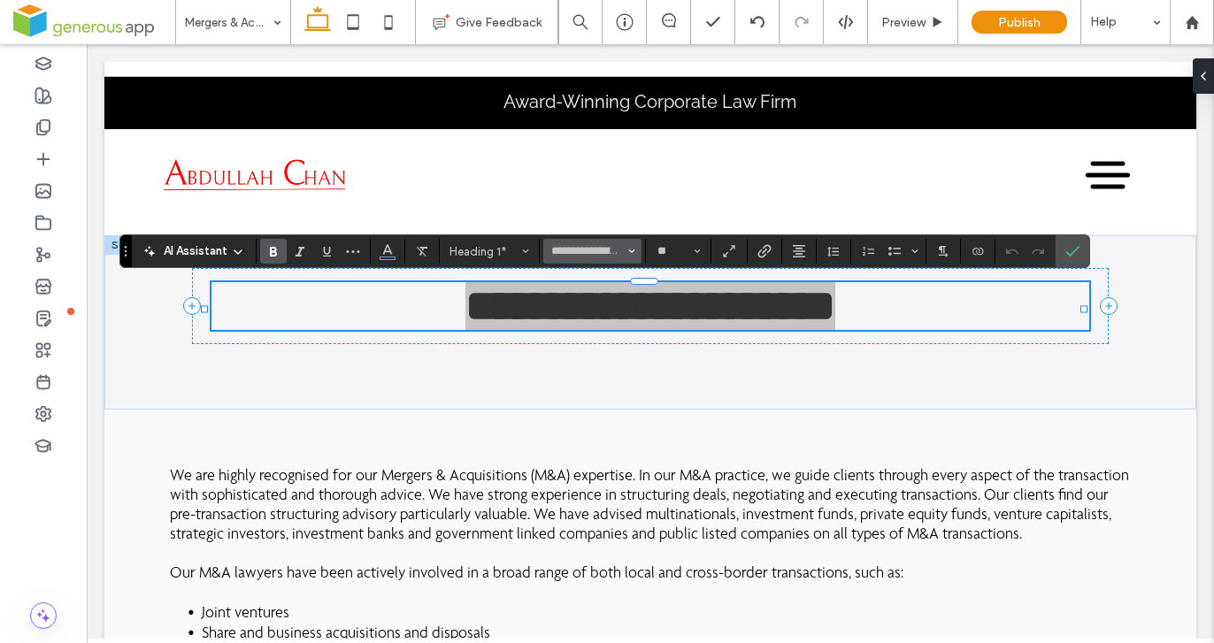
click at [600, 258] on button "**********" at bounding box center [591, 251] width 97 height 25
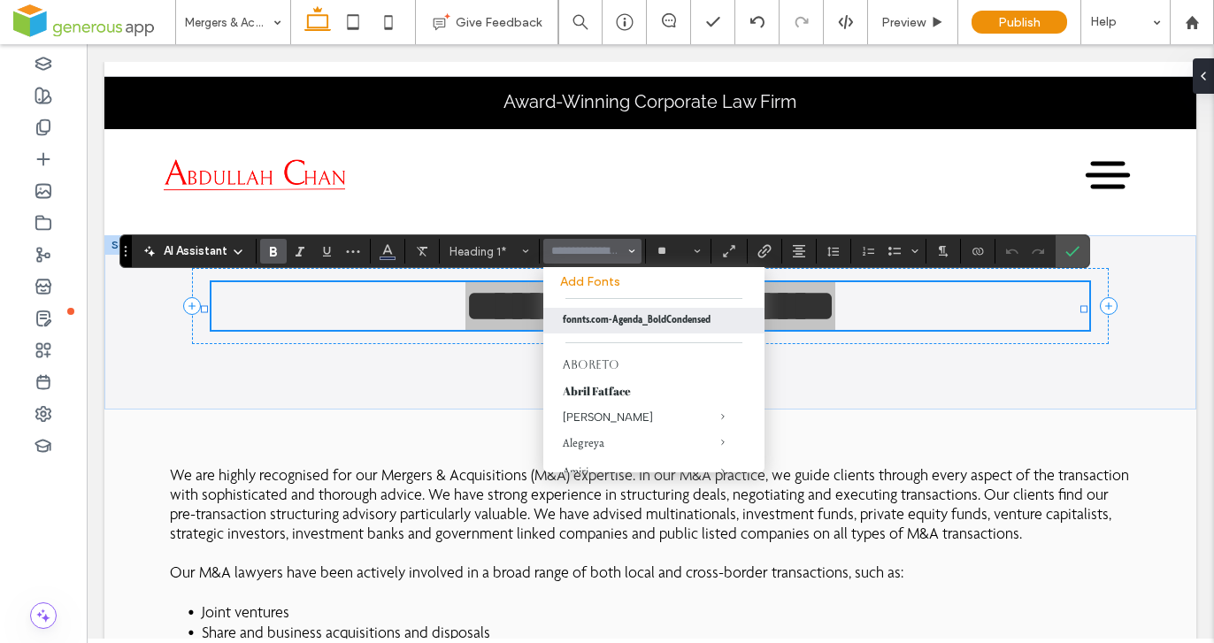
click at [600, 256] on input "Font & Font weight-input" at bounding box center [587, 251] width 75 height 14
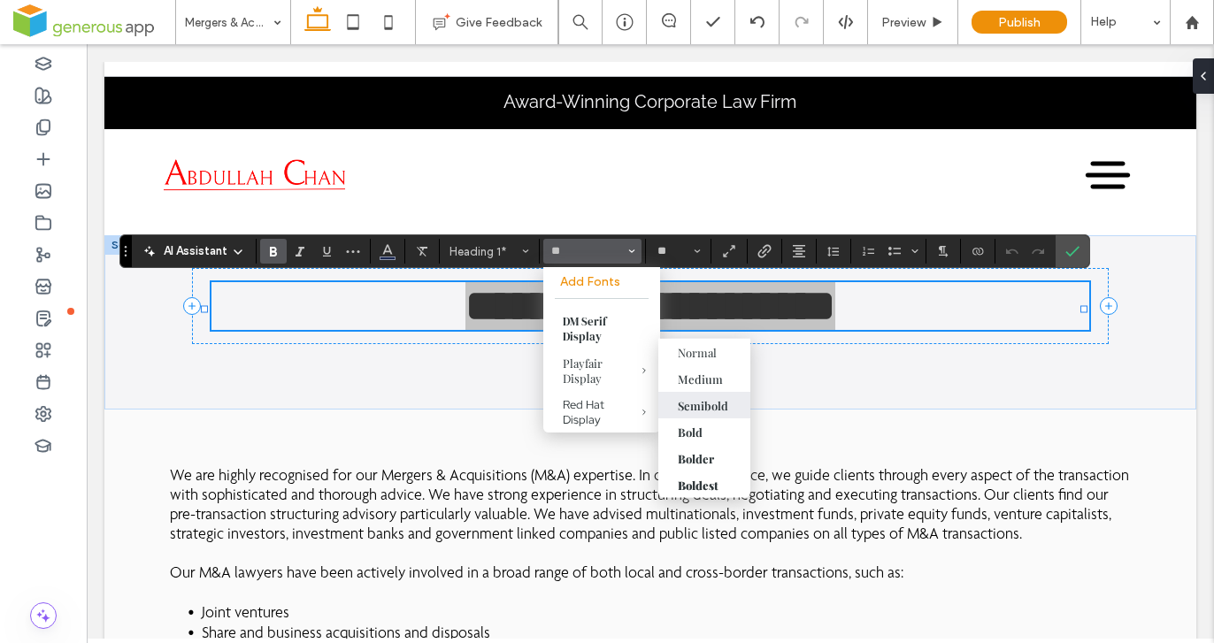
click at [698, 402] on div "Semibold" at bounding box center [703, 404] width 50 height 15
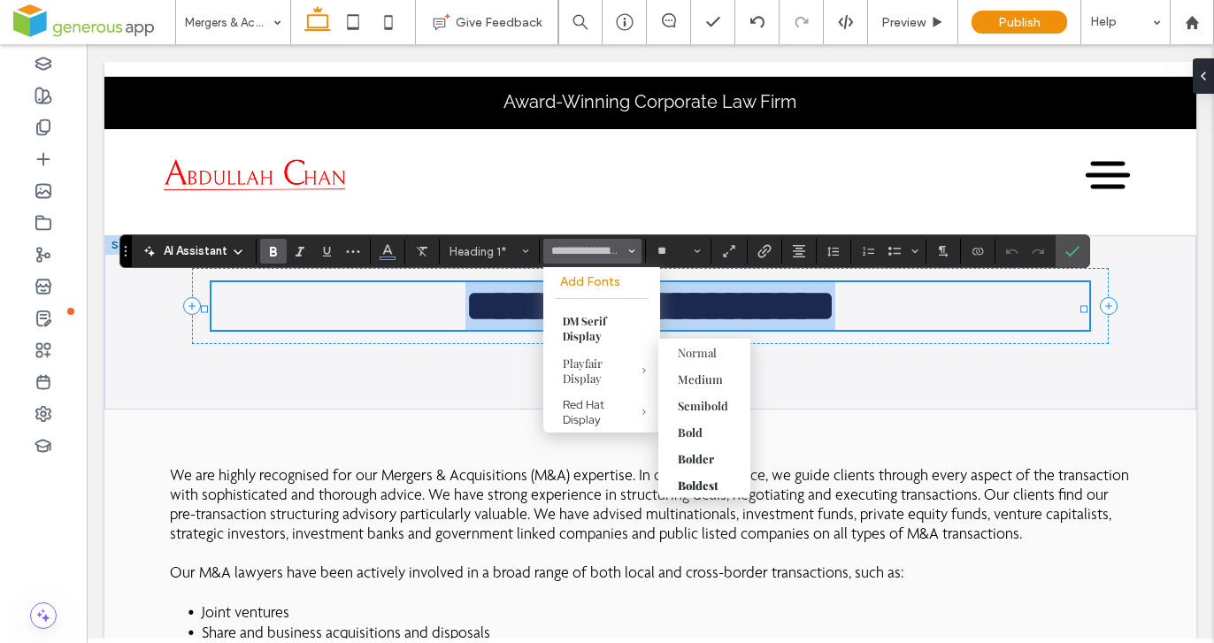
type input "**********"
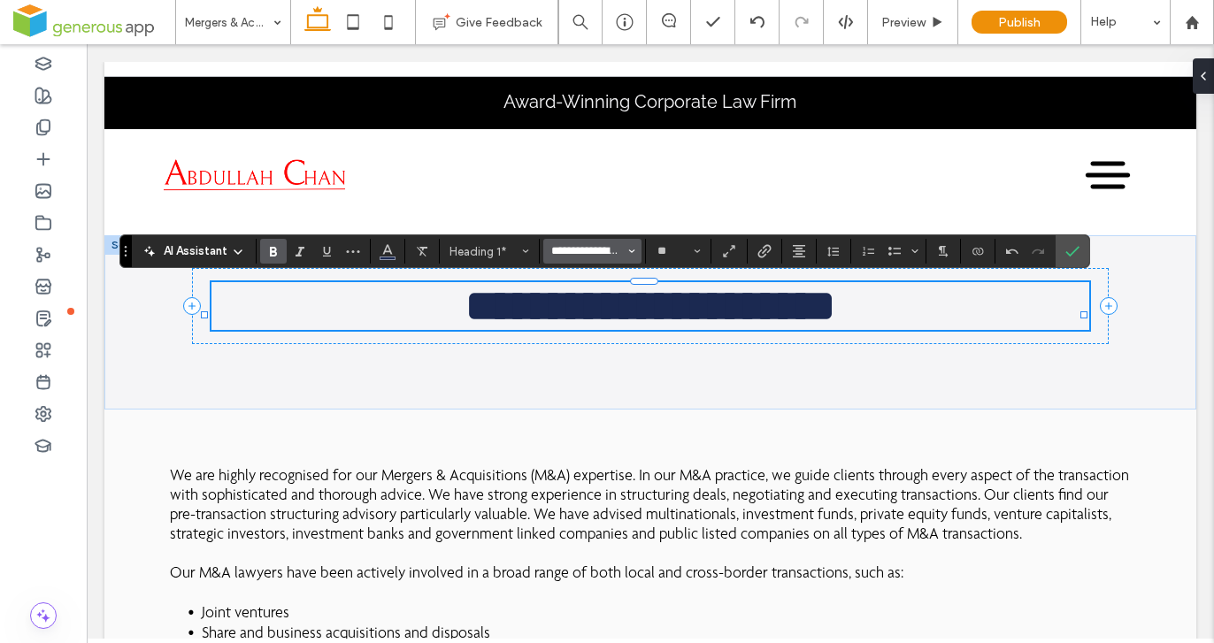
click at [616, 250] on input "**********" at bounding box center [587, 251] width 75 height 14
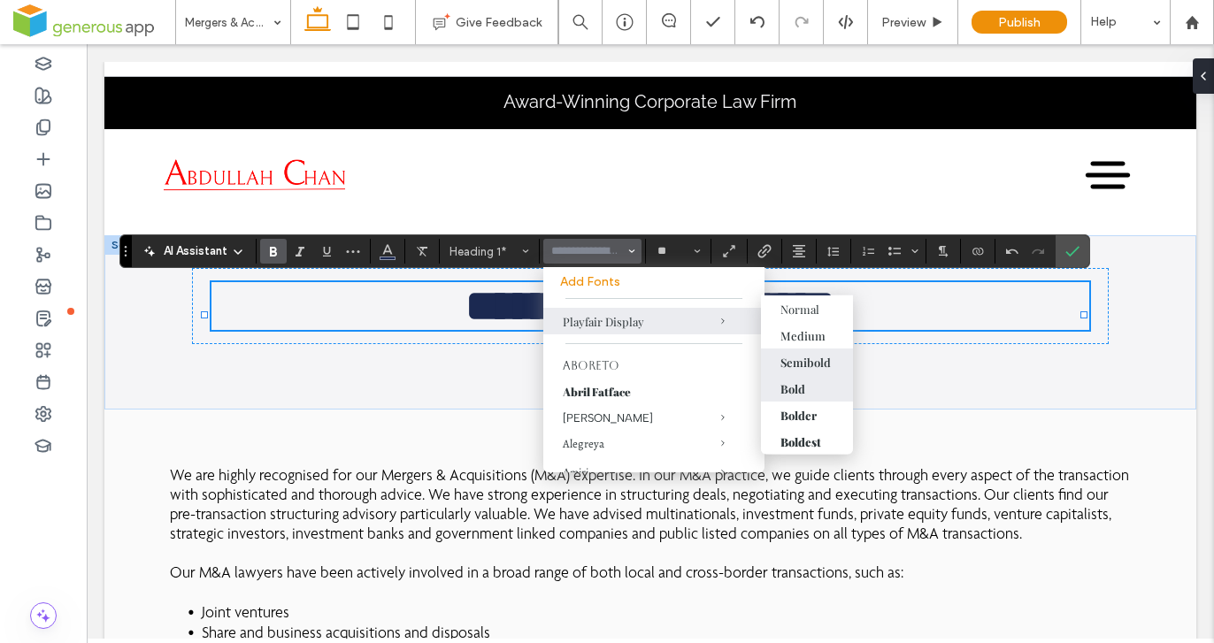
drag, startPoint x: 716, startPoint y: 341, endPoint x: 803, endPoint y: 384, distance: 97.0
click at [803, 384] on div "Bold" at bounding box center [793, 388] width 25 height 15
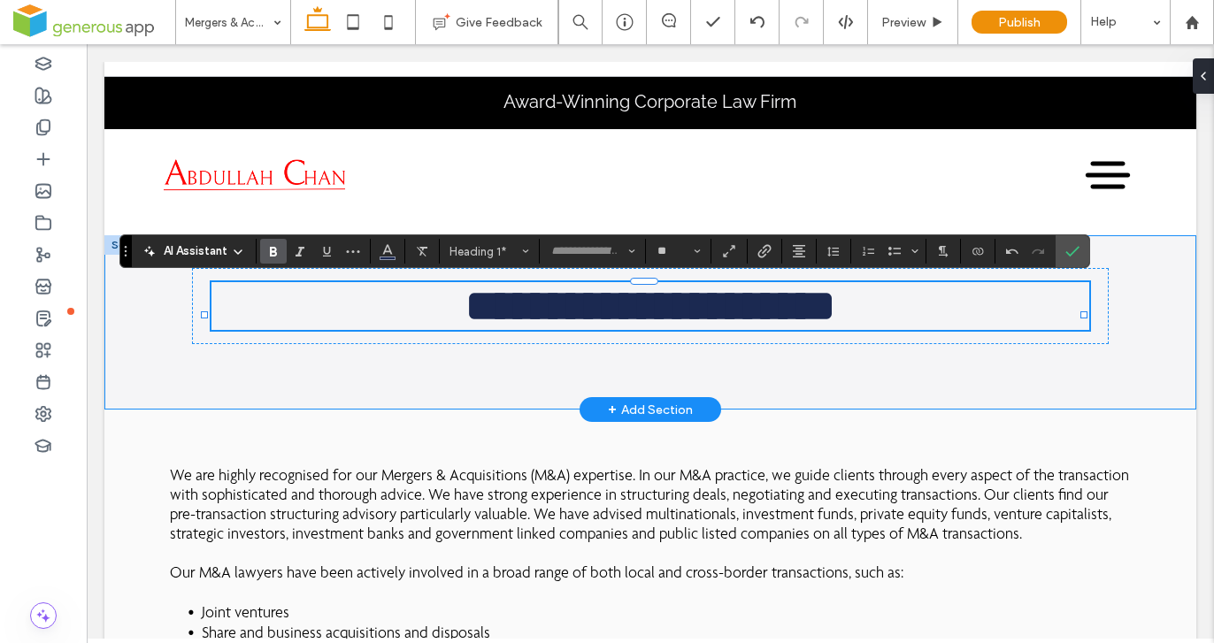
type input "**********"
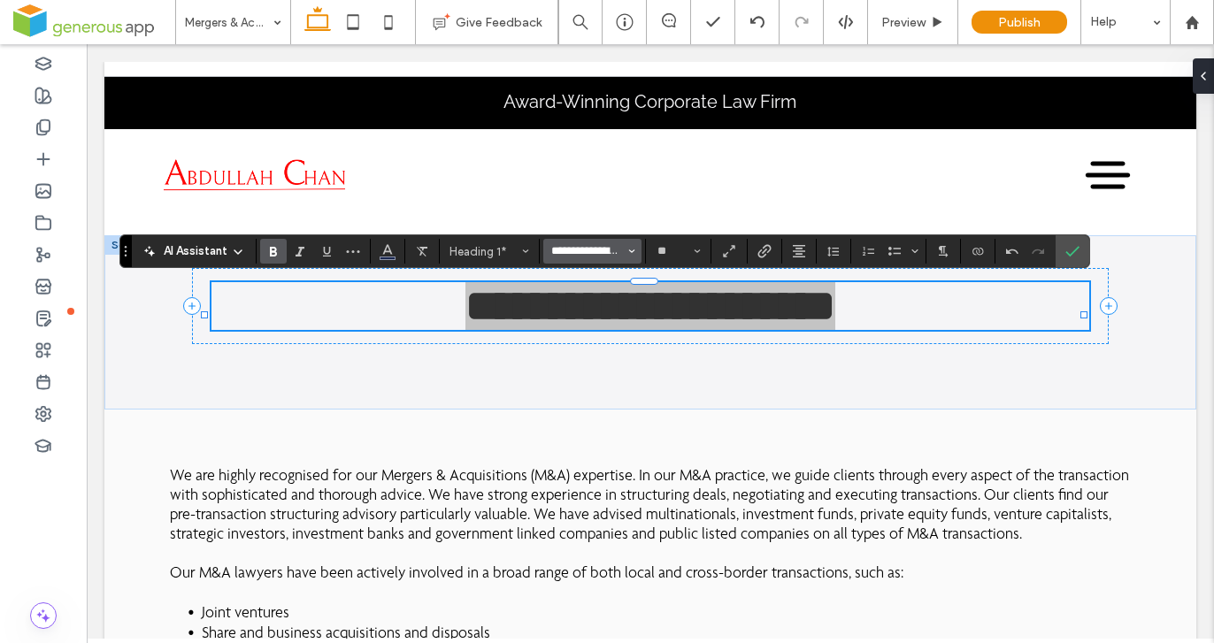
click at [618, 248] on input "**********" at bounding box center [587, 251] width 75 height 14
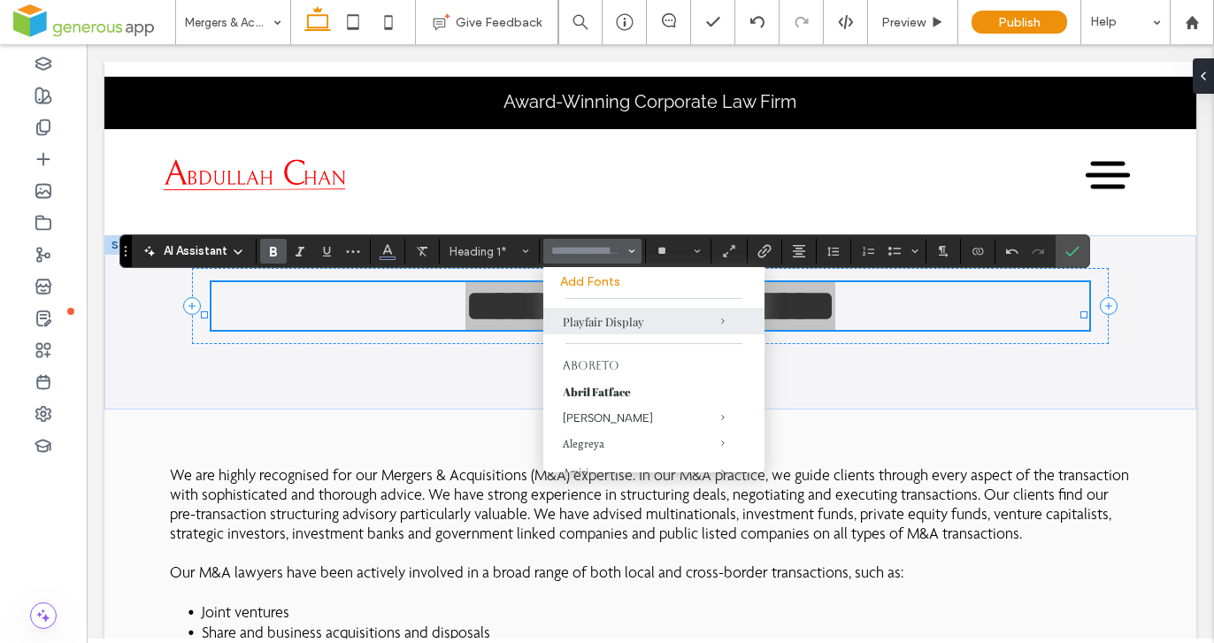
scroll to position [0, 0]
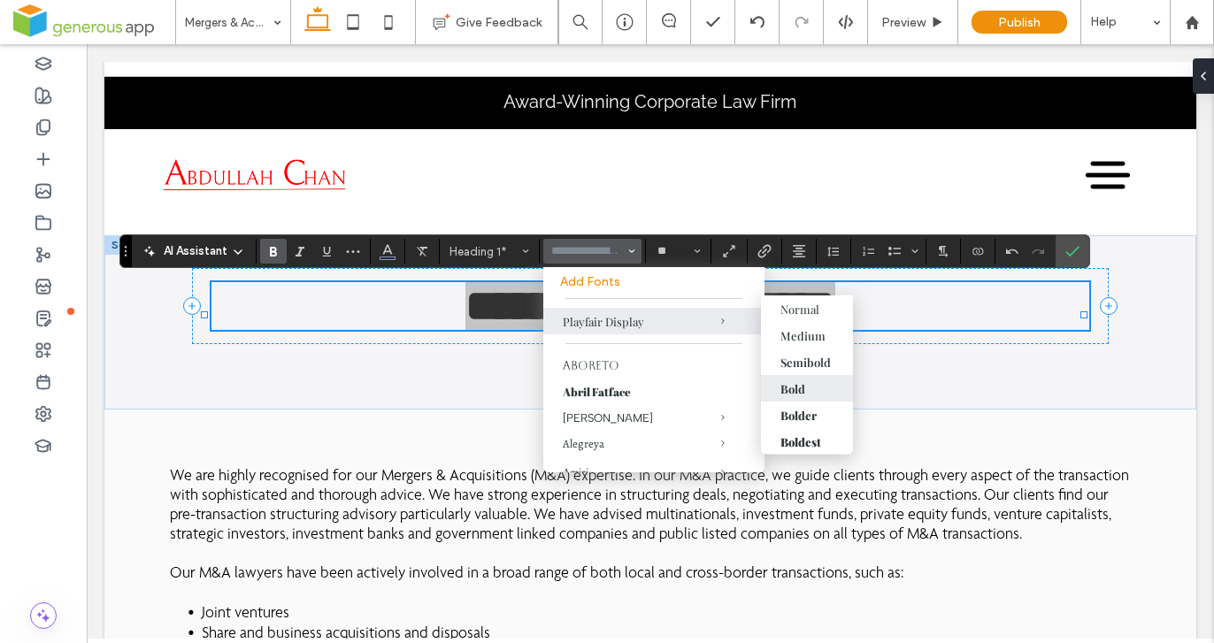
click at [820, 389] on div "Bold" at bounding box center [807, 388] width 53 height 15
type input "**********"
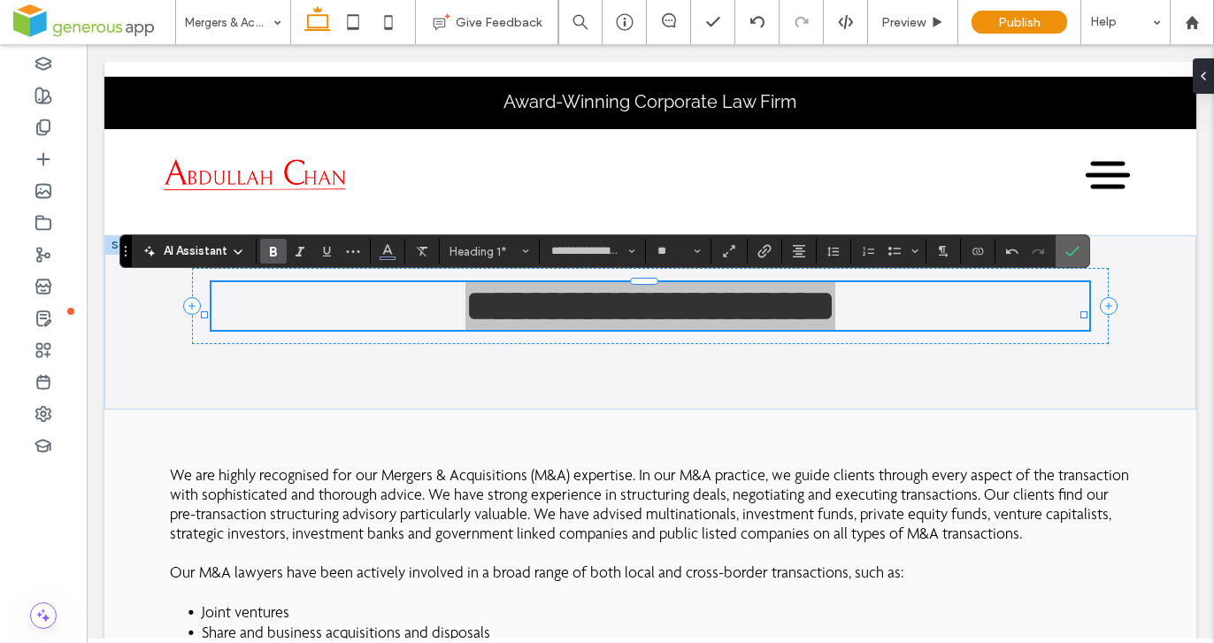
click at [1081, 249] on label "Confirm" at bounding box center [1072, 251] width 27 height 32
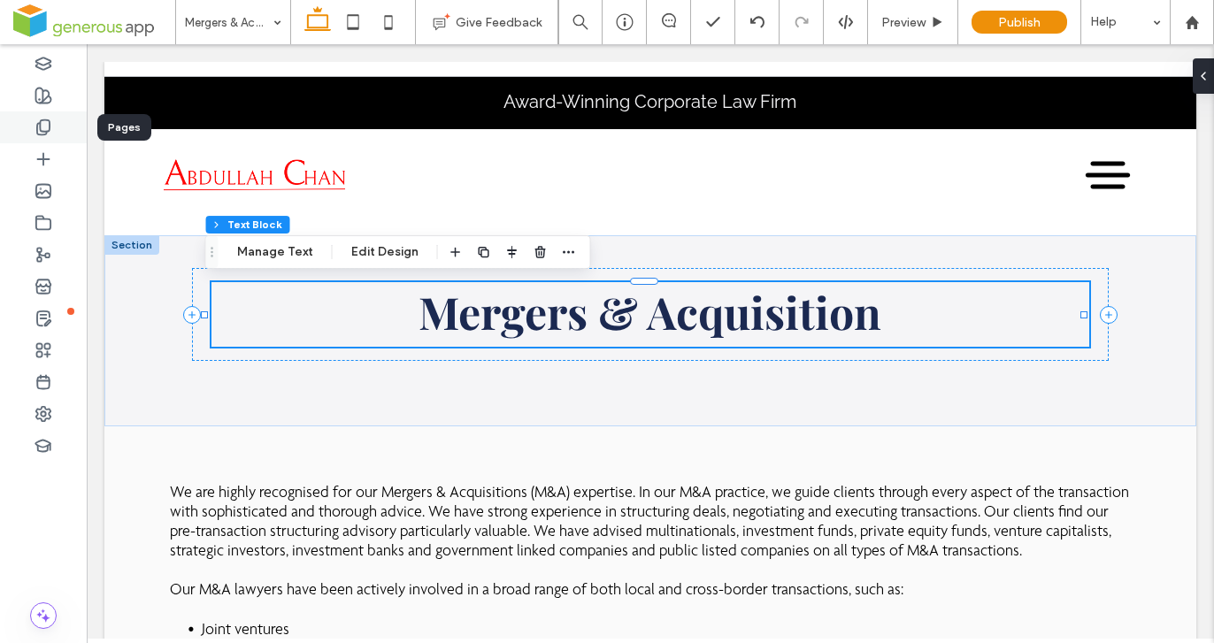
click at [37, 132] on use at bounding box center [43, 127] width 12 height 15
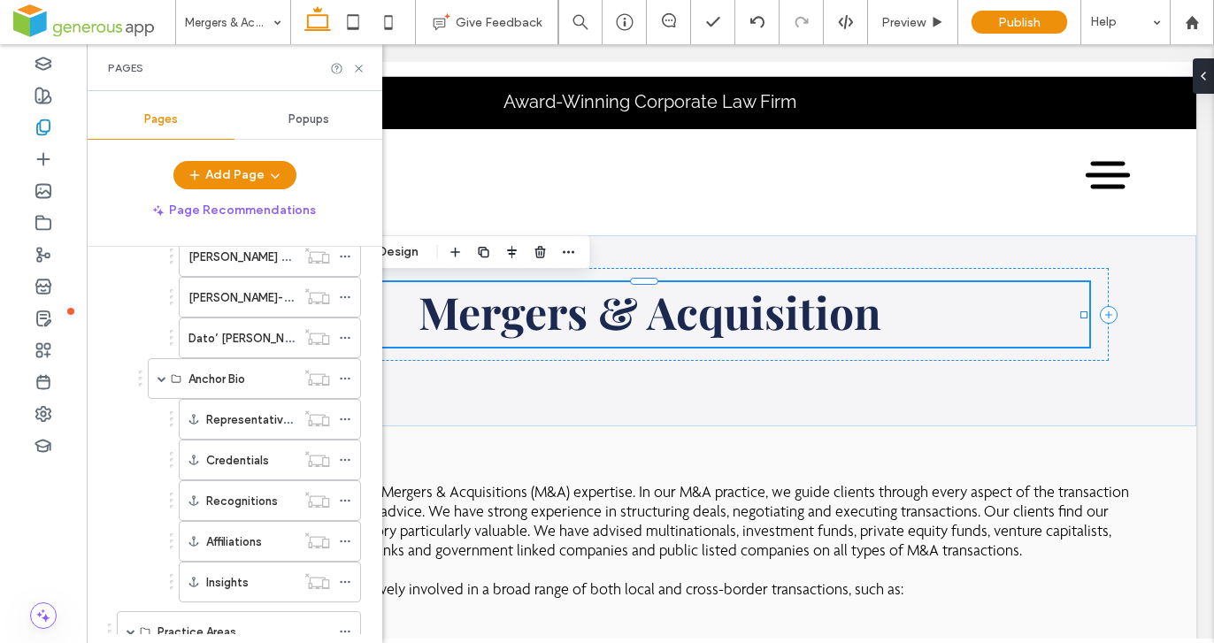
scroll to position [641, 0]
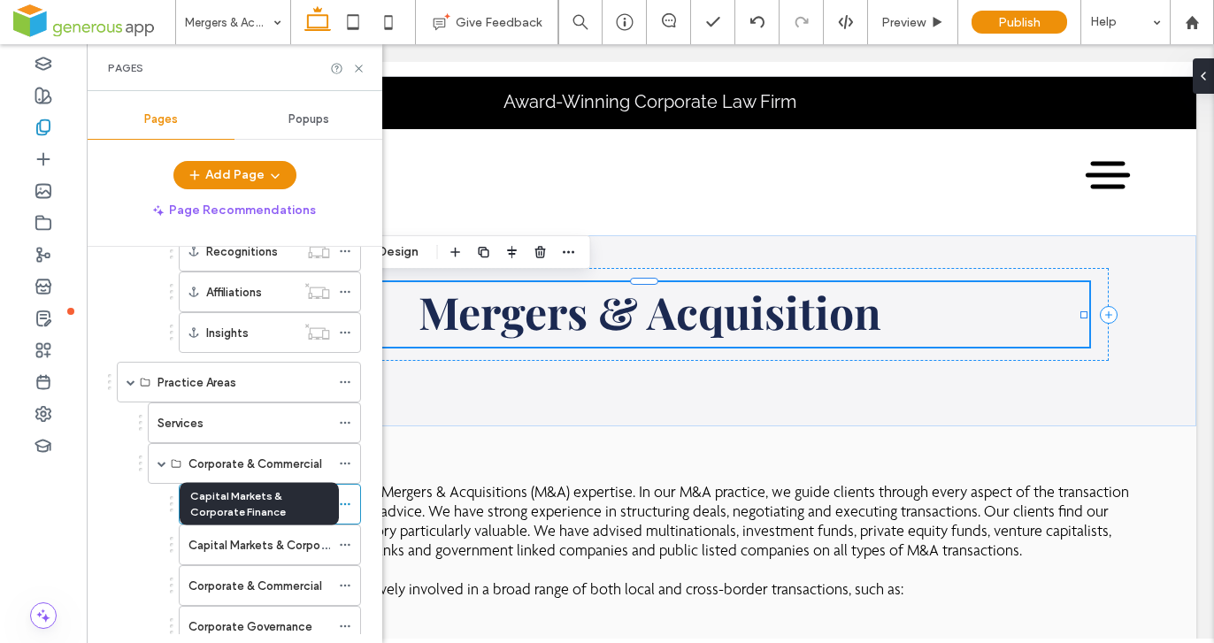
click at [258, 547] on label "Capital Markets & Corporate Finance" at bounding box center [288, 545] width 198 height 31
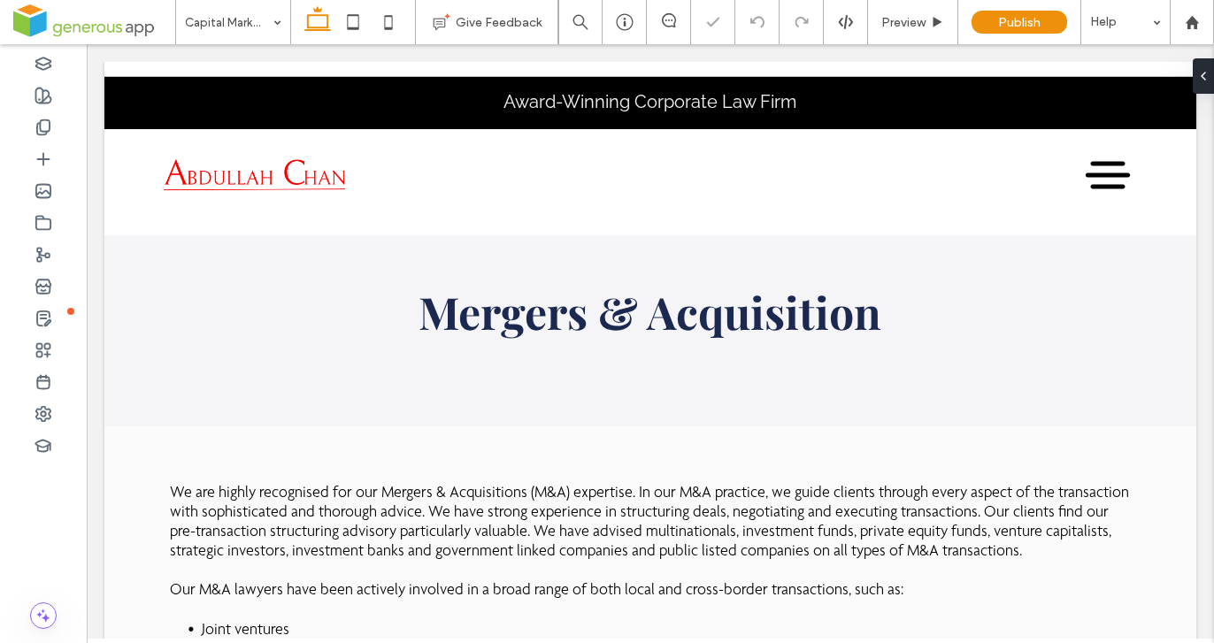
type input "**********"
type input "**"
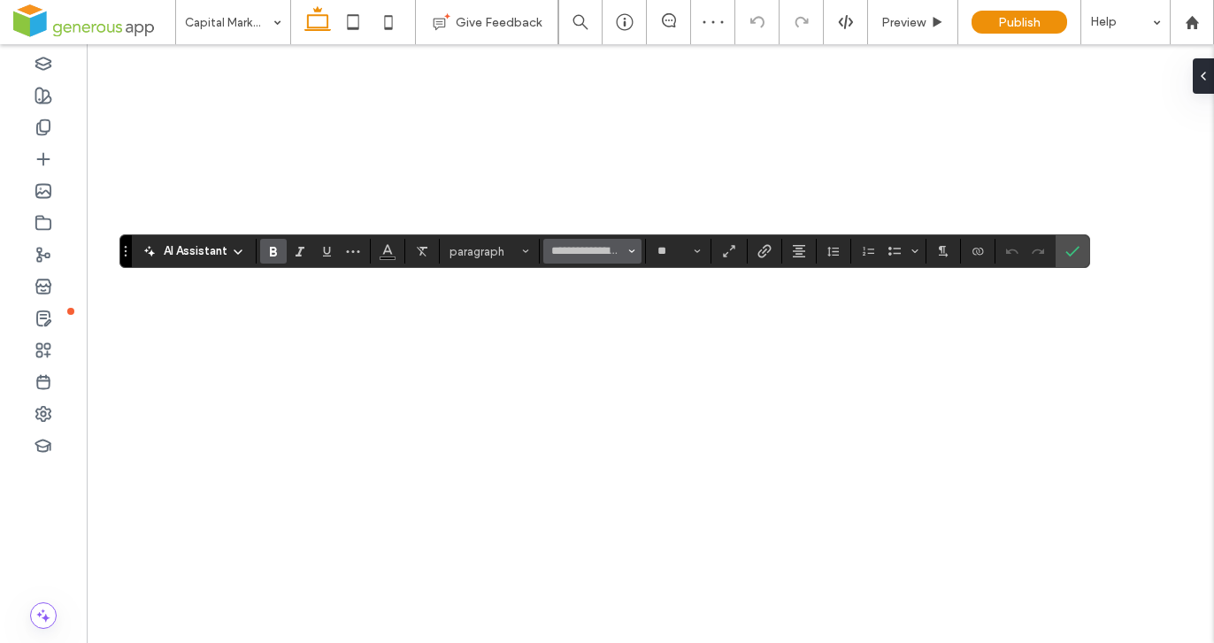
type input "**********"
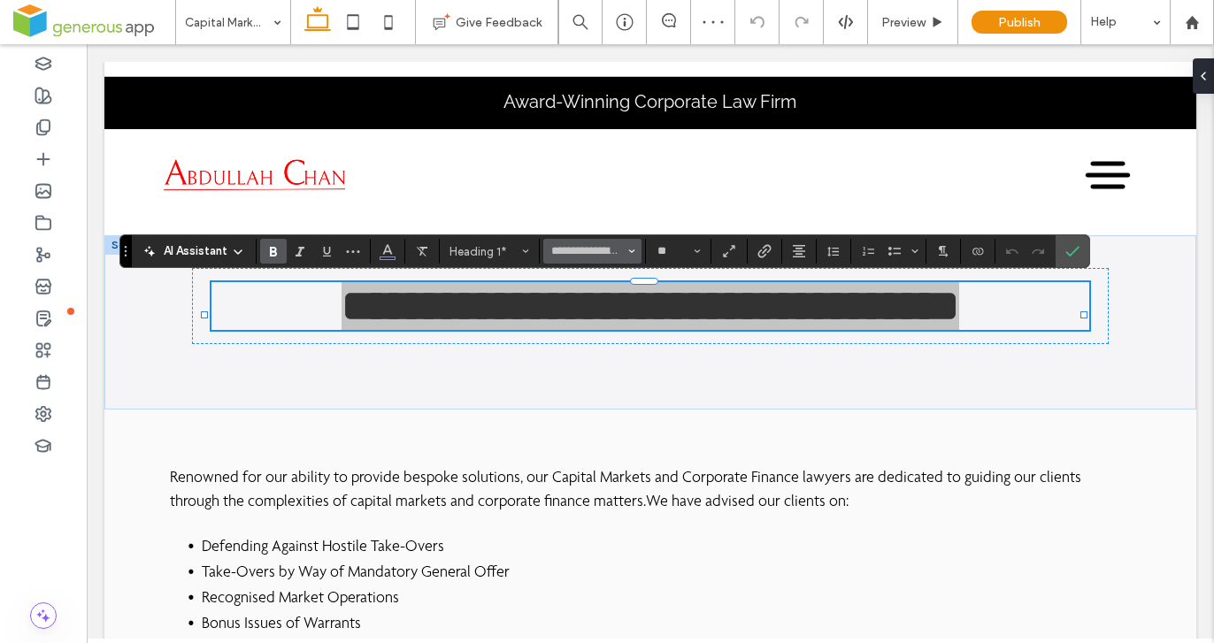
click at [631, 250] on icon "Font & Font weight" at bounding box center [631, 251] width 7 height 7
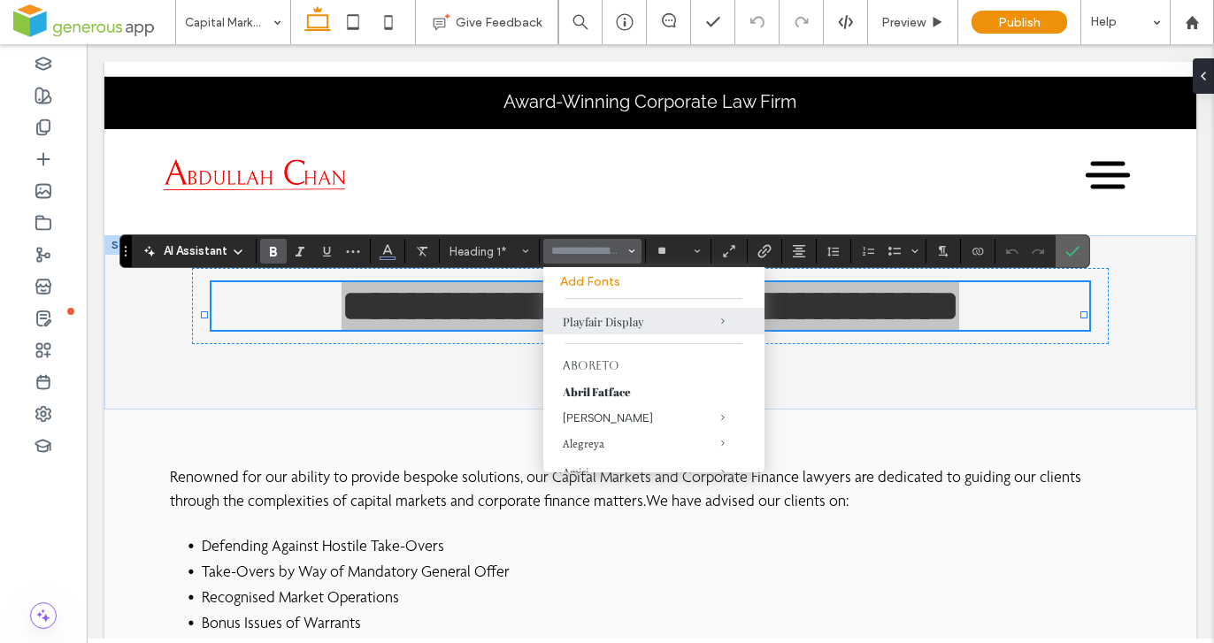
click at [1081, 247] on label "Confirm" at bounding box center [1072, 251] width 27 height 32
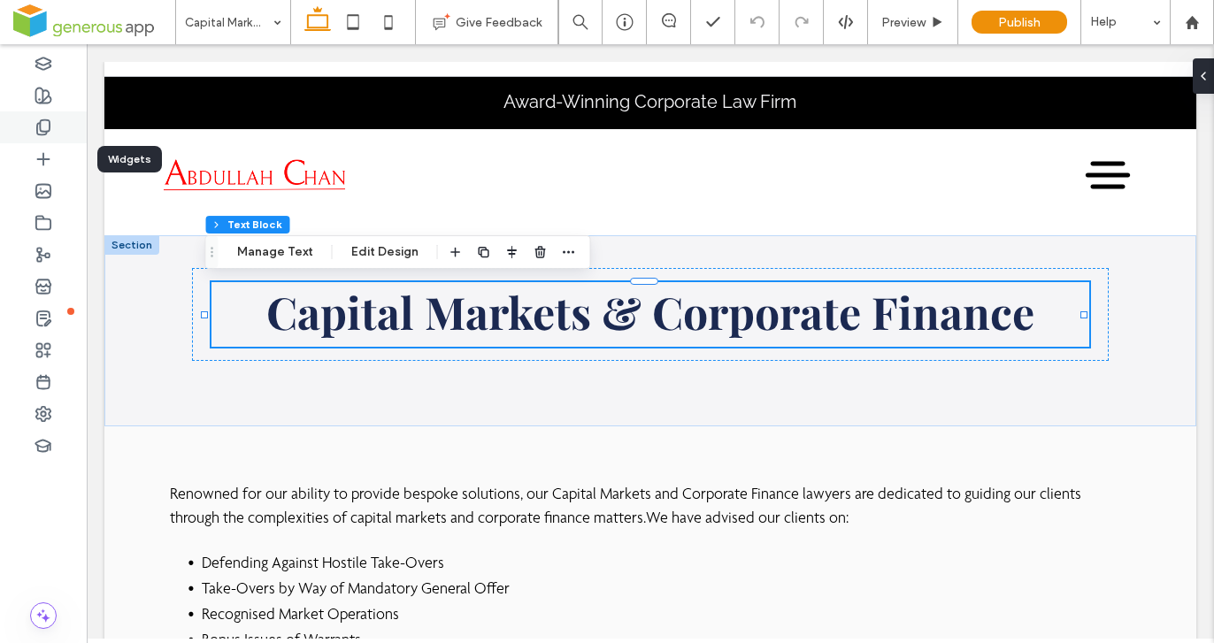
click at [49, 134] on icon at bounding box center [44, 128] width 18 height 18
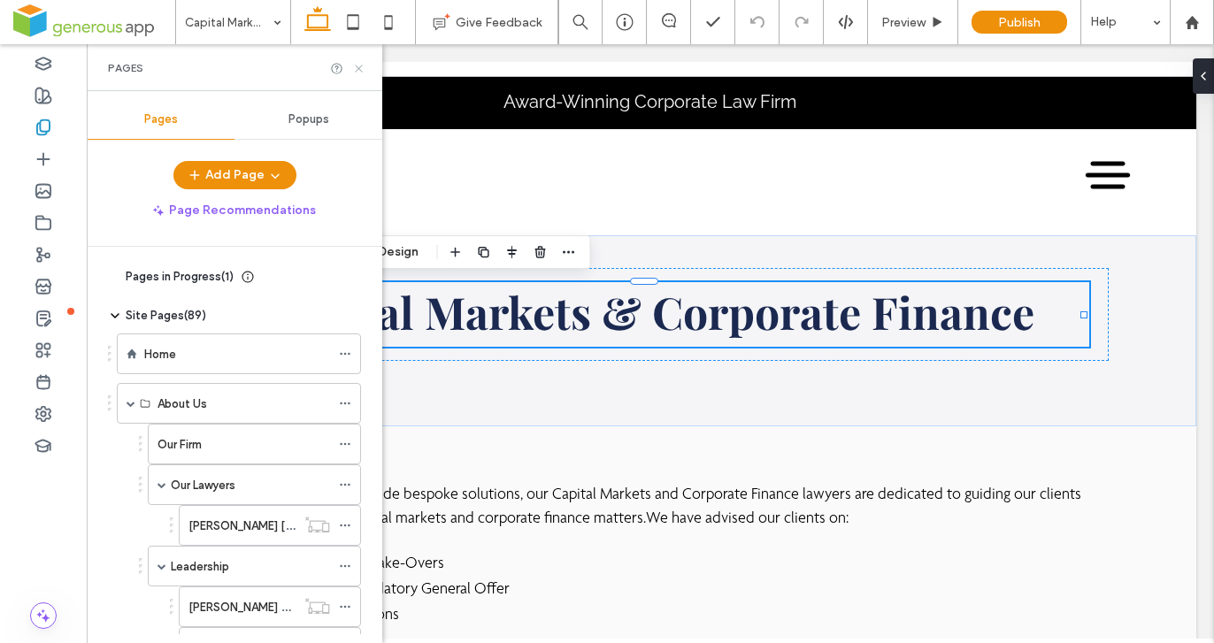
click at [363, 68] on icon at bounding box center [358, 68] width 13 height 13
